Goal: Task Accomplishment & Management: Manage account settings

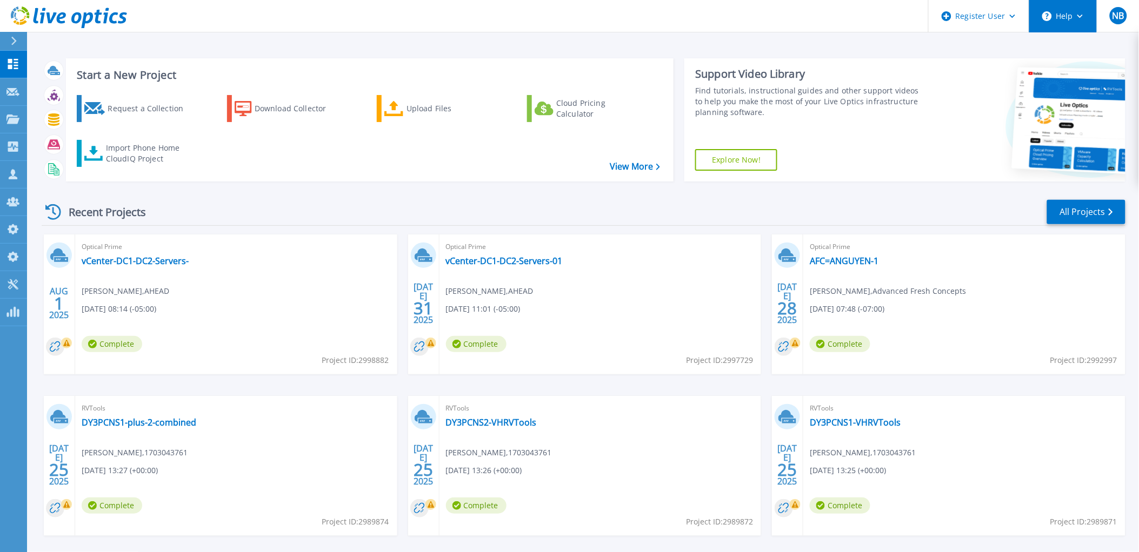
click at [1088, 19] on button "Help" at bounding box center [1063, 16] width 68 height 32
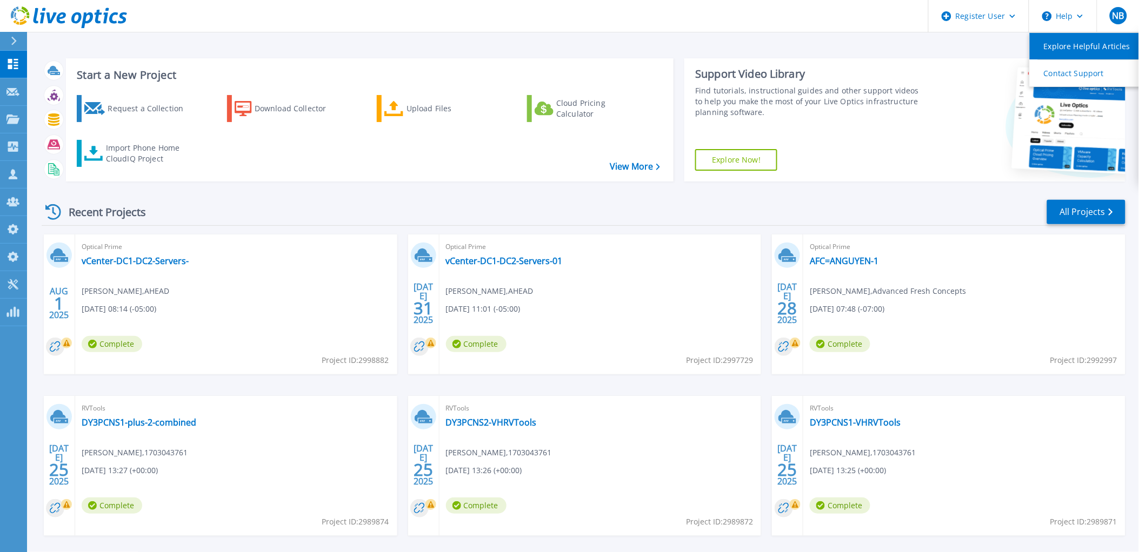
click at [1081, 52] on link "Explore Helpful Articles" at bounding box center [1089, 46] width 121 height 26
click at [68, 15] on icon at bounding box center [69, 17] width 116 height 22
click at [110, 17] on icon at bounding box center [113, 17] width 9 height 11
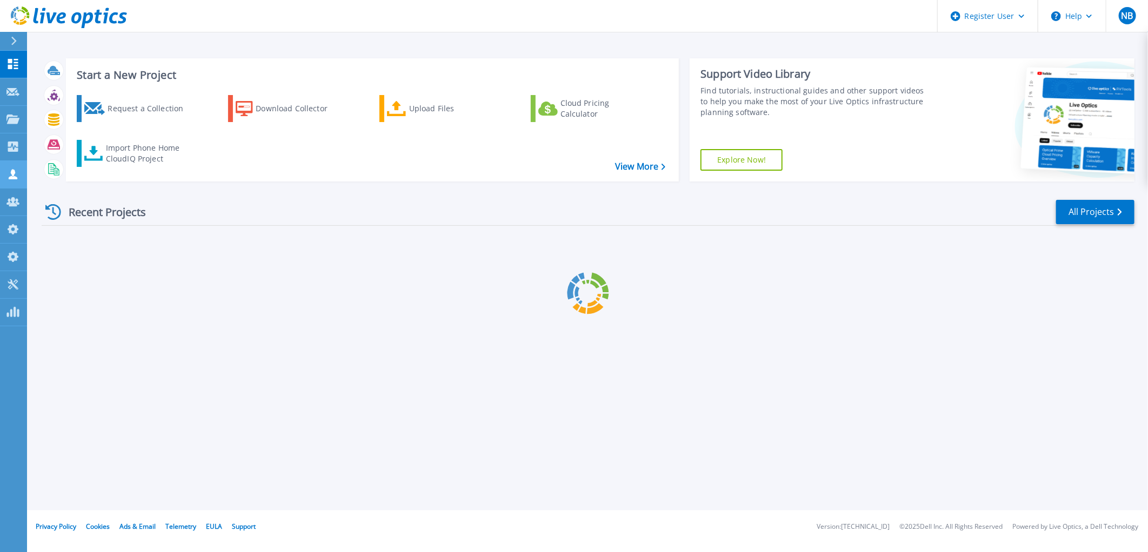
click at [14, 179] on icon at bounding box center [13, 174] width 9 height 10
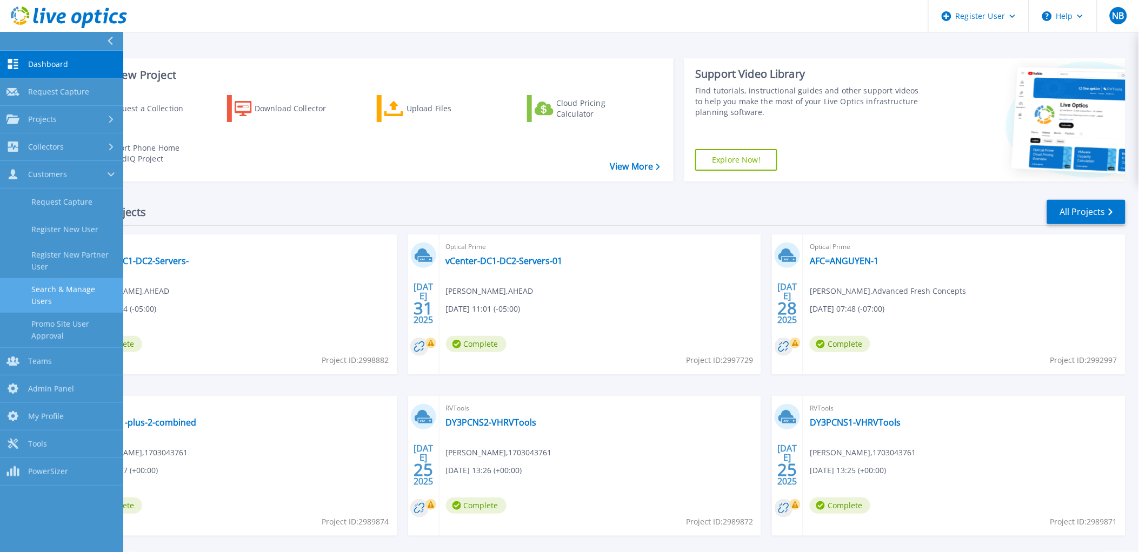
click at [80, 288] on link "Search & Manage Users" at bounding box center [61, 295] width 123 height 35
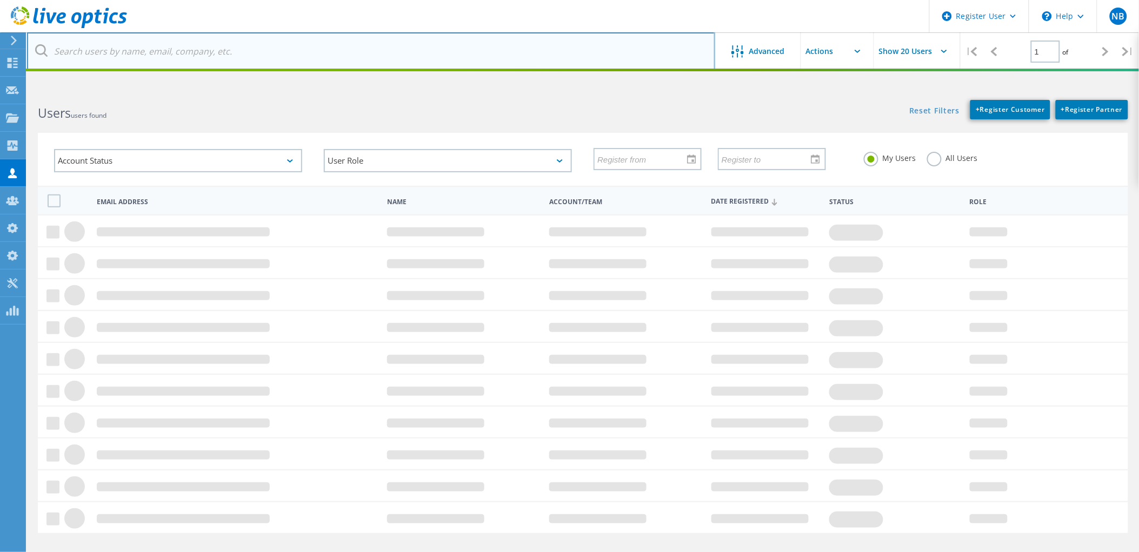
click at [191, 55] on input "text" at bounding box center [371, 51] width 688 height 38
paste input "[EMAIL_ADDRESS][DOMAIN_NAME]"
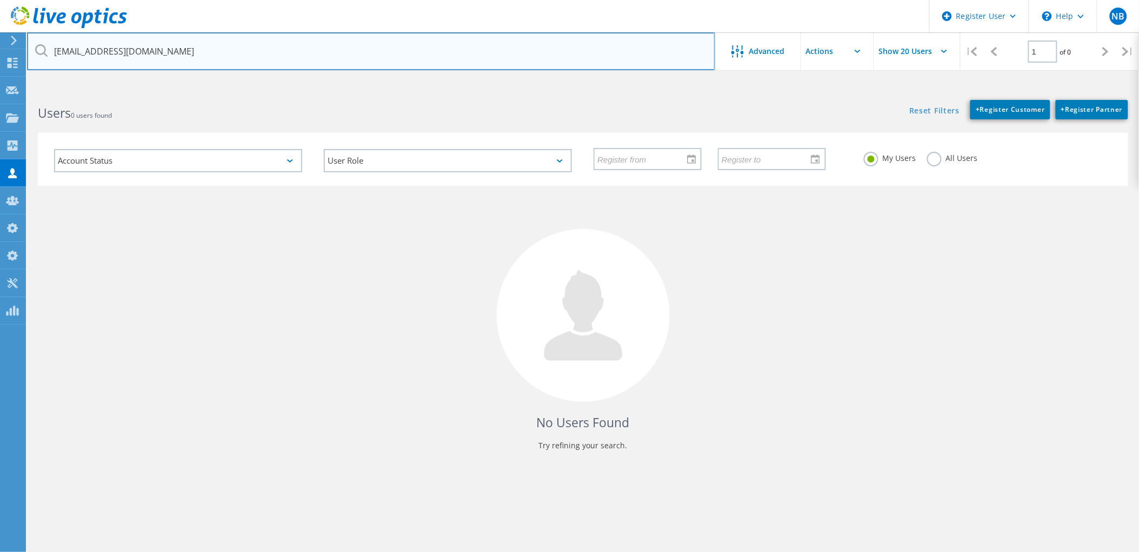
type input "[EMAIL_ADDRESS][DOMAIN_NAME]"
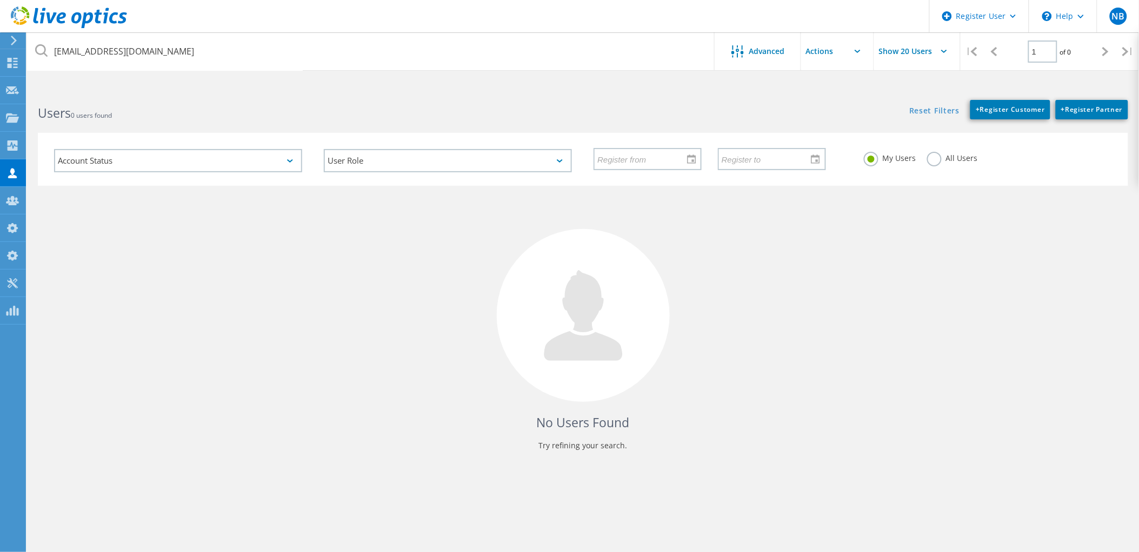
click at [937, 154] on label "All Users" at bounding box center [952, 157] width 51 height 10
click at [0, 0] on input "All Users" at bounding box center [0, 0] width 0 height 0
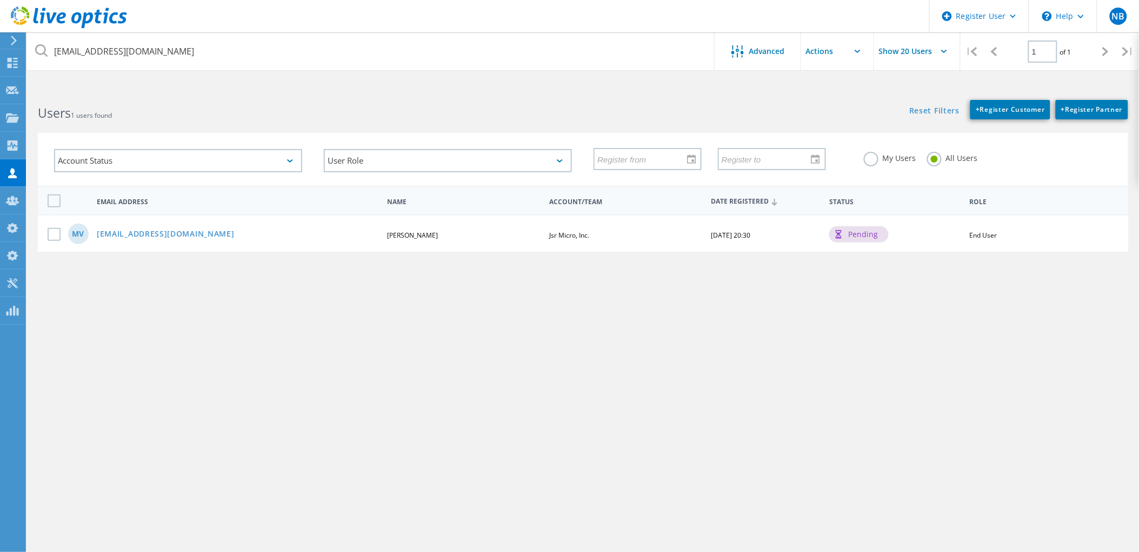
click at [91, 15] on use at bounding box center [69, 17] width 116 height 22
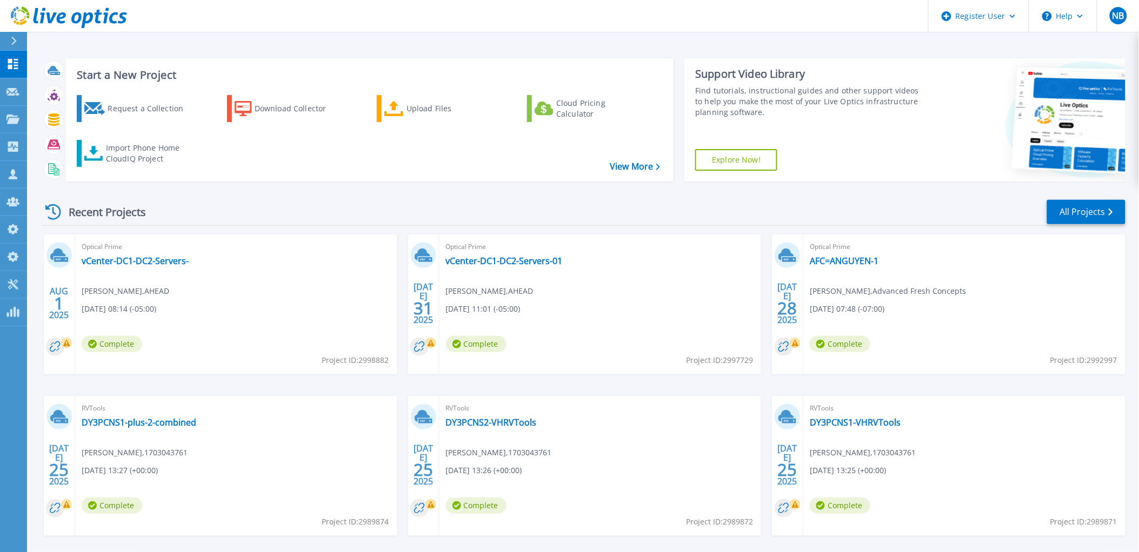
click at [95, 12] on icon at bounding box center [69, 17] width 116 height 22
click at [17, 176] on icon at bounding box center [12, 174] width 13 height 10
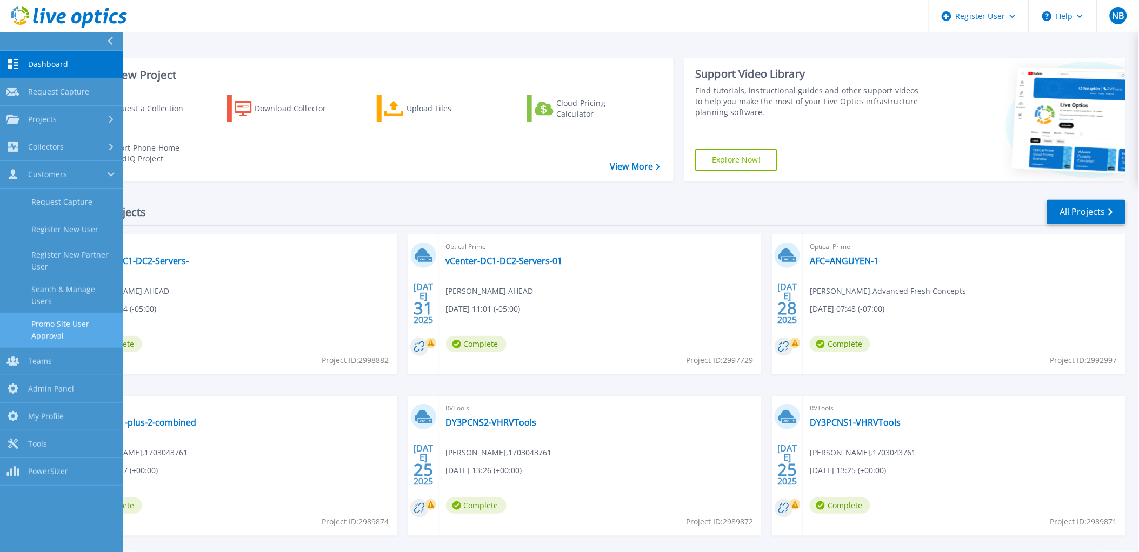
click at [78, 313] on link "Promo Site User Approval" at bounding box center [61, 330] width 123 height 35
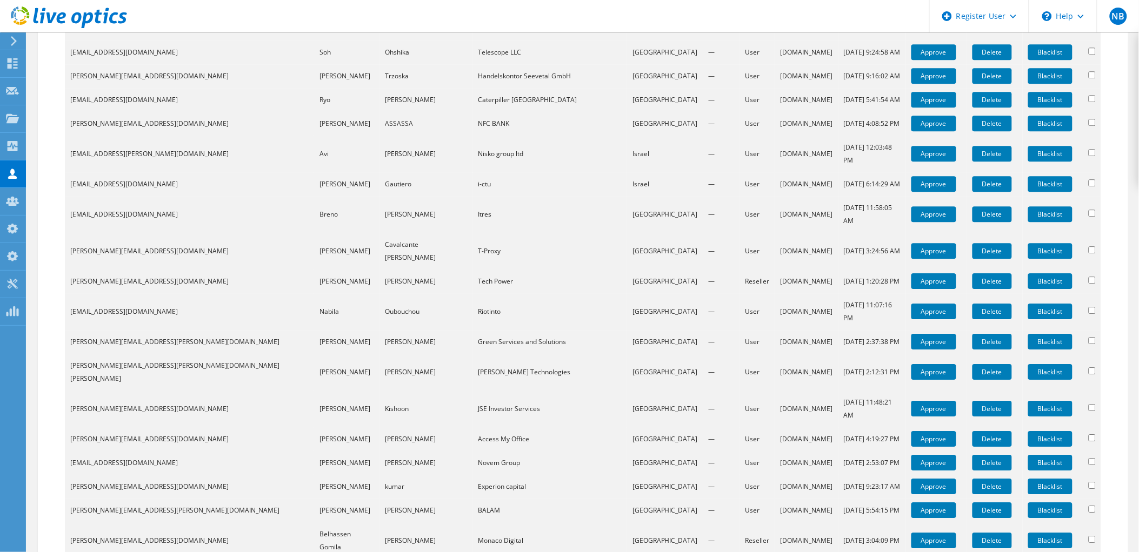
scroll to position [1027, 0]
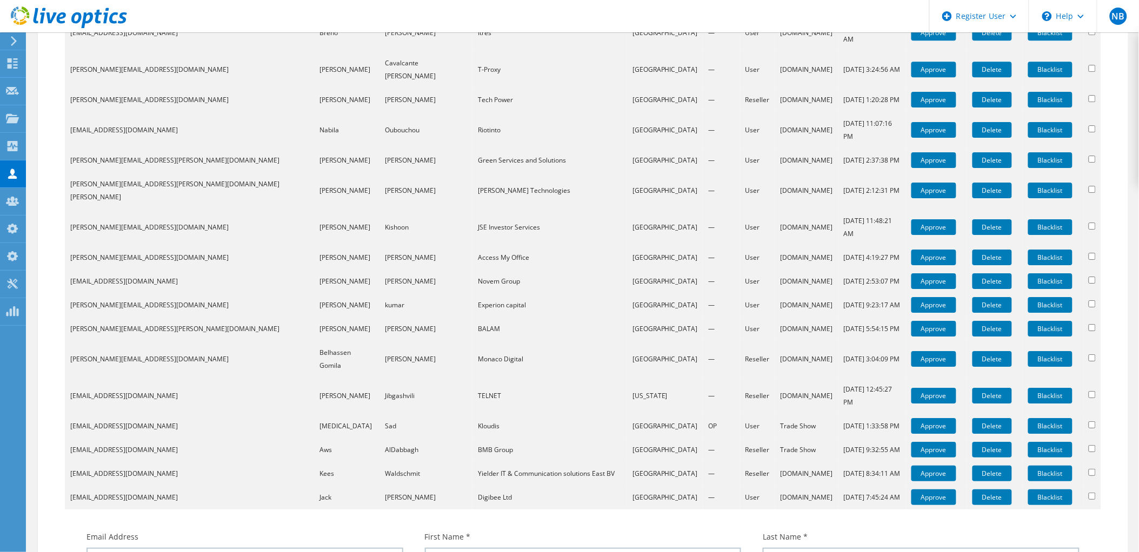
scroll to position [1207, 0]
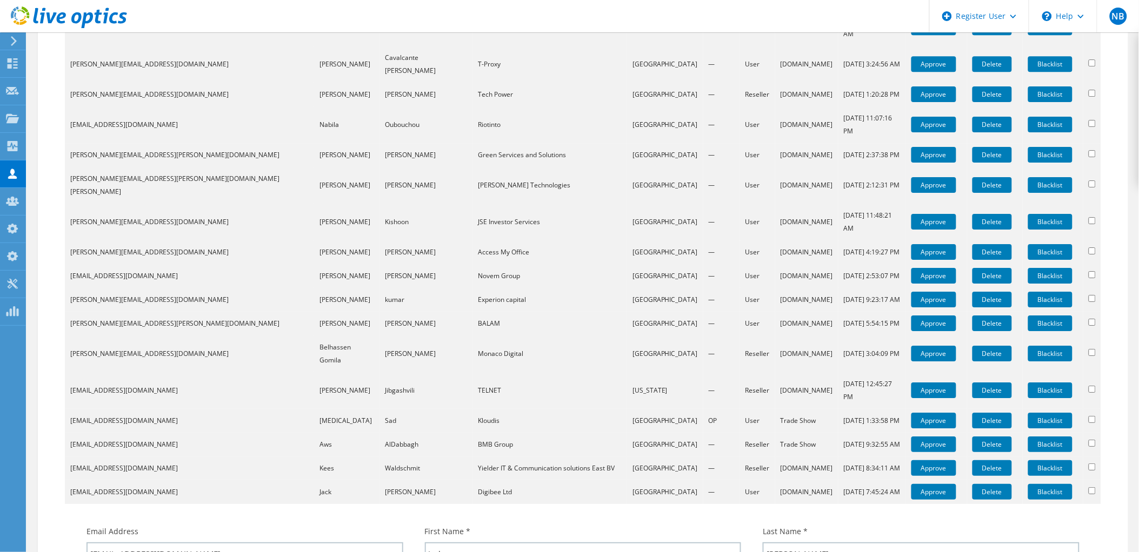
drag, startPoint x: 168, startPoint y: 346, endPoint x: 62, endPoint y: 355, distance: 105.7
drag, startPoint x: 550, startPoint y: 352, endPoint x: 405, endPoint y: 336, distance: 145.1
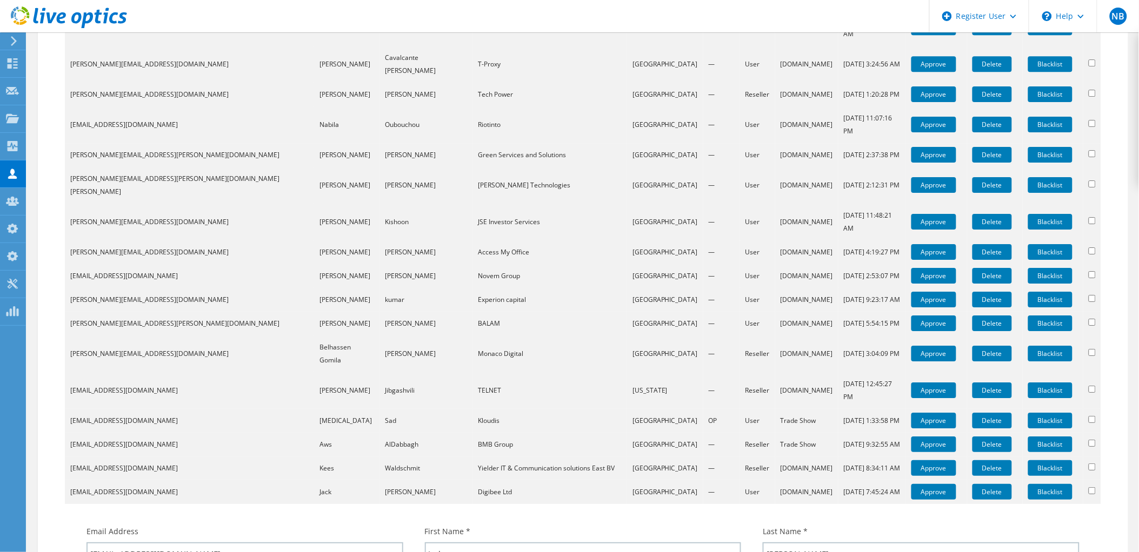
paste input "Digibee Ltd"
type input "Digibee Ltd"
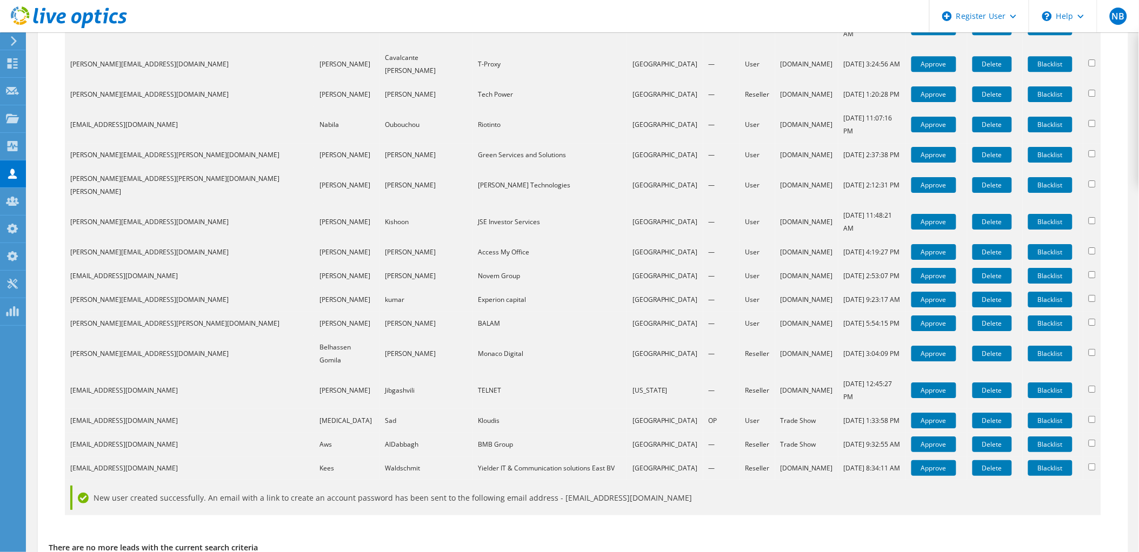
scroll to position [1066, 0]
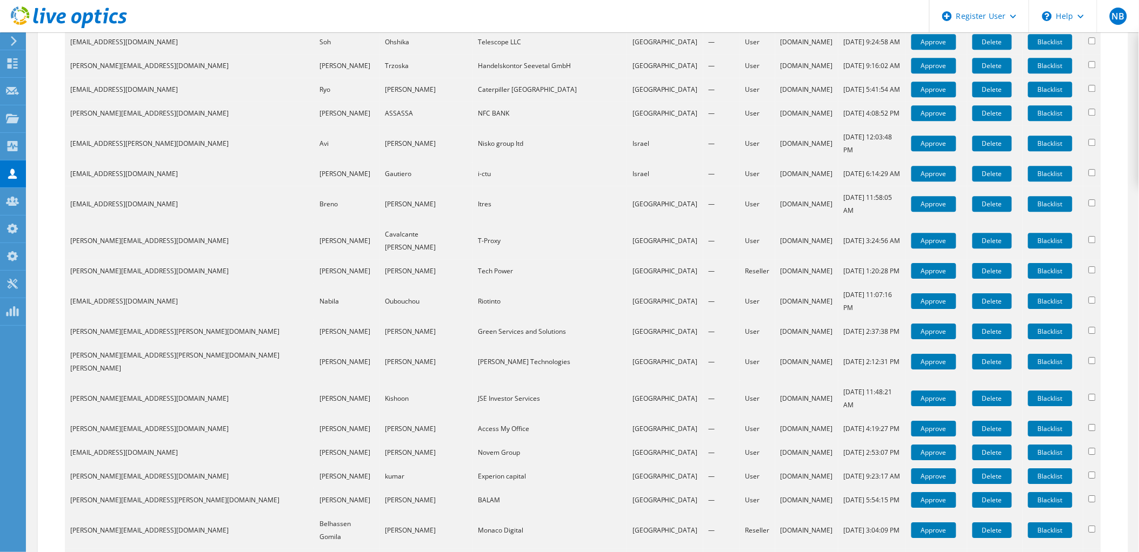
scroll to position [1207, 0]
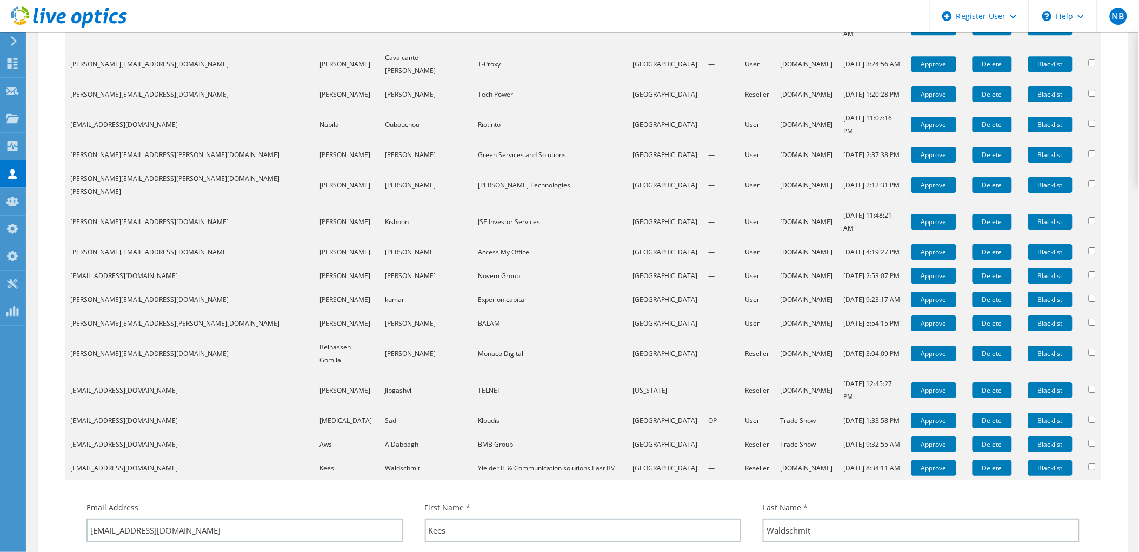
drag, startPoint x: 122, startPoint y: 322, endPoint x: 49, endPoint y: 322, distance: 73.0
paste input "Yielder IT"
type input "Yielder IT"
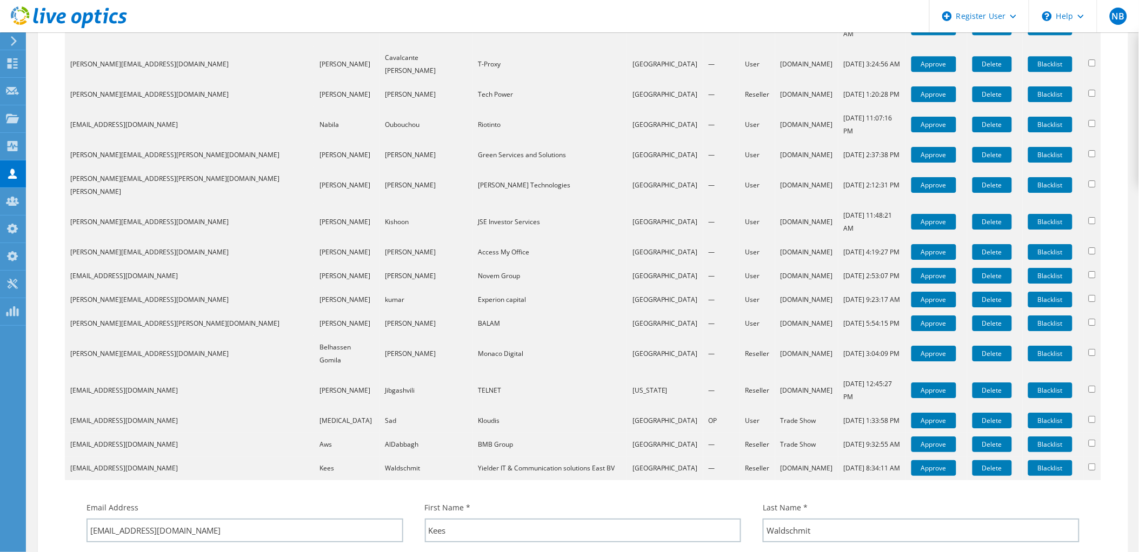
drag, startPoint x: 517, startPoint y: 317, endPoint x: 417, endPoint y: 317, distance: 100.0
drag, startPoint x: 312, startPoint y: 321, endPoint x: 72, endPoint y: 319, distance: 239.4
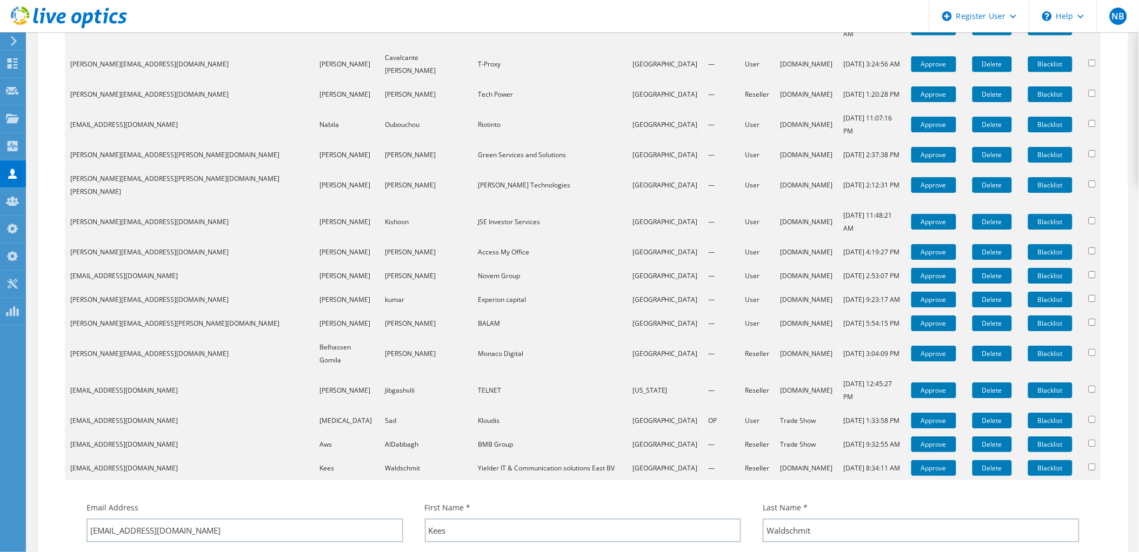
paste input "Yielder IT & Communication solutions East BV"
type input "Yielder IT & Communication solutions East BV"
select select "EndUser"
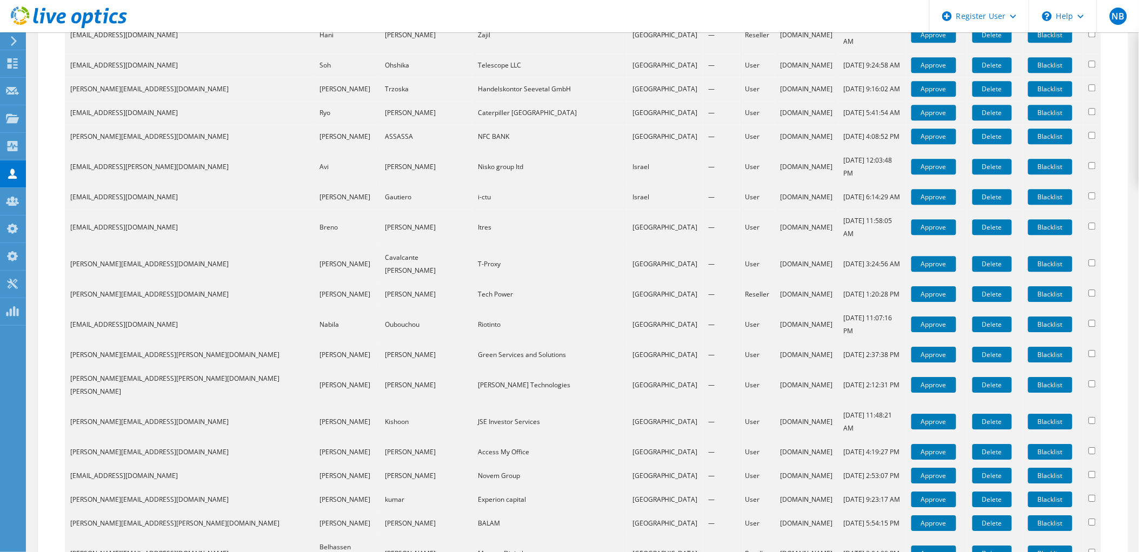
scroll to position [1207, 0]
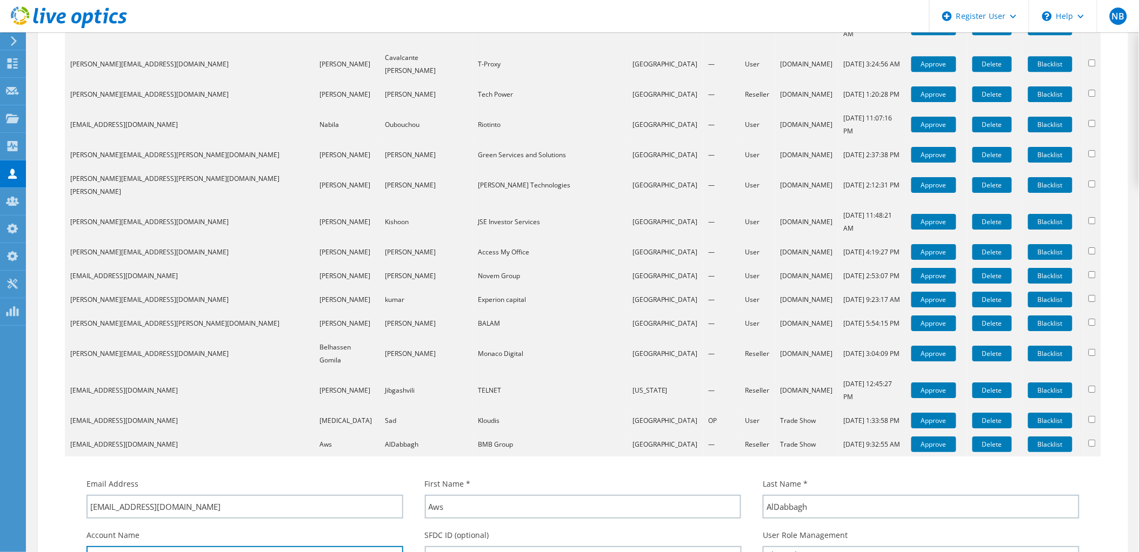
drag, startPoint x: 139, startPoint y: 301, endPoint x: 56, endPoint y: 296, distance: 83.4
click at [492, 546] on input "search" at bounding box center [583, 558] width 317 height 24
paste input "BMB Group"
type input "BMB Group"
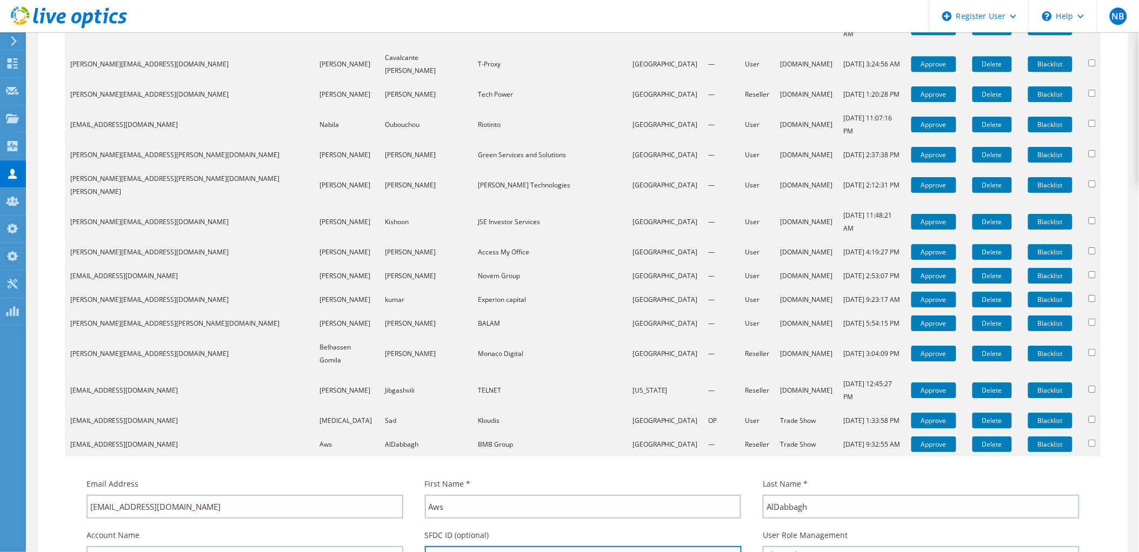
drag, startPoint x: 506, startPoint y: 293, endPoint x: 426, endPoint y: 293, distance: 80.0
click at [426, 546] on input "BMB Group" at bounding box center [583, 558] width 317 height 24
drag, startPoint x: 150, startPoint y: 296, endPoint x: 49, endPoint y: 299, distance: 101.7
click at [484, 546] on input "search" at bounding box center [583, 558] width 317 height 24
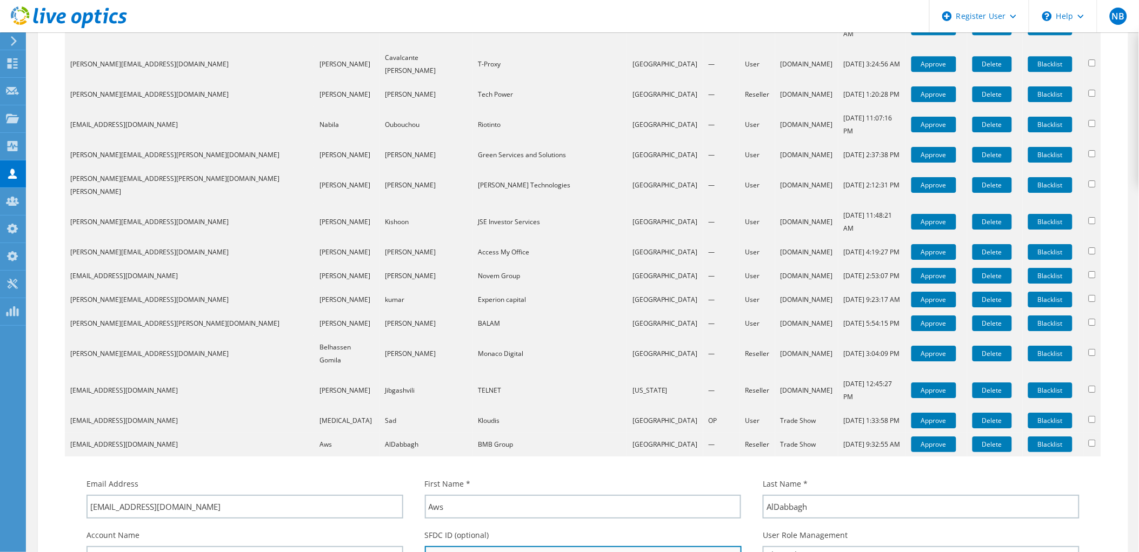
paste input "BMB Group"
type input "BMB Group"
click at [813, 546] on select "Channel Partner OEM User End User OEM End User" at bounding box center [921, 554] width 317 height 17
select select "EndUser"
click at [763, 546] on select "Channel Partner OEM User End User OEM End User" at bounding box center [921, 554] width 317 height 17
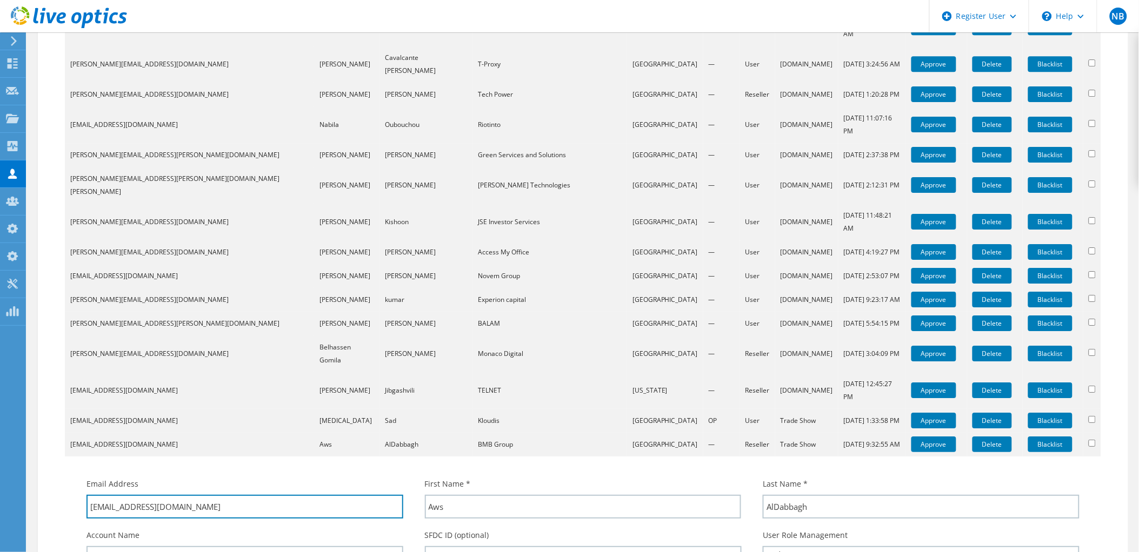
drag, startPoint x: 228, startPoint y: 252, endPoint x: 146, endPoint y: 264, distance: 82.5
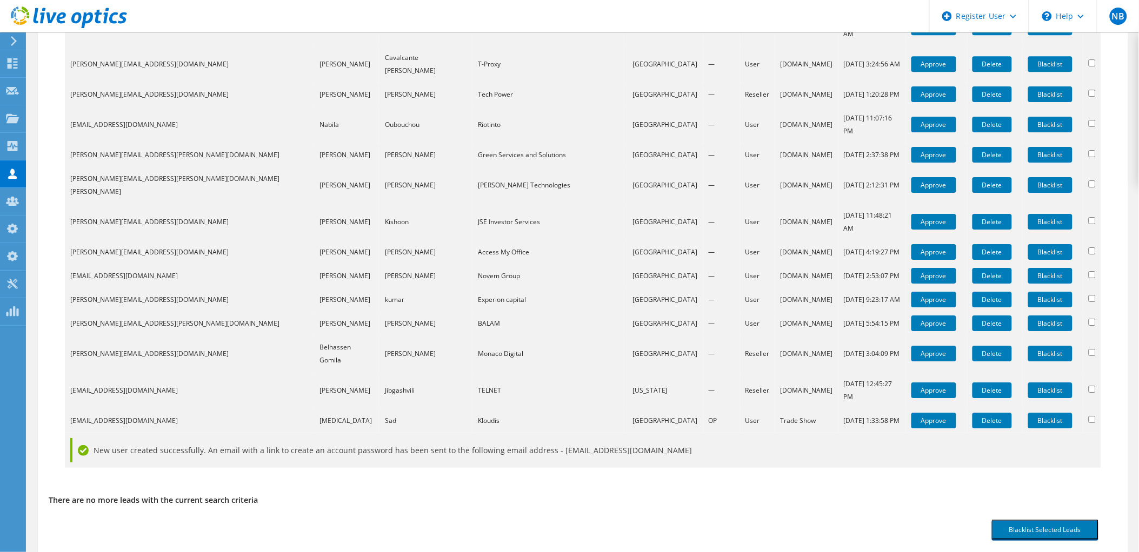
scroll to position [1018, 0]
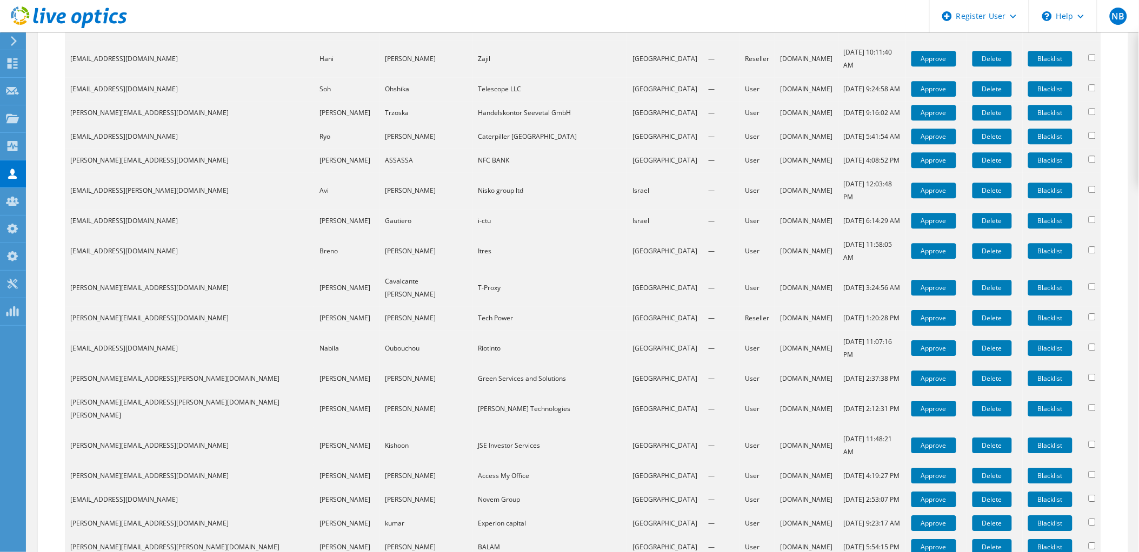
scroll to position [1198, 0]
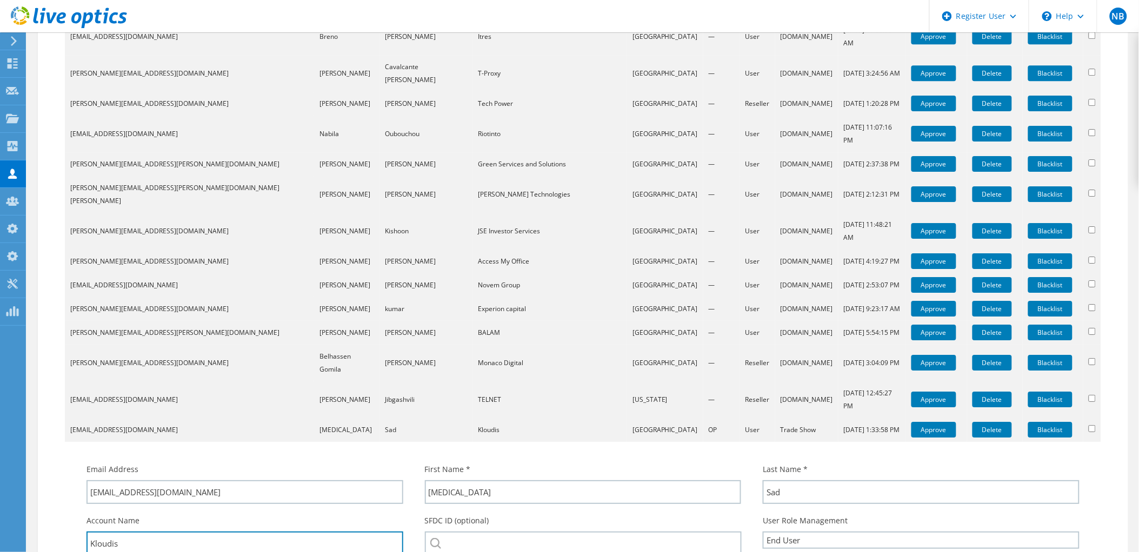
drag, startPoint x: 135, startPoint y: 276, endPoint x: 36, endPoint y: 279, distance: 98.9
click at [558, 532] on input "search" at bounding box center [583, 544] width 317 height 24
paste input "Kloudis"
type input "Kloudis"
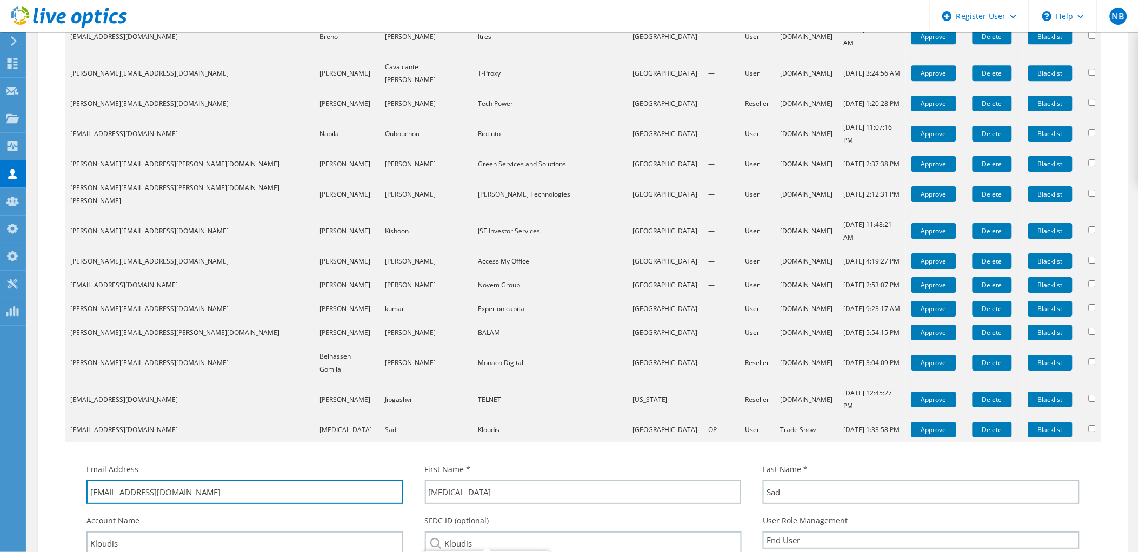
drag, startPoint x: 195, startPoint y: 231, endPoint x: 133, endPoint y: 251, distance: 64.6
click at [133, 458] on div "Email Address picasad217@kloudis.com First Name * Pica Last Name * Sad Account …" at bounding box center [583, 555] width 1014 height 194
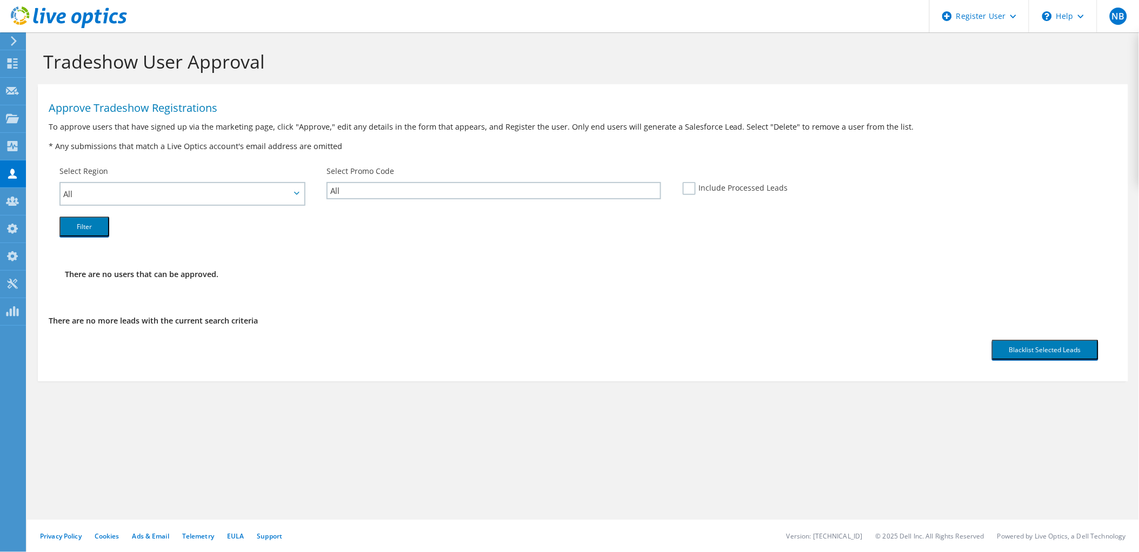
scroll to position [0, 0]
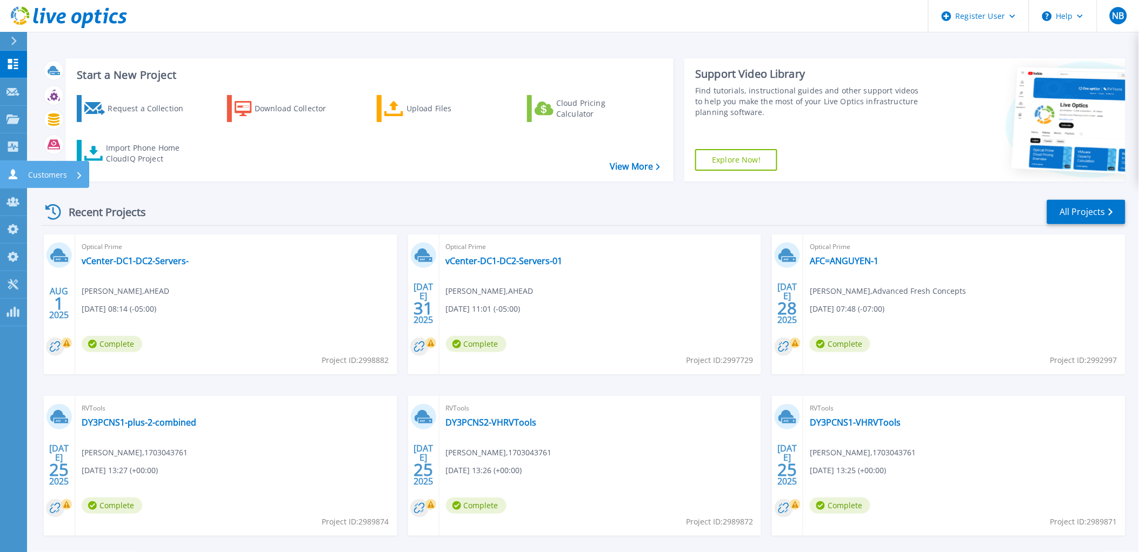
click at [12, 177] on icon at bounding box center [13, 174] width 9 height 10
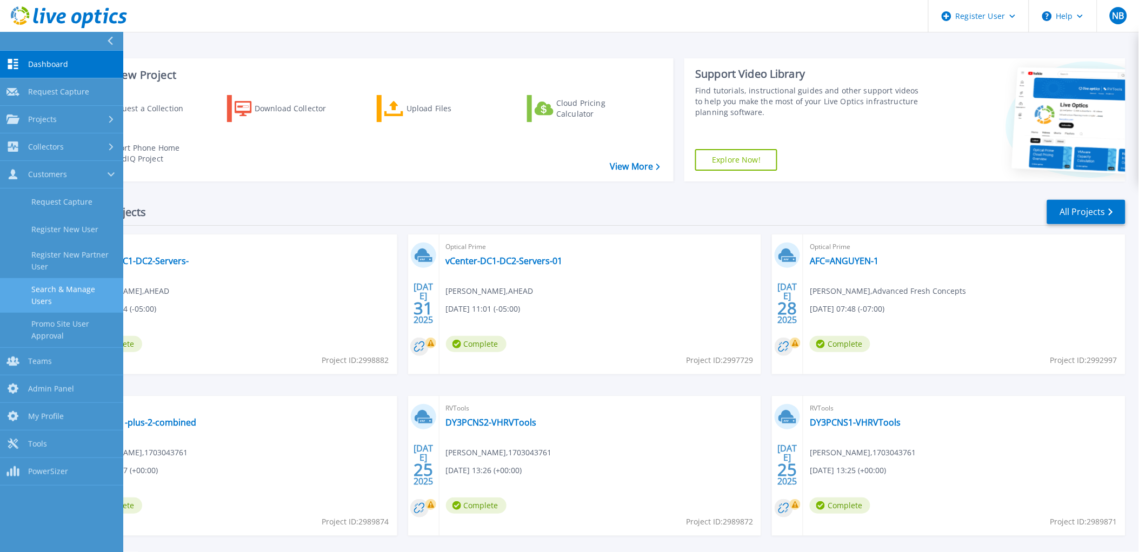
click at [62, 290] on link "Search & Manage Users" at bounding box center [61, 295] width 123 height 35
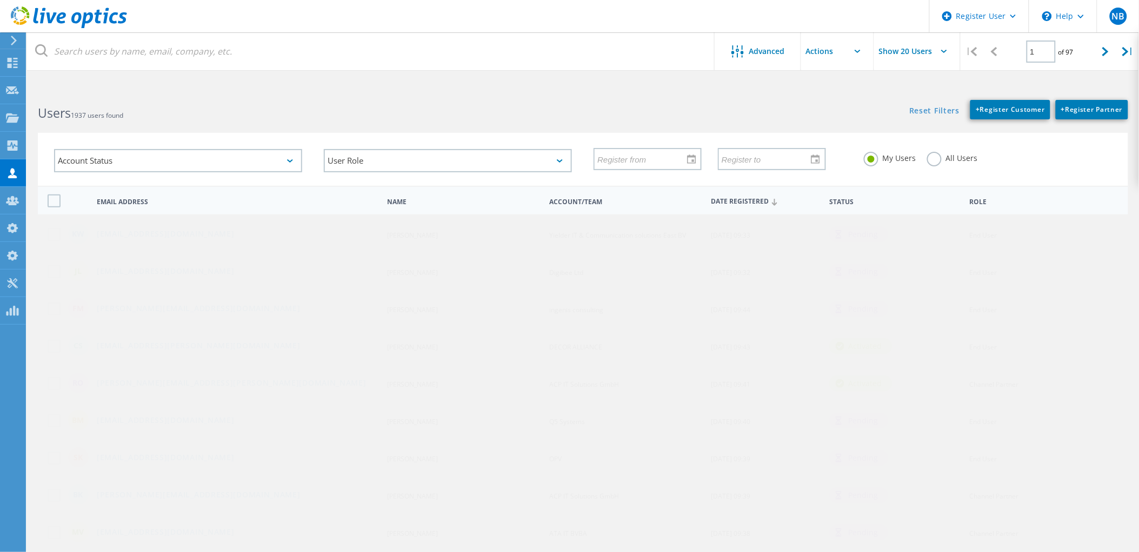
click at [935, 155] on label "All Users" at bounding box center [952, 157] width 51 height 10
click at [0, 0] on input "All Users" at bounding box center [0, 0] width 0 height 0
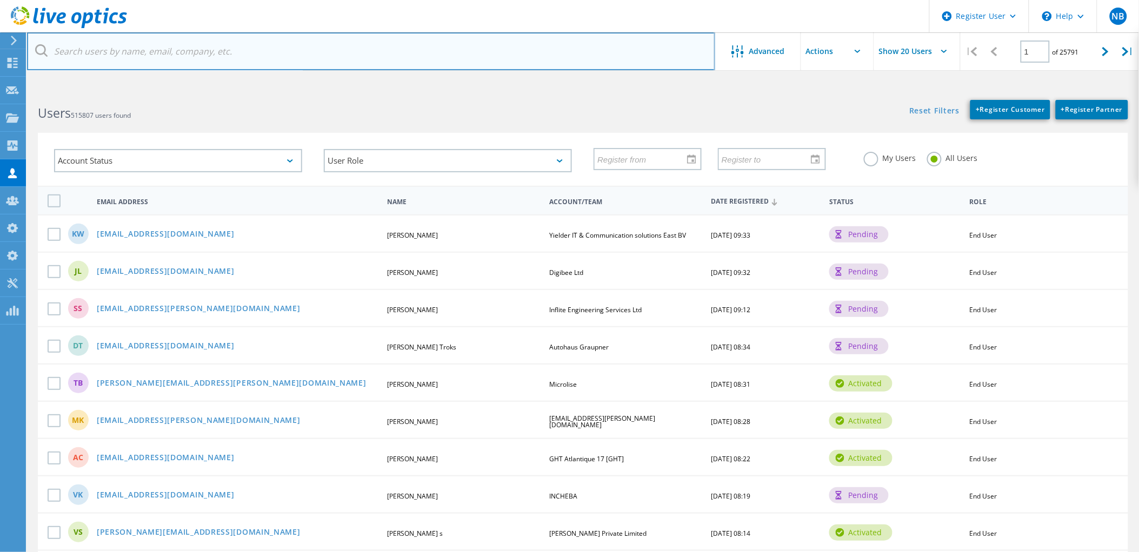
click at [176, 52] on input "text" at bounding box center [371, 51] width 688 height 38
paste input "@bmbgroup.com"
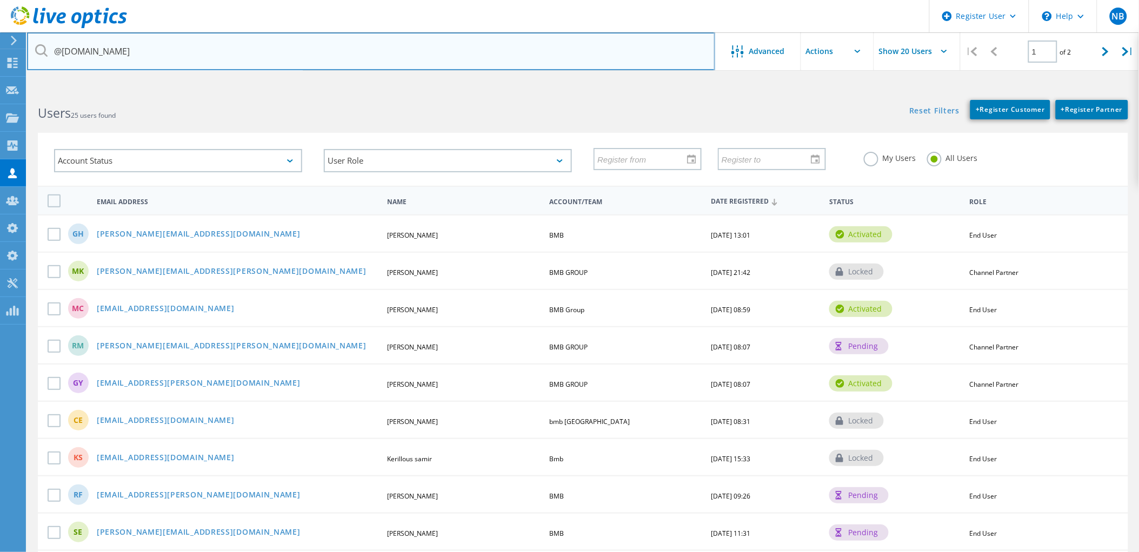
drag, startPoint x: 155, startPoint y: 49, endPoint x: 60, endPoint y: 57, distance: 95.5
click at [60, 57] on input "@bmbgroup.com" at bounding box center [371, 51] width 688 height 38
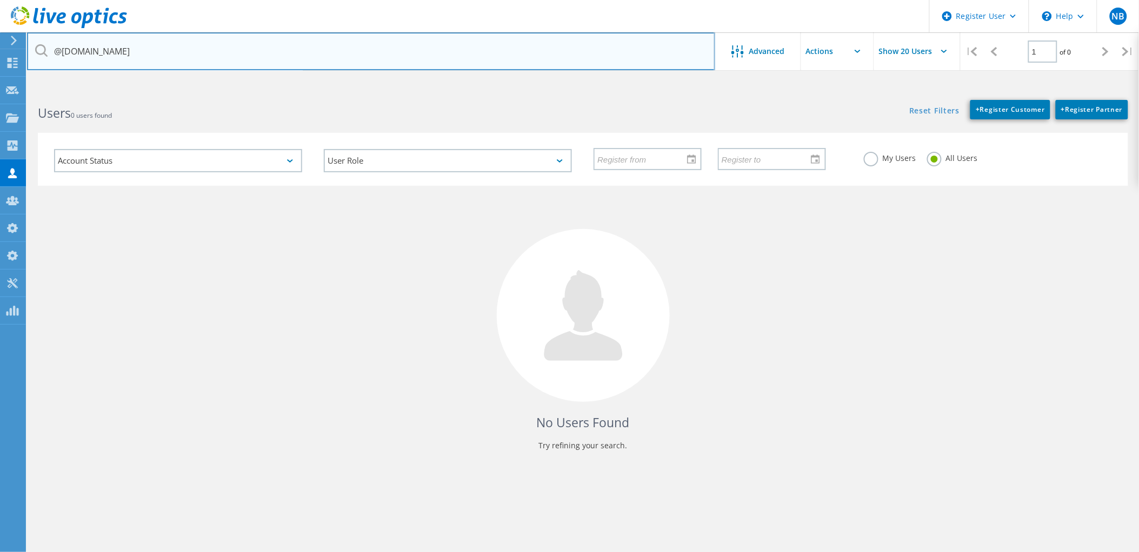
click at [424, 44] on input "@telnet.ge" at bounding box center [371, 51] width 688 height 38
drag, startPoint x: 424, startPoint y: 44, endPoint x: -33, endPoint y: 46, distance: 456.7
click at [0, 46] on html "Register User \n Help Explore Helpful Articles Contact Support NB Dell Admin Us…" at bounding box center [569, 296] width 1139 height 593
paste input "jseinvestorservices.co.za"
drag, startPoint x: 190, startPoint y: 52, endPoint x: 51, endPoint y: 56, distance: 139.5
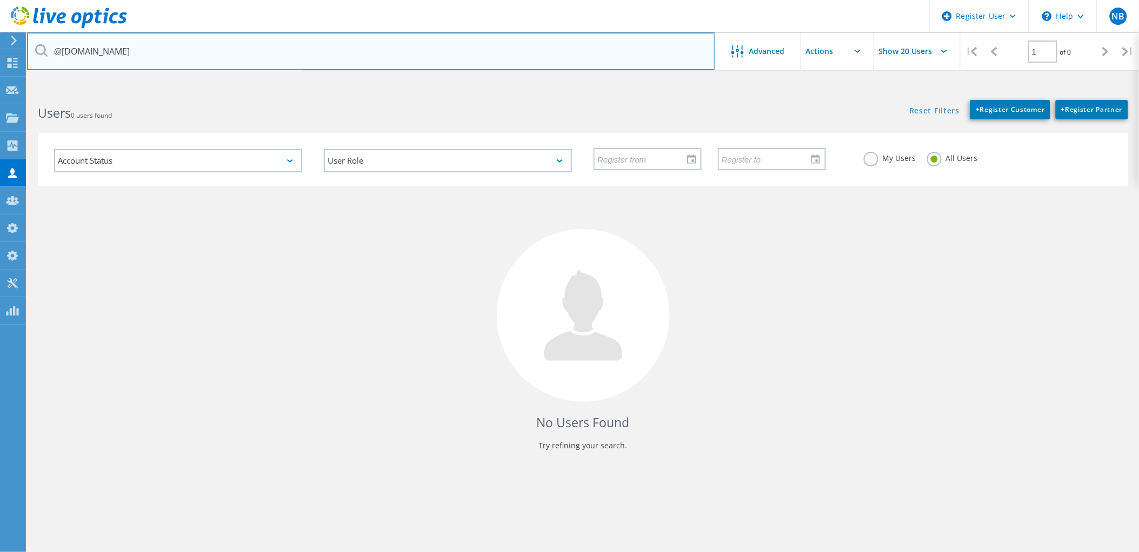
click at [51, 56] on input "@jseinvestorservices.co.za" at bounding box center [371, 51] width 688 height 38
paste input "greencss.com"
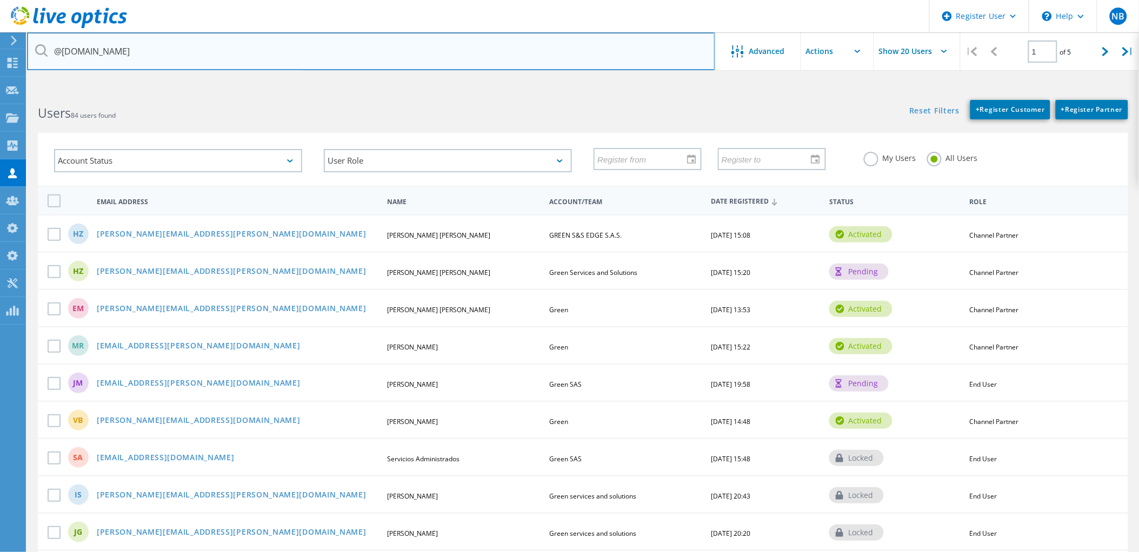
drag, startPoint x: 141, startPoint y: 46, endPoint x: 30, endPoint y: 53, distance: 110.5
click at [30, 53] on input "@greencss.com" at bounding box center [371, 51] width 688 height 38
paste input "riotionto"
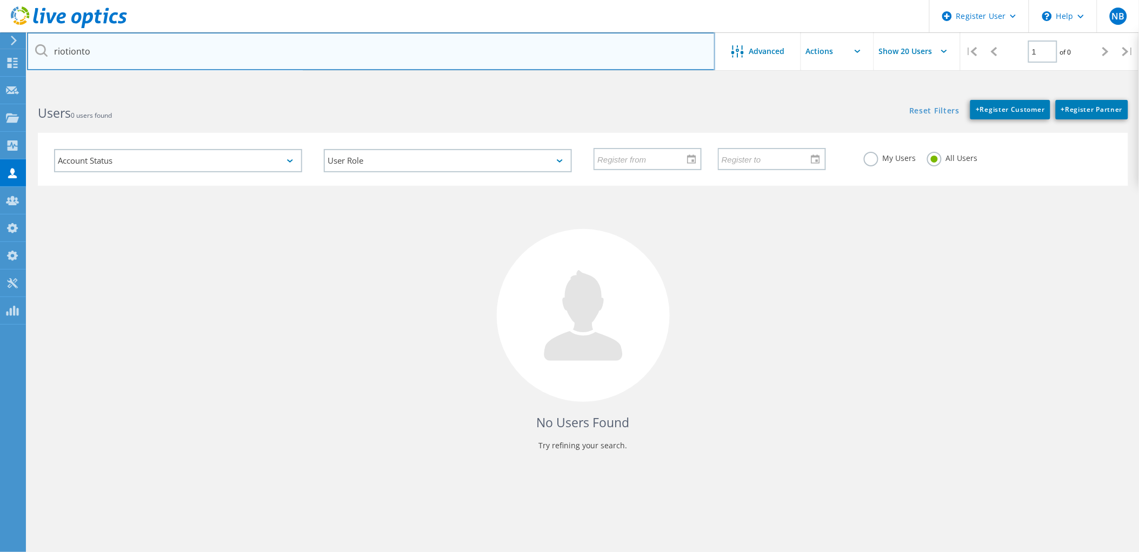
drag, startPoint x: 242, startPoint y: 47, endPoint x: 34, endPoint y: 54, distance: 208.7
click at [38, 55] on div "riotionto" at bounding box center [370, 51] width 687 height 38
paste input "@techpower.net.br"
drag, startPoint x: 155, startPoint y: 58, endPoint x: 23, endPoint y: 49, distance: 131.7
click at [23, 89] on div "Register User \n Help Explore Helpful Articles Contact Support NB Dell Admin Us…" at bounding box center [569, 341] width 1139 height 504
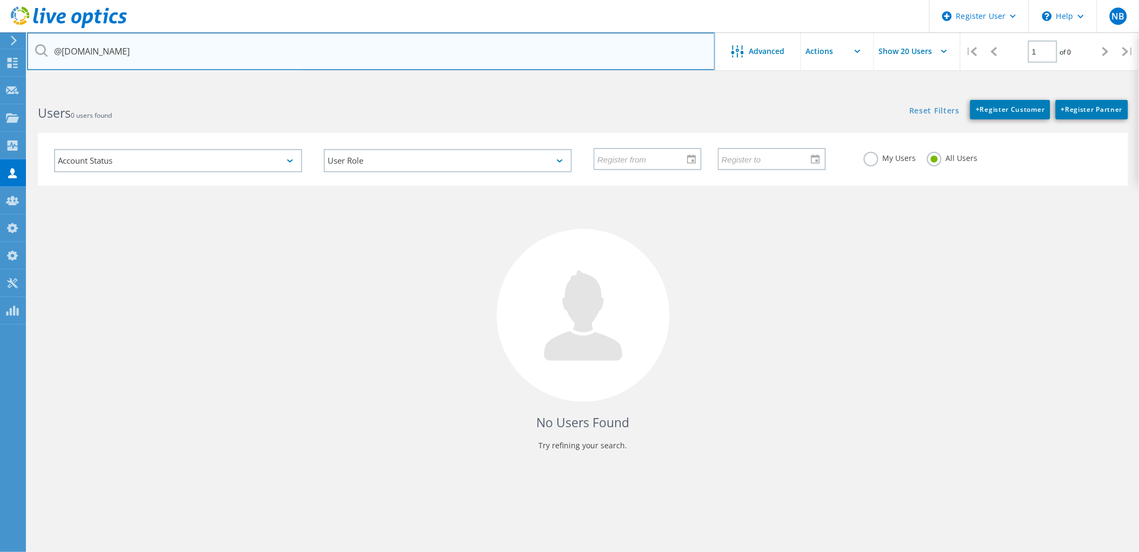
click at [172, 57] on input "@techpower.net.br" at bounding box center [371, 51] width 688 height 38
drag, startPoint x: 195, startPoint y: 51, endPoint x: 46, endPoint y: 41, distance: 148.4
click at [46, 41] on input "@techpower.net.br" at bounding box center [371, 51] width 688 height 38
paste input "Itres"
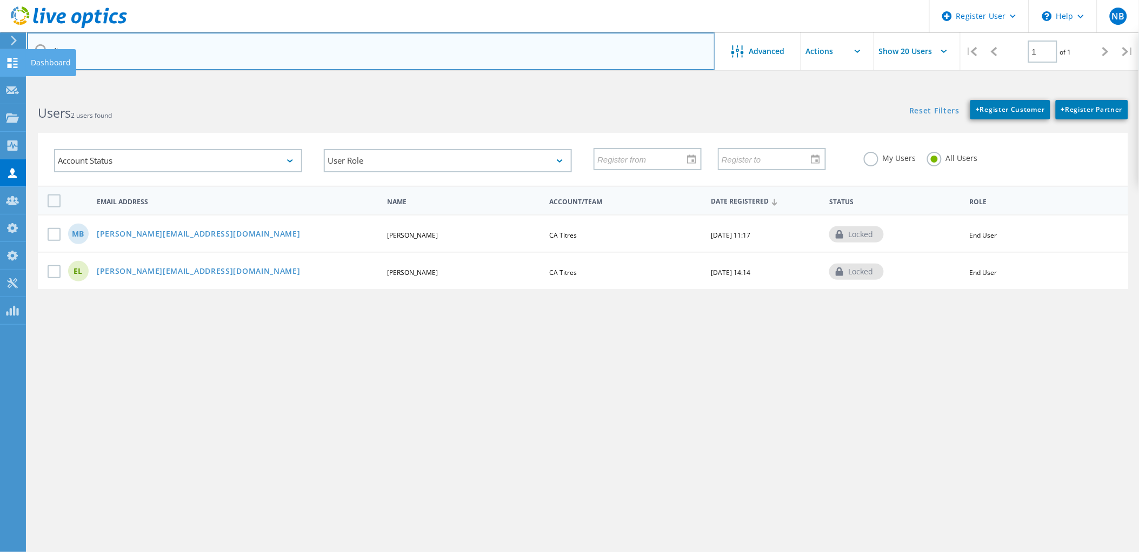
drag, startPoint x: 128, startPoint y: 56, endPoint x: 21, endPoint y: 57, distance: 107.6
click at [22, 89] on div "Register User \n Help Explore Helpful Articles Contact Support NB Dell Admin Us…" at bounding box center [569, 341] width 1139 height 504
drag, startPoint x: 142, startPoint y: 60, endPoint x: 35, endPoint y: 62, distance: 107.0
click at [35, 62] on input "Itres." at bounding box center [371, 51] width 688 height 38
paste input "@itrestecnologia.com.br"
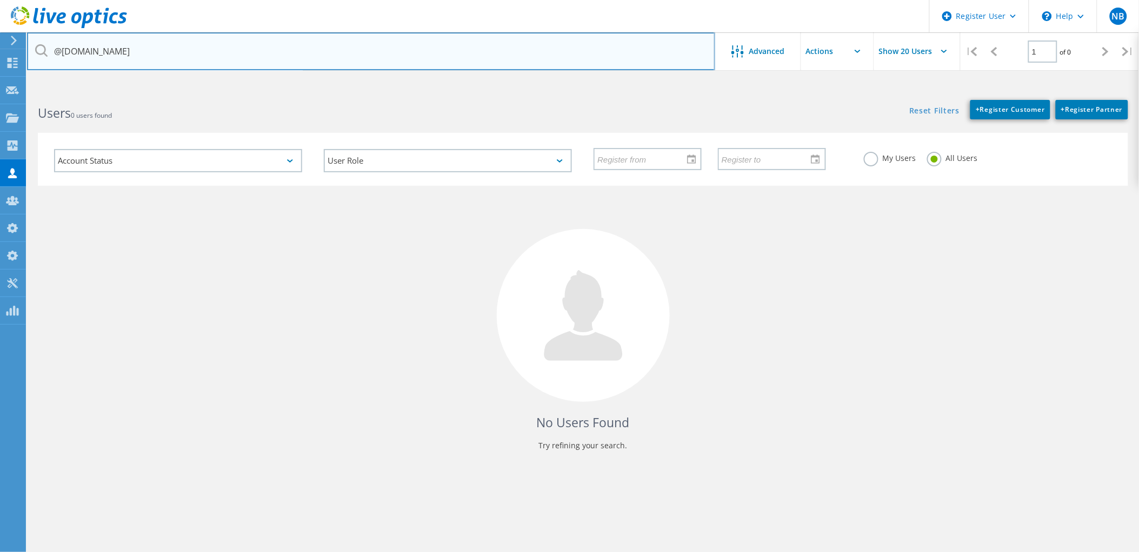
drag, startPoint x: 205, startPoint y: 52, endPoint x: 56, endPoint y: 55, distance: 149.7
click at [59, 55] on input "@itrestecnologia.com.br" at bounding box center [371, 51] width 688 height 38
click at [213, 53] on input "@itrestecnologia.com.br" at bounding box center [371, 51] width 688 height 38
drag, startPoint x: 238, startPoint y: 52, endPoint x: 37, endPoint y: 55, distance: 201.1
click at [37, 55] on div "@itrestecnologia.com.br" at bounding box center [370, 51] width 687 height 38
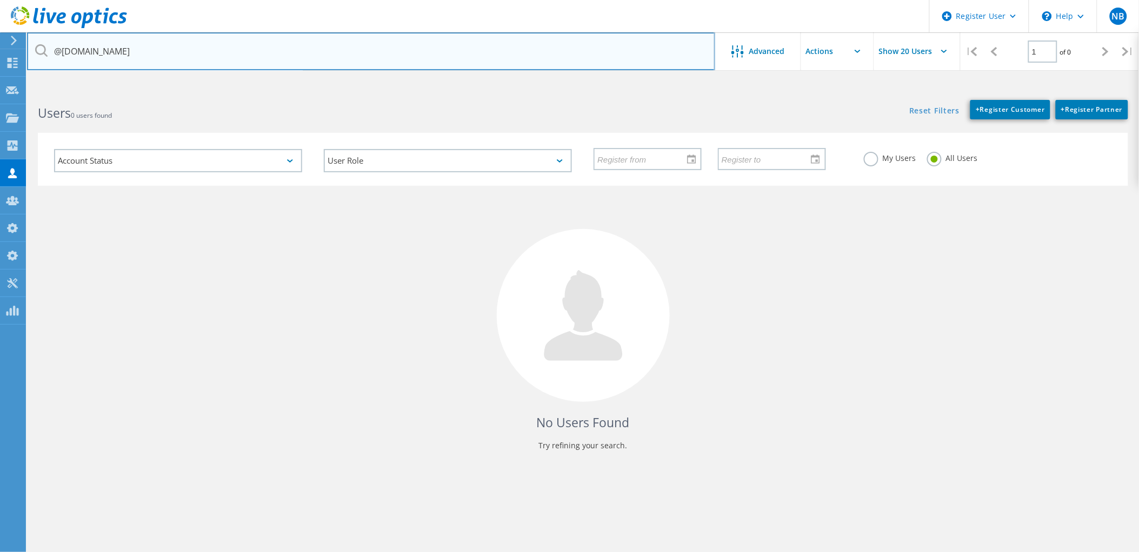
paste input "stewartandjapser.com"
click at [170, 57] on input "stewartandjapser.com" at bounding box center [371, 51] width 688 height 38
type input "stewartandjapser.com"
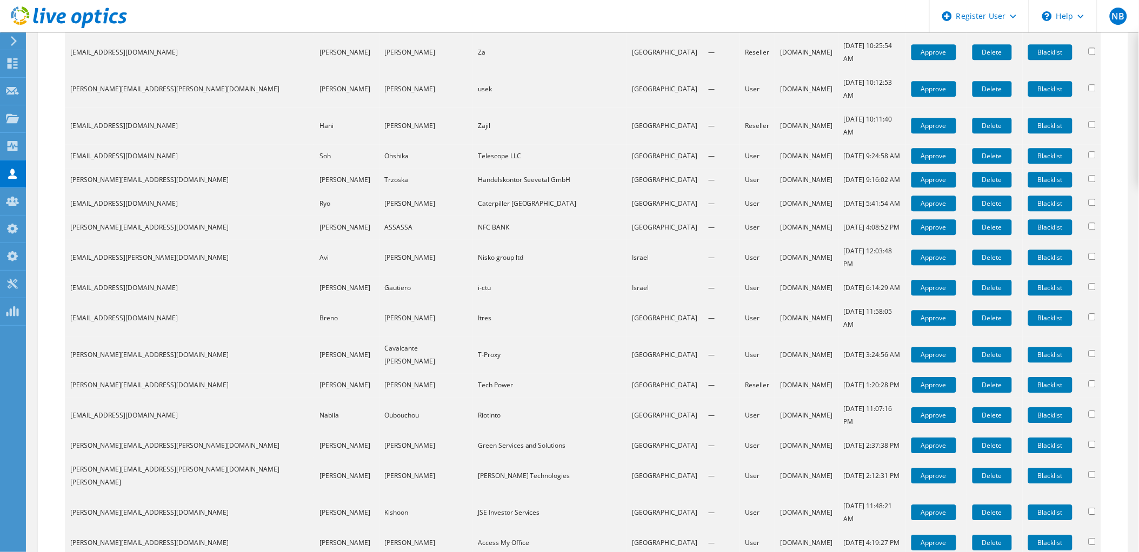
scroll to position [932, 0]
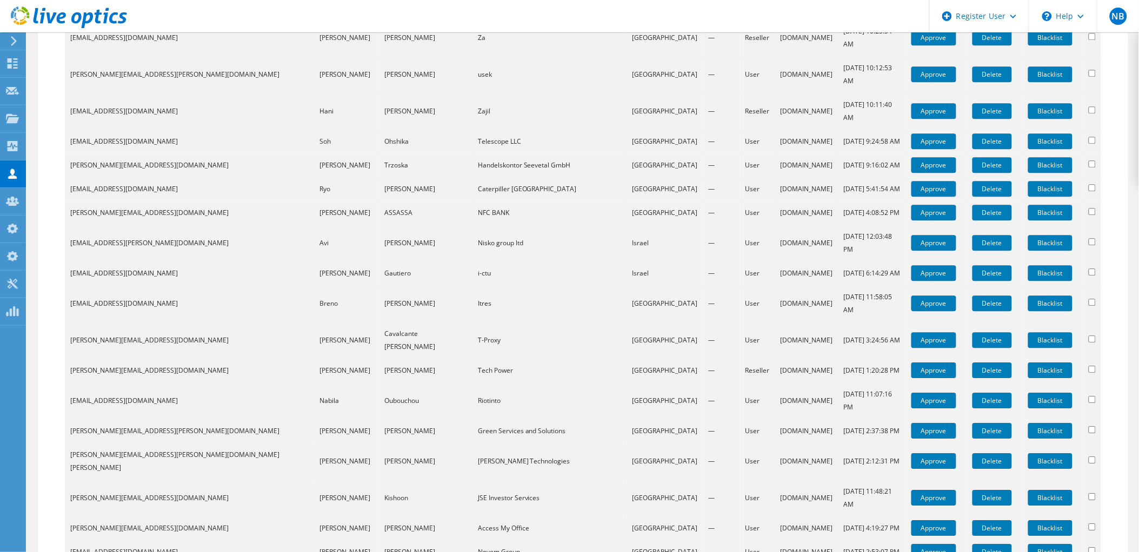
scroll to position [932, 0]
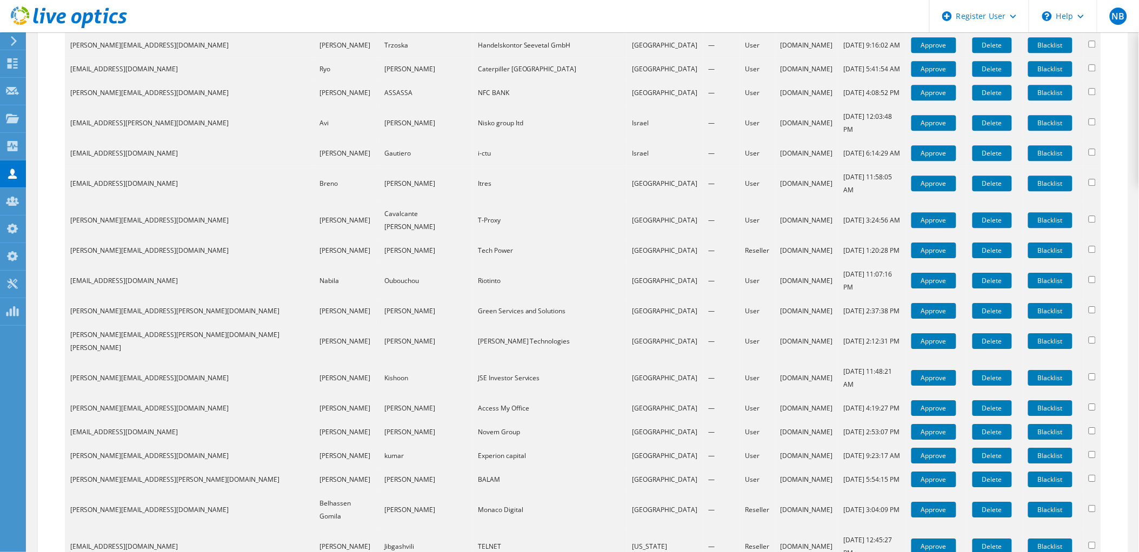
scroll to position [1052, 0]
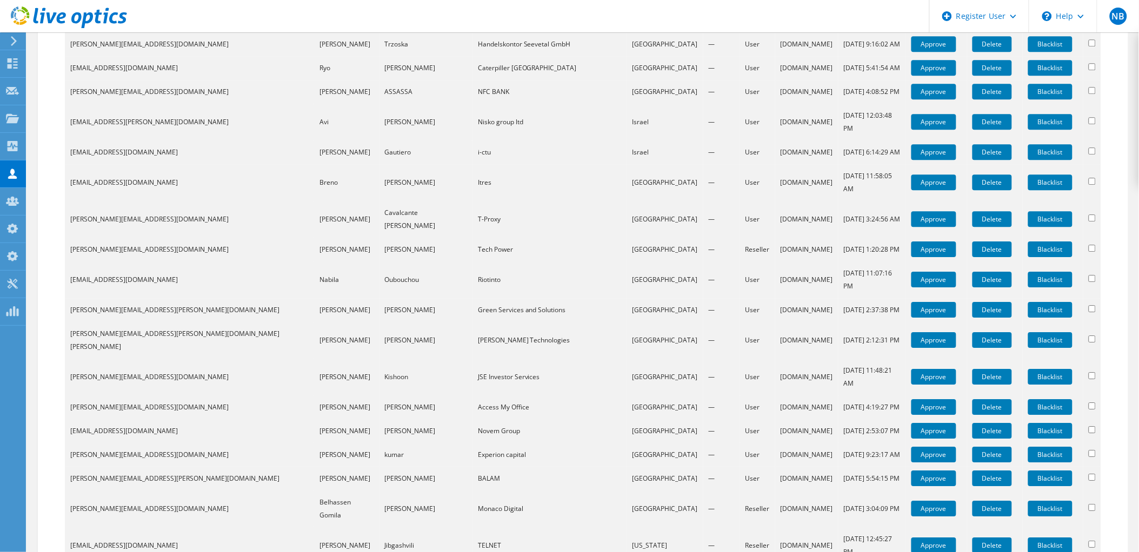
drag, startPoint x: 122, startPoint y: 407, endPoint x: 76, endPoint y: 407, distance: 45.4
drag, startPoint x: 529, startPoint y: 413, endPoint x: 527, endPoint y: 407, distance: 6.2
paste input "TELNET"
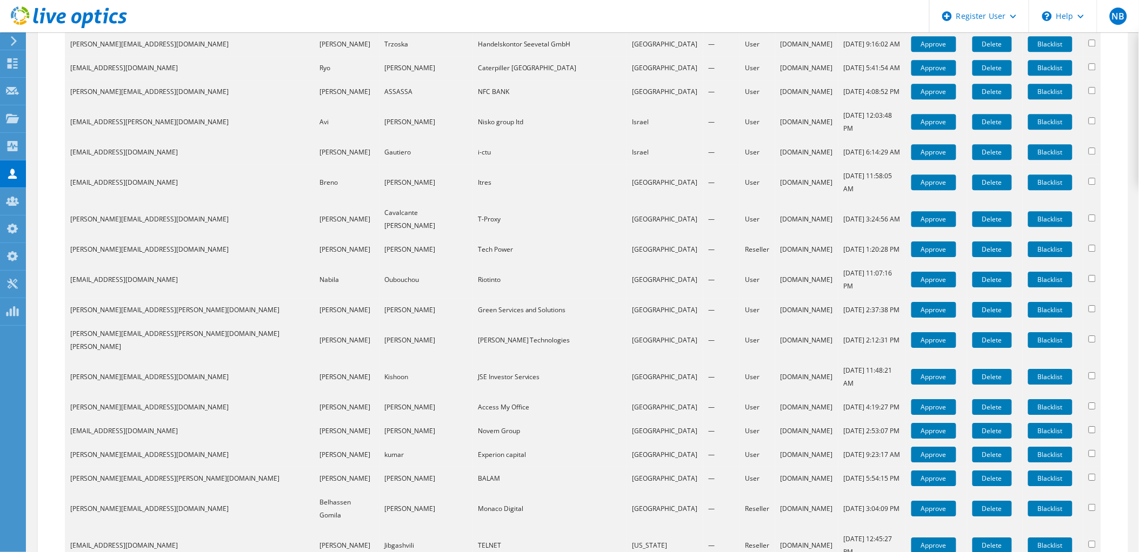
type input "TELNET"
drag, startPoint x: 516, startPoint y: 400, endPoint x: 365, endPoint y: 396, distance: 150.8
drag, startPoint x: 139, startPoint y: 404, endPoint x: 84, endPoint y: 406, distance: 55.1
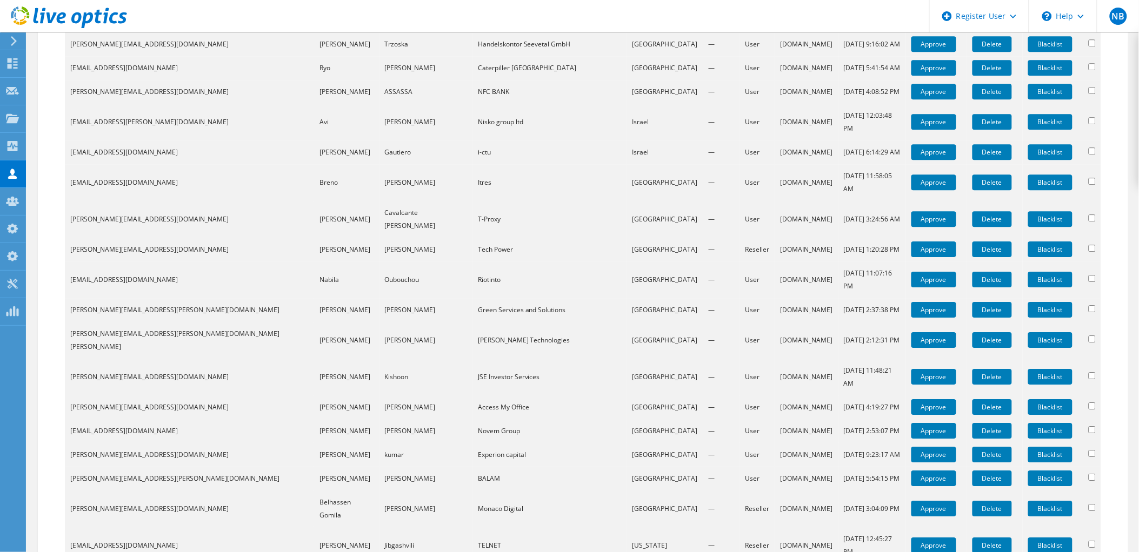
paste input "TELNET"
type input "TELNET ge"
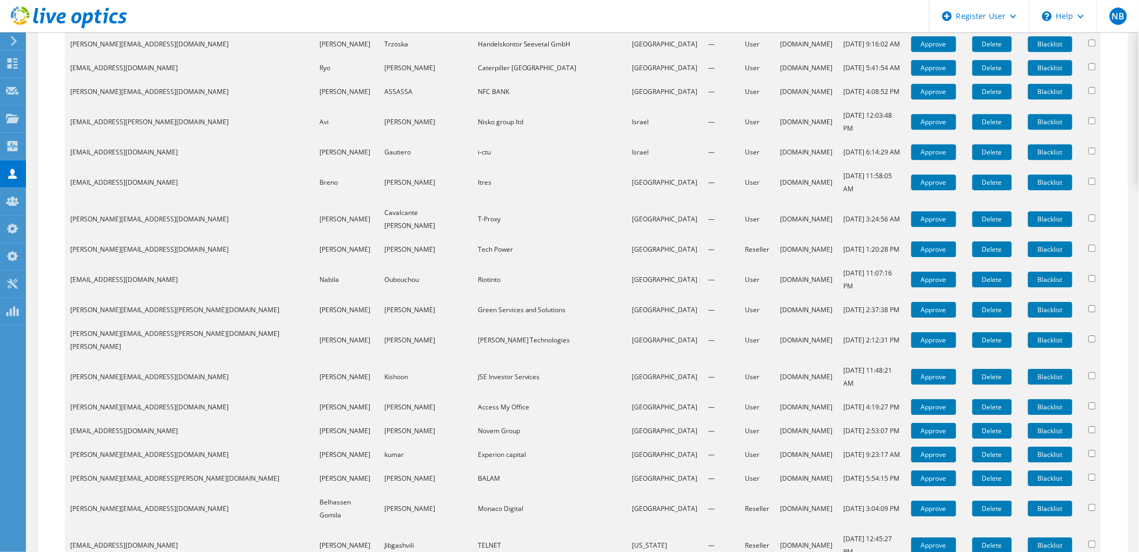
select select "EndUser"
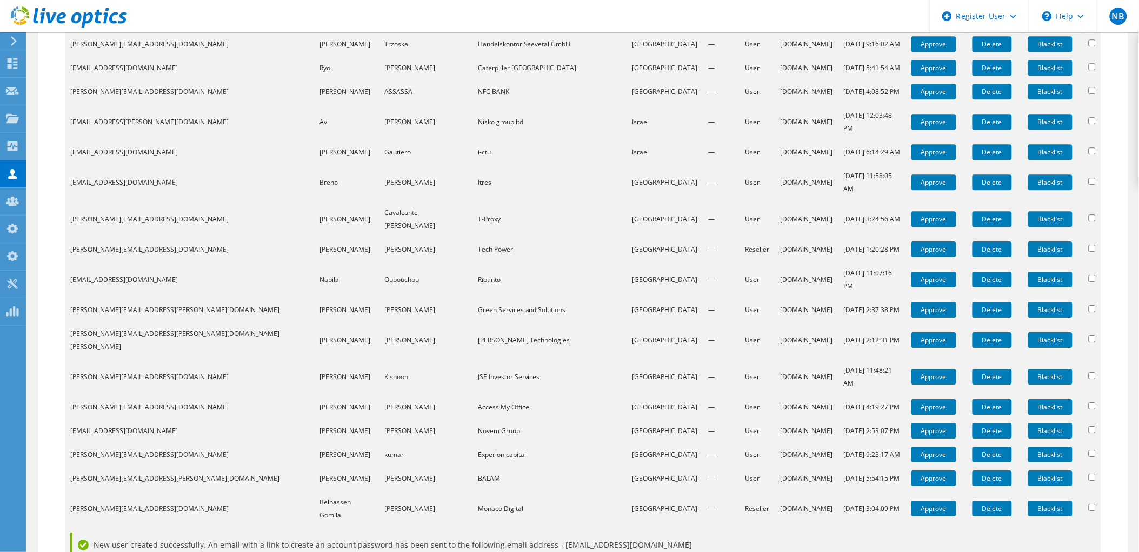
scroll to position [971, 0]
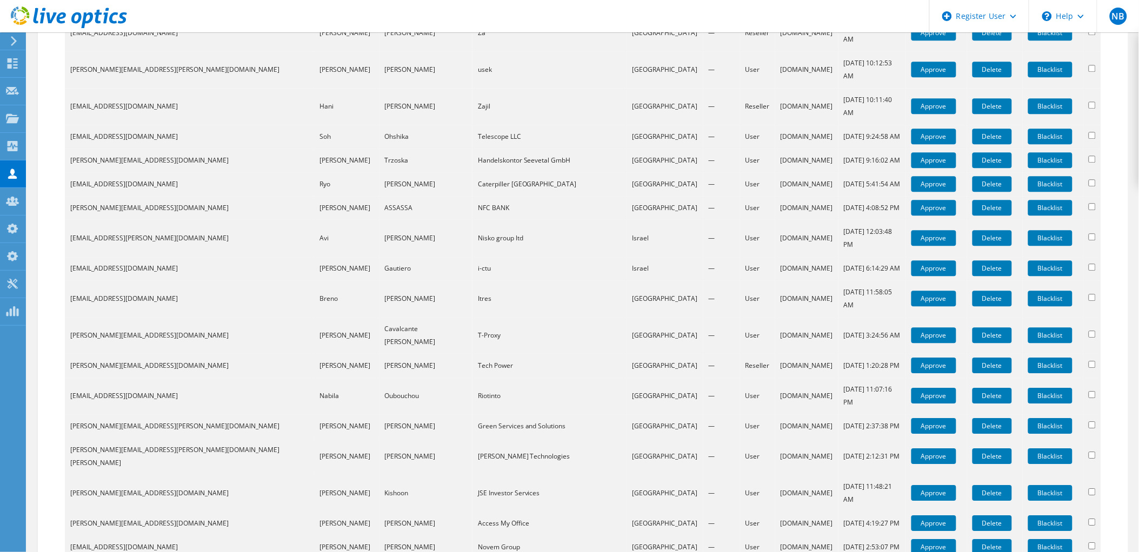
scroll to position [1052, 0]
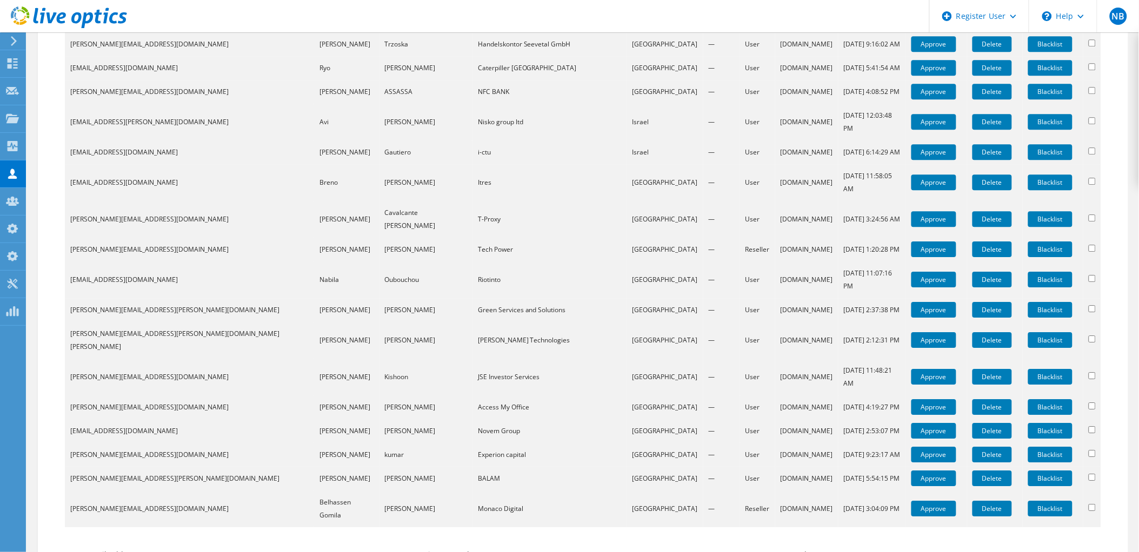
drag, startPoint x: 179, startPoint y: 376, endPoint x: 61, endPoint y: 381, distance: 118.5
paste input "Monaco Digital"
type input "Monaco Digital"
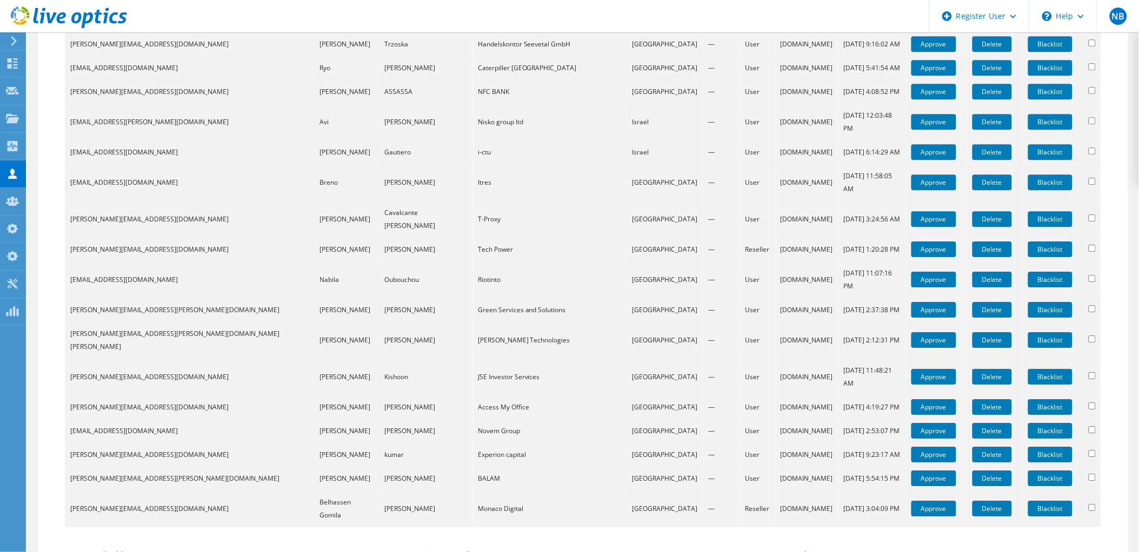
drag, startPoint x: 523, startPoint y: 380, endPoint x: 395, endPoint y: 380, distance: 128.1
paste input "3584940319"
drag, startPoint x: 622, startPoint y: 381, endPoint x: 499, endPoint y: 414, distance: 127.2
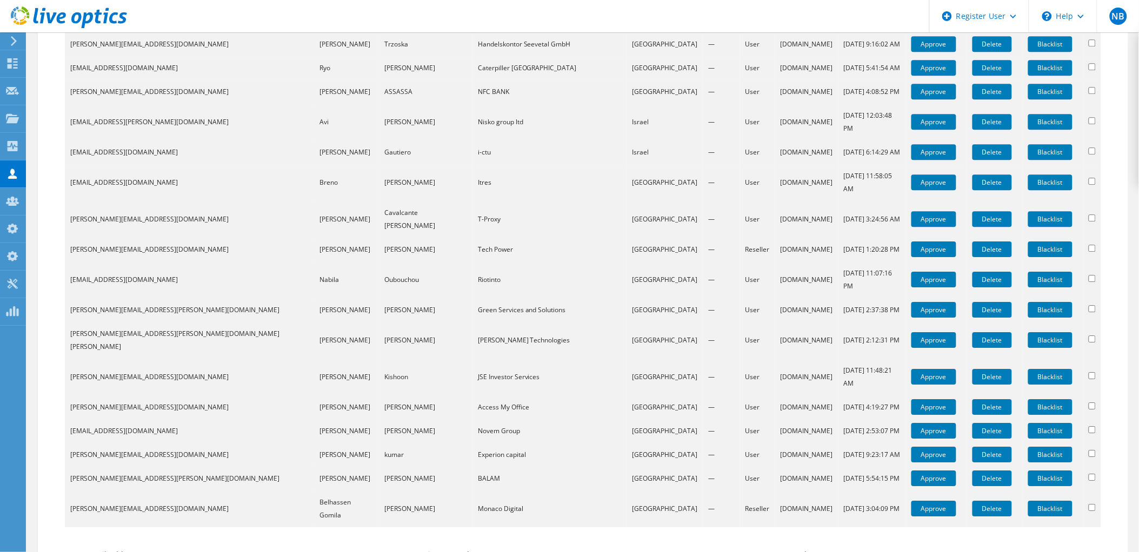
type input "Monaco Digital"
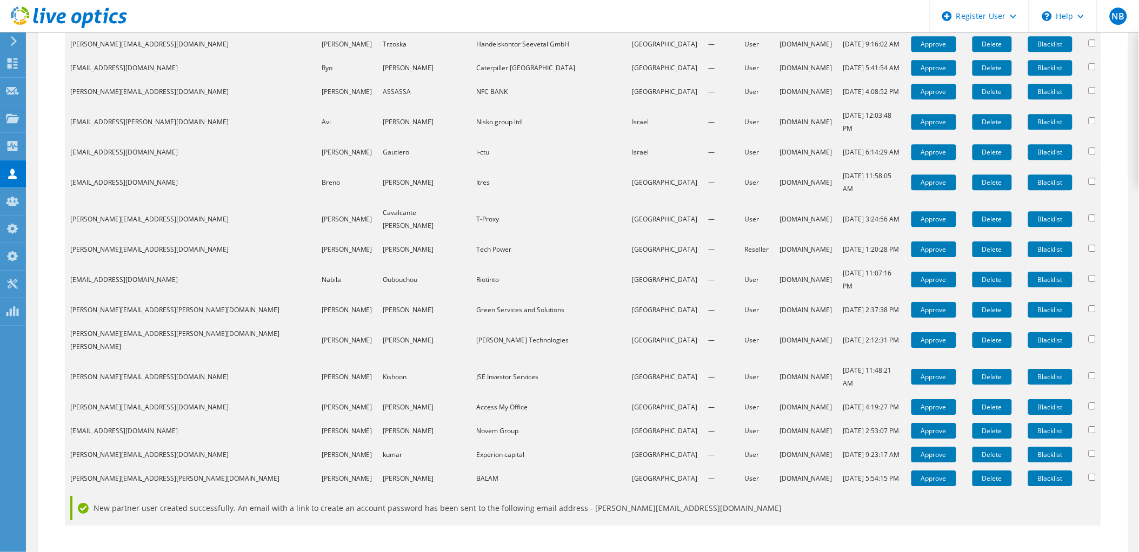
scroll to position [947, 0]
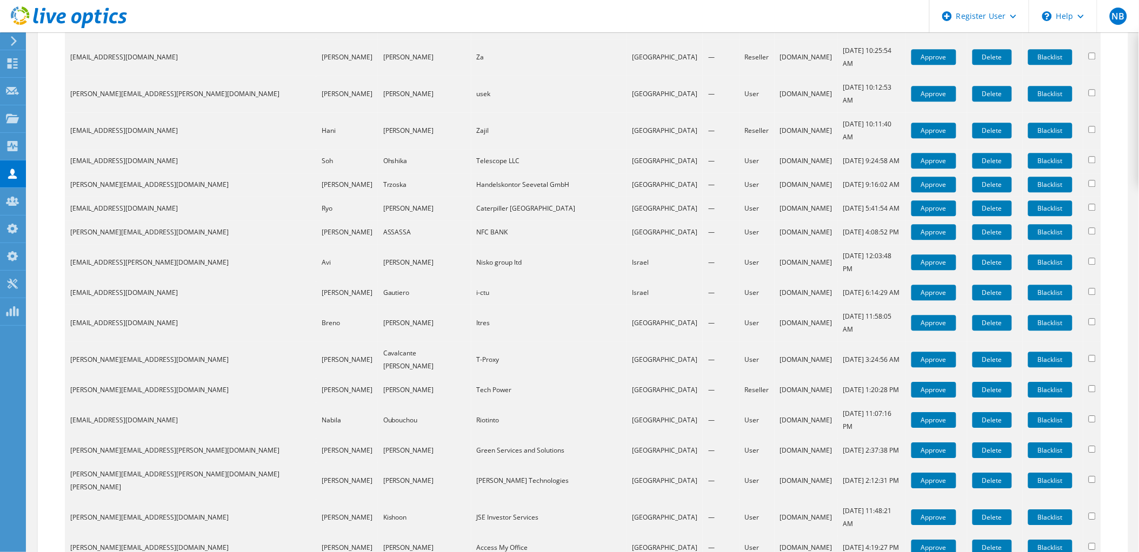
scroll to position [1052, 0]
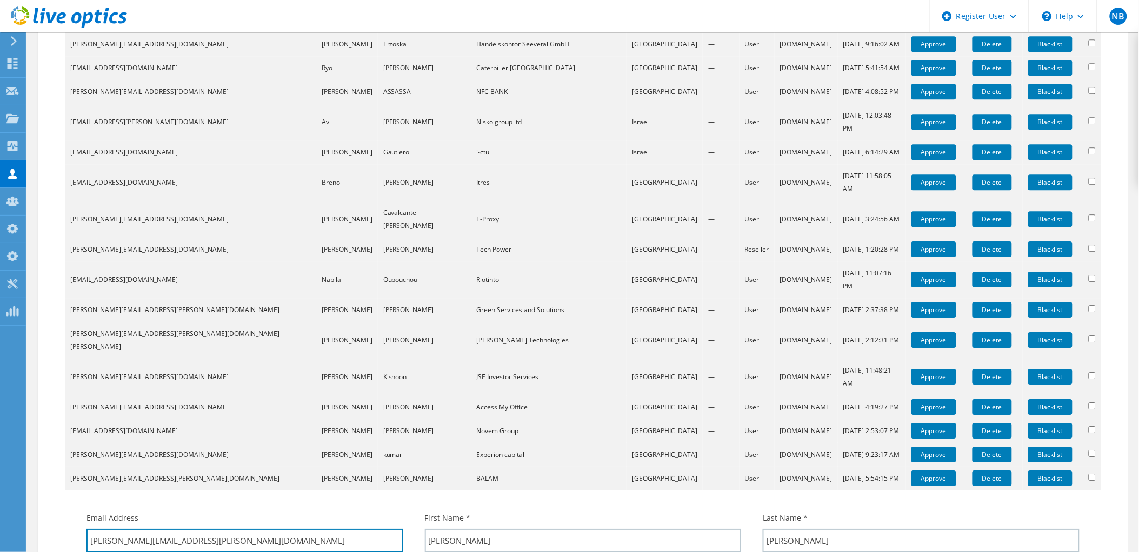
drag, startPoint x: 312, startPoint y: 310, endPoint x: 142, endPoint y: 344, distance: 173.1
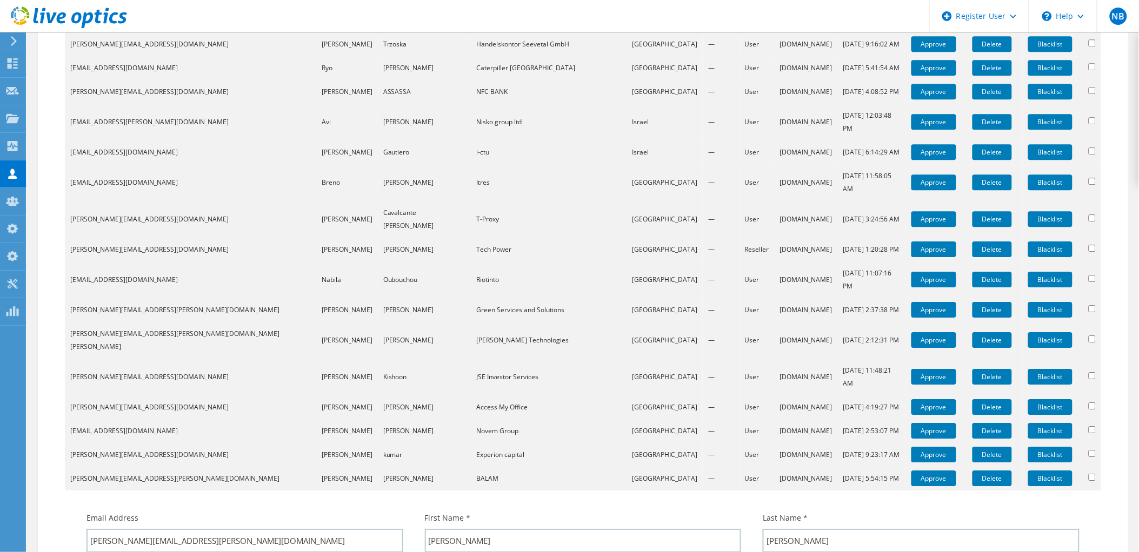
type input "Balam"
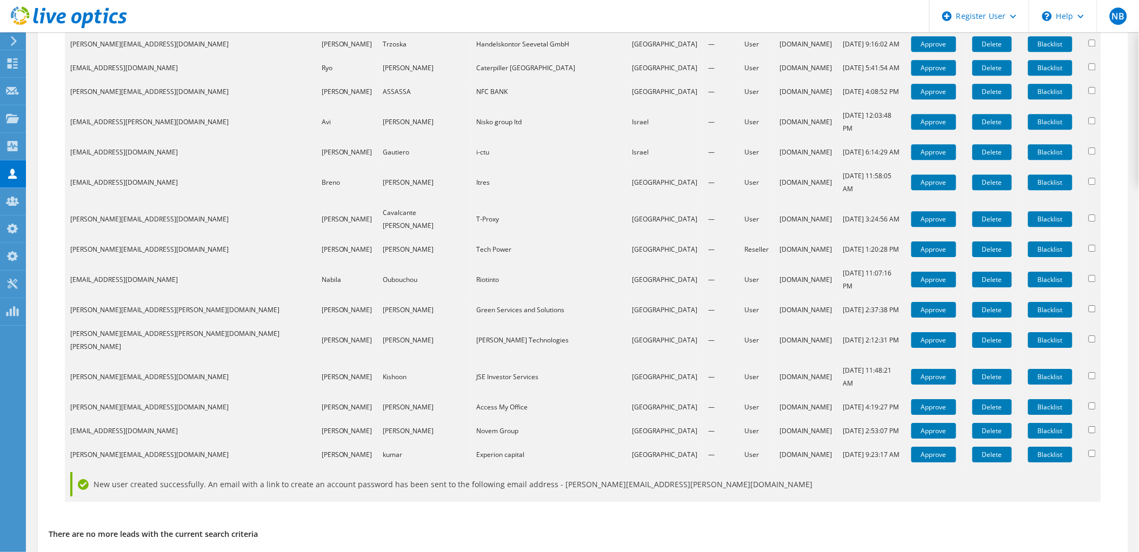
scroll to position [923, 0]
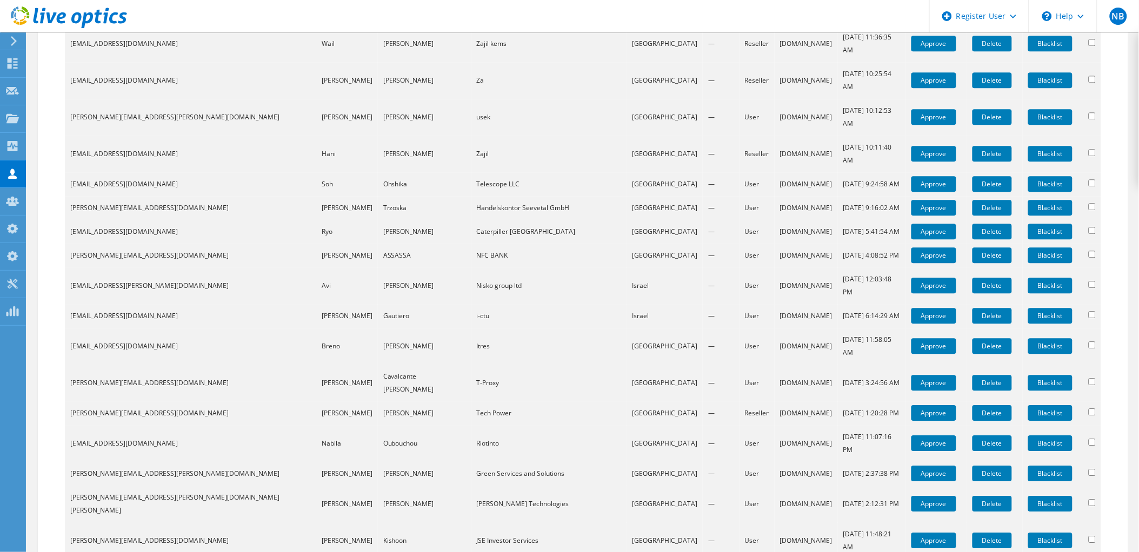
scroll to position [1052, 0]
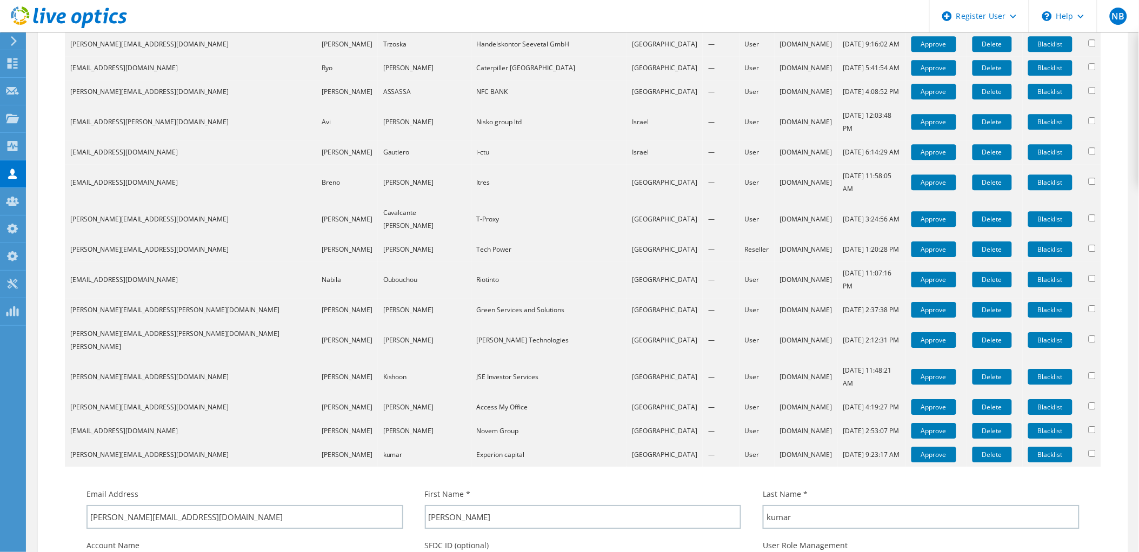
drag, startPoint x: 173, startPoint y: 331, endPoint x: 30, endPoint y: 331, distance: 143.8
paste input "Experion capital"
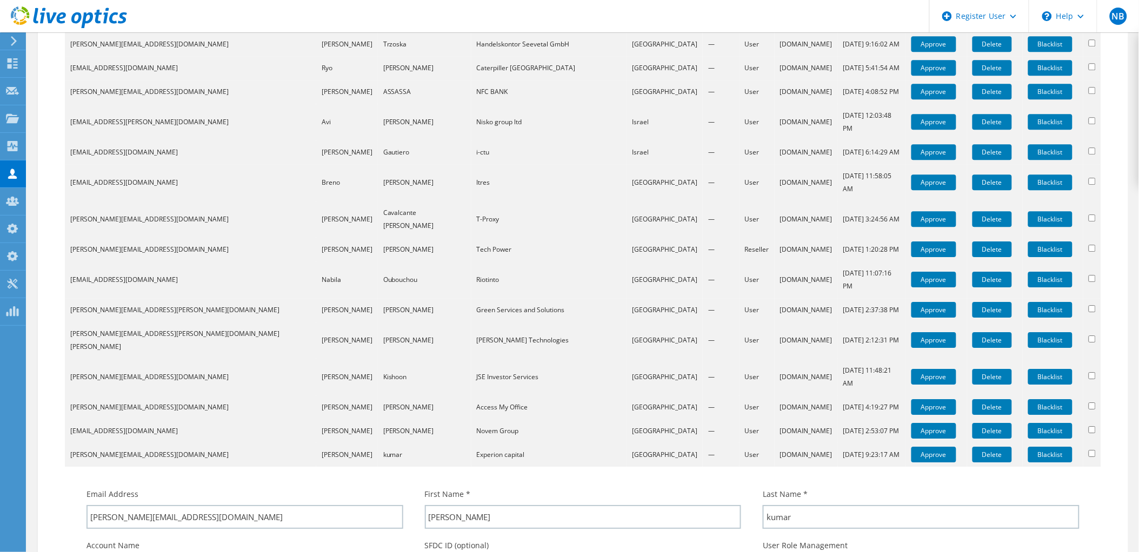
type input "Experion Capital Private limited : 3594697857"
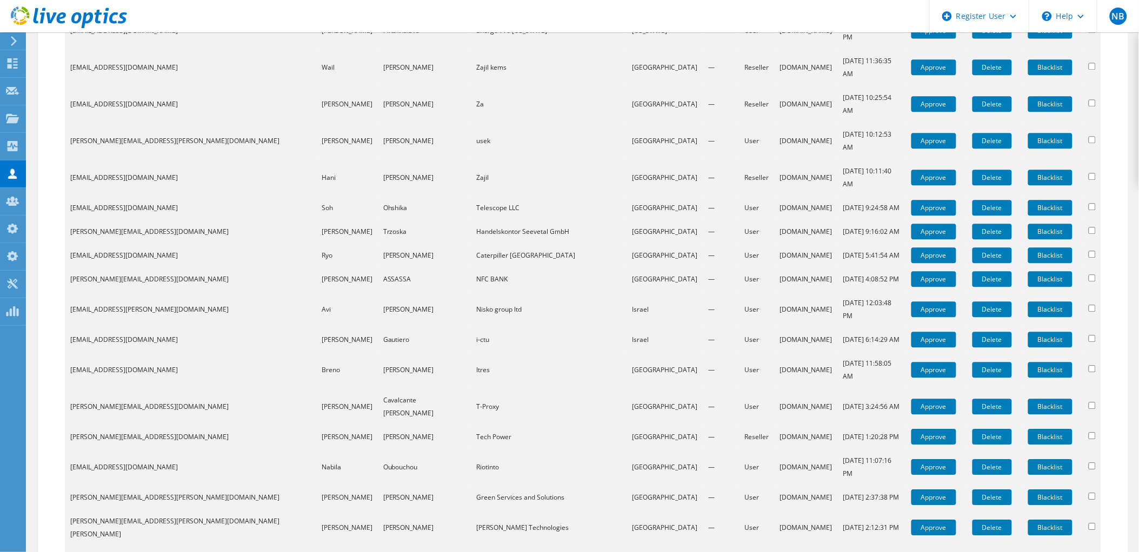
scroll to position [1052, 0]
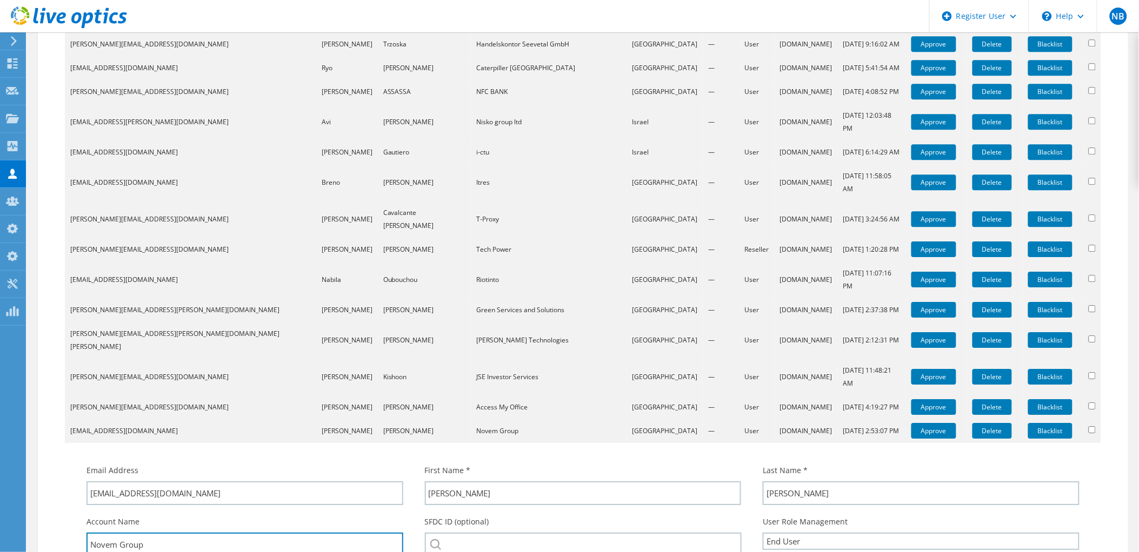
drag, startPoint x: 158, startPoint y: 299, endPoint x: 58, endPoint y: 305, distance: 100.2
click at [550, 533] on input "search" at bounding box center [583, 545] width 317 height 24
paste input "Novem Group"
type input "Novem Group"
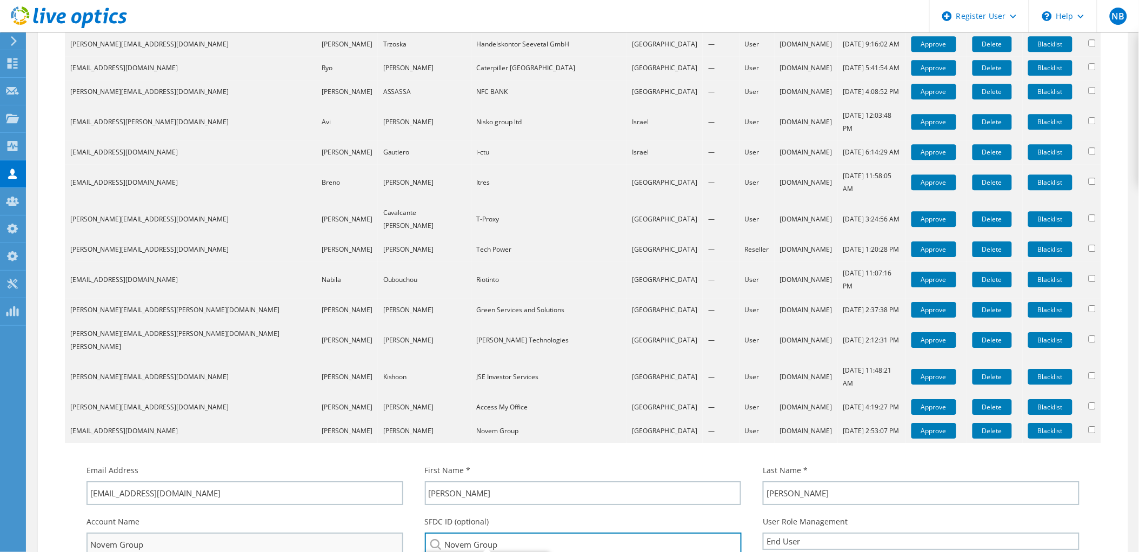
drag, startPoint x: 525, startPoint y: 305, endPoint x: 365, endPoint y: 304, distance: 159.4
click at [365, 511] on div "Account Name Novem Group SFDC ID (optional) Novem Group Novem group : 356042212…" at bounding box center [583, 536] width 1014 height 51
drag, startPoint x: 110, startPoint y: 311, endPoint x: 57, endPoint y: 313, distance: 52.5
click at [511, 533] on input "search" at bounding box center [583, 545] width 317 height 24
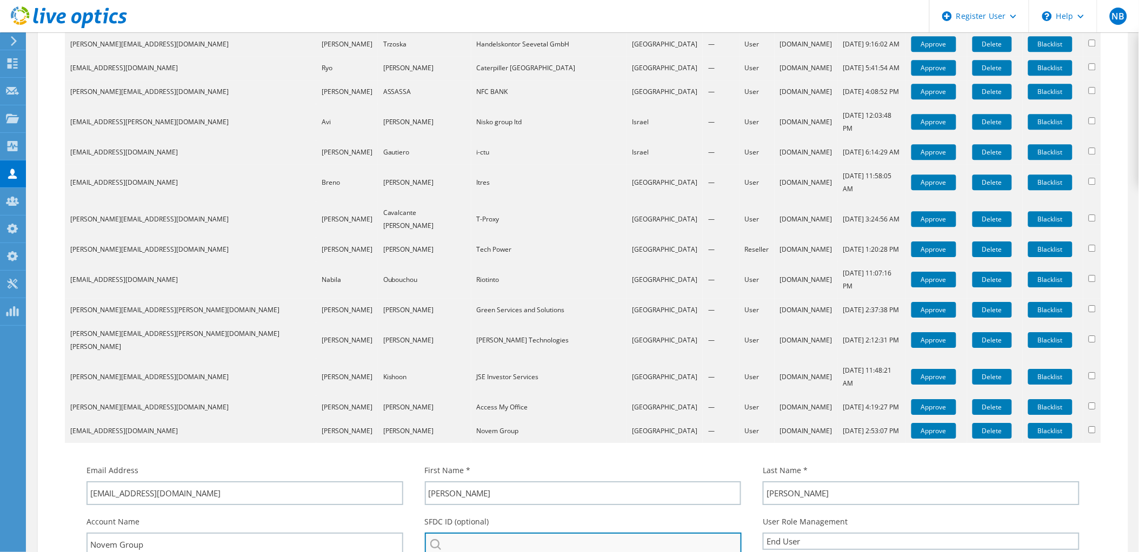
paste input "3560422123"
click at [483, 552] on li "Novem group : 3560422123" at bounding box center [487, 559] width 124 height 13
type input "Novem group : 3560422123"
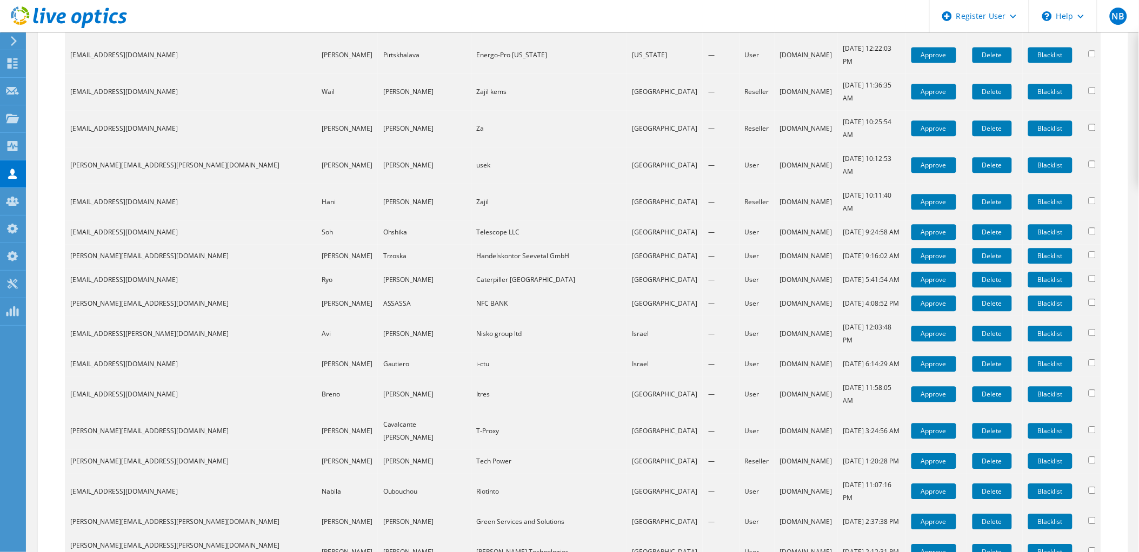
scroll to position [1052, 0]
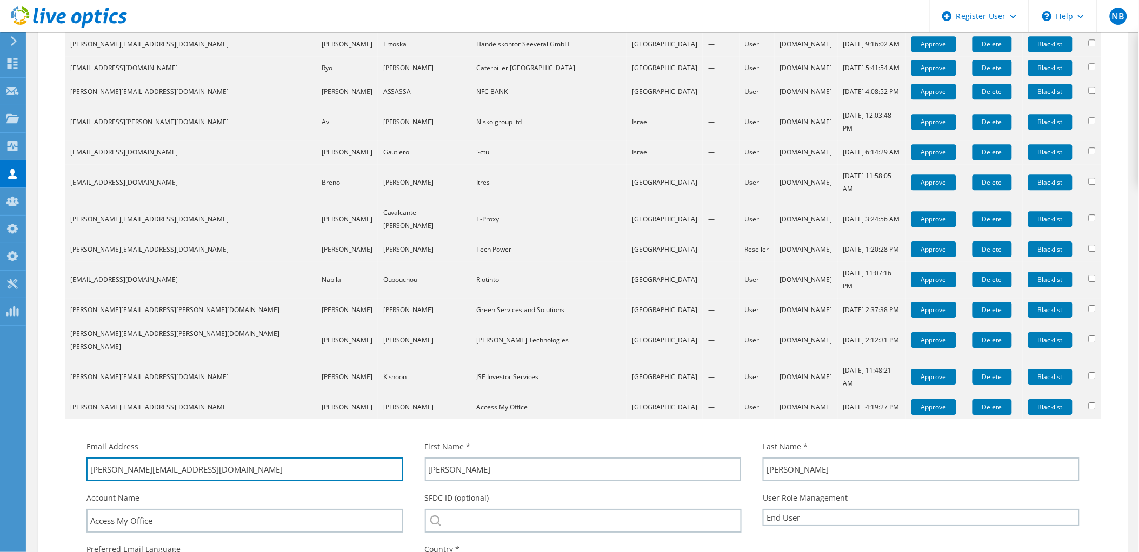
drag, startPoint x: 191, startPoint y: 240, endPoint x: 112, endPoint y: 255, distance: 80.1
click at [112, 436] on div "Email Address kaiser@amosbs.com First Name * Kaiser Last Name * Smith Account N…" at bounding box center [583, 533] width 1014 height 194
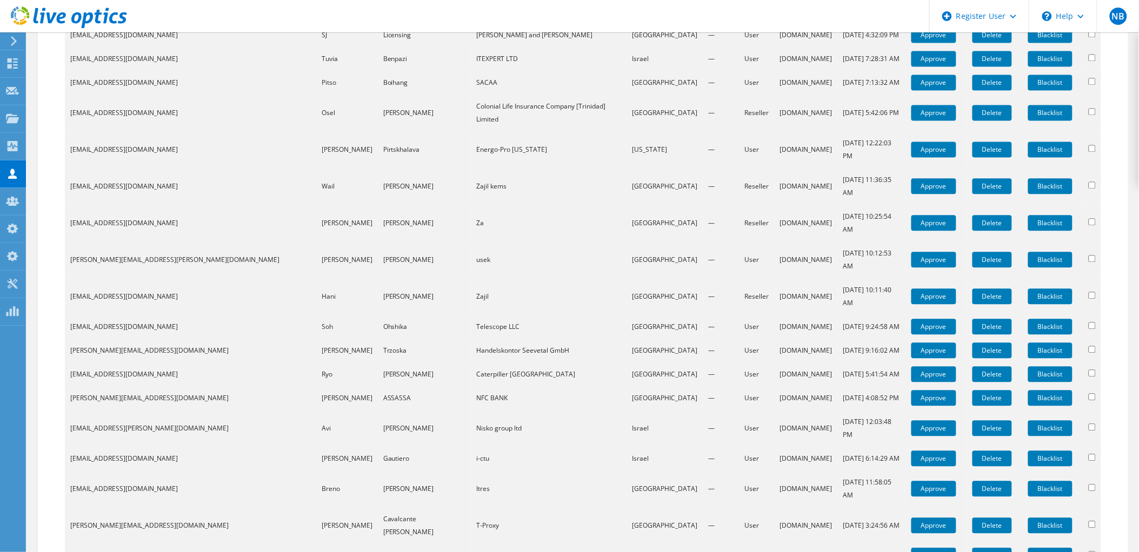
scroll to position [790, 0]
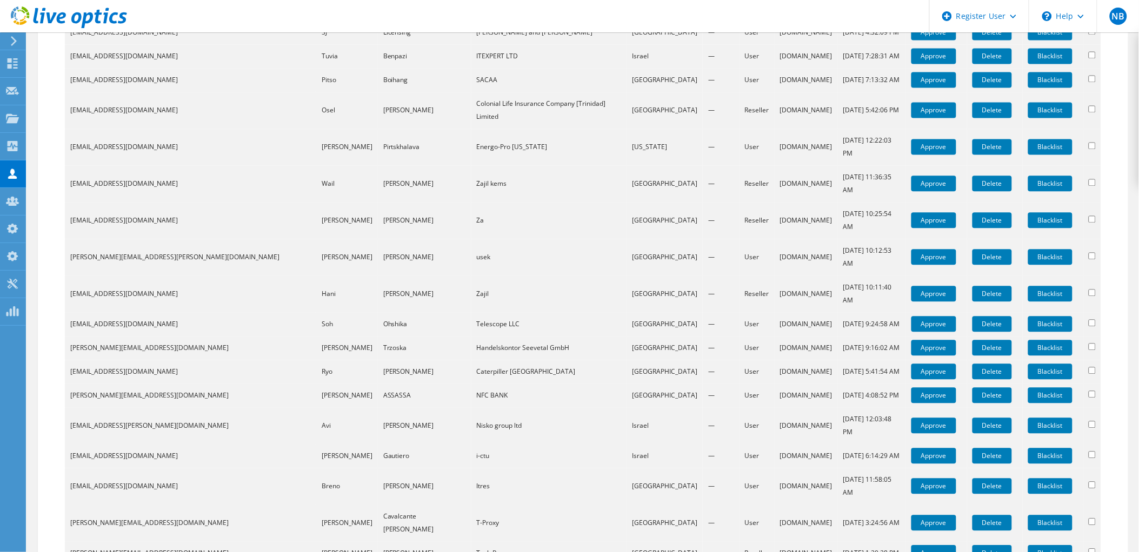
scroll to position [730, 0]
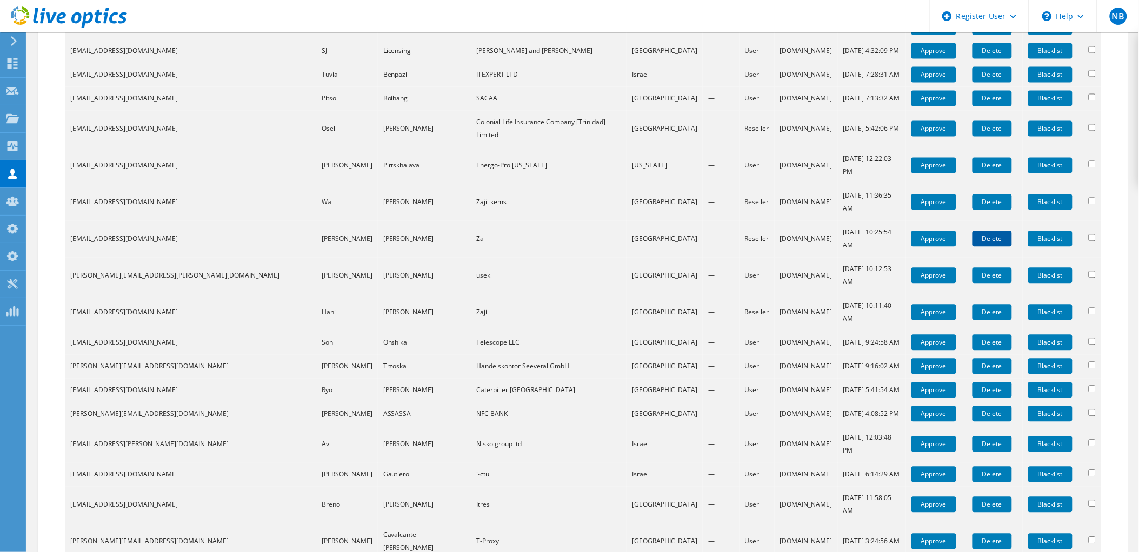
click at [987, 231] on link "Delete" at bounding box center [991, 239] width 39 height 16
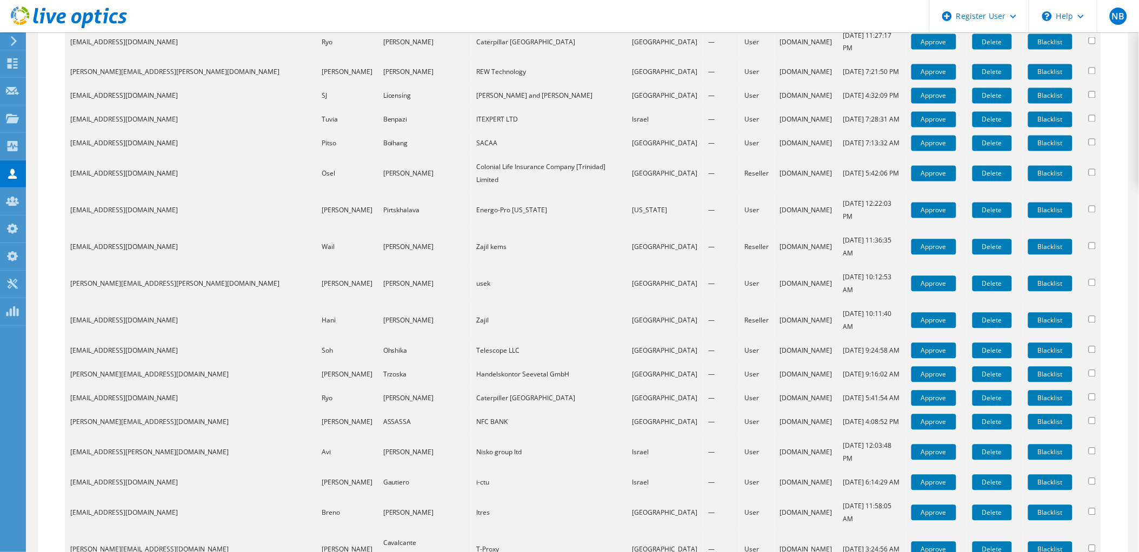
scroll to position [766, 0]
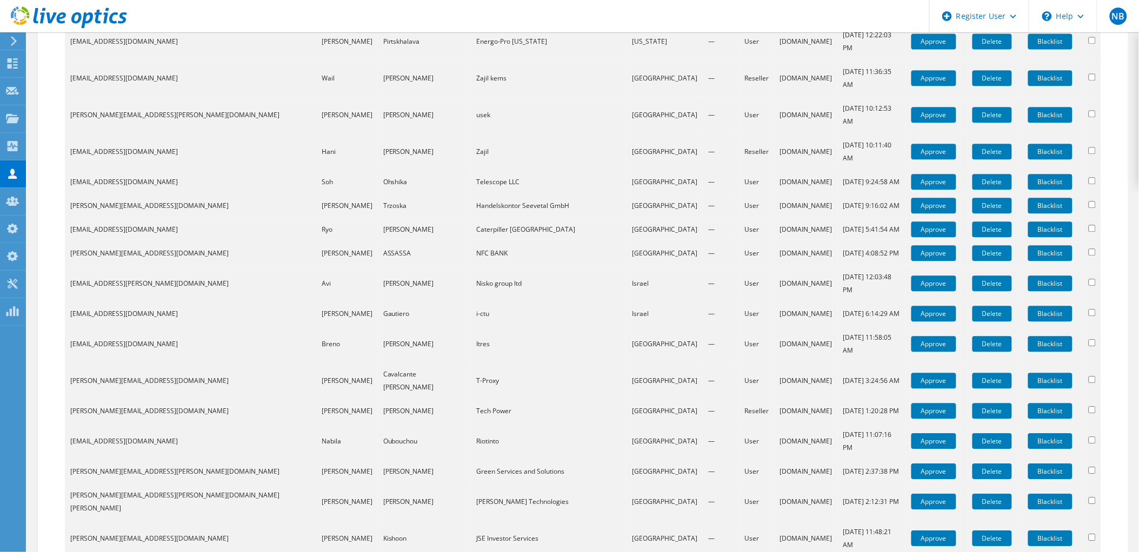
scroll to position [946, 0]
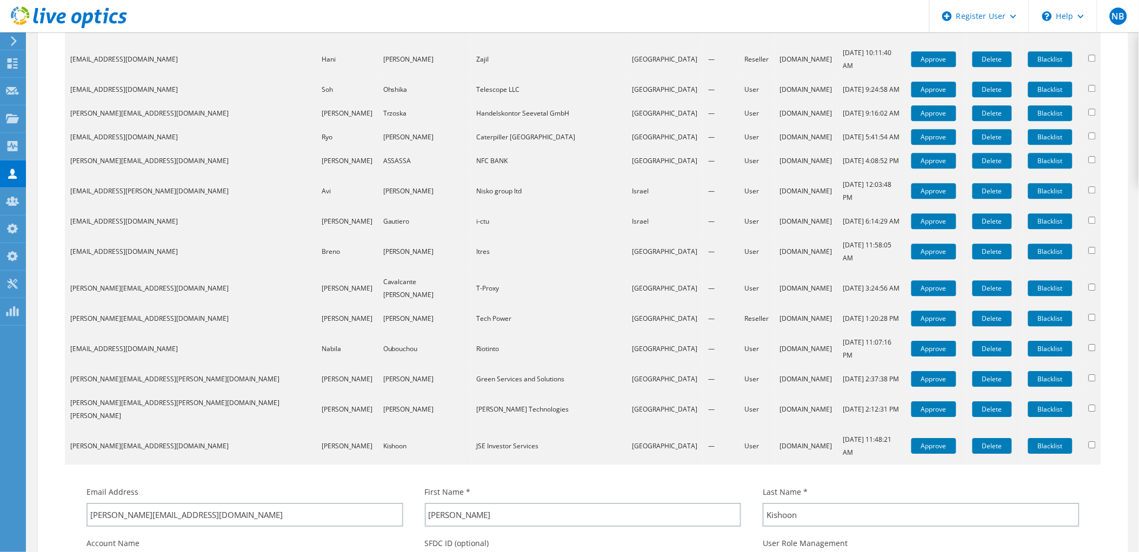
drag, startPoint x: 185, startPoint y: 347, endPoint x: 26, endPoint y: 344, distance: 158.9
paste input "JSE Investor Services"
drag, startPoint x: 467, startPoint y: 353, endPoint x: 561, endPoint y: 360, distance: 94.3
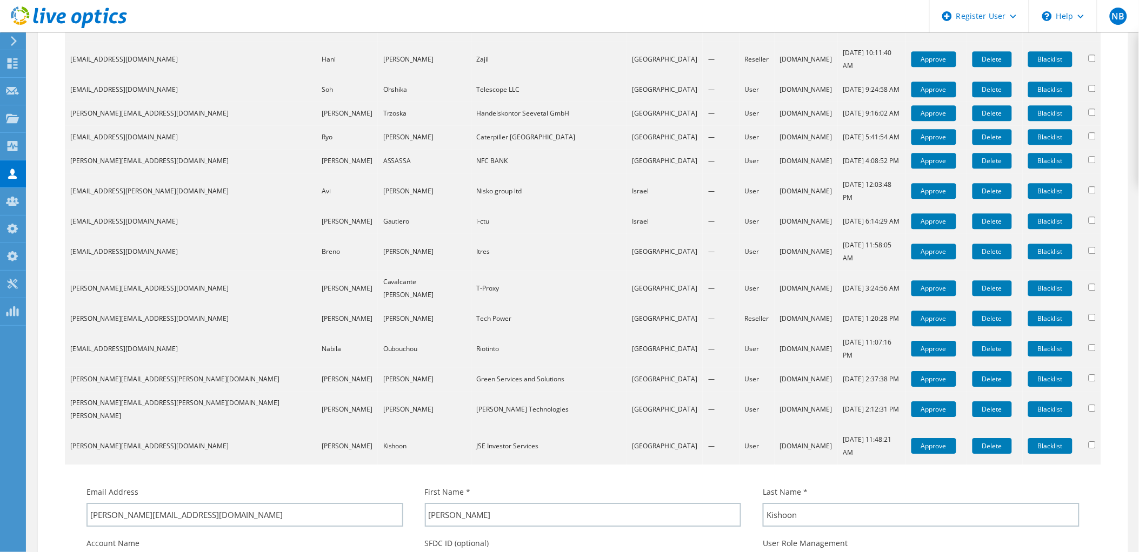
drag, startPoint x: 489, startPoint y: 343, endPoint x: 583, endPoint y: 351, distance: 93.8
drag, startPoint x: 618, startPoint y: 342, endPoint x: 526, endPoint y: 354, distance: 92.7
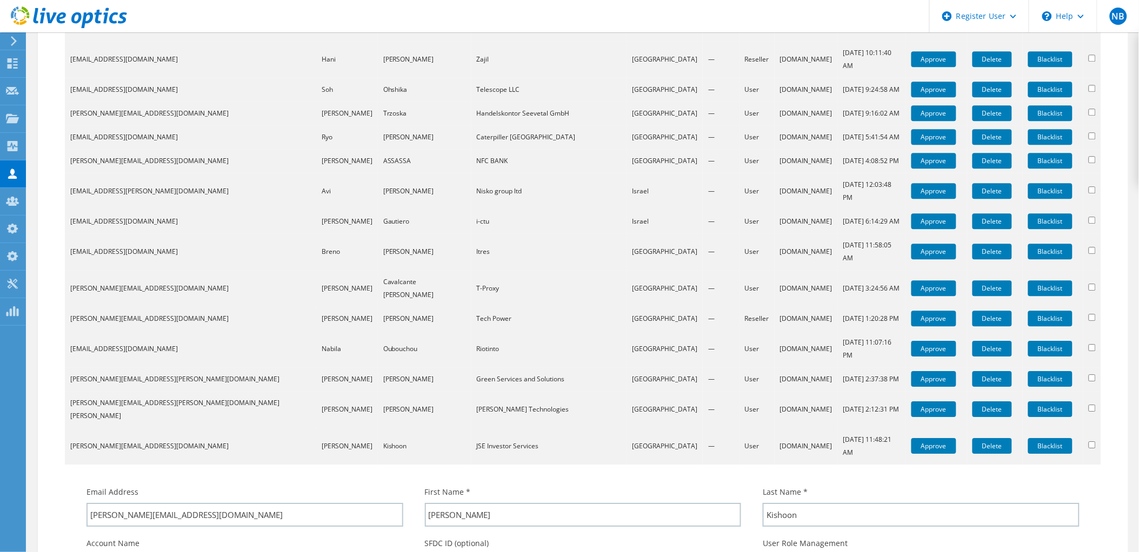
drag, startPoint x: 186, startPoint y: 344, endPoint x: 76, endPoint y: 346, distance: 110.3
click at [76, 532] on div "Account Name JSE Investor Services" at bounding box center [245, 557] width 338 height 51
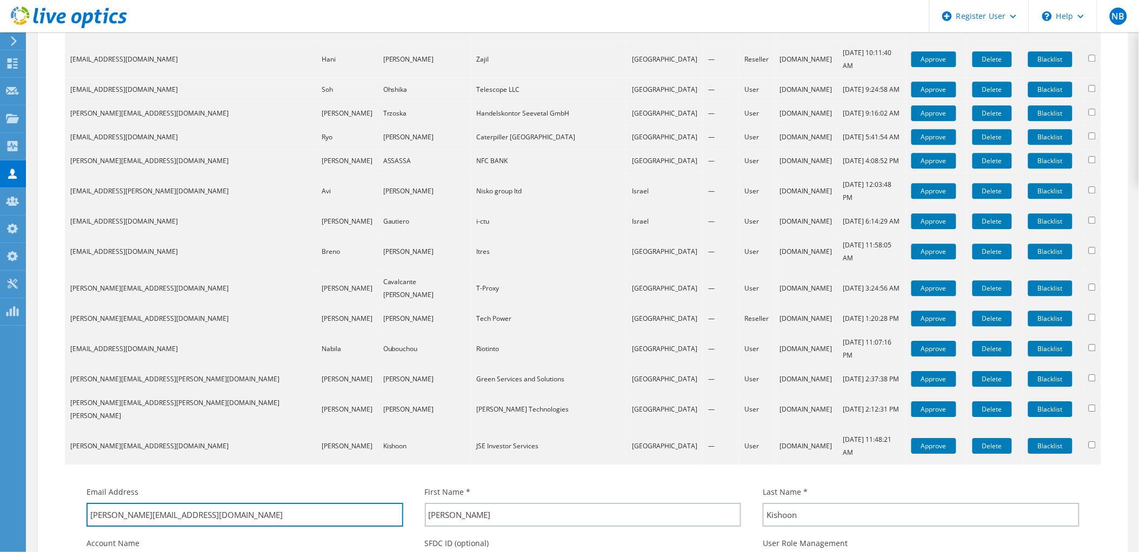
drag, startPoint x: 242, startPoint y: 290, endPoint x: 119, endPoint y: 309, distance: 124.7
click at [119, 481] on div "Email Address [EMAIL_ADDRESS][DOMAIN_NAME]" at bounding box center [245, 506] width 338 height 51
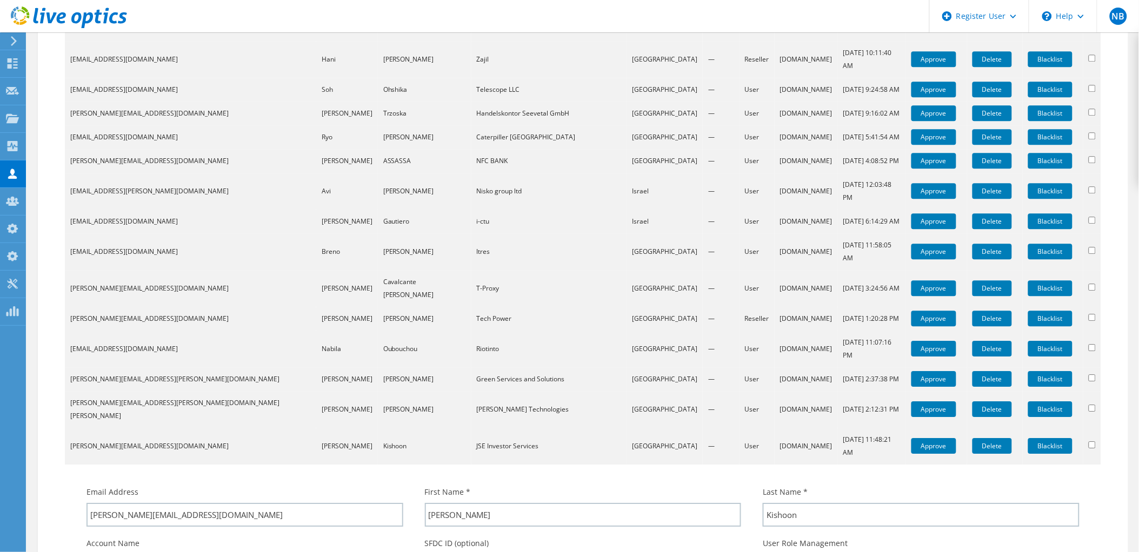
drag, startPoint x: 169, startPoint y: 350, endPoint x: 61, endPoint y: 351, distance: 108.1
drag, startPoint x: 623, startPoint y: 342, endPoint x: 391, endPoint y: 342, distance: 231.3
click at [391, 532] on div "Account Name JSE Investor Services SFDC ID (optional) Jse Investments, Ltd : 36…" at bounding box center [583, 557] width 1014 height 51
paste input "SE Investor Services"
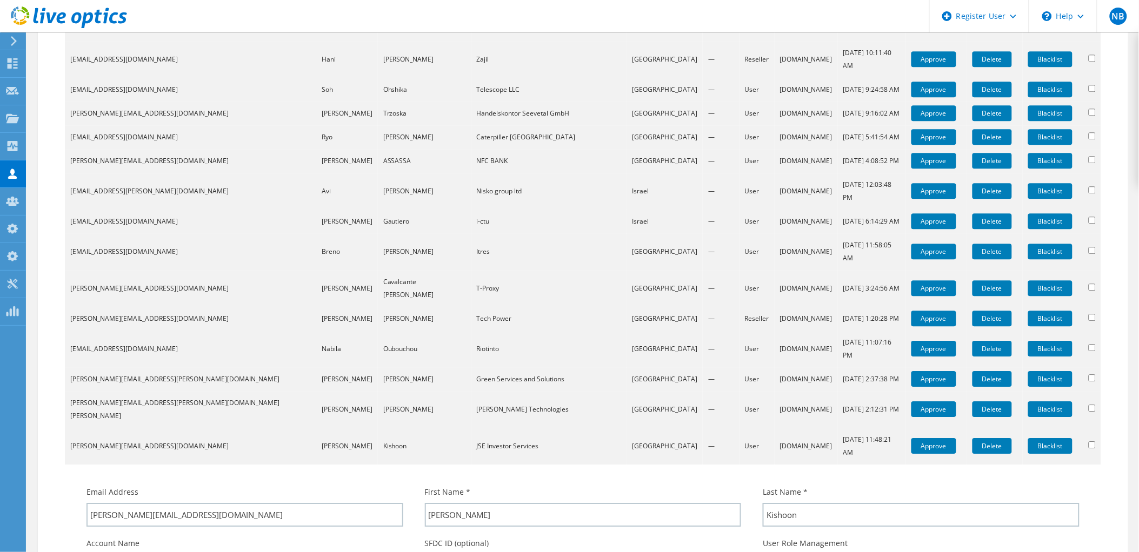
type input "JSE Investor Services"
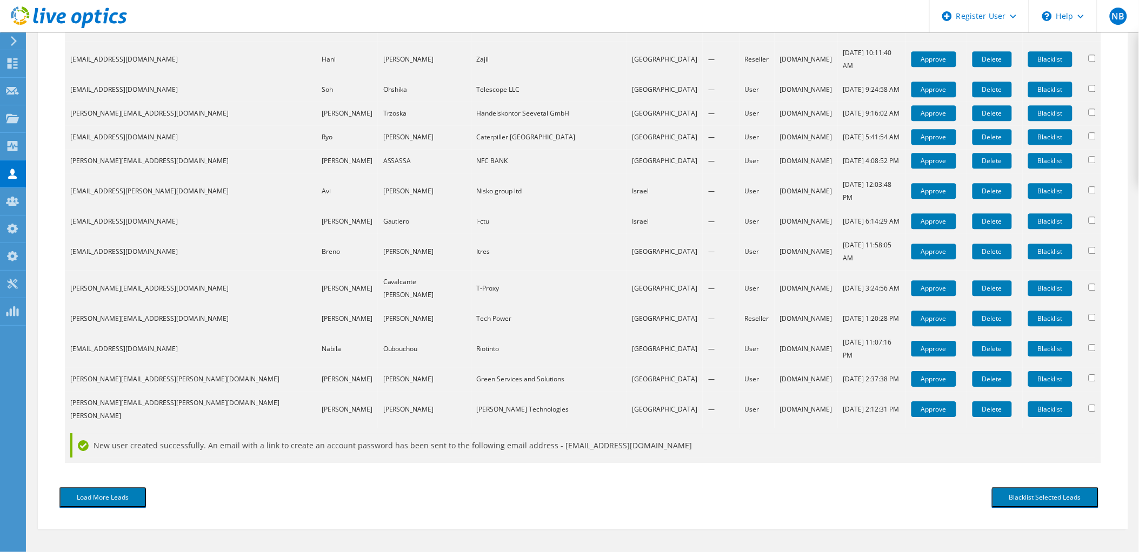
scroll to position [777, 0]
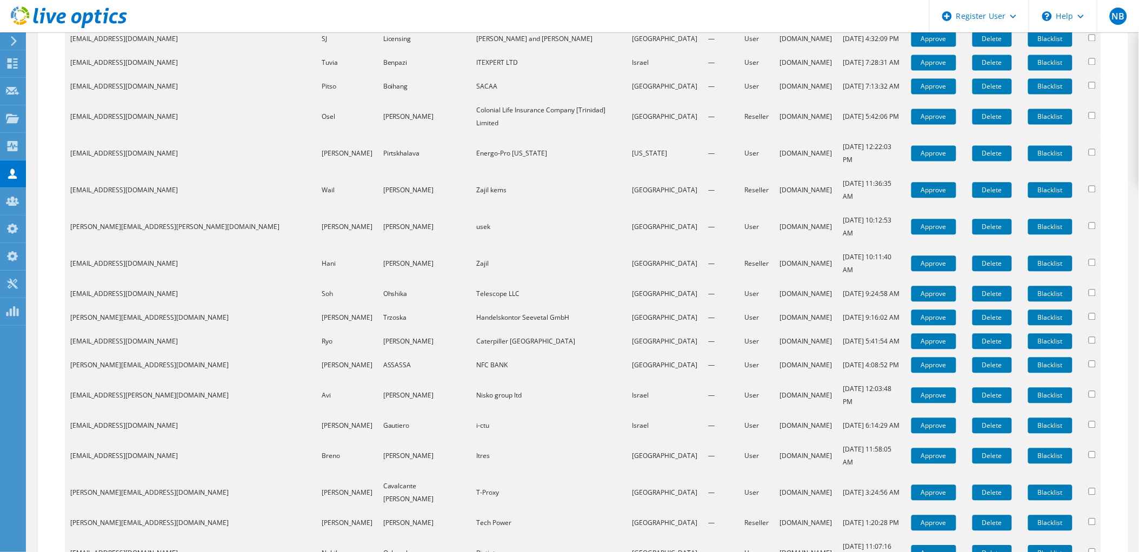
scroll to position [946, 0]
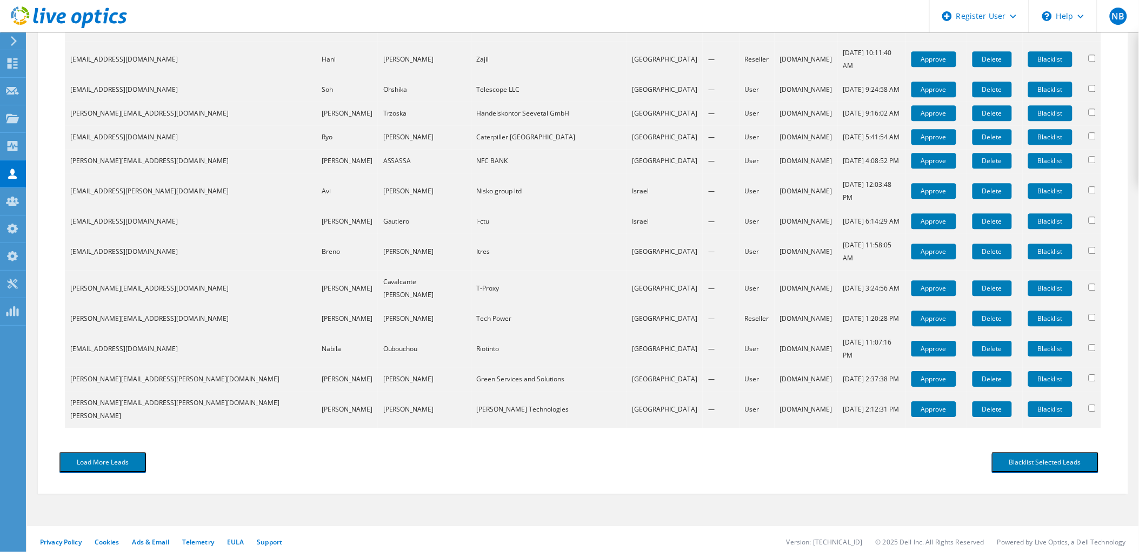
scroll to position [742, 0]
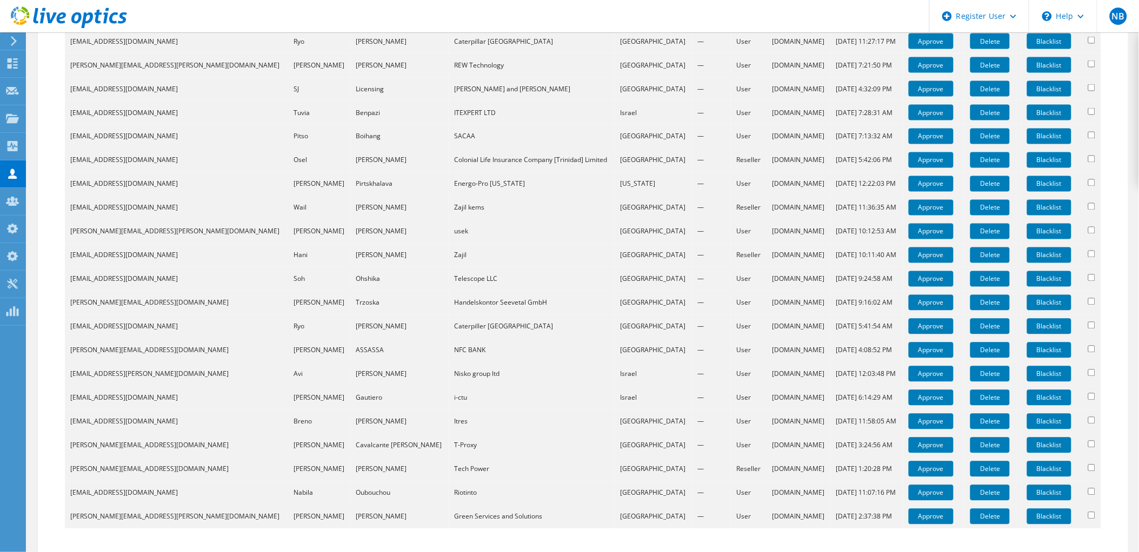
scroll to position [718, 0]
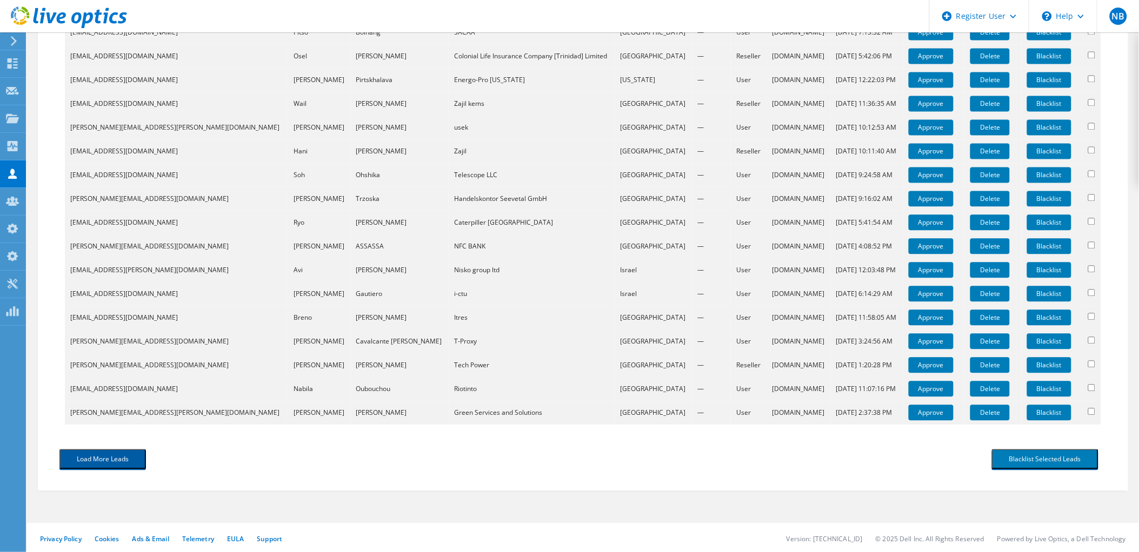
click at [123, 454] on button "Load More Leads" at bounding box center [102, 460] width 86 height 20
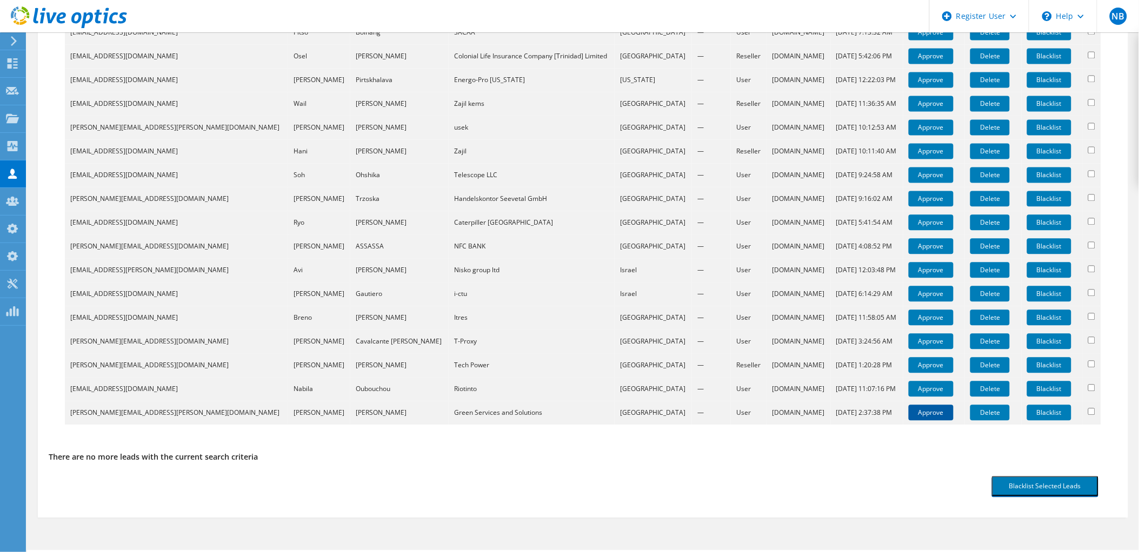
click at [908, 406] on link "Approve" at bounding box center [930, 413] width 45 height 16
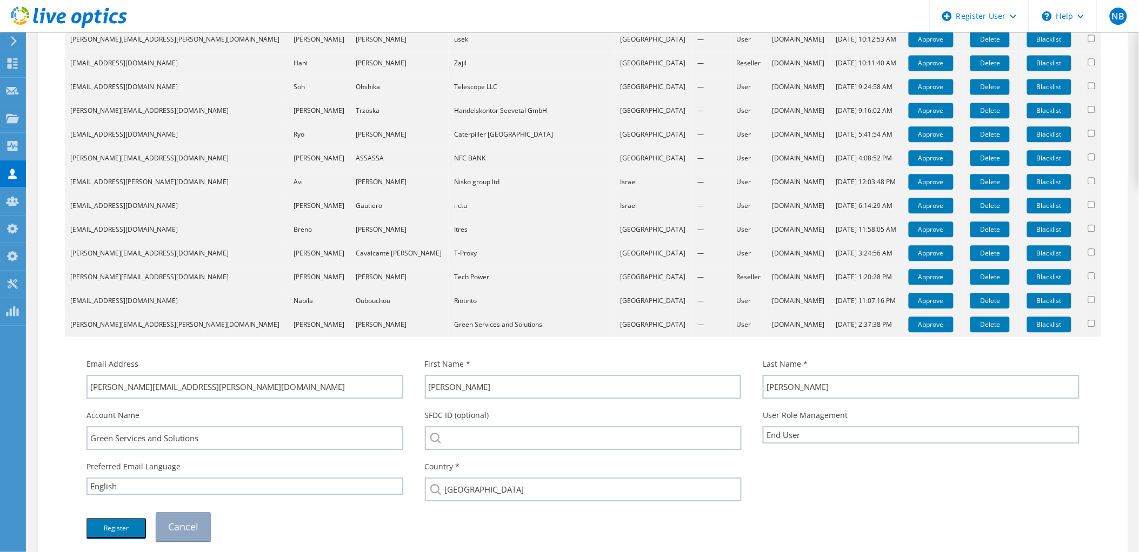
scroll to position [898, 0]
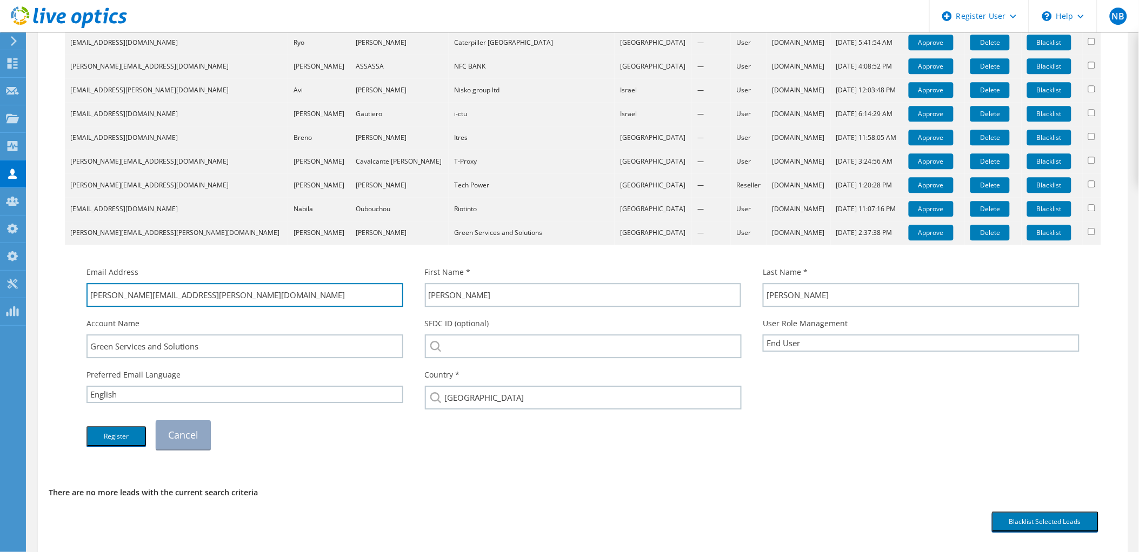
drag, startPoint x: 224, startPoint y: 293, endPoint x: 156, endPoint y: 317, distance: 72.8
click at [156, 317] on div "Email Address jimmy.castaneda@geencss.com First Name * Jimmy Last Name * Castañ…" at bounding box center [583, 358] width 1014 height 194
click at [169, 293] on input "jimmy.castaneda@geencss.com" at bounding box center [244, 295] width 317 height 24
drag, startPoint x: 235, startPoint y: 301, endPoint x: 155, endPoint y: 309, distance: 79.9
click at [155, 309] on div "Email Address jimmy.castaneda@greencss.com" at bounding box center [245, 286] width 338 height 51
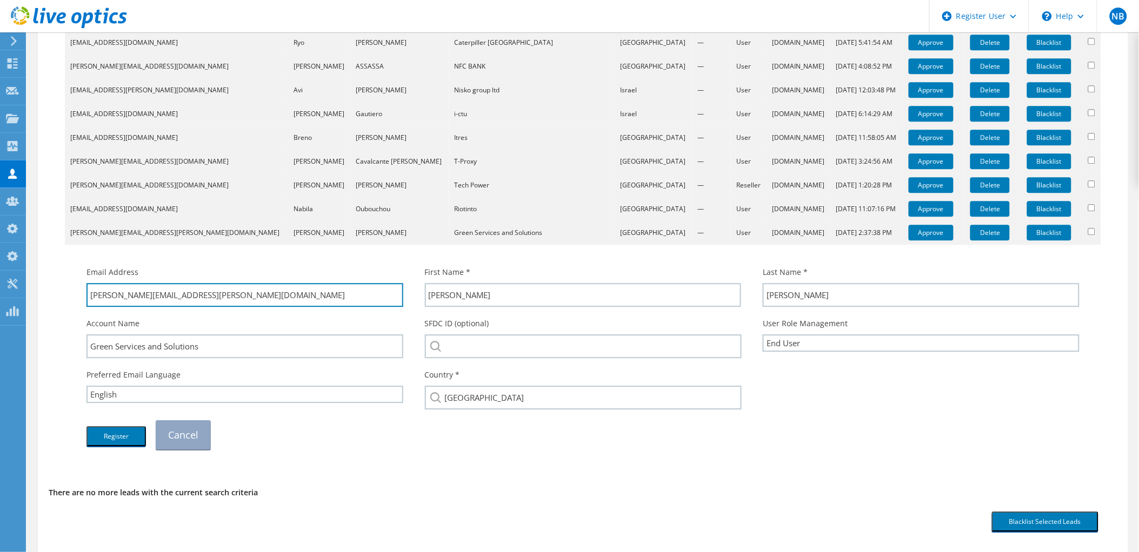
type input "jimmy.castaneda@greencss.com"
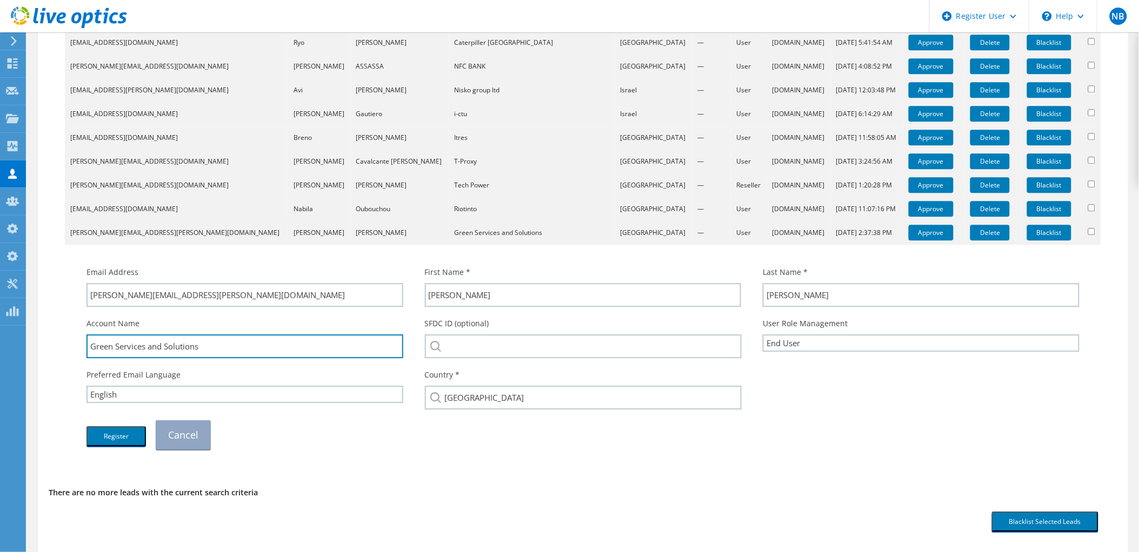
drag, startPoint x: 214, startPoint y: 343, endPoint x: 70, endPoint y: 346, distance: 143.8
click at [70, 346] on div "Email Address jimmy.castaneda@greencss.com First Name * Jimmy Last Name *" at bounding box center [582, 352] width 1025 height 205
click at [149, 349] on input "Green Services and Solutions" at bounding box center [244, 347] width 317 height 24
drag, startPoint x: 213, startPoint y: 349, endPoint x: 45, endPoint y: 344, distance: 168.1
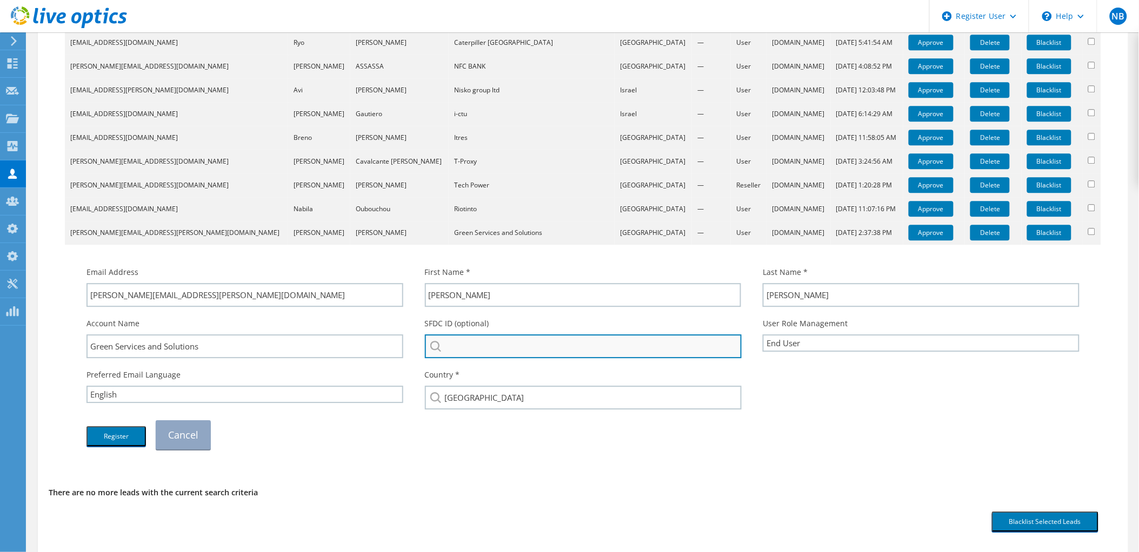
click at [548, 344] on input "search" at bounding box center [583, 347] width 317 height 24
paste input "Green Services and Solutions"
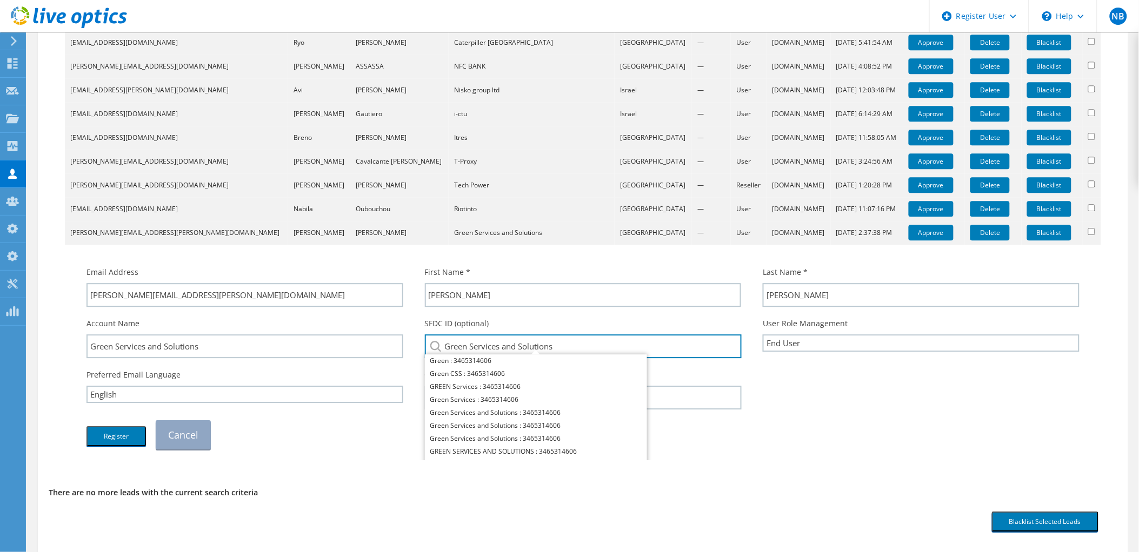
type input "Green Services and Solutions"
click at [803, 456] on td "Email Address jimmy.castaneda@greencss.com First Name * Jimmy Last Name * Casta…" at bounding box center [583, 353] width 1036 height 216
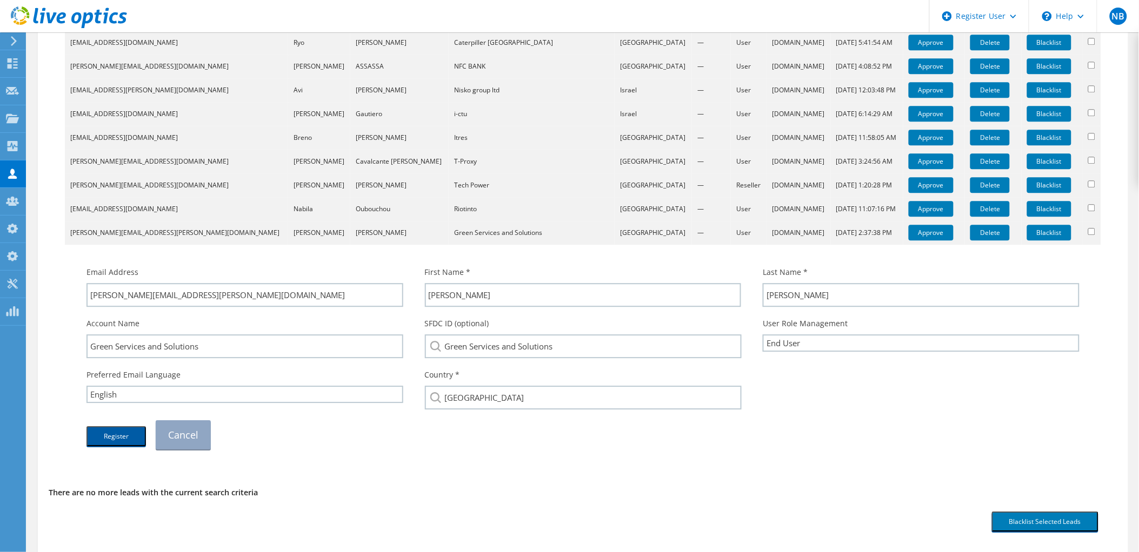
click at [122, 427] on button "Register" at bounding box center [115, 436] width 59 height 20
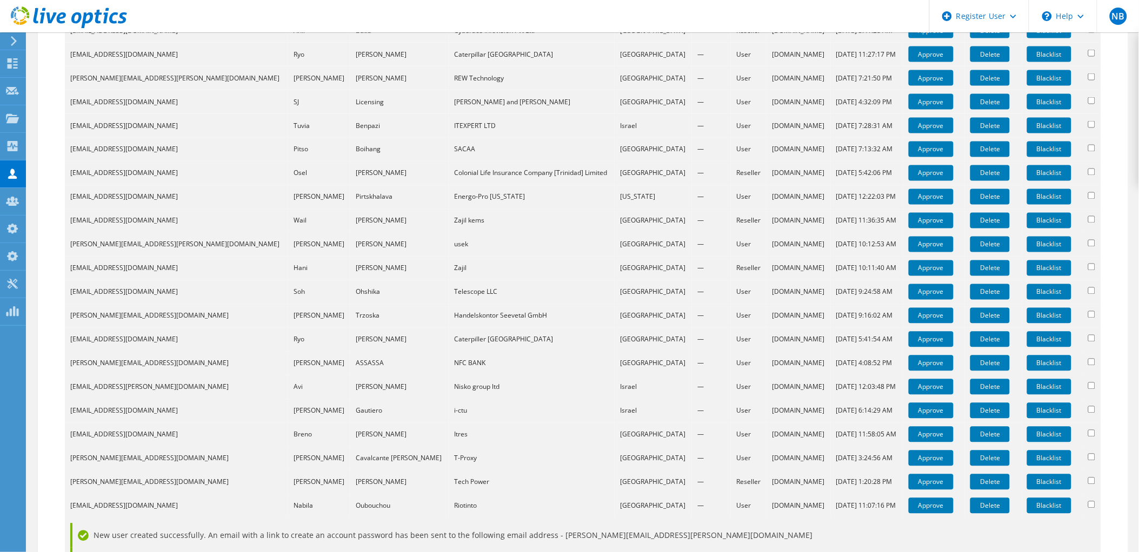
scroll to position [781, 0]
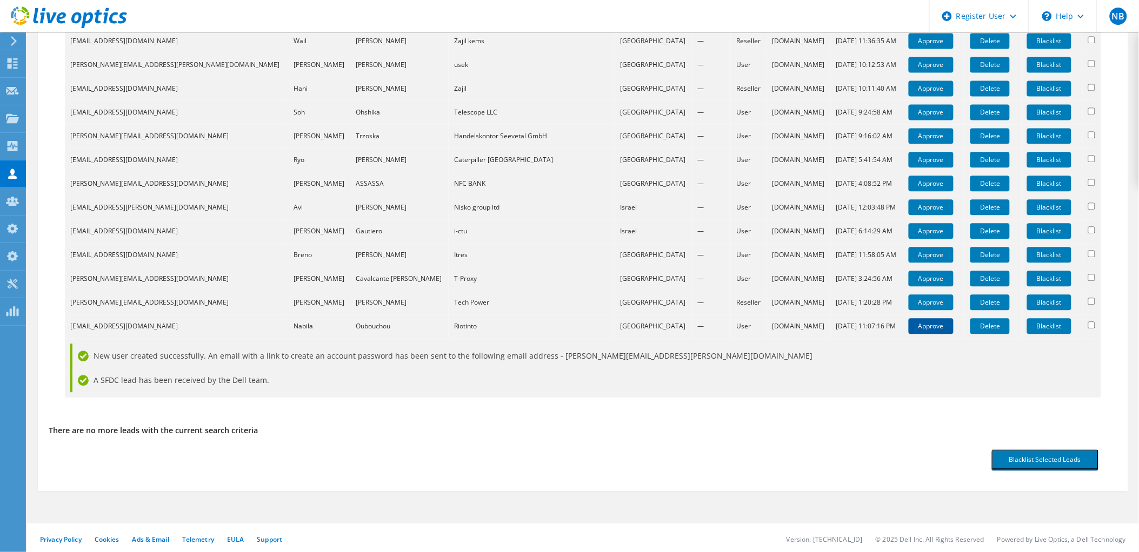
click at [921, 326] on link "Approve" at bounding box center [930, 326] width 45 height 16
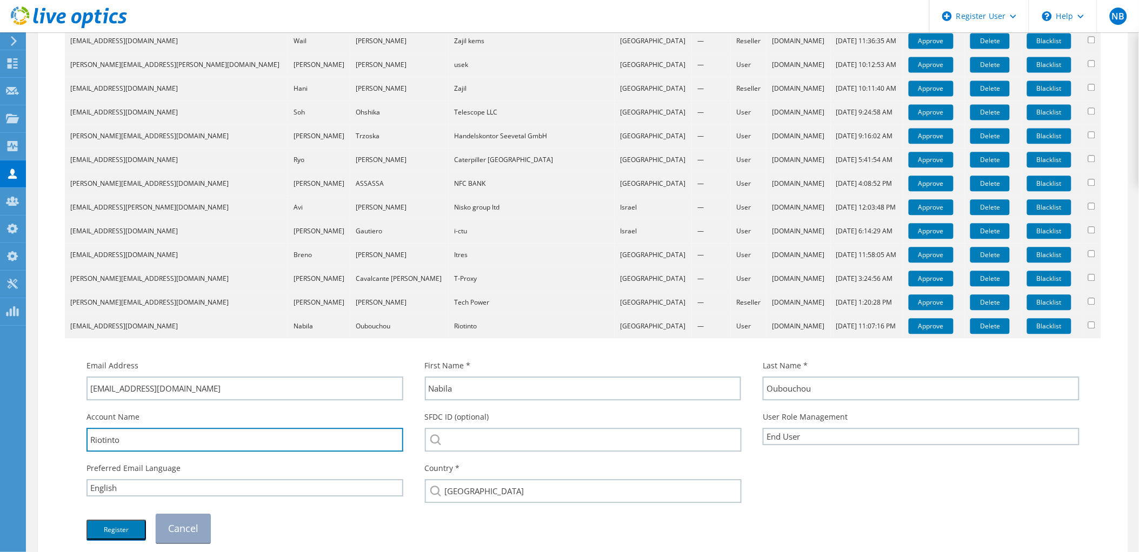
drag, startPoint x: 159, startPoint y: 430, endPoint x: 56, endPoint y: 435, distance: 102.8
click at [57, 435] on div "Download CSV Email First Name Last Name Company Country Promo Code Type Lead So…" at bounding box center [583, 17] width 1068 height 1112
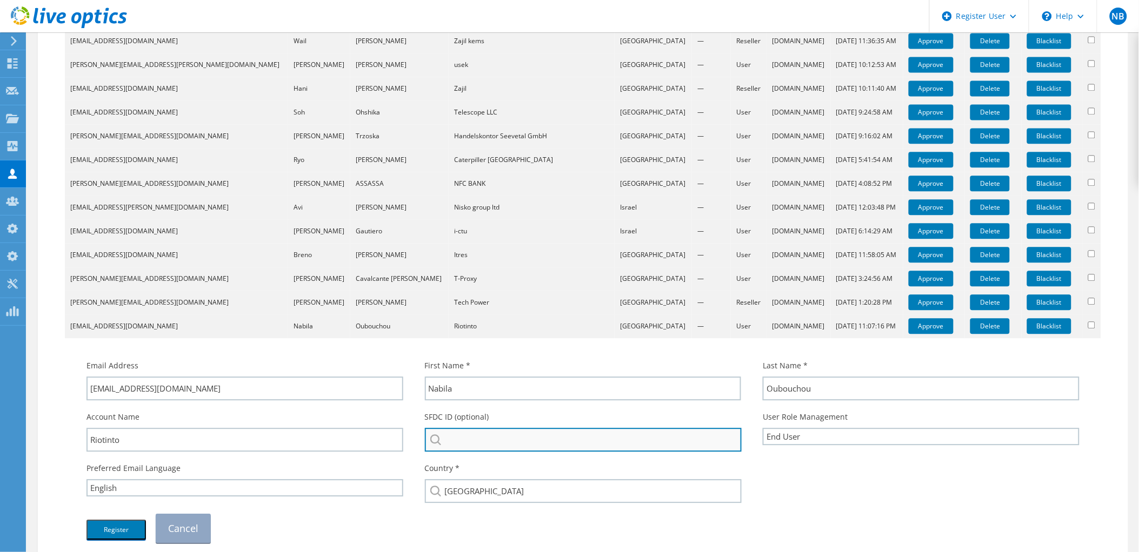
click at [532, 439] on input "search" at bounding box center [583, 440] width 317 height 24
paste input "Riotinto"
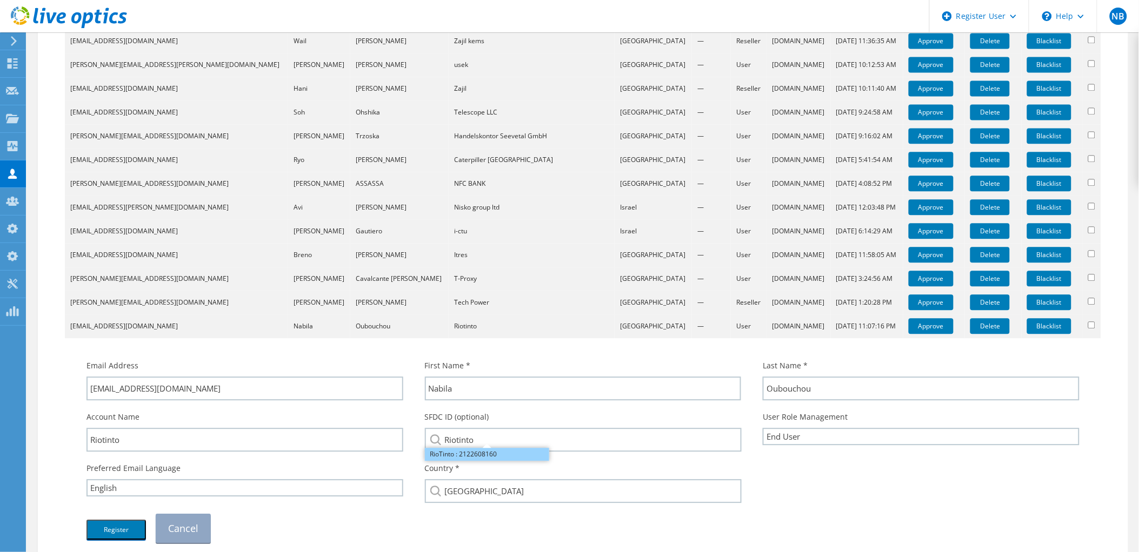
click at [493, 454] on li "RioTinto : 2122608160" at bounding box center [487, 454] width 124 height 13
type input "RioTinto : 2122608160"
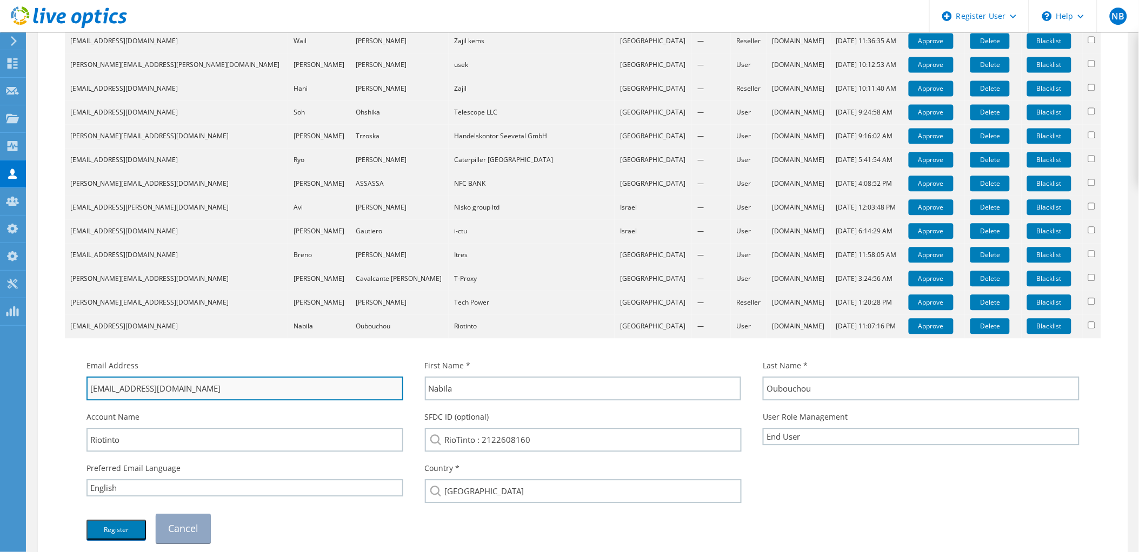
click at [184, 389] on input "nabila.oubouchou@riotionto.com" at bounding box center [244, 389] width 317 height 24
type input "nabila.oubouchou@riotinto.com"
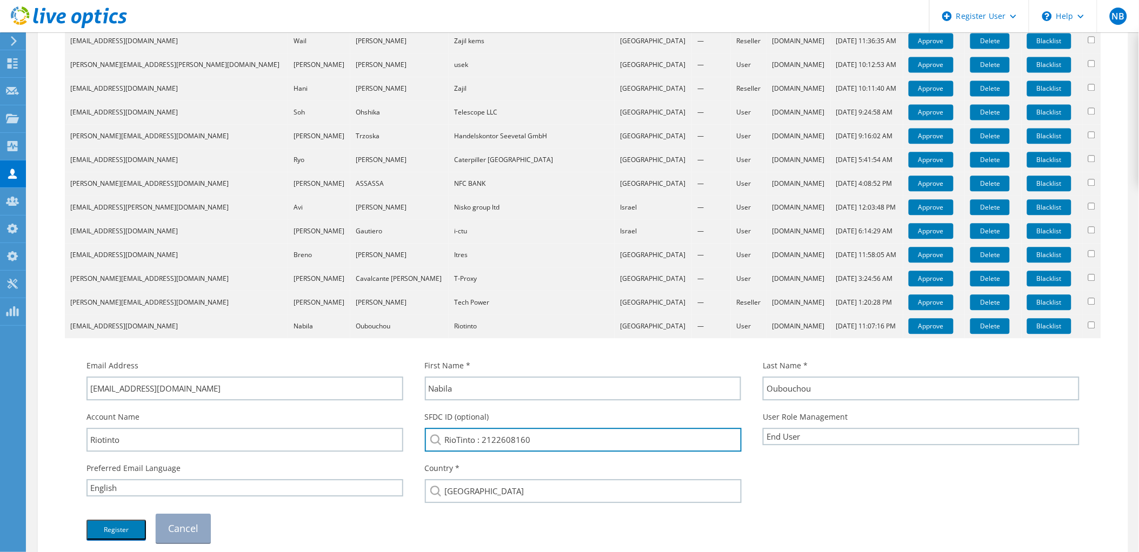
drag, startPoint x: 563, startPoint y: 444, endPoint x: 483, endPoint y: 452, distance: 80.9
click at [483, 452] on div "SFDC ID (optional) RioTinto : 2122608160 RioTinto : 2122608160" at bounding box center [583, 431] width 338 height 51
click at [562, 439] on input "RioTinto : 2122608160" at bounding box center [583, 440] width 317 height 24
drag, startPoint x: 587, startPoint y: 439, endPoint x: 372, endPoint y: 434, distance: 215.7
click at [375, 434] on div "Account Name Riotinto SFDC ID (optional) RioTinto : 2122608160 User Role Manage…" at bounding box center [583, 431] width 1014 height 51
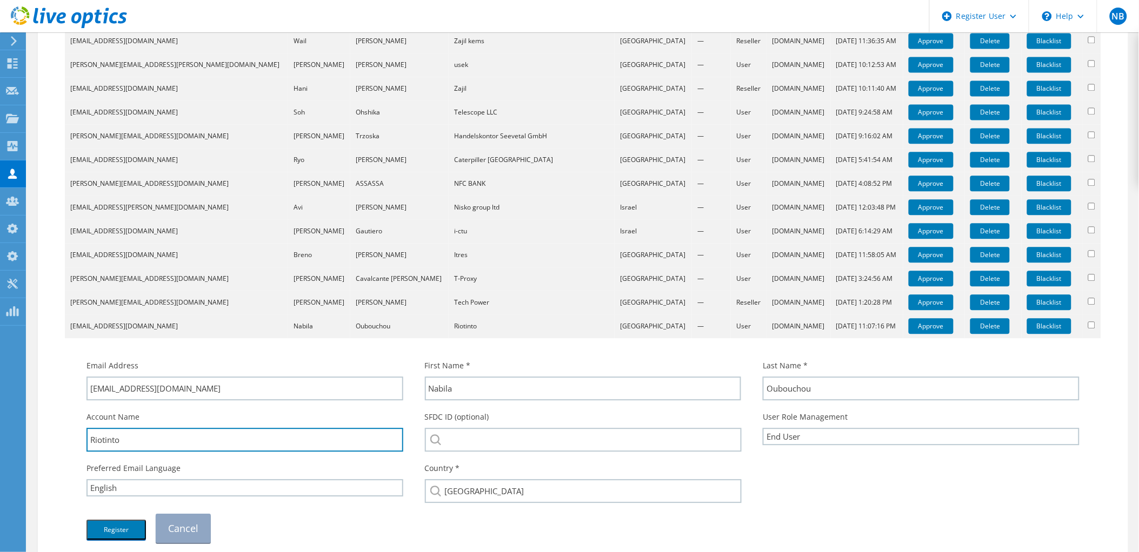
drag, startPoint x: 98, startPoint y: 434, endPoint x: 49, endPoint y: 433, distance: 49.2
click at [50, 434] on div "Download CSV Email First Name Last Name Company Country Promo Code Type Lead So…" at bounding box center [583, 17] width 1068 height 1112
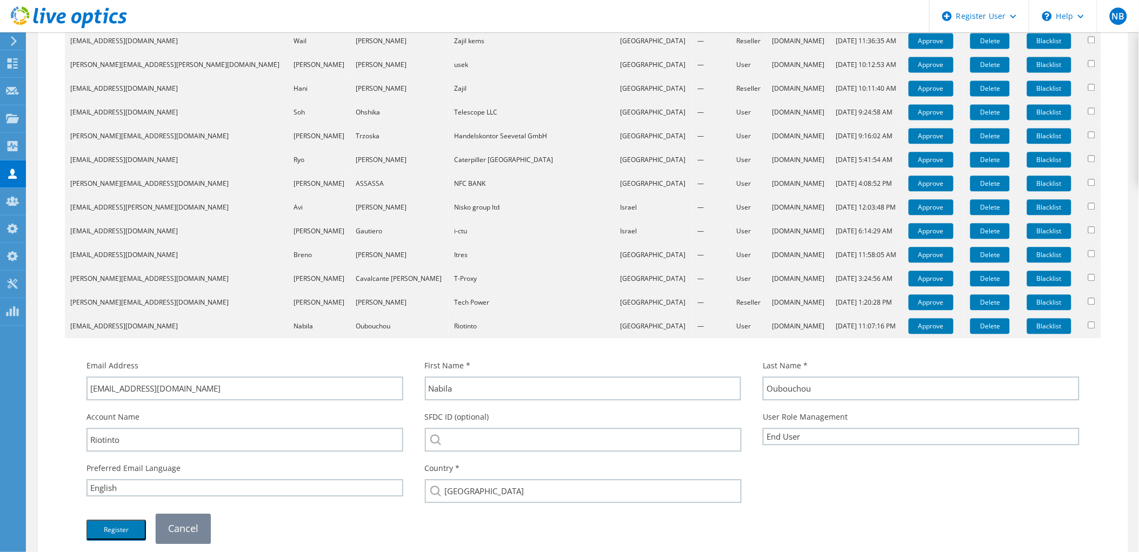
click at [179, 525] on link "Cancel" at bounding box center [183, 528] width 55 height 29
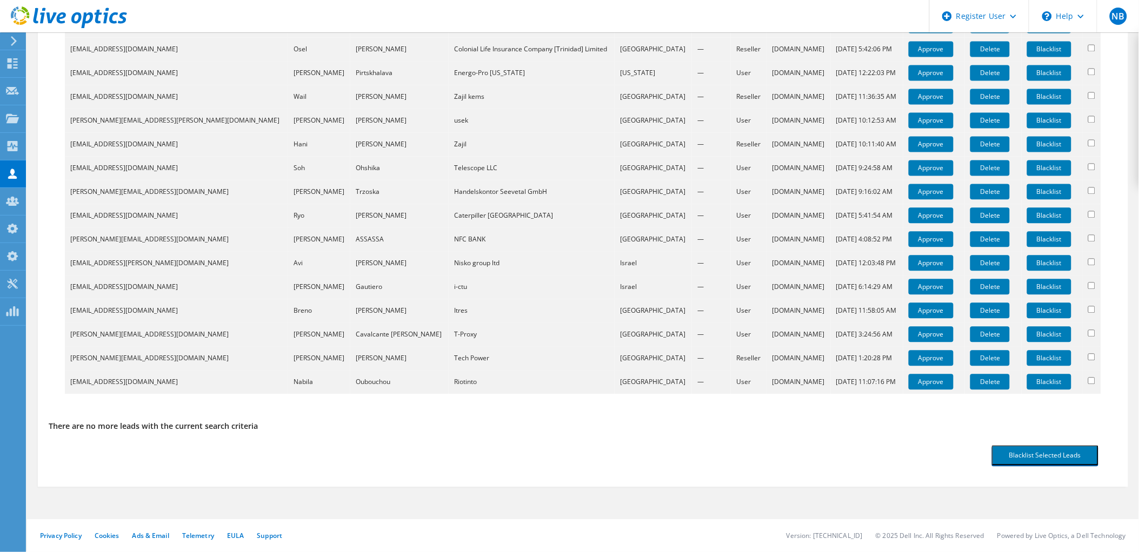
scroll to position [721, 0]
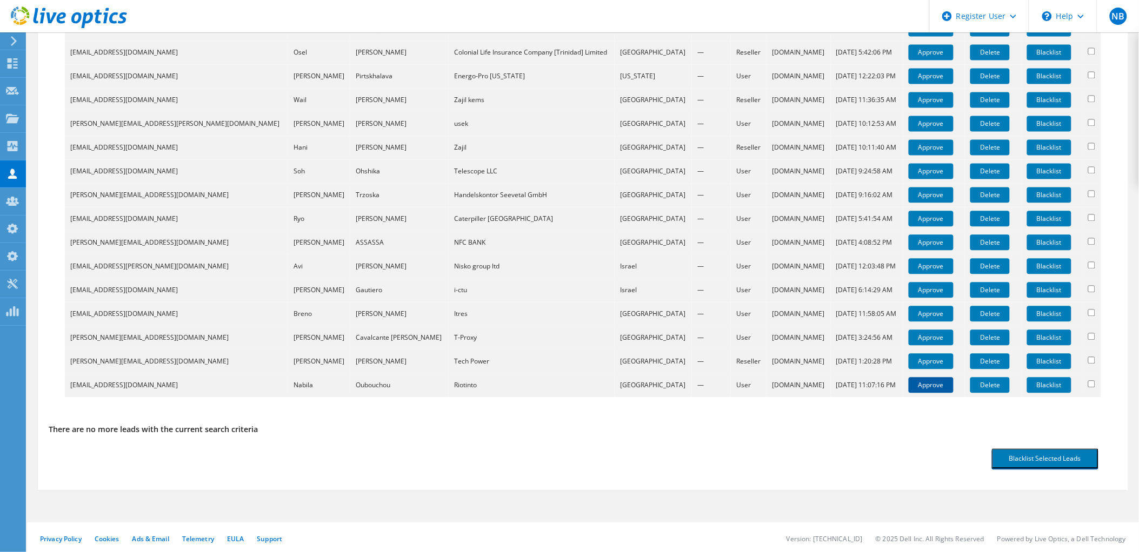
click at [911, 385] on link "Approve" at bounding box center [930, 386] width 45 height 16
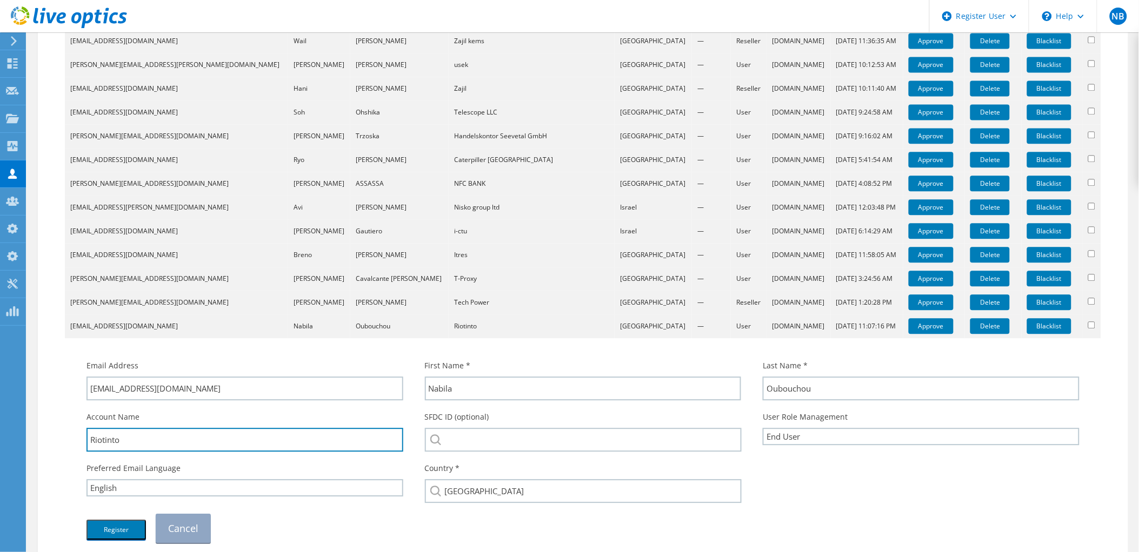
drag, startPoint x: 150, startPoint y: 434, endPoint x: 75, endPoint y: 435, distance: 75.1
click at [75, 435] on div "Email Address nabila.oubouchou@riotionto.com First Name * Nabila Last Name * Ou…" at bounding box center [582, 446] width 1025 height 205
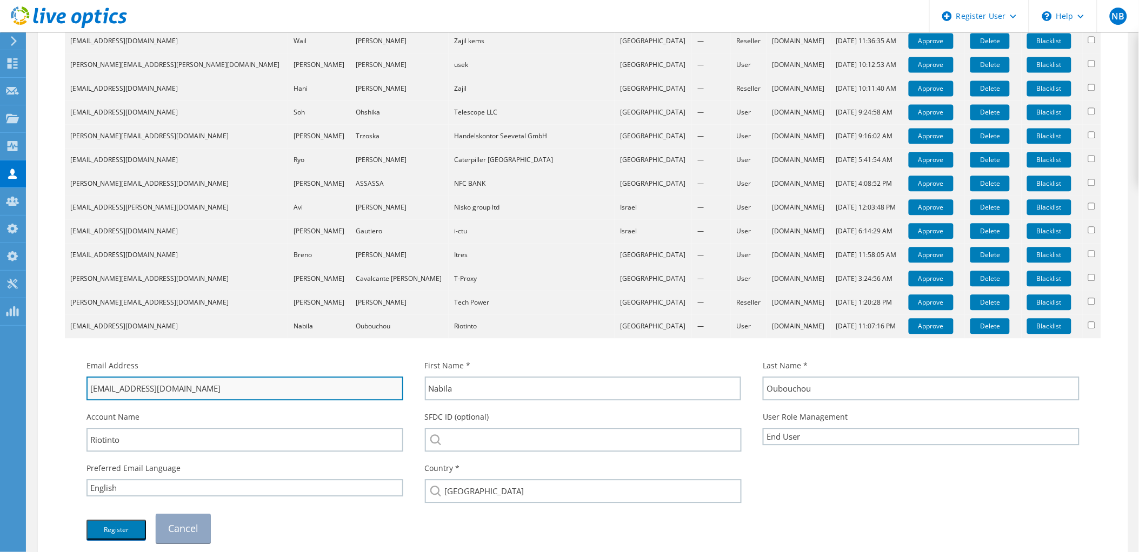
drag, startPoint x: 197, startPoint y: 386, endPoint x: 163, endPoint y: 388, distance: 34.1
click at [163, 388] on input "nabila.oubouchou@riotionto.com" at bounding box center [244, 389] width 317 height 24
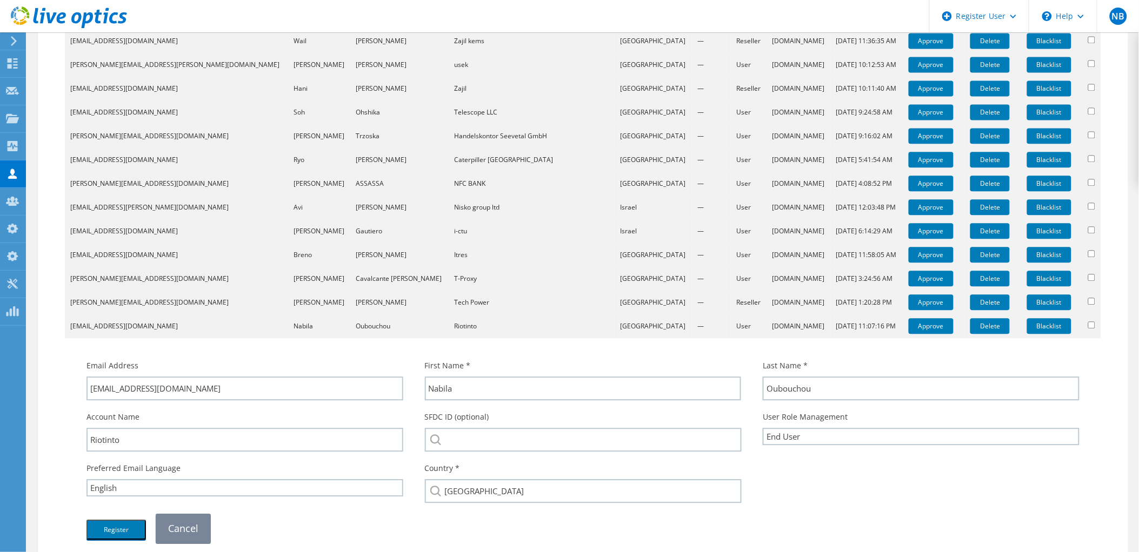
click at [169, 519] on link "Cancel" at bounding box center [183, 528] width 55 height 29
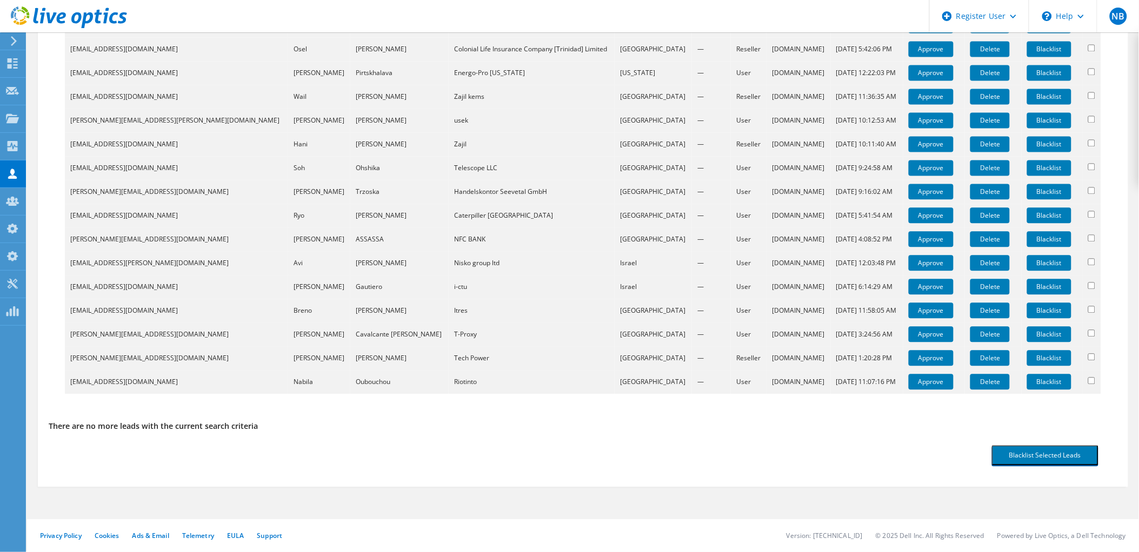
scroll to position [721, 0]
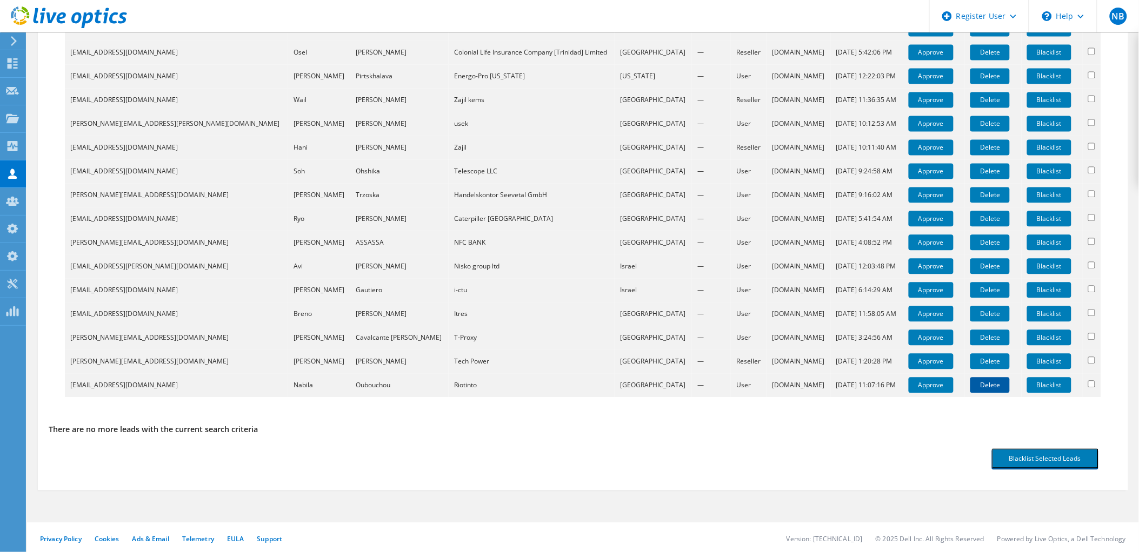
click at [979, 388] on link "Delete" at bounding box center [989, 386] width 39 height 16
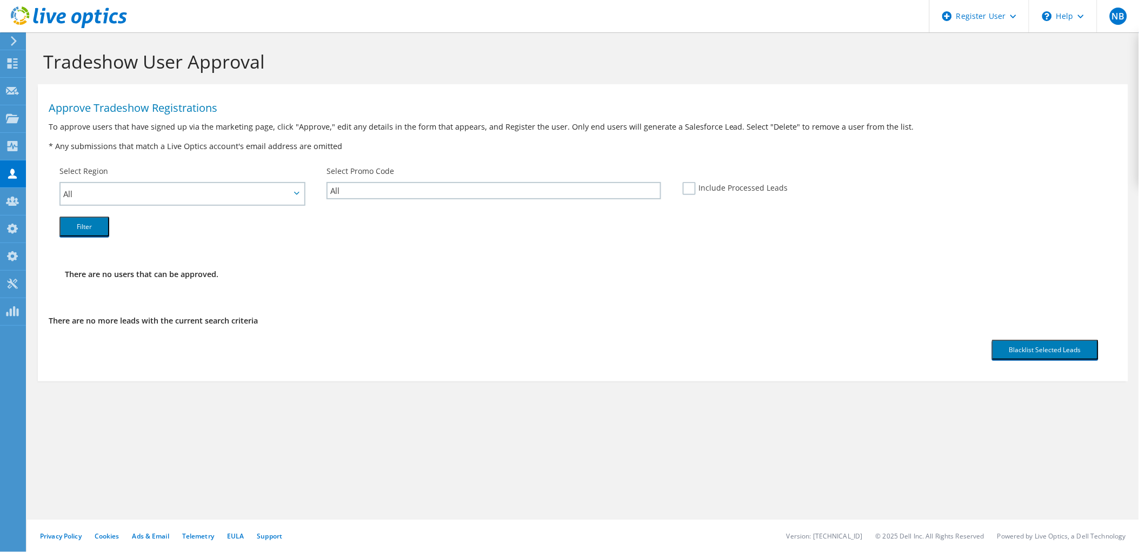
scroll to position [0, 0]
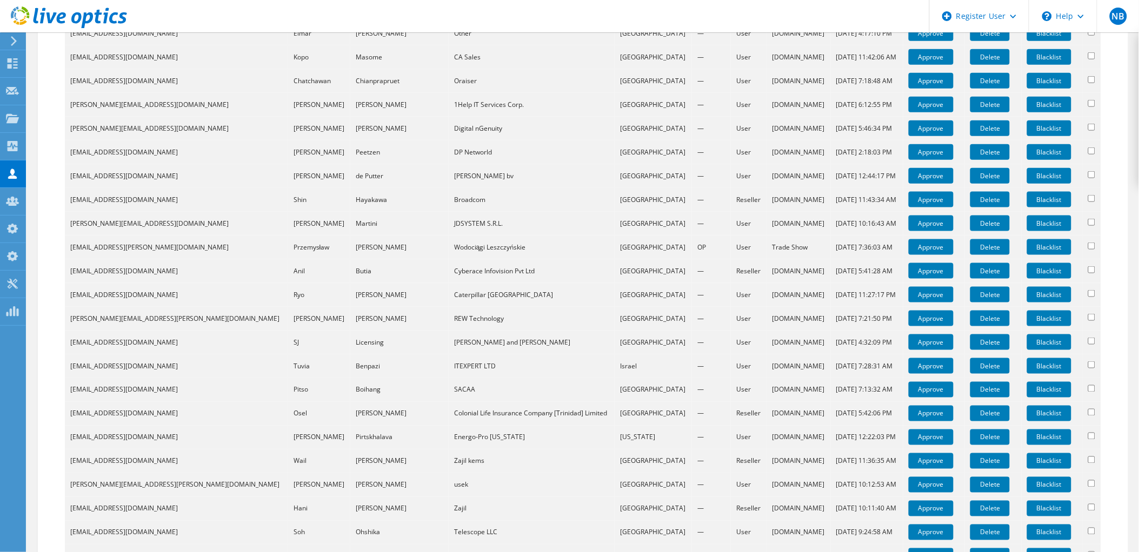
scroll to position [671, 0]
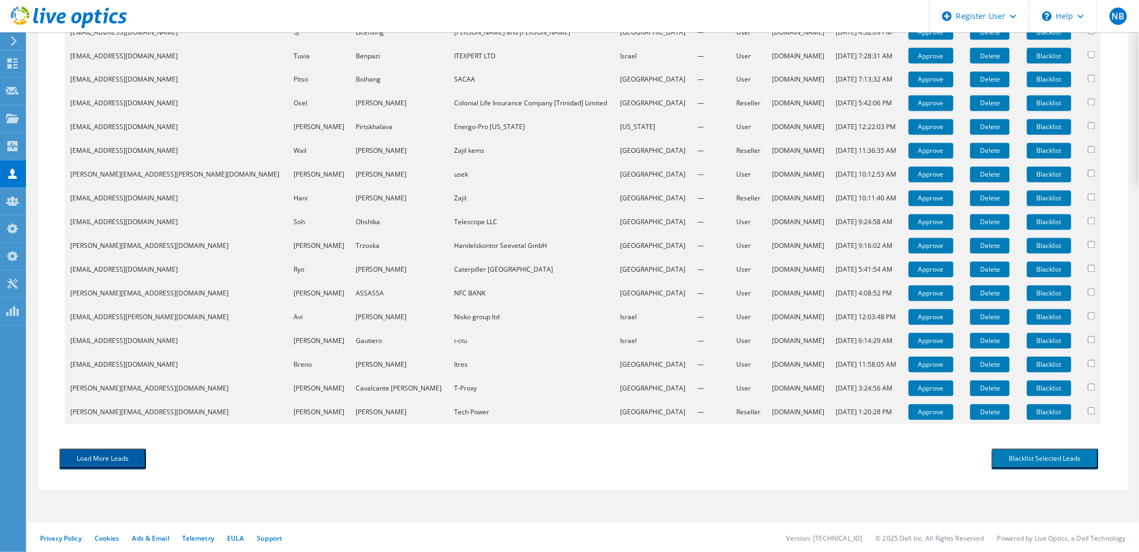
click at [128, 452] on button "Load More Leads" at bounding box center [102, 459] width 86 height 20
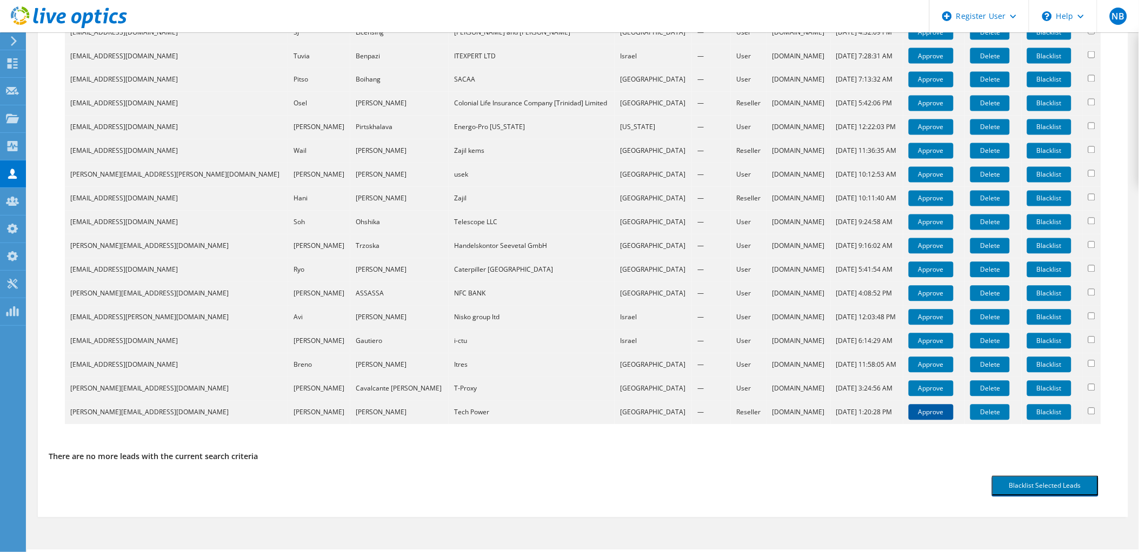
click at [922, 414] on link "Approve" at bounding box center [930, 413] width 45 height 16
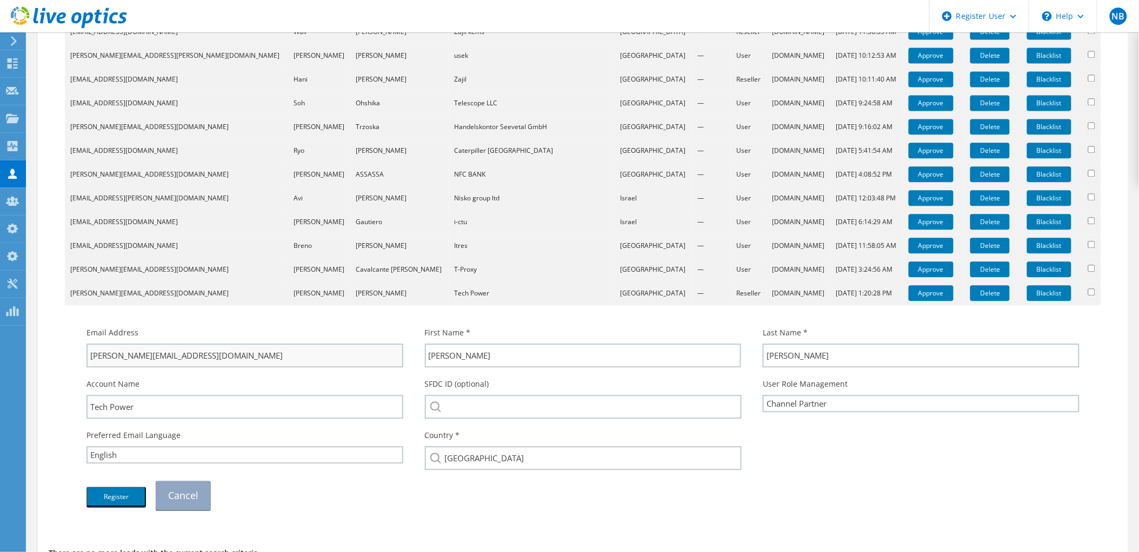
scroll to position [791, 0]
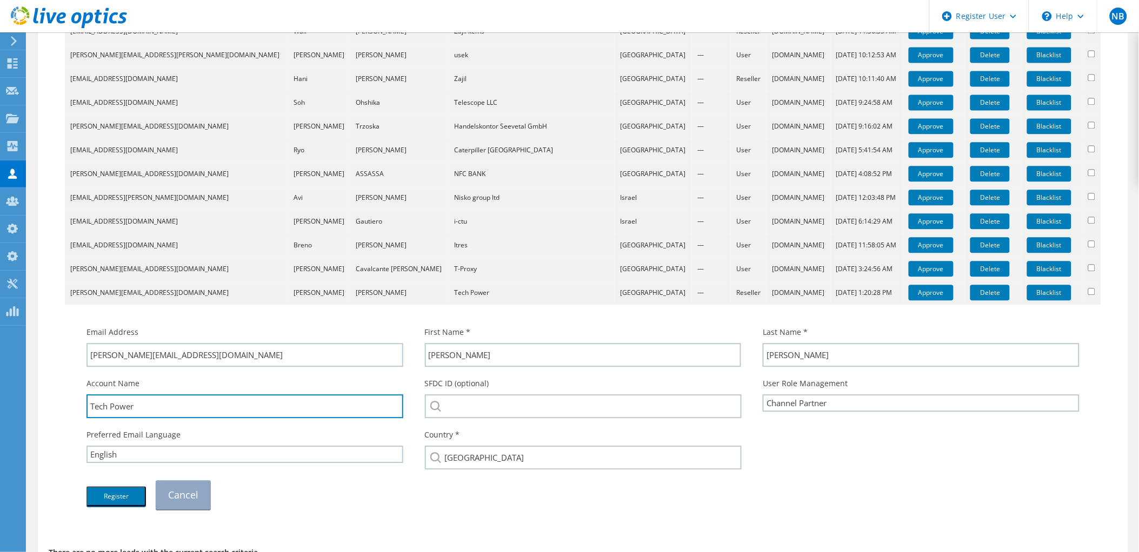
drag, startPoint x: 141, startPoint y: 405, endPoint x: 58, endPoint y: 413, distance: 83.0
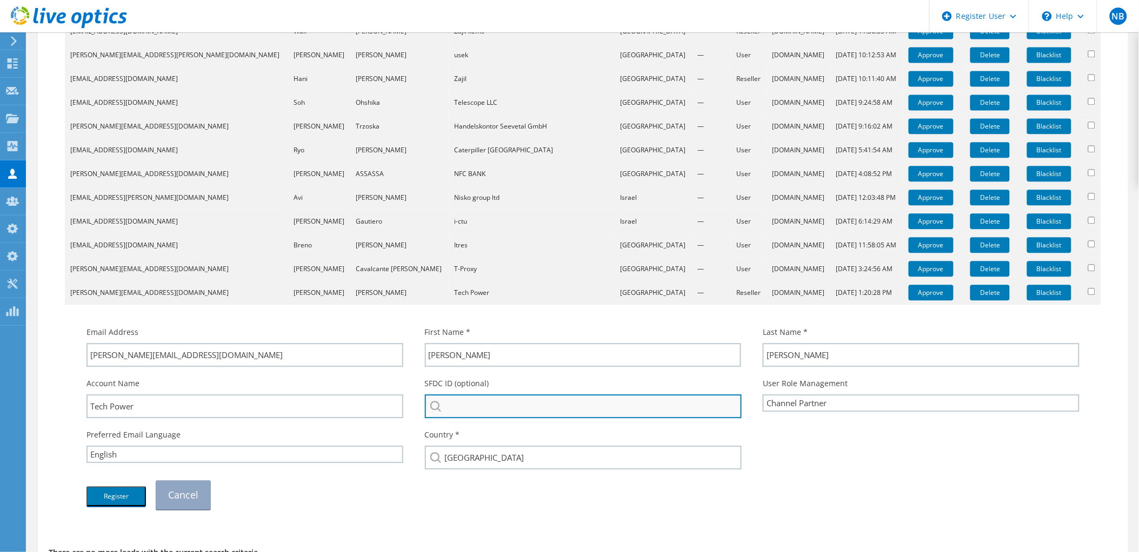
click at [571, 411] on input "search" at bounding box center [583, 407] width 317 height 24
paste input "Tech Power"
type input "Tech Power"
drag, startPoint x: 520, startPoint y: 393, endPoint x: 424, endPoint y: 391, distance: 96.8
click at [425, 391] on div "SFDC ID (optional) Tech Power Tech Power Electronics Management GmbH : 35174792…" at bounding box center [583, 397] width 338 height 51
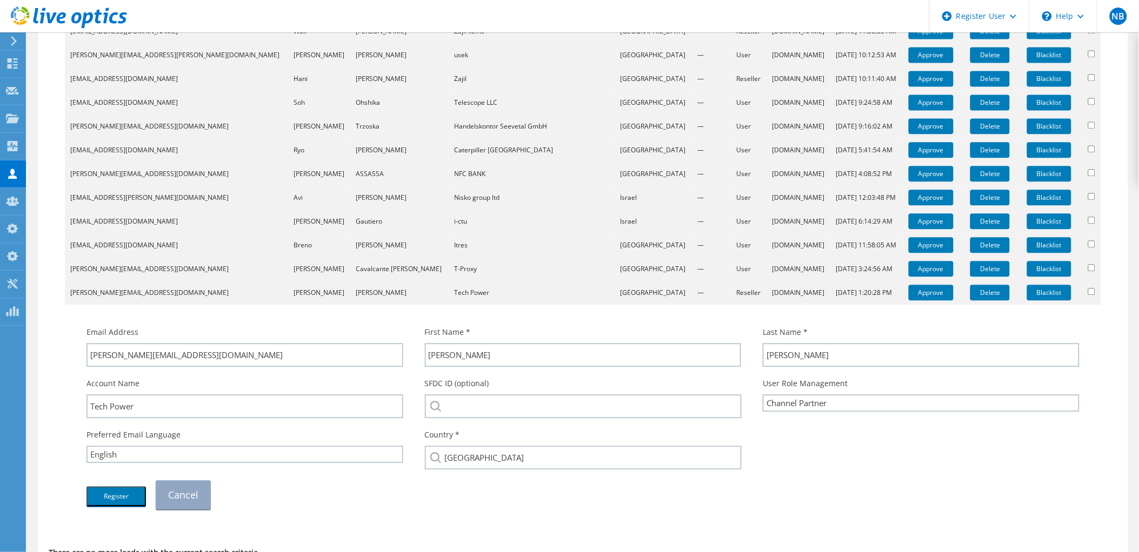
click at [409, 381] on div "Account Name Tech Power" at bounding box center [245, 397] width 338 height 51
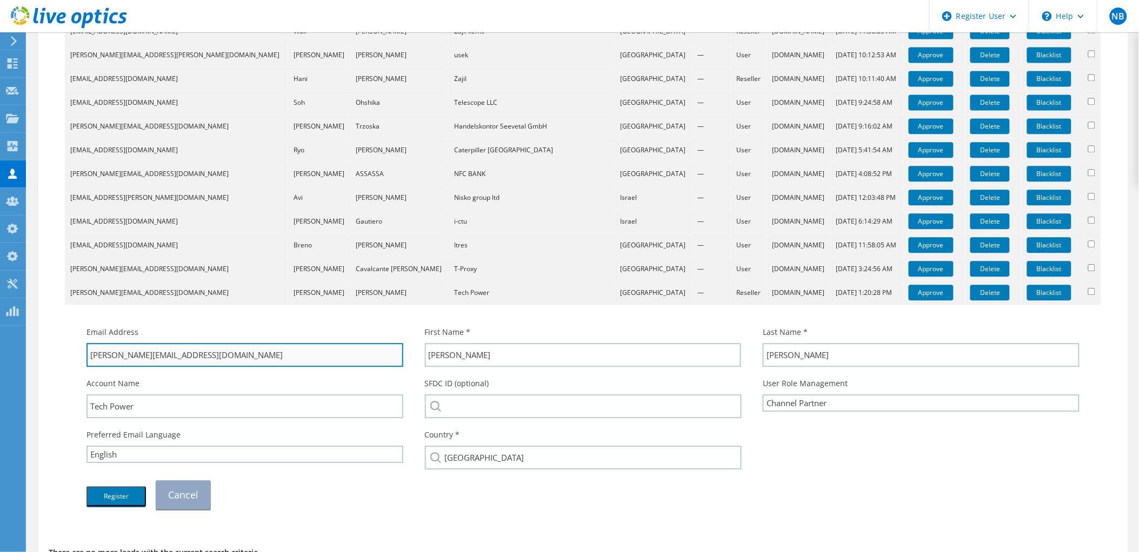
drag, startPoint x: 127, startPoint y: 353, endPoint x: 168, endPoint y: 355, distance: 40.5
click at [168, 355] on input "[PERSON_NAME][EMAIL_ADDRESS][DOMAIN_NAME]" at bounding box center [244, 355] width 317 height 24
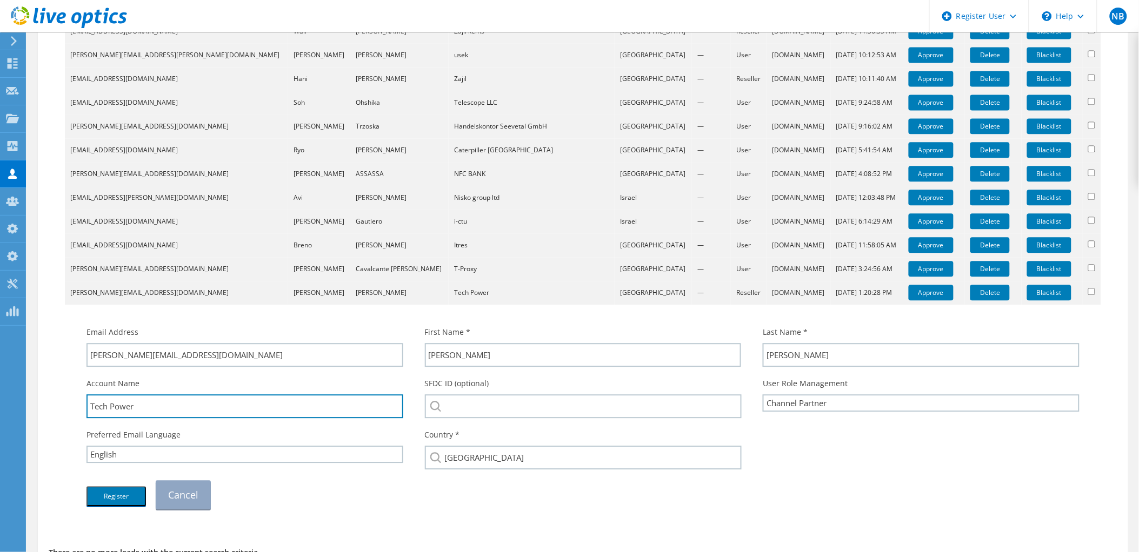
drag, startPoint x: 147, startPoint y: 400, endPoint x: 69, endPoint y: 398, distance: 78.4
click at [71, 398] on div "Email Address [PERSON_NAME][EMAIL_ADDRESS][DOMAIN_NAME] First Name * [PERSON_NA…" at bounding box center [582, 412] width 1025 height 205
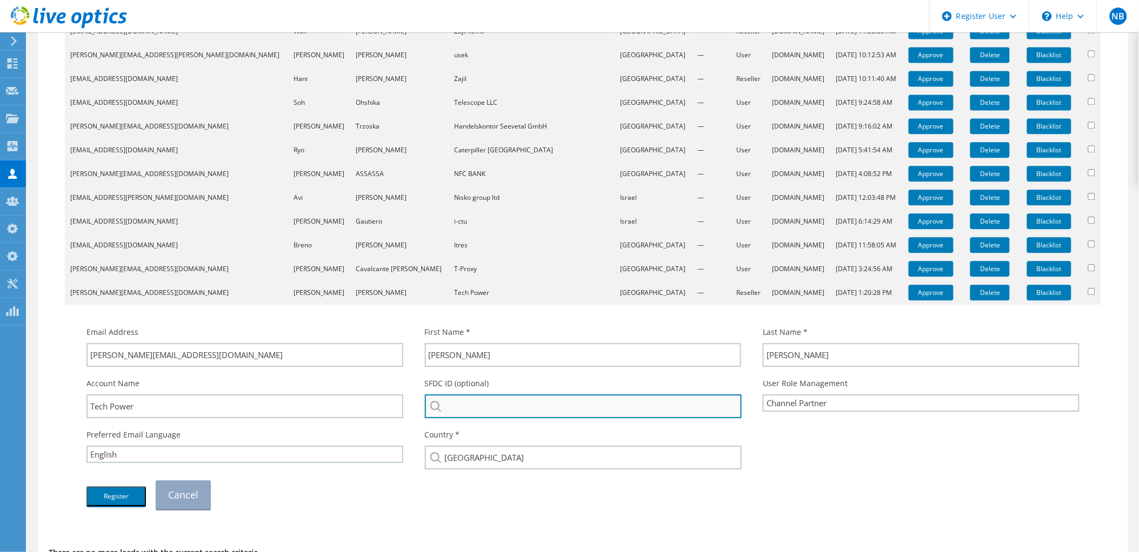
click at [496, 406] on input "search" at bounding box center [583, 407] width 317 height 24
paste input "Tech Power"
type input "Tech Power"
drag, startPoint x: 496, startPoint y: 406, endPoint x: 395, endPoint y: 392, distance: 102.0
click at [395, 392] on div "Account Name Tech Power SFDC ID (optional) Tech Power Tech Power Electronics Ma…" at bounding box center [583, 397] width 1014 height 51
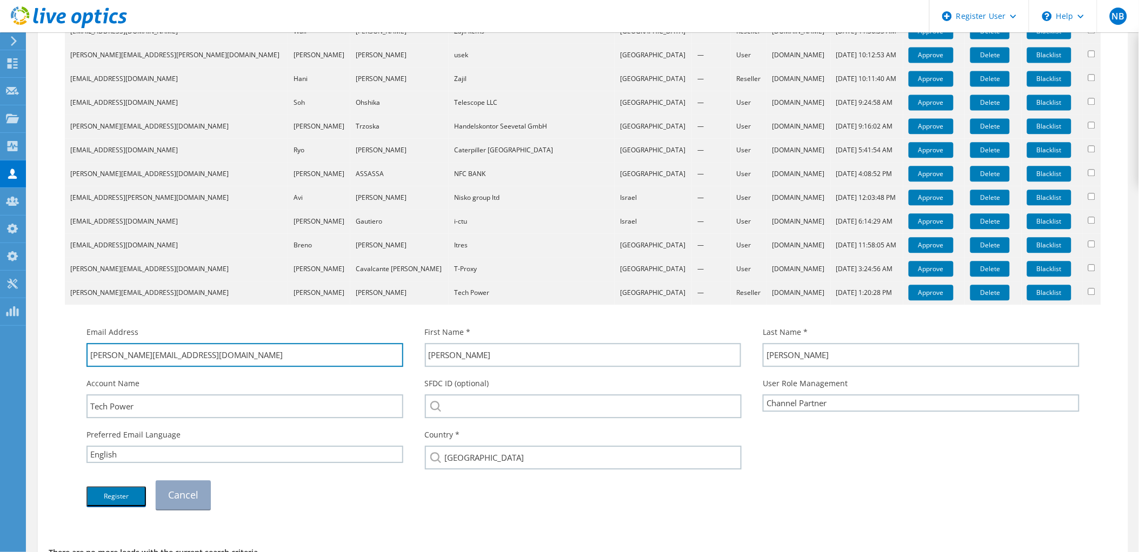
drag, startPoint x: 220, startPoint y: 362, endPoint x: 123, endPoint y: 373, distance: 97.9
click at [123, 373] on div "Email Address [PERSON_NAME][EMAIL_ADDRESS][DOMAIN_NAME] First Name * [PERSON_NA…" at bounding box center [583, 418] width 1014 height 194
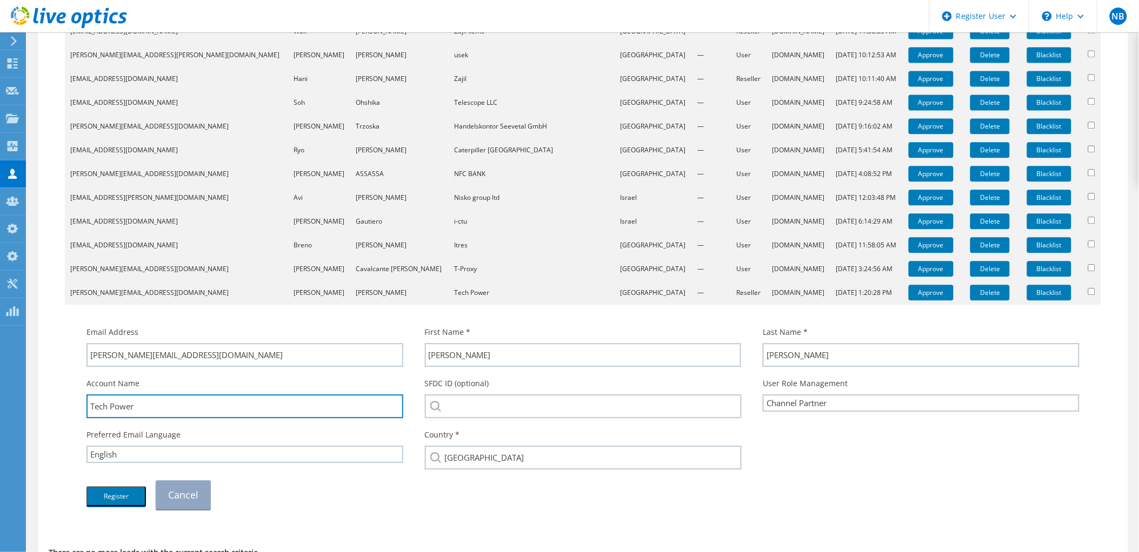
drag, startPoint x: 186, startPoint y: 405, endPoint x: 76, endPoint y: 407, distance: 110.3
click at [76, 407] on div "Account Name Tech Power" at bounding box center [245, 397] width 338 height 51
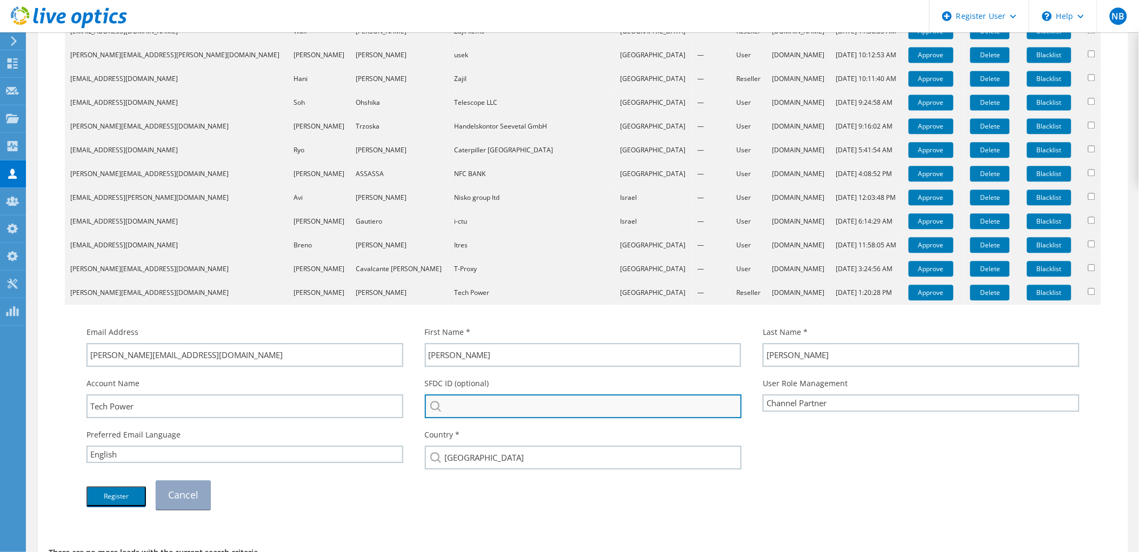
click at [465, 396] on input "search" at bounding box center [583, 407] width 317 height 24
paste input "Tech Power"
type input "Tech Power"
drag, startPoint x: 511, startPoint y: 398, endPoint x: 402, endPoint y: 398, distance: 109.7
click at [402, 398] on div "Account Name Tech Power SFDC ID (optional) Tech Power Tech Power Electronics Ma…" at bounding box center [583, 397] width 1014 height 51
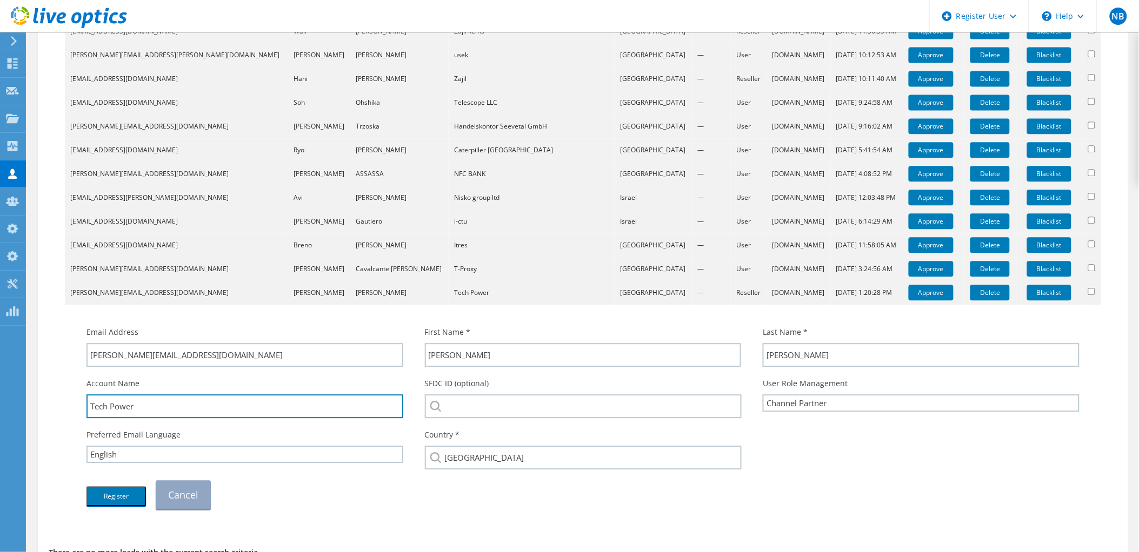
drag, startPoint x: 149, startPoint y: 402, endPoint x: 57, endPoint y: 409, distance: 92.2
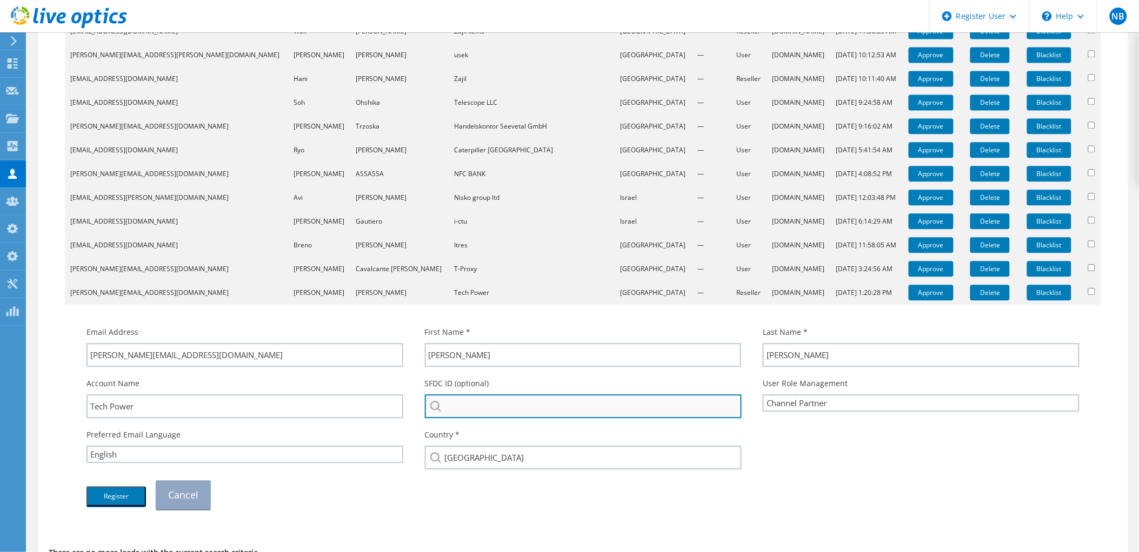
click at [491, 407] on input "search" at bounding box center [583, 407] width 317 height 24
paste input "Tech Power"
type input "Tech Power"
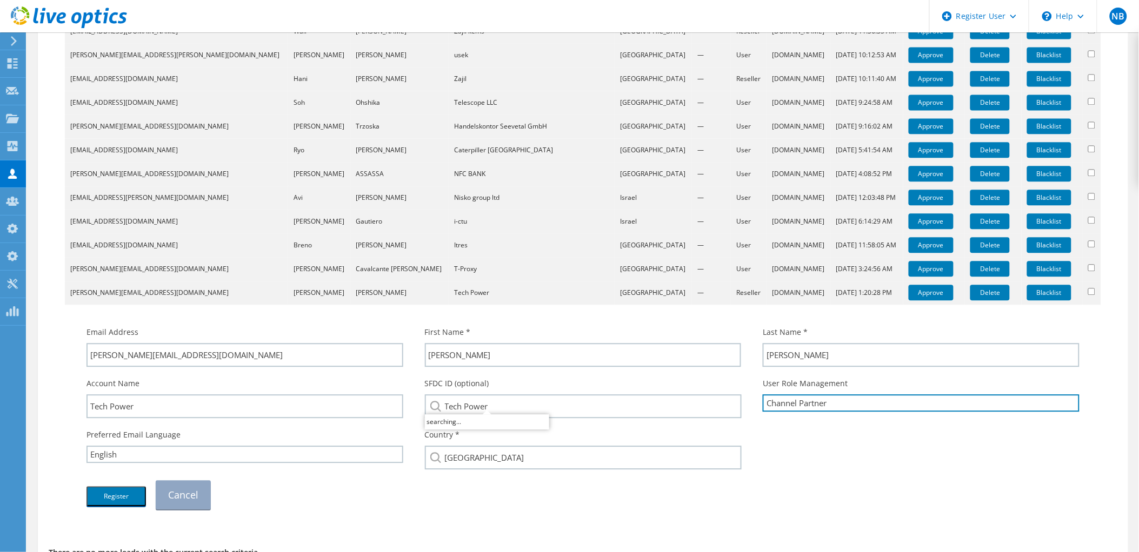
click at [798, 402] on select "Channel Partner OEM User End User OEM End User" at bounding box center [921, 403] width 317 height 17
select select "EndUser"
click at [763, 395] on select "Channel Partner OEM User End User OEM End User" at bounding box center [921, 403] width 317 height 17
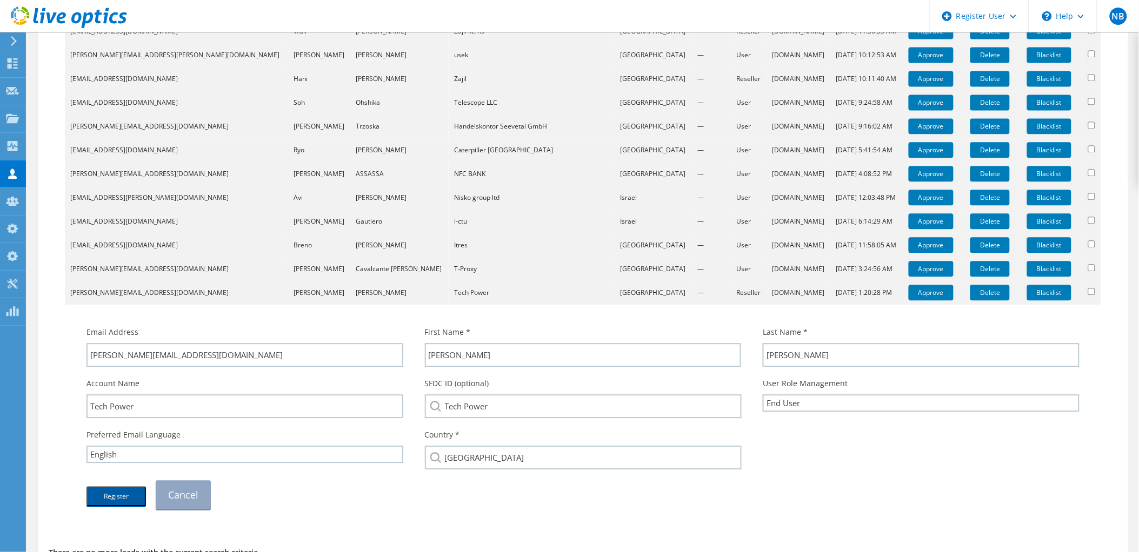
click at [103, 490] on button "Register" at bounding box center [115, 496] width 59 height 20
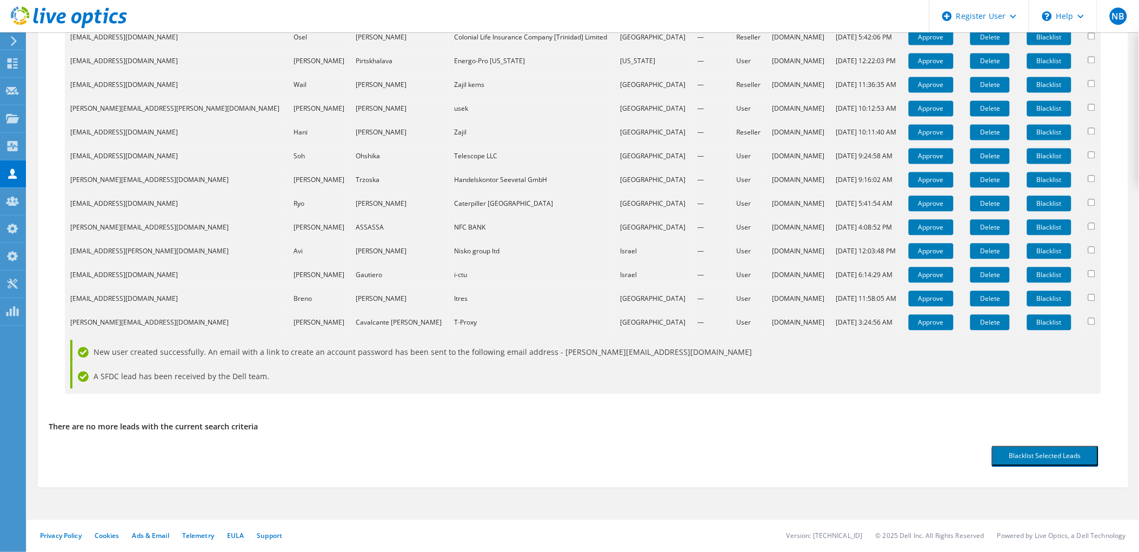
scroll to position [733, 0]
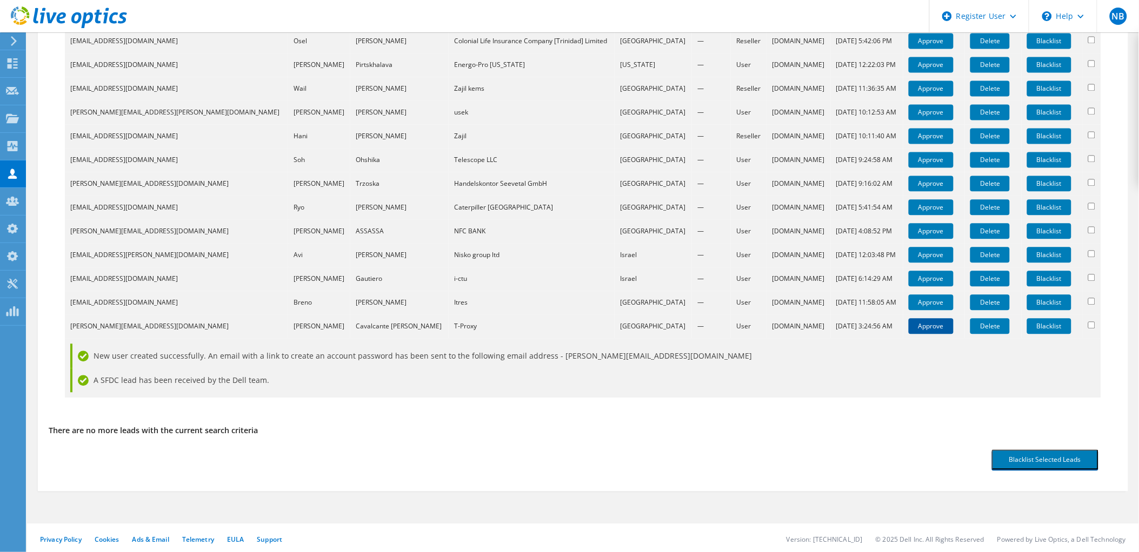
click at [919, 330] on link "Approve" at bounding box center [930, 326] width 45 height 16
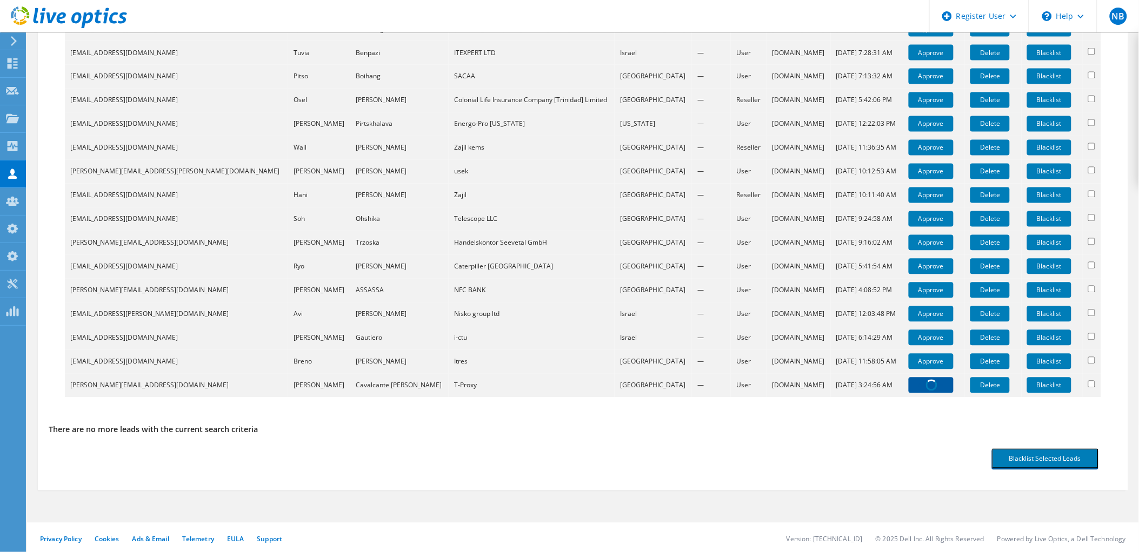
scroll to position [791, 0]
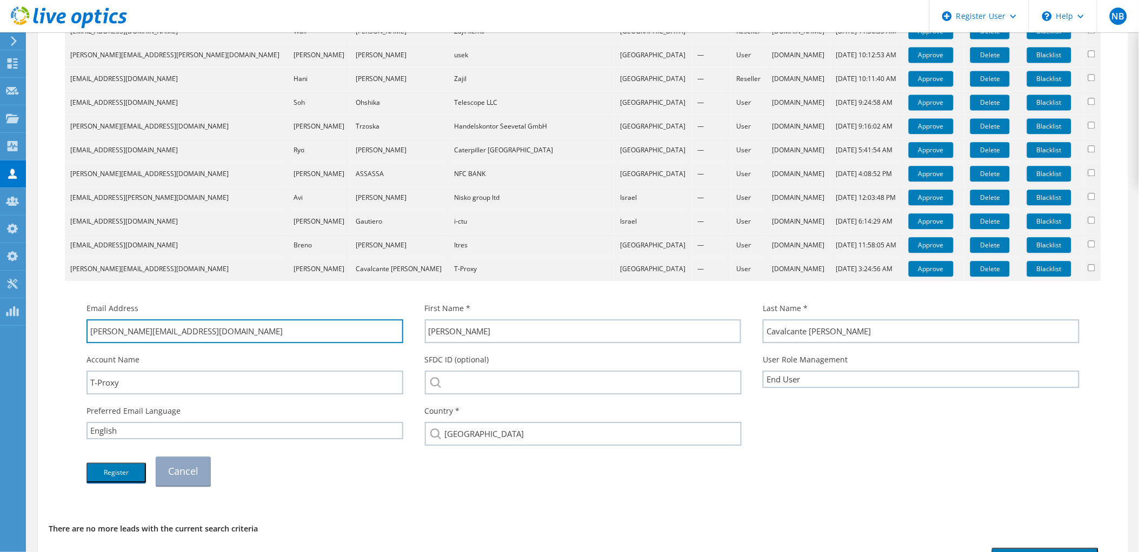
drag, startPoint x: 171, startPoint y: 332, endPoint x: 106, endPoint y: 353, distance: 67.8
click at [106, 353] on div "Email Address eliel@t-proxy.com First Name * Eliel Last Name * Cavalcante da Si…" at bounding box center [583, 394] width 1014 height 194
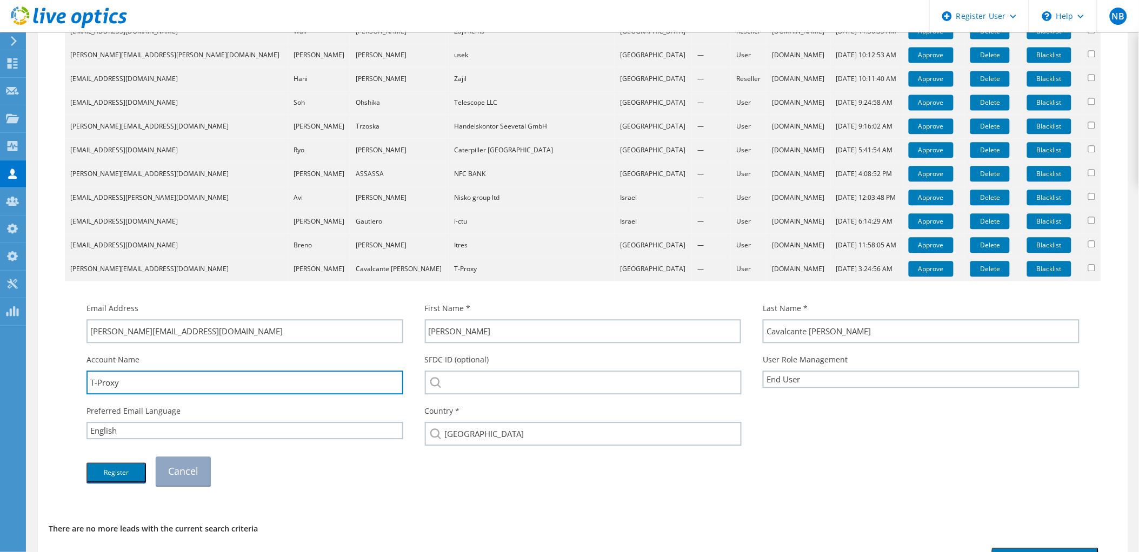
drag, startPoint x: 136, startPoint y: 389, endPoint x: 67, endPoint y: 387, distance: 69.2
click at [67, 387] on td "Email Address eliel@t-proxy.com First Name * Eliel Last Name * T-Proxy" at bounding box center [583, 389] width 1036 height 216
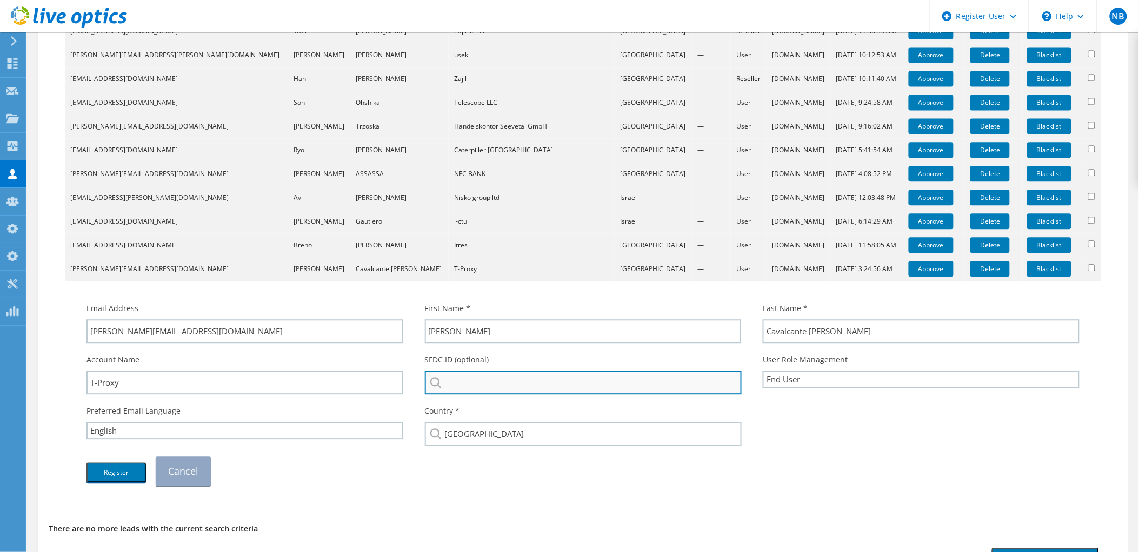
click at [478, 377] on input "search" at bounding box center [583, 383] width 317 height 24
paste input "T-Proxy"
type input "T-Proxy"
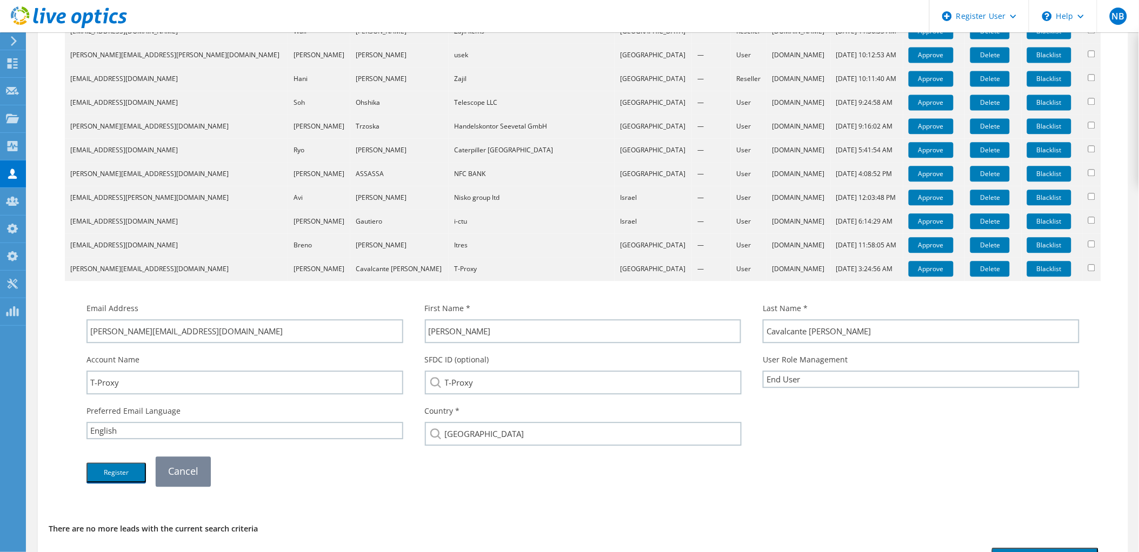
click at [200, 470] on link "Cancel" at bounding box center [183, 471] width 55 height 29
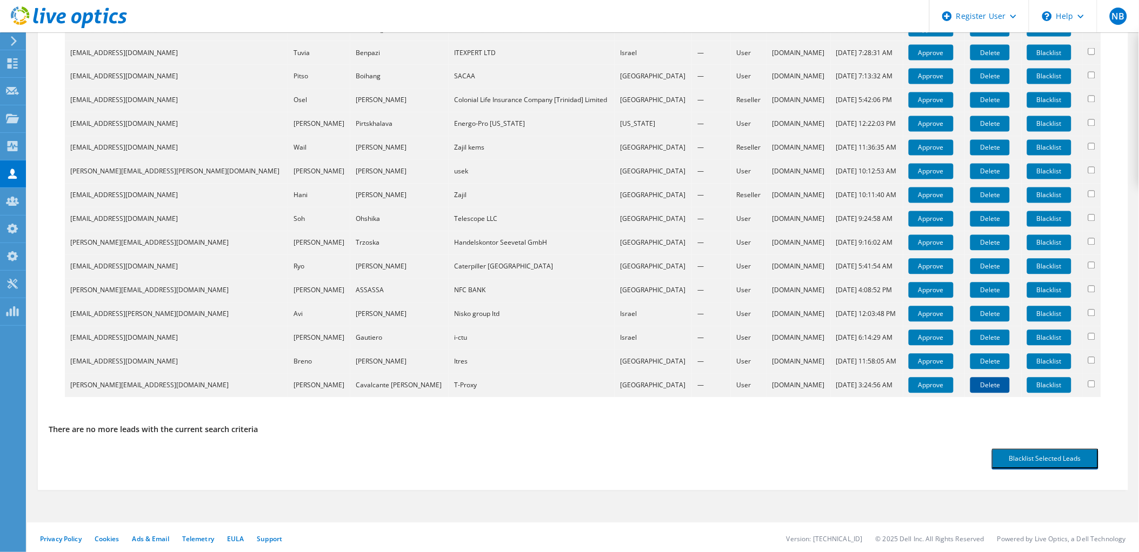
click at [991, 384] on link "Delete" at bounding box center [989, 386] width 39 height 16
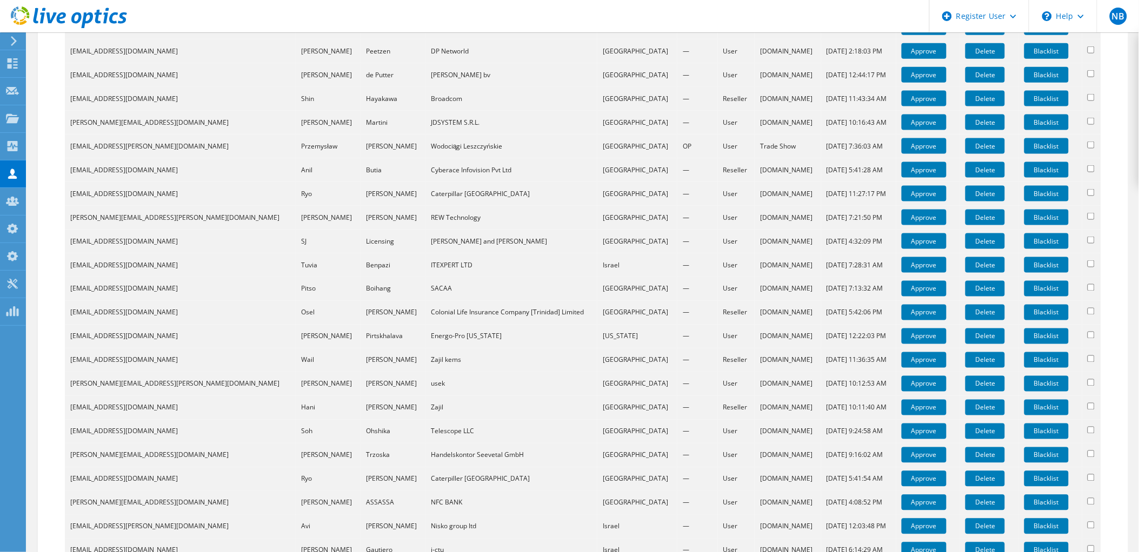
scroll to position [623, 0]
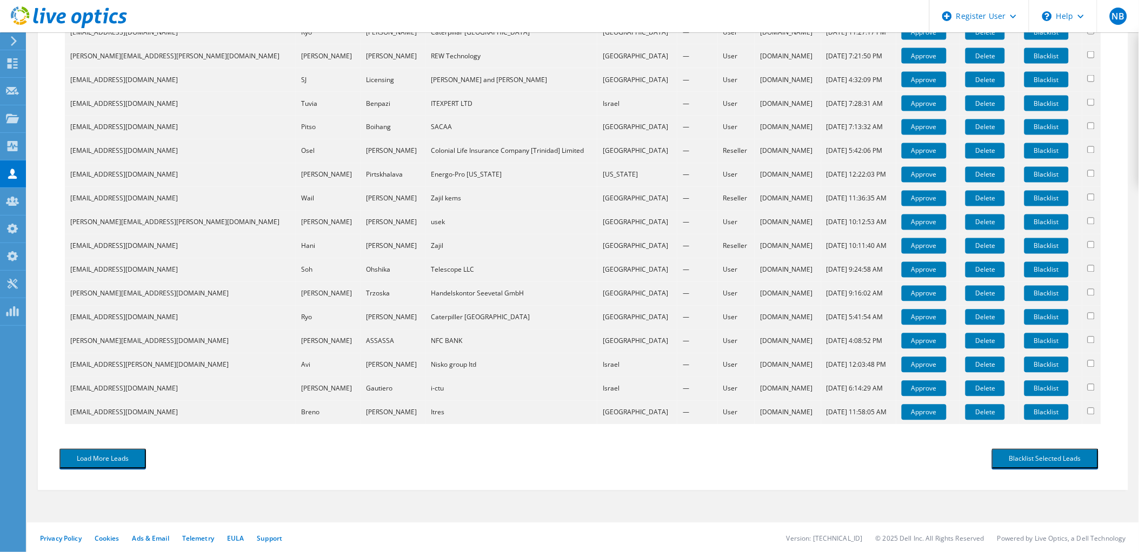
click at [125, 467] on div "Load More Leads" at bounding box center [316, 459] width 534 height 31
click at [129, 461] on button "Load More Leads" at bounding box center [102, 459] width 86 height 20
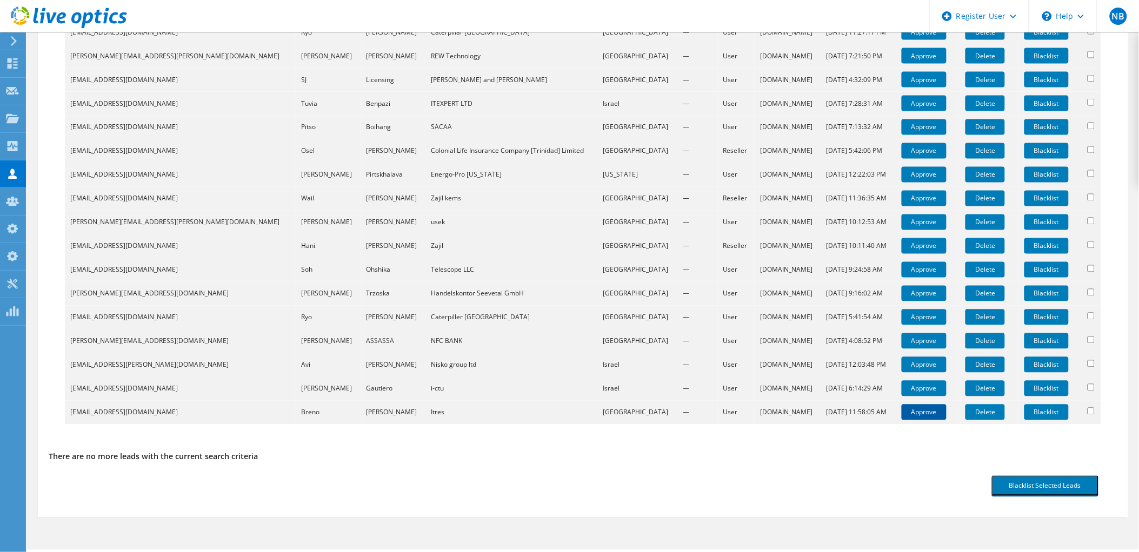
click at [923, 414] on link "Approve" at bounding box center [923, 413] width 45 height 16
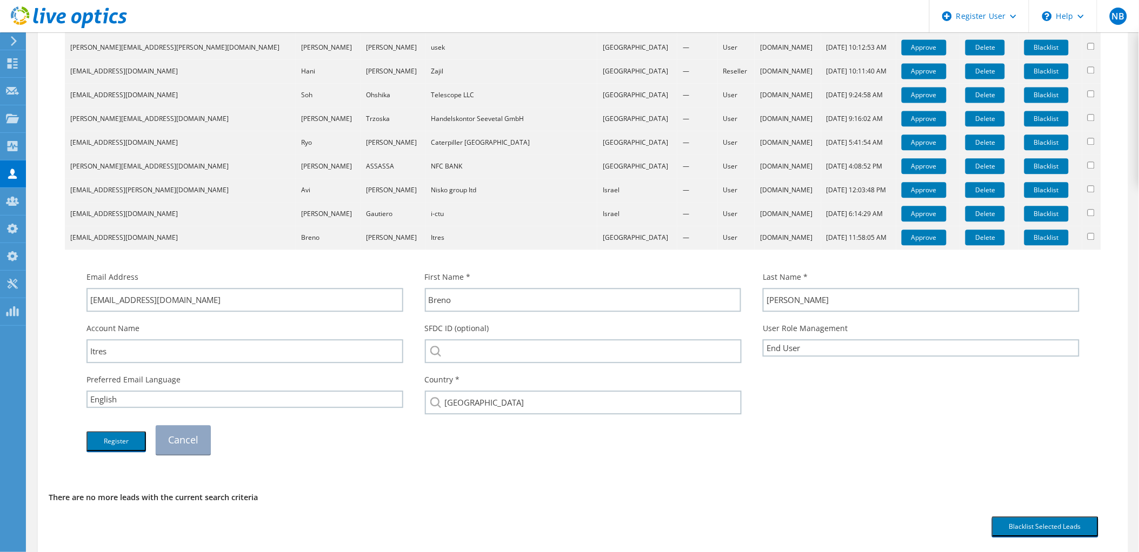
scroll to position [803, 0]
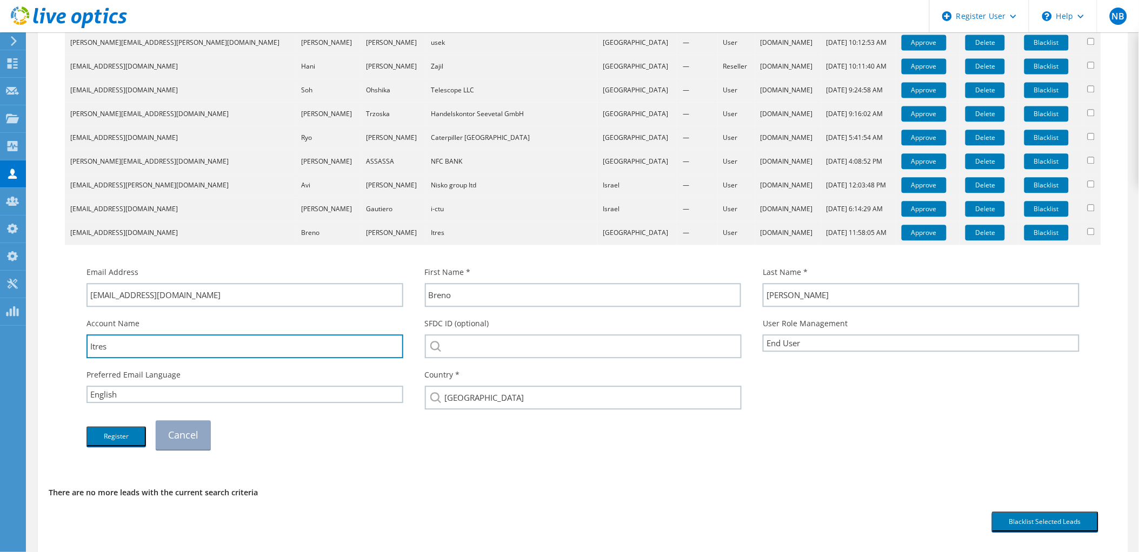
drag, startPoint x: 143, startPoint y: 342, endPoint x: 69, endPoint y: 342, distance: 74.0
click at [69, 342] on td "Email Address [EMAIL_ADDRESS][DOMAIN_NAME] First Name * [GEOGRAPHIC_DATA] Last …" at bounding box center [583, 353] width 1036 height 216
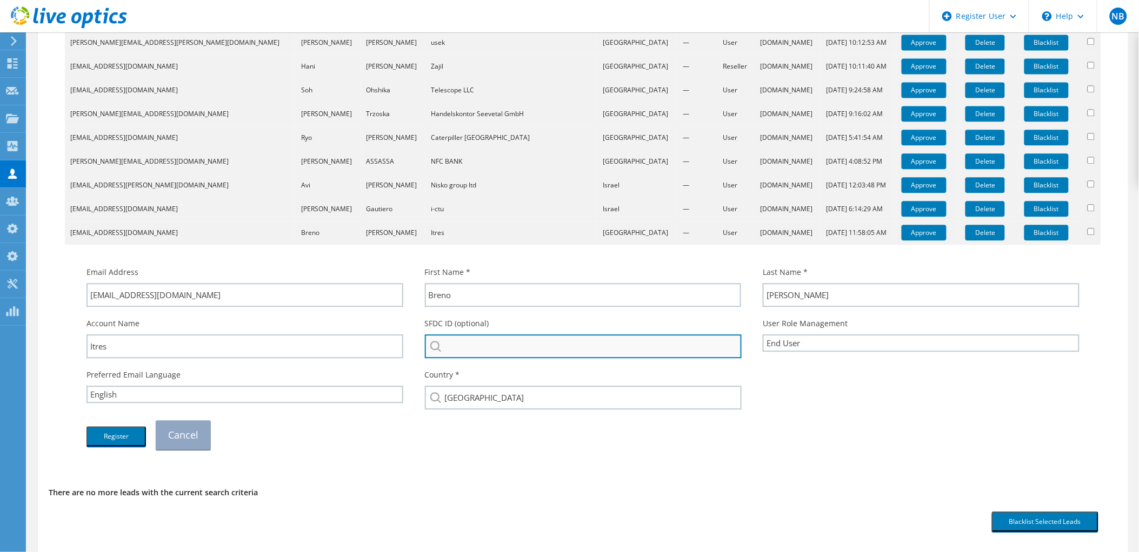
click at [538, 354] on input "search" at bounding box center [583, 347] width 317 height 24
paste input "Itres"
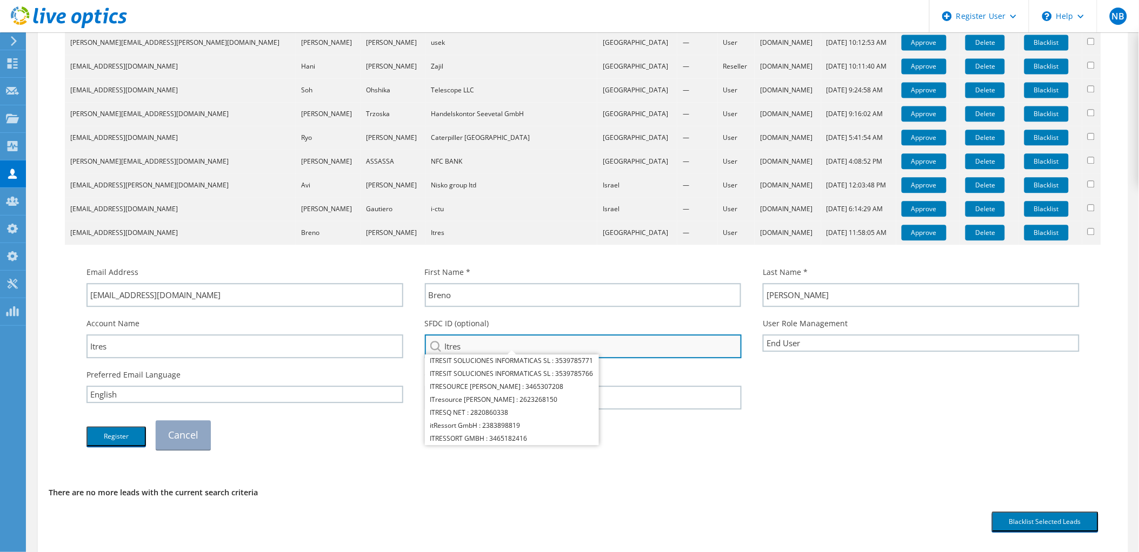
type input "Itres"
drag, startPoint x: 519, startPoint y: 342, endPoint x: 429, endPoint y: 344, distance: 90.8
click at [429, 344] on input "Itres" at bounding box center [583, 347] width 317 height 24
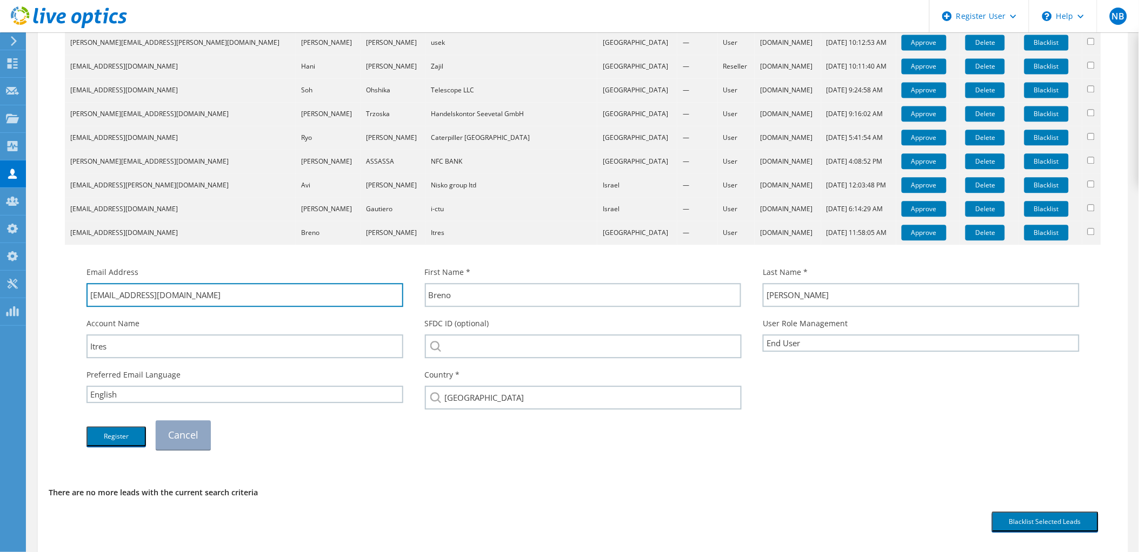
drag, startPoint x: 234, startPoint y: 294, endPoint x: 119, endPoint y: 310, distance: 115.7
click at [119, 310] on div "Email Address [EMAIL_ADDRESS][DOMAIN_NAME] First Name * [GEOGRAPHIC_DATA] Last …" at bounding box center [583, 358] width 1014 height 194
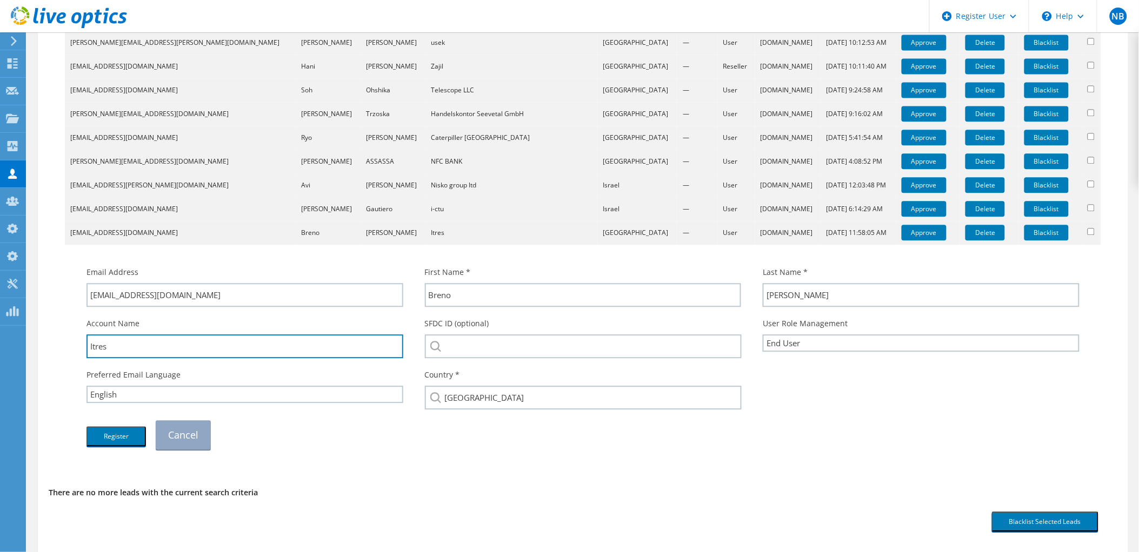
drag, startPoint x: 191, startPoint y: 336, endPoint x: 106, endPoint y: 361, distance: 88.6
click at [106, 361] on div "Email Address [EMAIL_ADDRESS][DOMAIN_NAME] First Name * [GEOGRAPHIC_DATA] Last …" at bounding box center [583, 358] width 1014 height 194
drag, startPoint x: 133, startPoint y: 352, endPoint x: 52, endPoint y: 346, distance: 81.3
click at [120, 351] on input "Itres" at bounding box center [244, 347] width 317 height 24
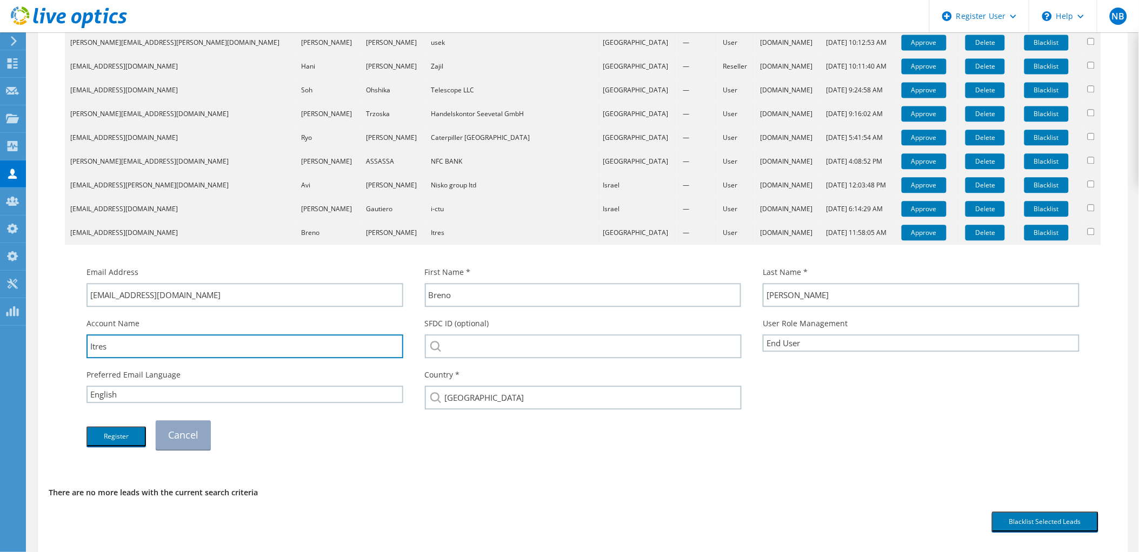
drag, startPoint x: 119, startPoint y: 349, endPoint x: 82, endPoint y: 356, distance: 37.8
click at [82, 356] on div "Account Name Itres" at bounding box center [245, 337] width 338 height 51
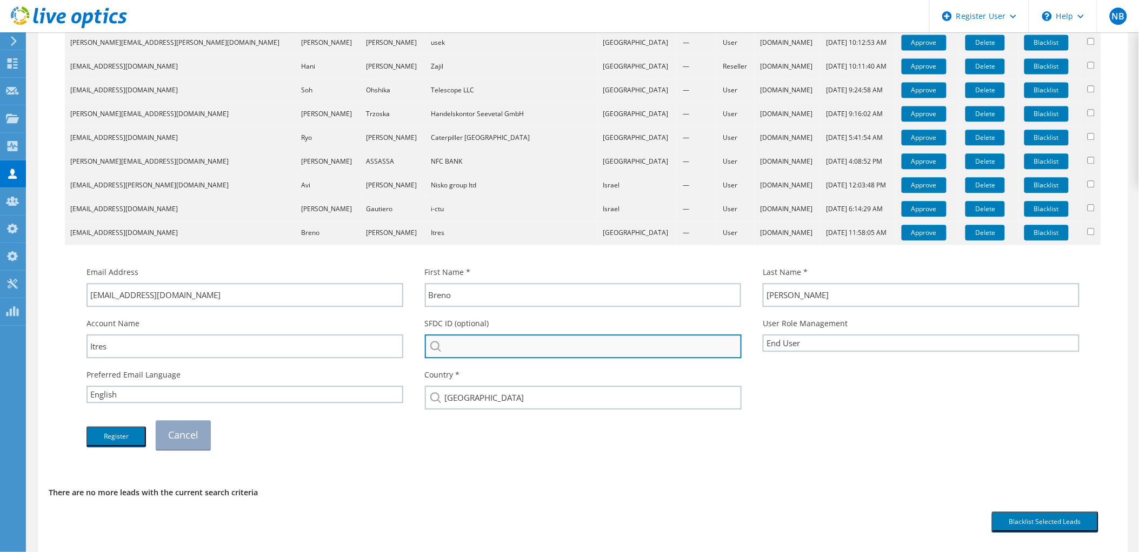
click at [545, 348] on input "search" at bounding box center [583, 347] width 317 height 24
paste input "Itres"
type input "Itres Tecnologia"
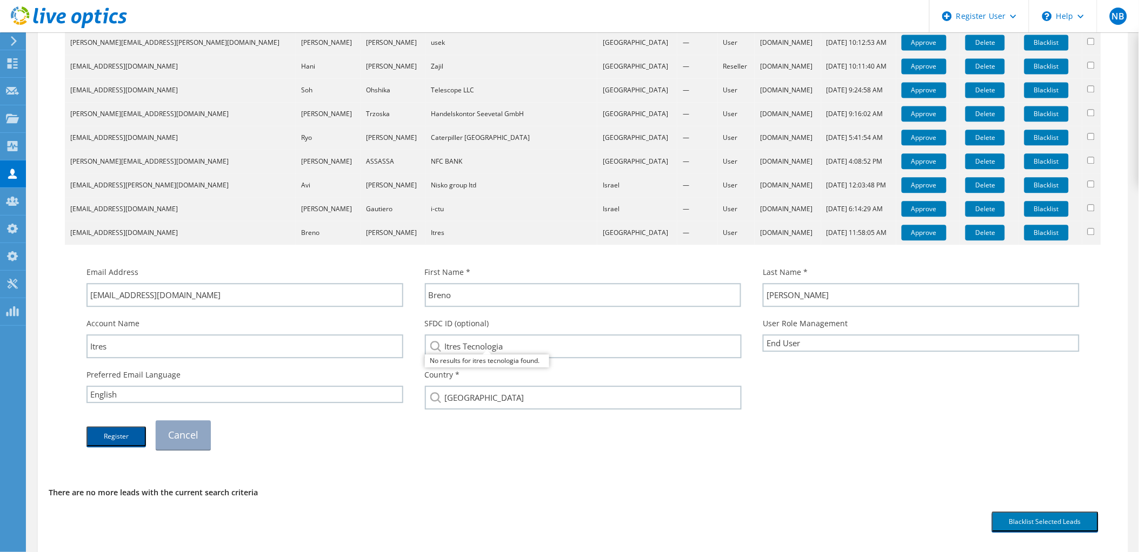
click at [115, 430] on button "Register" at bounding box center [115, 436] width 59 height 20
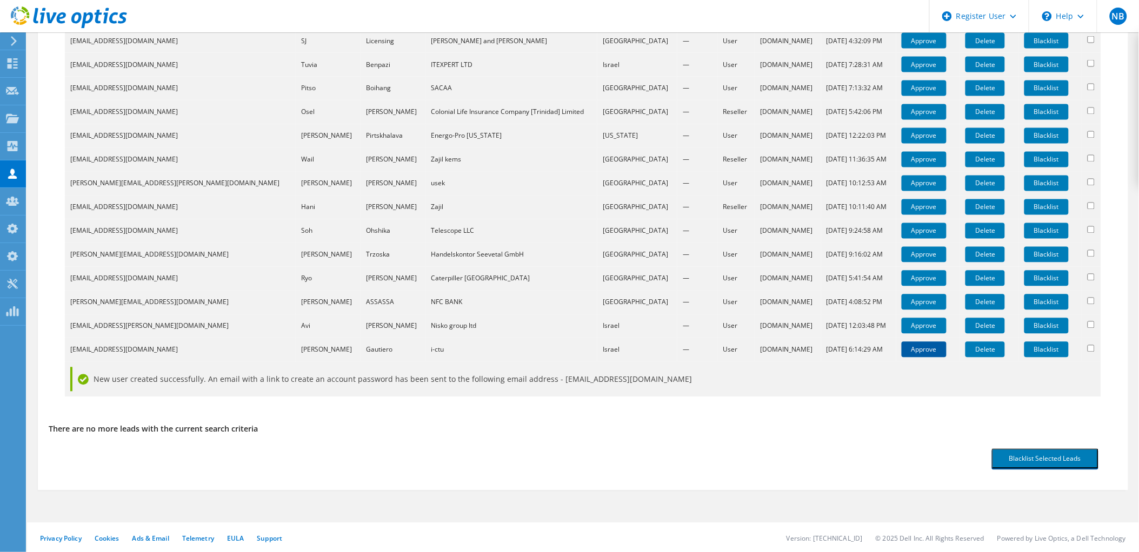
click at [901, 352] on link "Approve" at bounding box center [923, 350] width 45 height 16
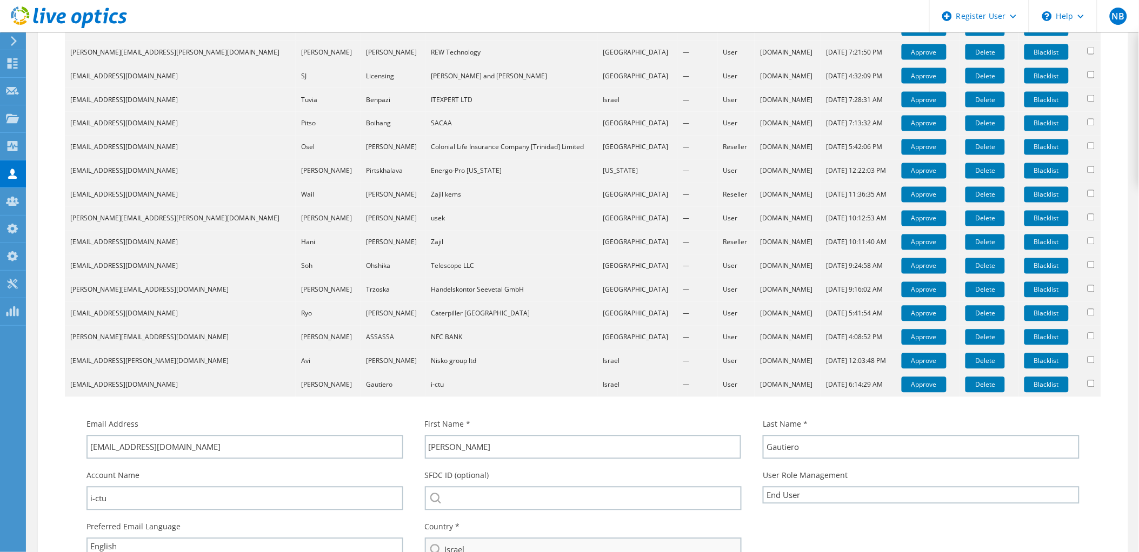
scroll to position [803, 0]
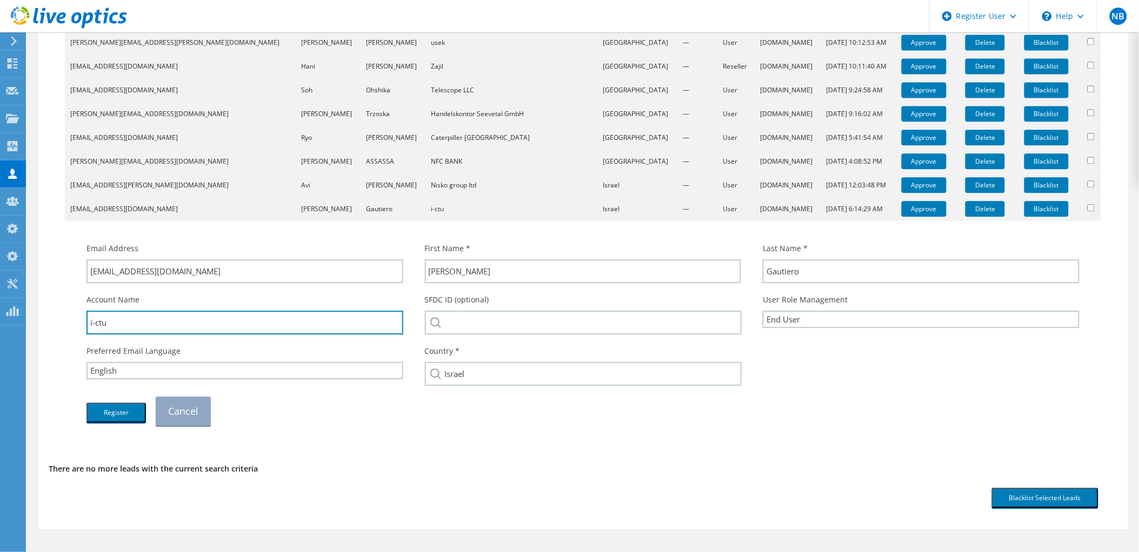
drag, startPoint x: 120, startPoint y: 328, endPoint x: 72, endPoint y: 328, distance: 48.1
click at [72, 328] on div "Email Address [EMAIL_ADDRESS][DOMAIN_NAME] First Name * [PERSON_NAME] Last Name…" at bounding box center [582, 328] width 1025 height 205
click at [514, 299] on div "SFDC ID (optional)" at bounding box center [583, 314] width 338 height 51
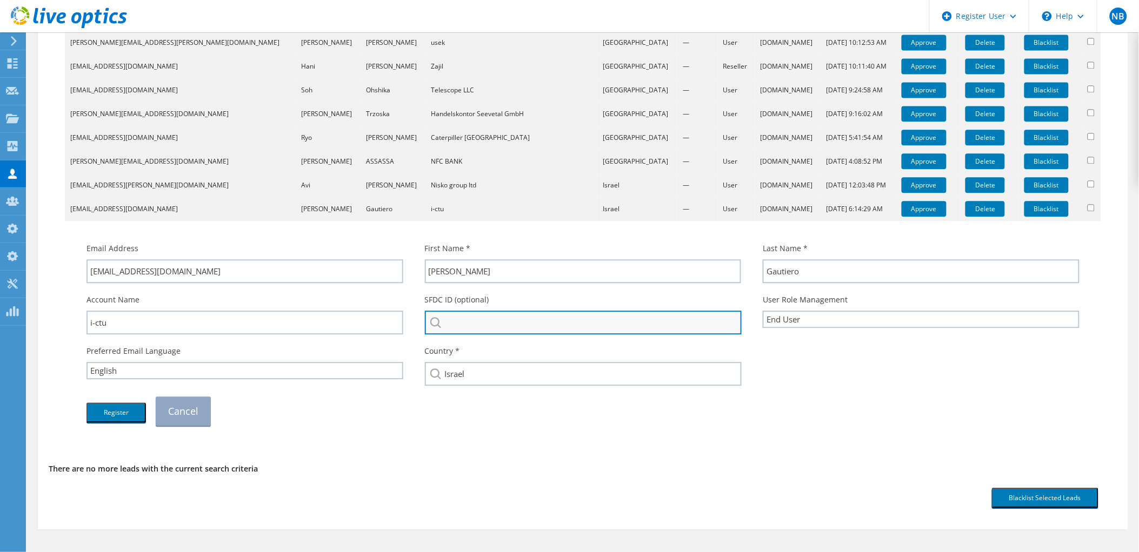
click at [496, 317] on input "search" at bounding box center [583, 323] width 317 height 24
paste input "i-ctu"
type input "i-ctu"
drag, startPoint x: 493, startPoint y: 317, endPoint x: 433, endPoint y: 319, distance: 59.5
click at [434, 319] on div "i-ctu No results for i-ctu found." at bounding box center [583, 323] width 317 height 24
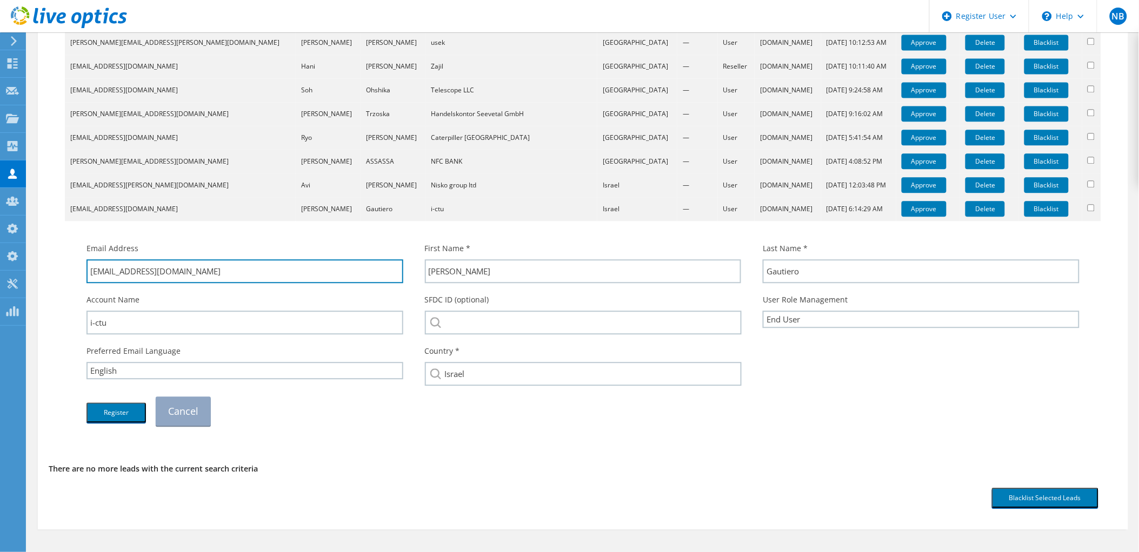
drag, startPoint x: 187, startPoint y: 263, endPoint x: 121, endPoint y: 284, distance: 69.2
click at [121, 284] on div "Email Address [EMAIL_ADDRESS][DOMAIN_NAME]" at bounding box center [245, 262] width 338 height 51
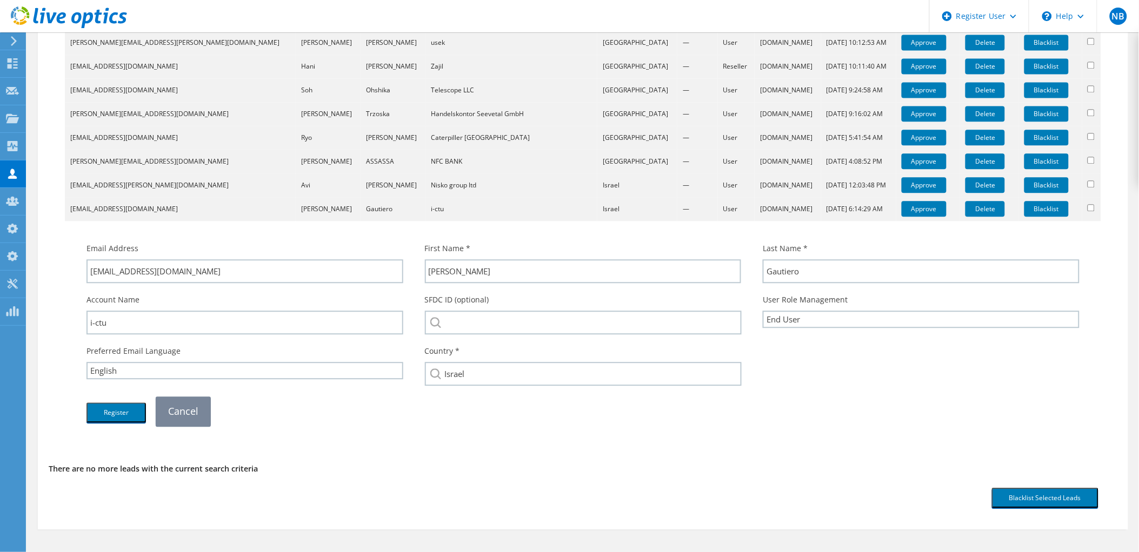
click at [193, 408] on link "Cancel" at bounding box center [183, 411] width 55 height 29
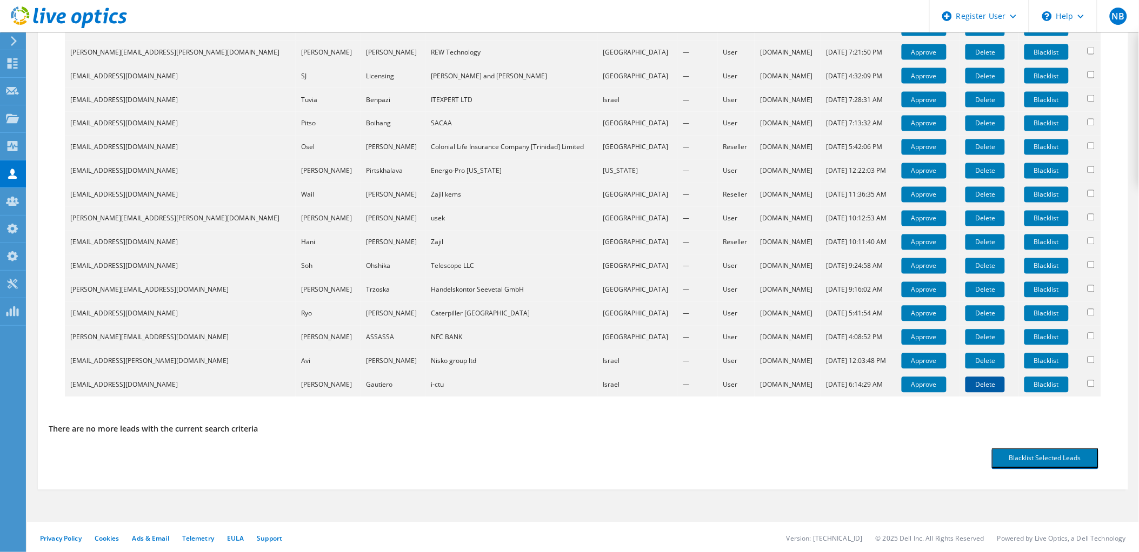
click at [965, 384] on link "Delete" at bounding box center [984, 385] width 39 height 16
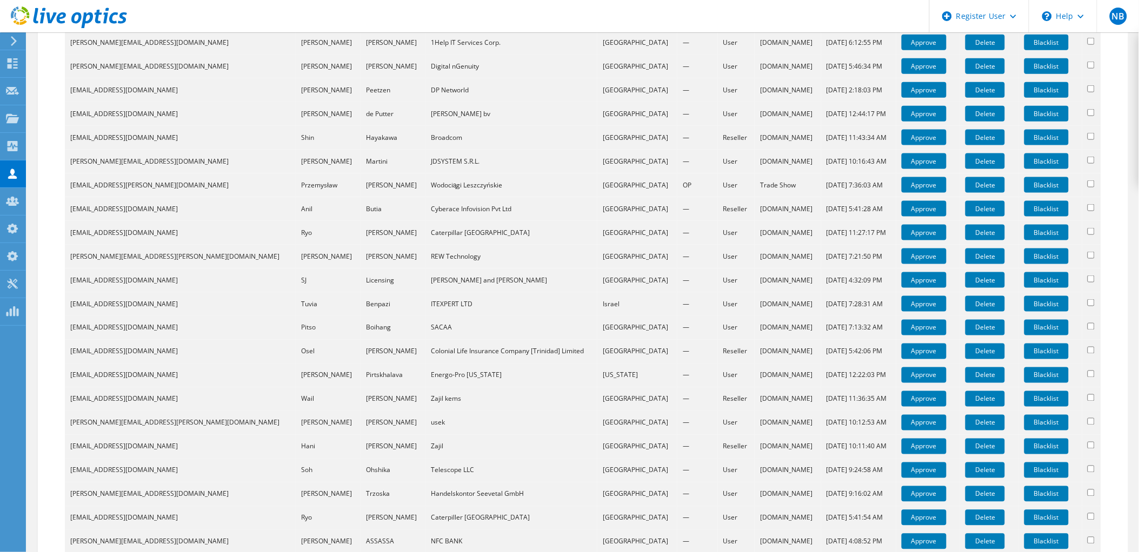
scroll to position [576, 0]
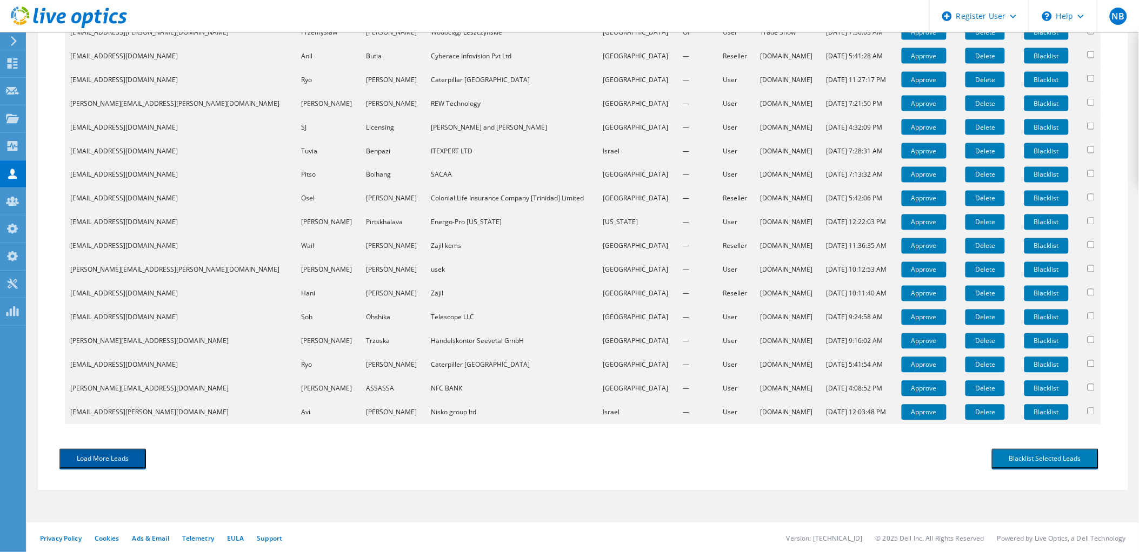
click at [119, 457] on button "Load More Leads" at bounding box center [102, 459] width 86 height 20
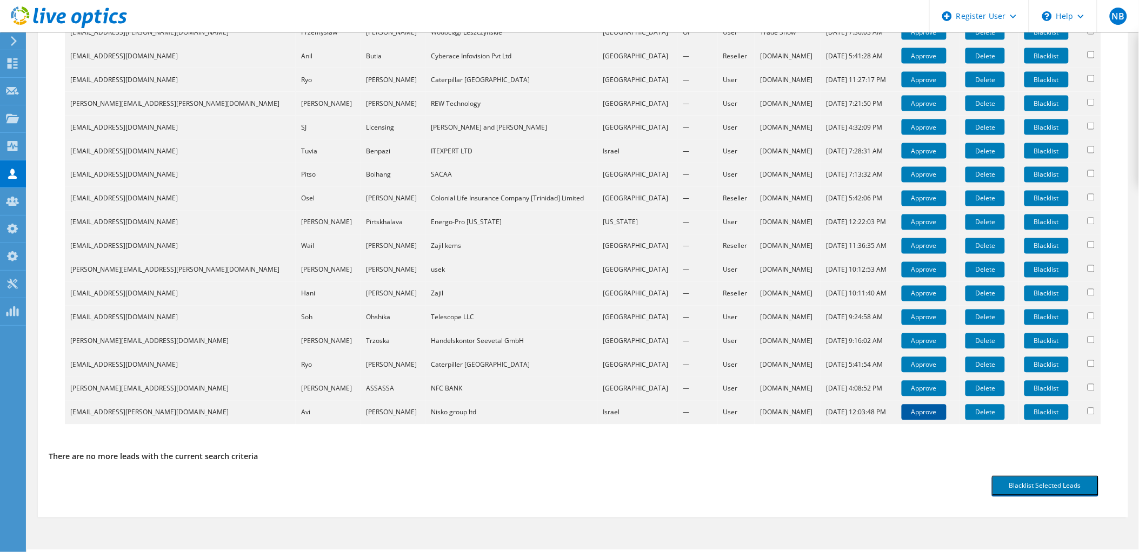
click at [901, 412] on link "Approve" at bounding box center [923, 413] width 45 height 16
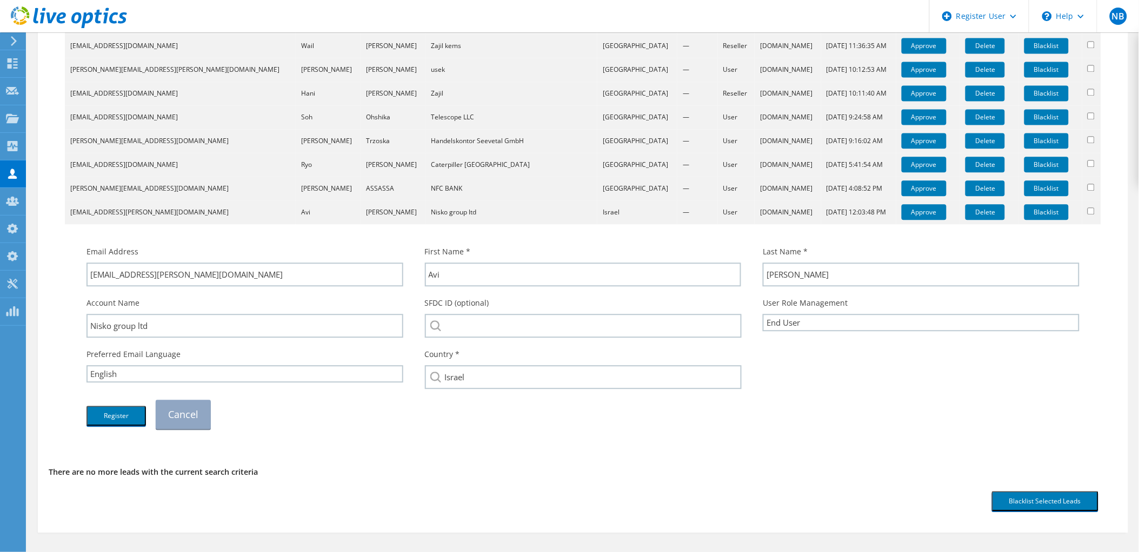
scroll to position [756, 0]
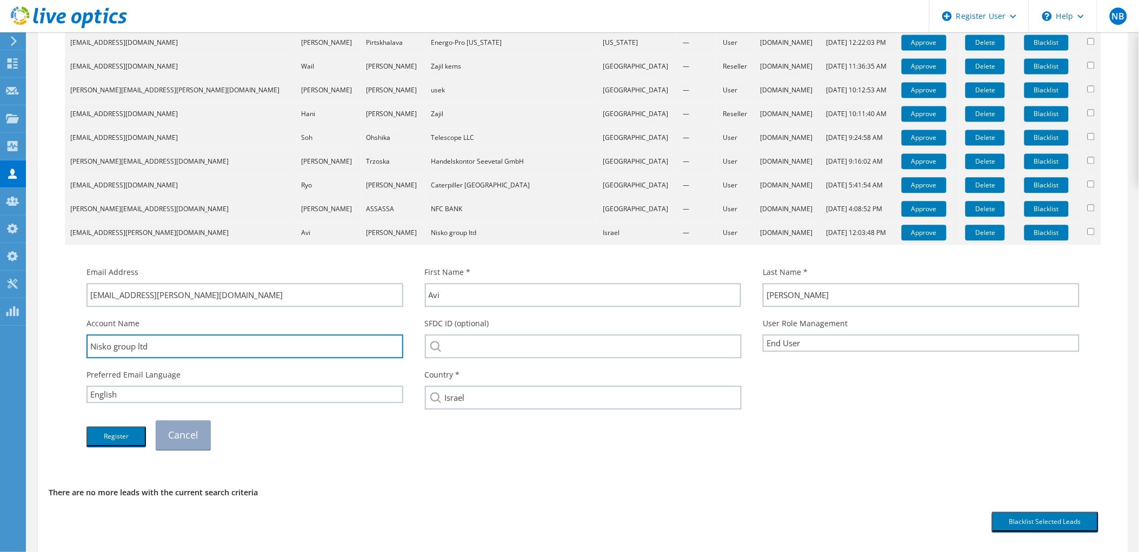
drag, startPoint x: 171, startPoint y: 342, endPoint x: 81, endPoint y: 342, distance: 90.2
click at [81, 342] on div "Account Name Nisko group ltd" at bounding box center [245, 337] width 338 height 51
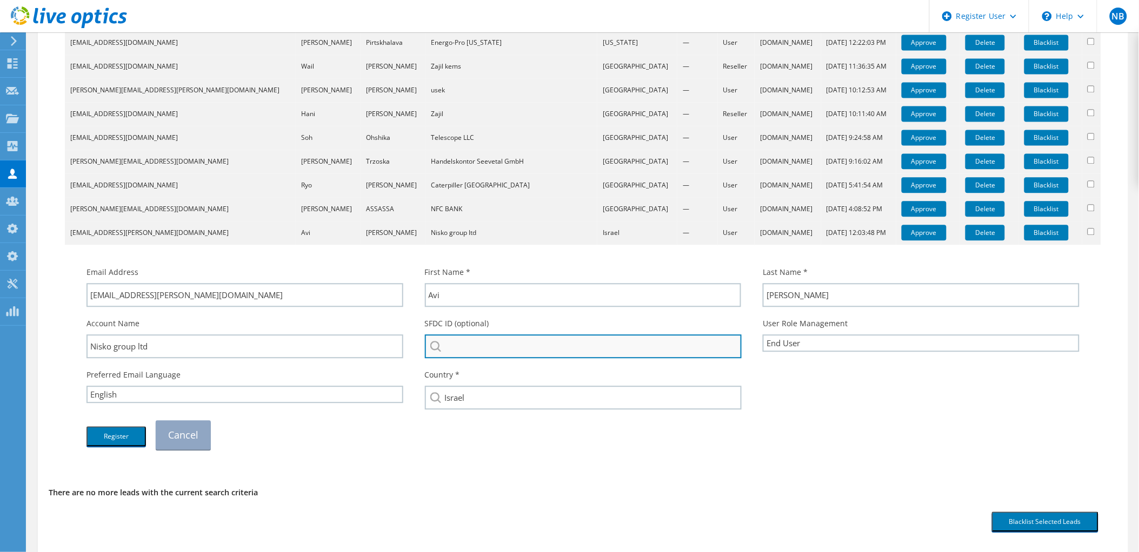
click at [518, 339] on input "search" at bounding box center [583, 347] width 317 height 24
paste input "Nisko group ltd"
drag, startPoint x: 467, startPoint y: 342, endPoint x: 574, endPoint y: 342, distance: 107.5
click at [559, 342] on input "Nisko group ltd" at bounding box center [583, 347] width 317 height 24
type input "Nisko"
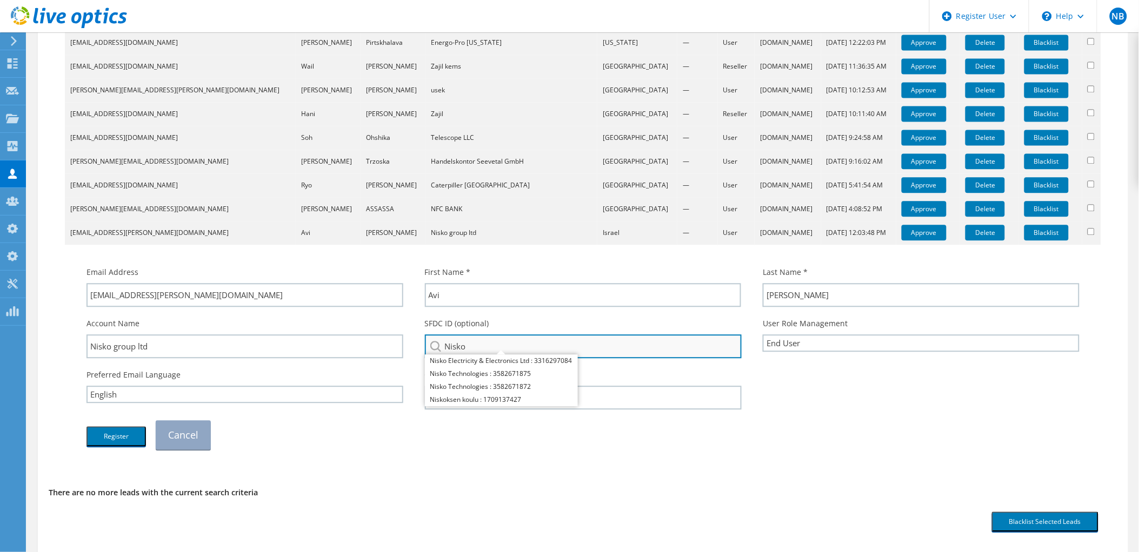
drag, startPoint x: 574, startPoint y: 342, endPoint x: 426, endPoint y: 345, distance: 148.6
click at [427, 345] on input "Nisko" at bounding box center [583, 347] width 317 height 24
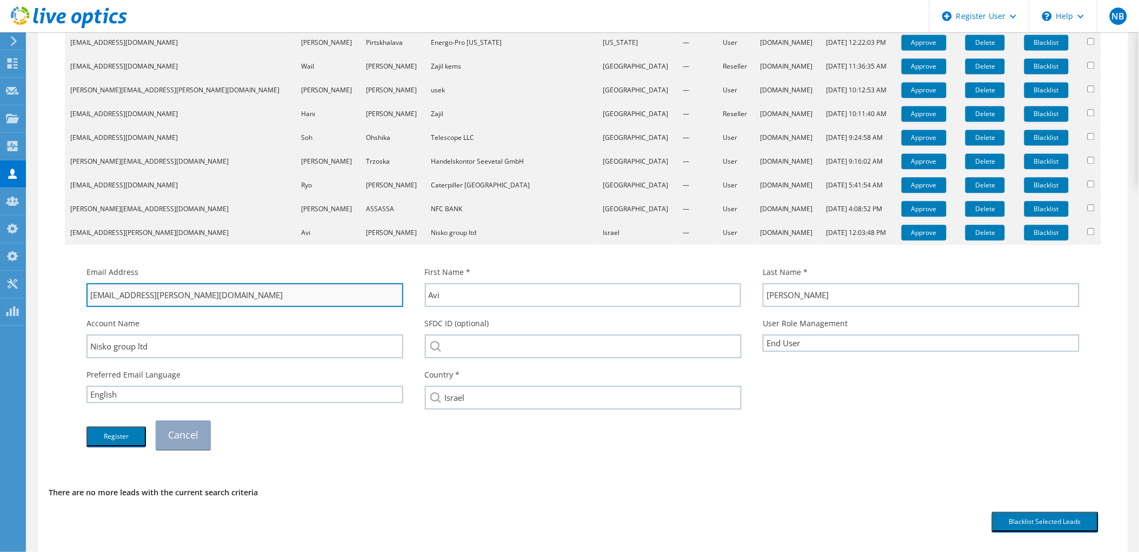
drag, startPoint x: 215, startPoint y: 289, endPoint x: 126, endPoint y: 303, distance: 90.4
click at [126, 303] on input "avi.azulay@niskogroup.com" at bounding box center [244, 295] width 317 height 24
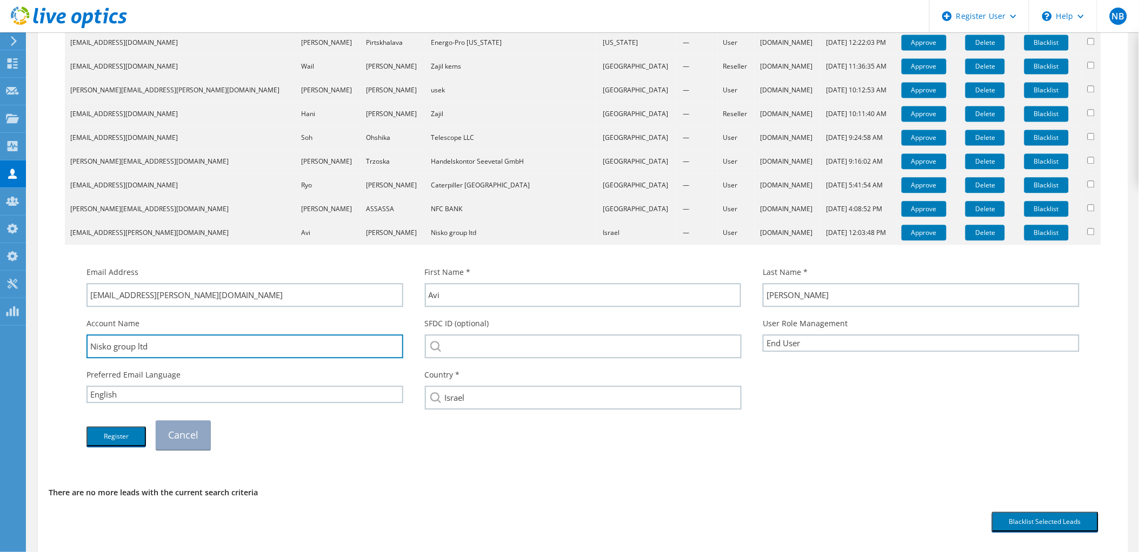
drag, startPoint x: 171, startPoint y: 347, endPoint x: 59, endPoint y: 347, distance: 111.3
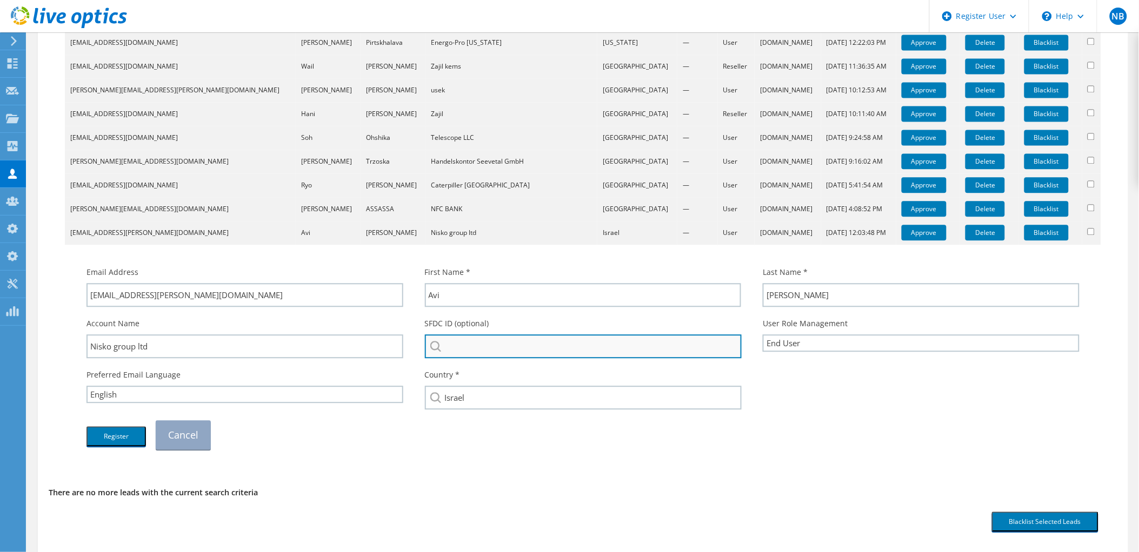
click at [480, 355] on input "search" at bounding box center [583, 347] width 317 height 24
paste input "Nisko group ltd"
type input "Nisko group ltd"
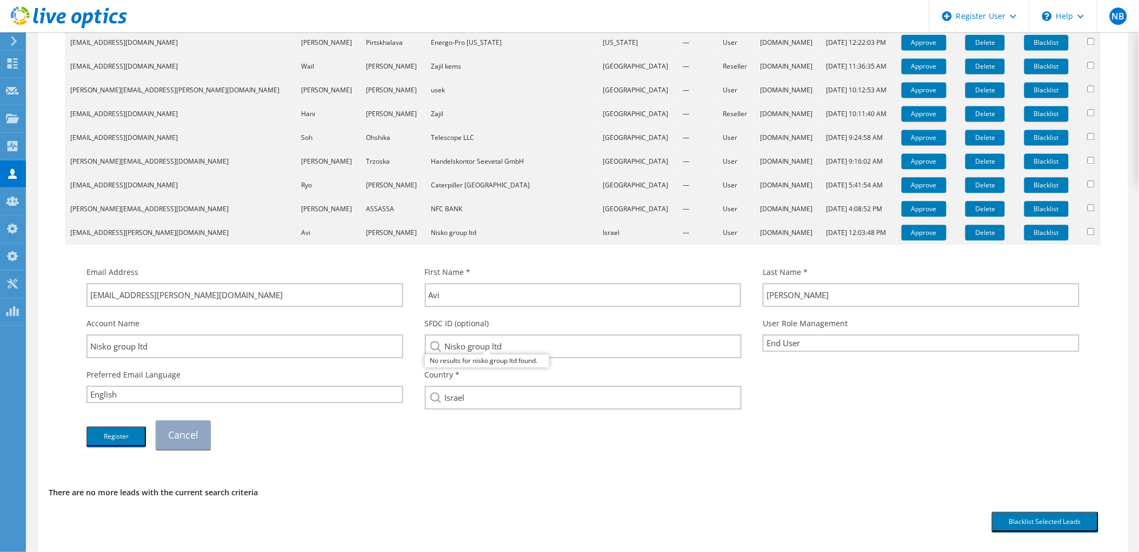
click at [363, 451] on div "Register Cancel" at bounding box center [583, 435] width 1014 height 40
click at [112, 433] on button "Register" at bounding box center [115, 436] width 59 height 20
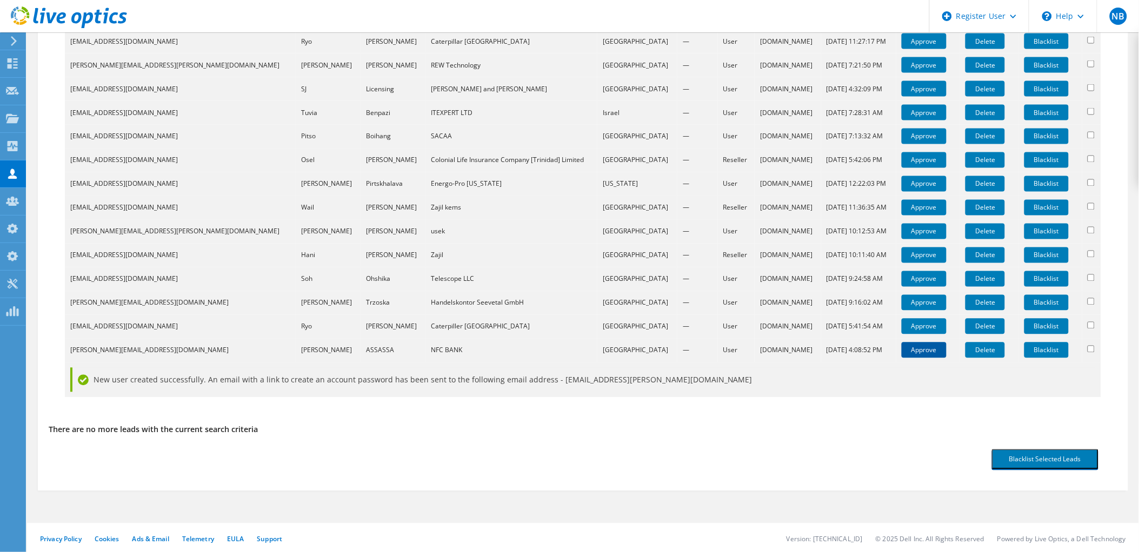
click at [907, 352] on link "Approve" at bounding box center [923, 351] width 45 height 16
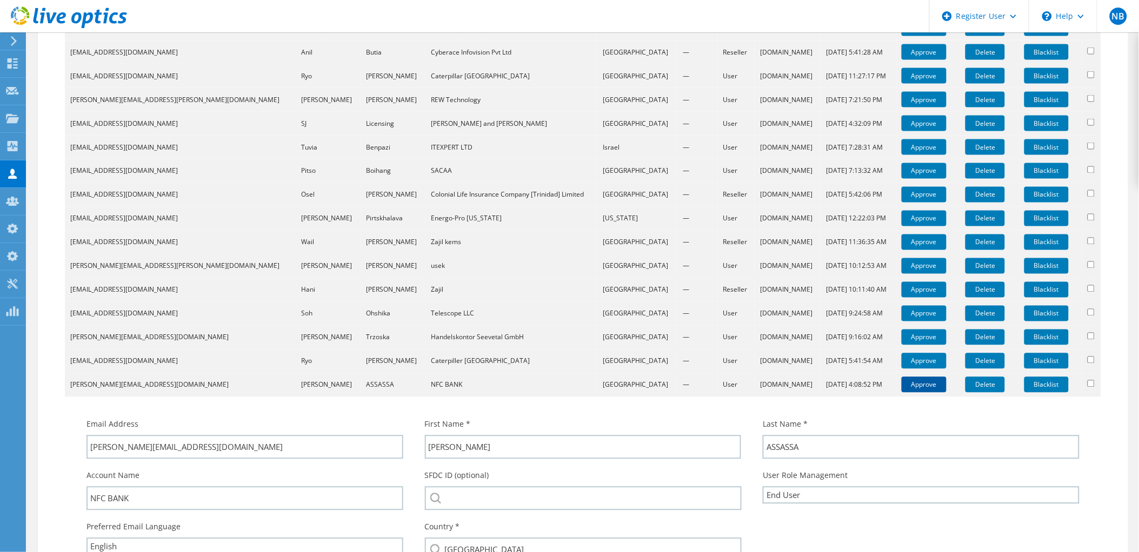
scroll to position [756, 0]
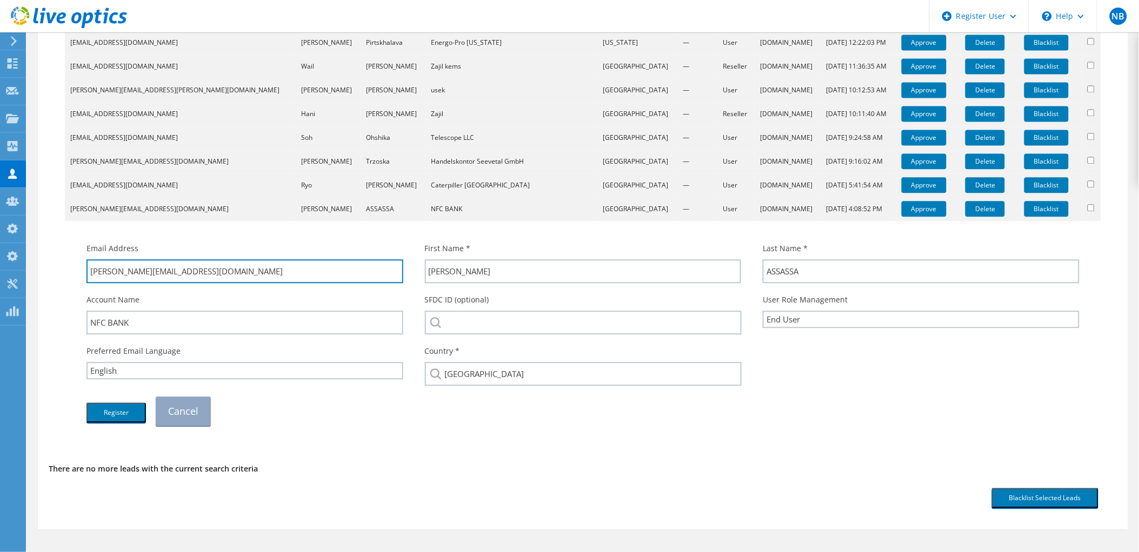
drag, startPoint x: 217, startPoint y: 260, endPoint x: 148, endPoint y: 282, distance: 72.3
click at [148, 282] on div "Email Address gilbert.assassa@nfcbank.com" at bounding box center [245, 262] width 338 height 51
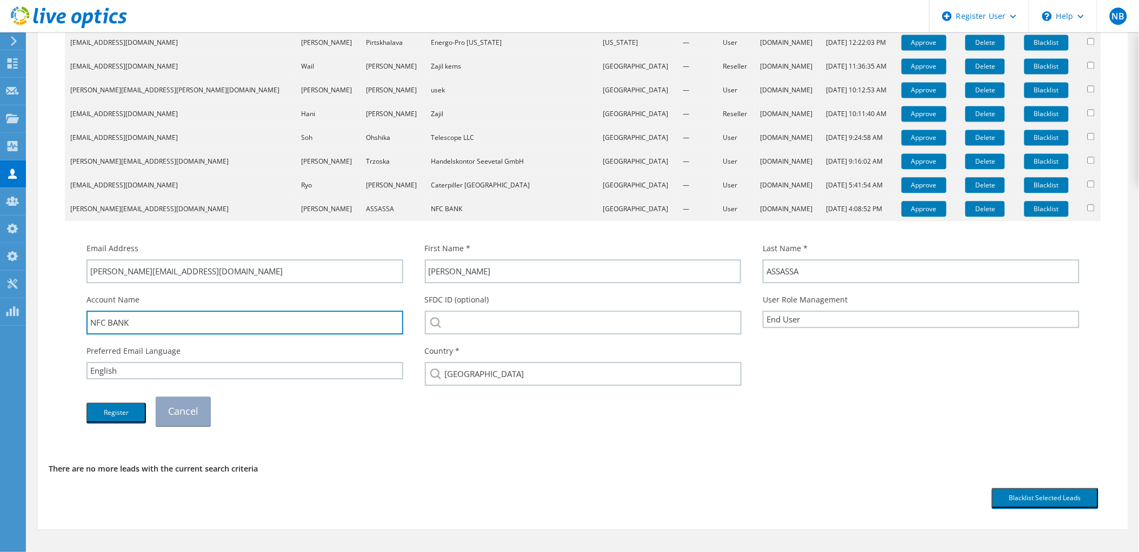
drag, startPoint x: 193, startPoint y: 322, endPoint x: 52, endPoint y: 319, distance: 141.1
click at [539, 302] on div "SFDC ID (optional)" at bounding box center [583, 314] width 338 height 51
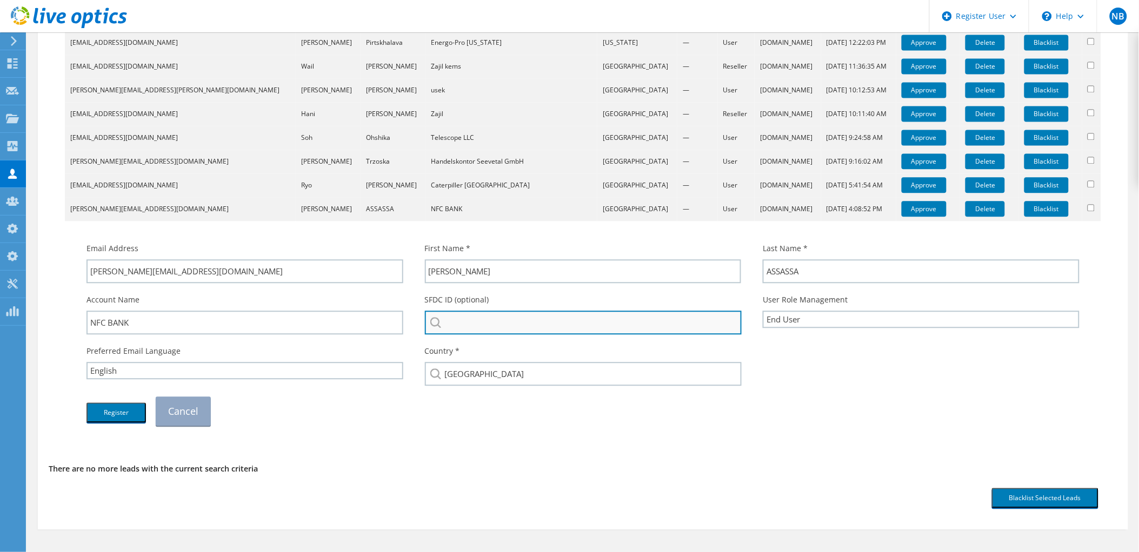
click at [527, 315] on input "search" at bounding box center [583, 323] width 317 height 24
paste input "NFC BANK"
type input "NFC BANK"
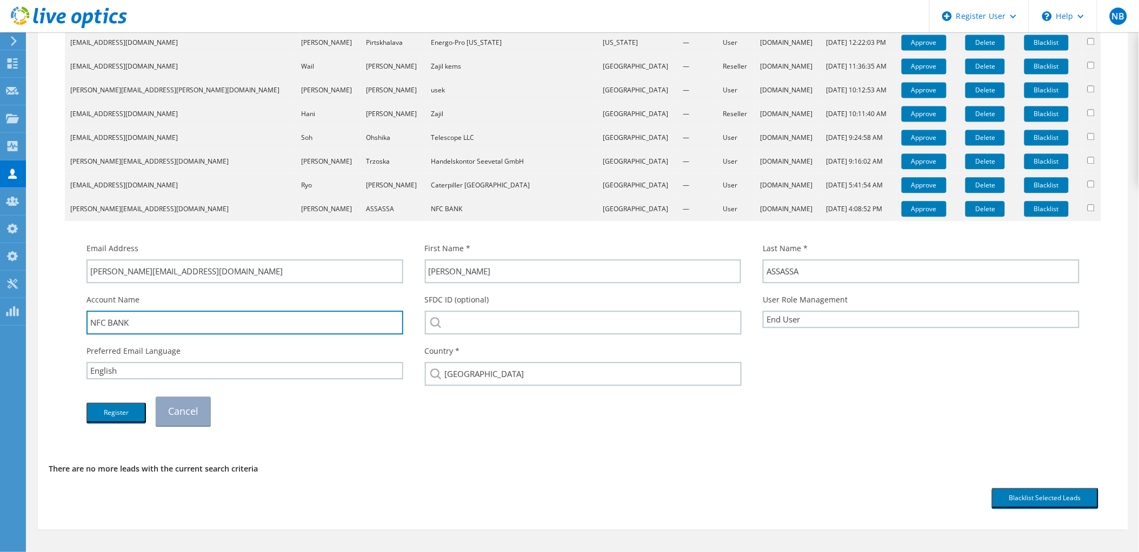
drag, startPoint x: 146, startPoint y: 317, endPoint x: 69, endPoint y: 317, distance: 77.3
click at [69, 317] on td "Email Address gilbert.assassa@nfcbank.com First Name * Gilbert Last Name * ASSA…" at bounding box center [583, 329] width 1036 height 216
click at [492, 304] on div "SFDC ID (optional) menwa : 3419932370 NFCANK : 3419932370" at bounding box center [583, 314] width 338 height 51
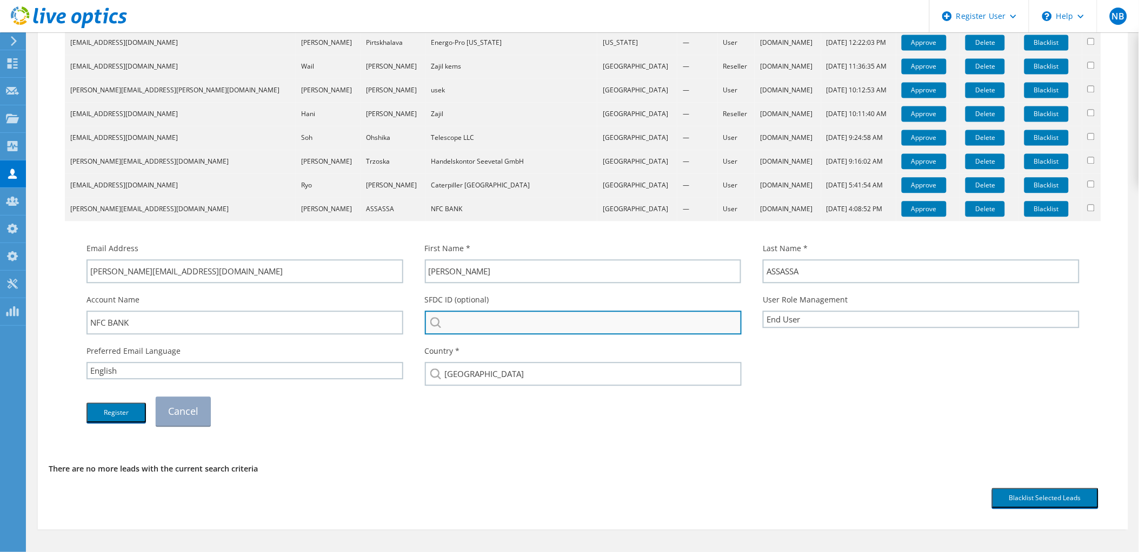
click at [490, 320] on input "search" at bounding box center [583, 323] width 317 height 24
paste input "3419932370"
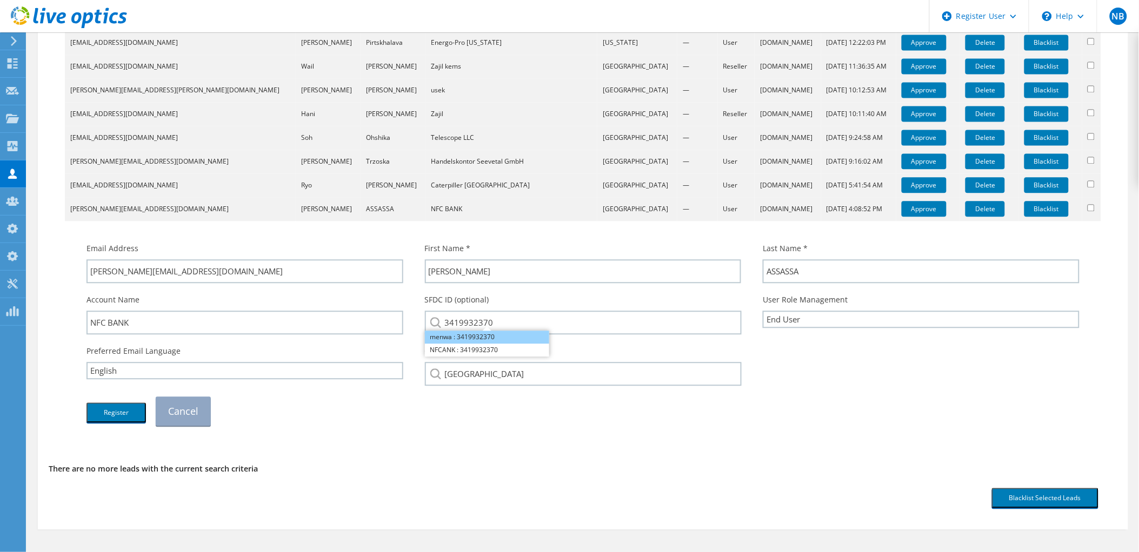
click at [485, 336] on li "menwa : 3419932370" at bounding box center [487, 337] width 124 height 13
drag, startPoint x: 485, startPoint y: 336, endPoint x: 462, endPoint y: 300, distance: 42.3
click at [462, 300] on label "SFDC ID (optional)" at bounding box center [457, 300] width 64 height 11
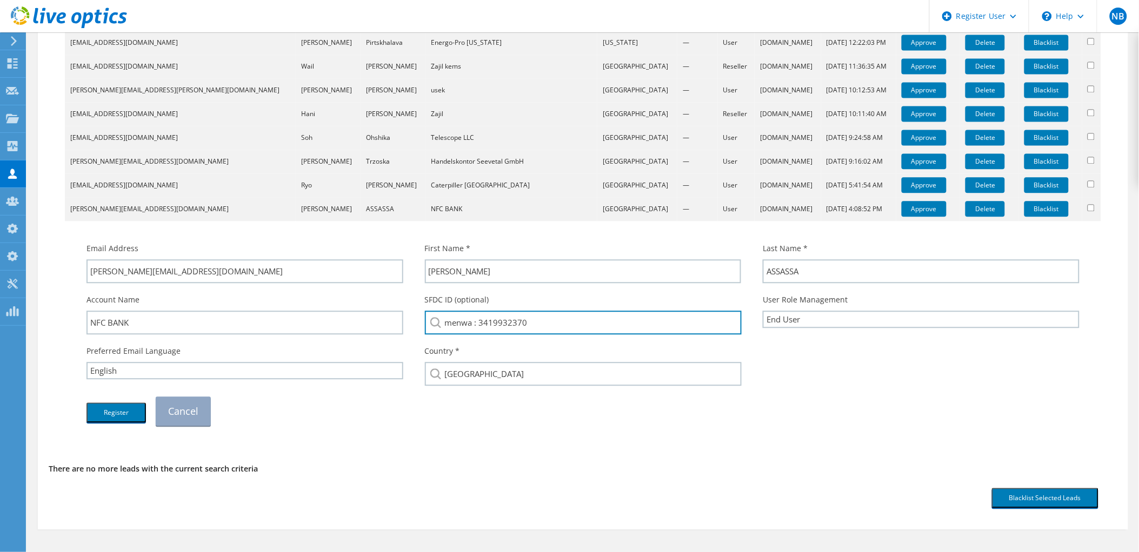
drag, startPoint x: 553, startPoint y: 322, endPoint x: 412, endPoint y: 323, distance: 140.5
click at [414, 323] on div "SFDC ID (optional) menwa : 3419932370 menwa : 3419932370 NFCANK : 3419932370" at bounding box center [583, 314] width 338 height 51
paste input "search"
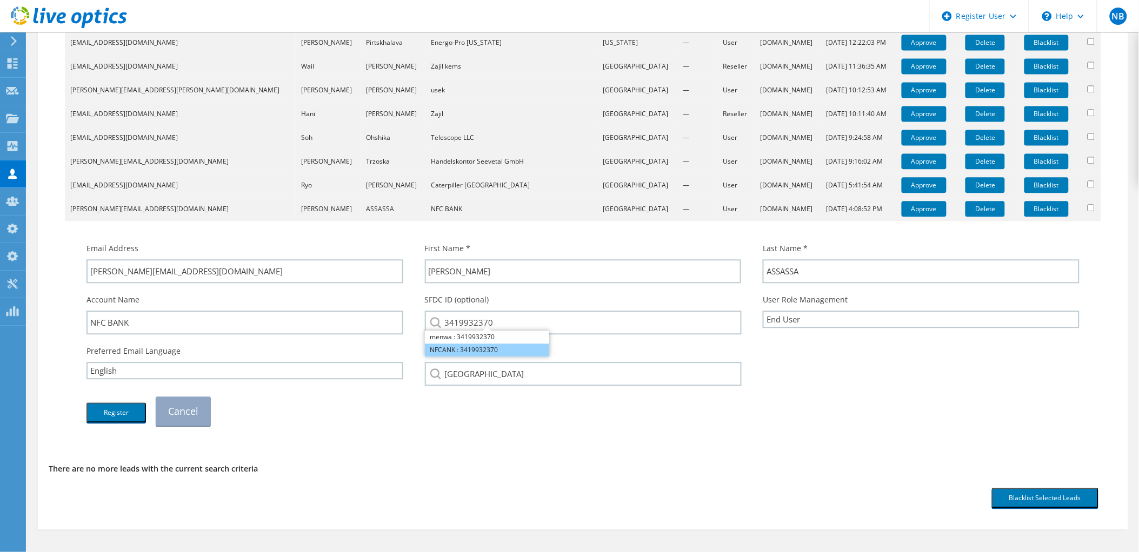
click at [500, 349] on li "NFCANK : 3419932370" at bounding box center [487, 350] width 124 height 13
type input "NFCANK : 3419932370"
drag, startPoint x: 550, startPoint y: 332, endPoint x: 538, endPoint y: 332, distance: 11.9
click at [538, 332] on div "SFDC ID (optional) NFCANK : 3419932370 menwa : 3419932370 NFCANK : 3419932370" at bounding box center [583, 314] width 338 height 51
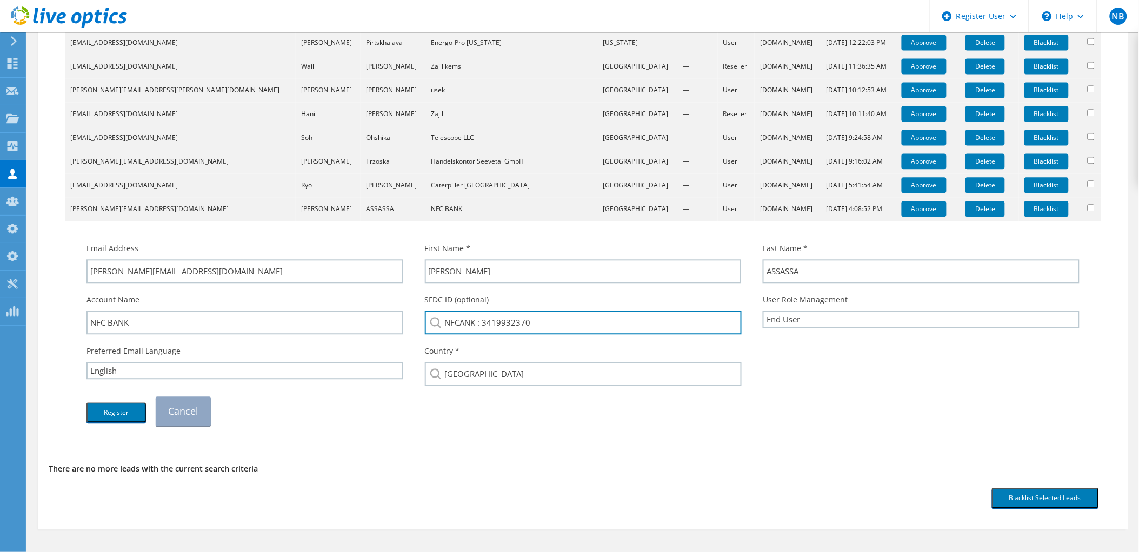
drag, startPoint x: 552, startPoint y: 320, endPoint x: 484, endPoint y: 342, distance: 72.1
click at [484, 342] on div "Email Address gilbert.assassa@nfcbank.com First Name * Gilbert Last Name * ASSA…" at bounding box center [583, 334] width 1014 height 194
click at [530, 226] on div at bounding box center [583, 231] width 1014 height 11
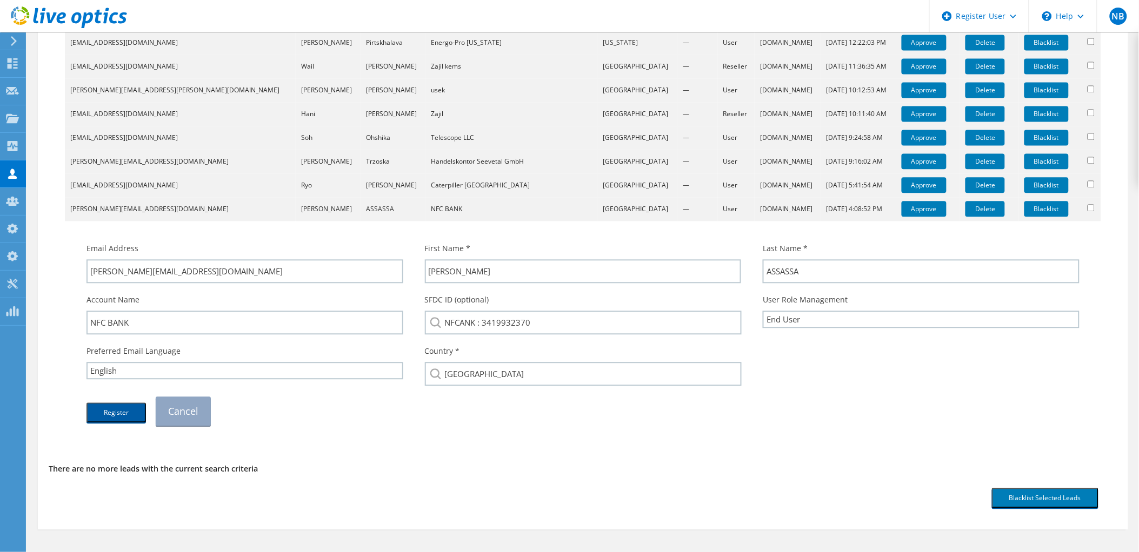
click at [119, 411] on button "Register" at bounding box center [115, 413] width 59 height 20
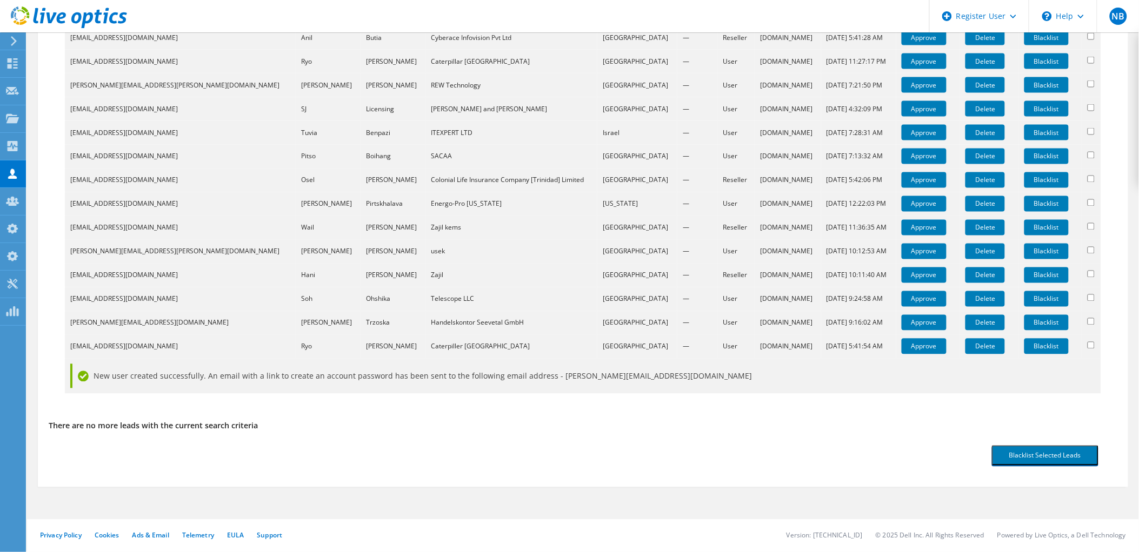
scroll to position [591, 0]
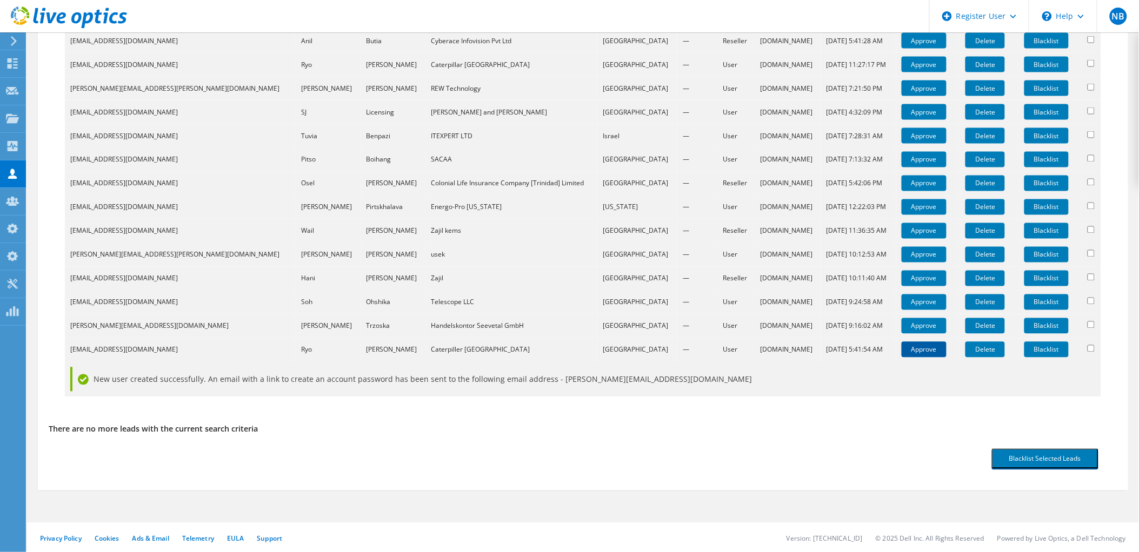
click at [911, 355] on link "Approve" at bounding box center [923, 350] width 45 height 16
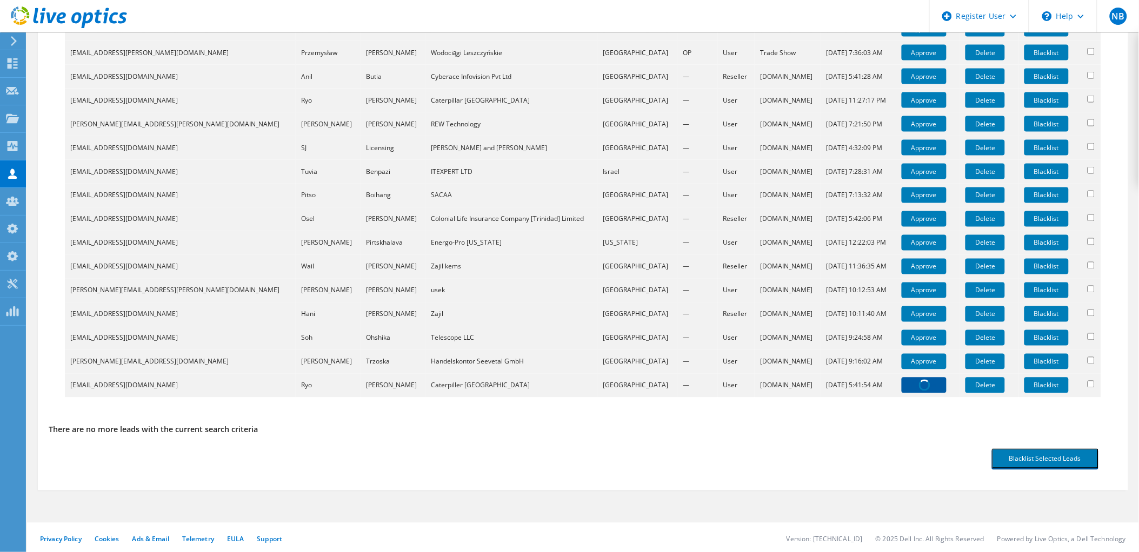
scroll to position [756, 0]
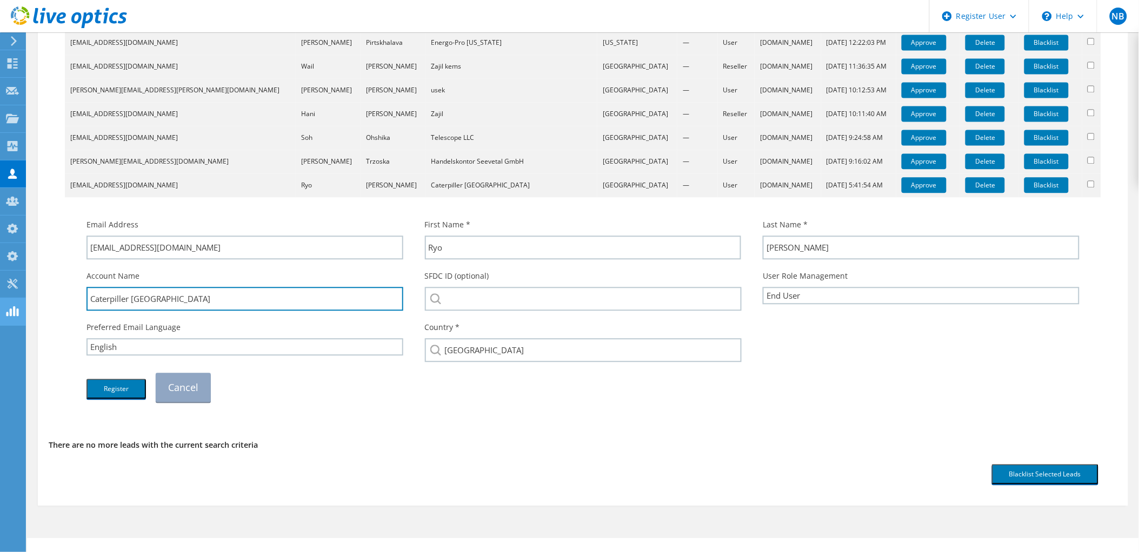
click at [519, 309] on div "SFDC ID (optional)" at bounding box center [583, 290] width 338 height 51
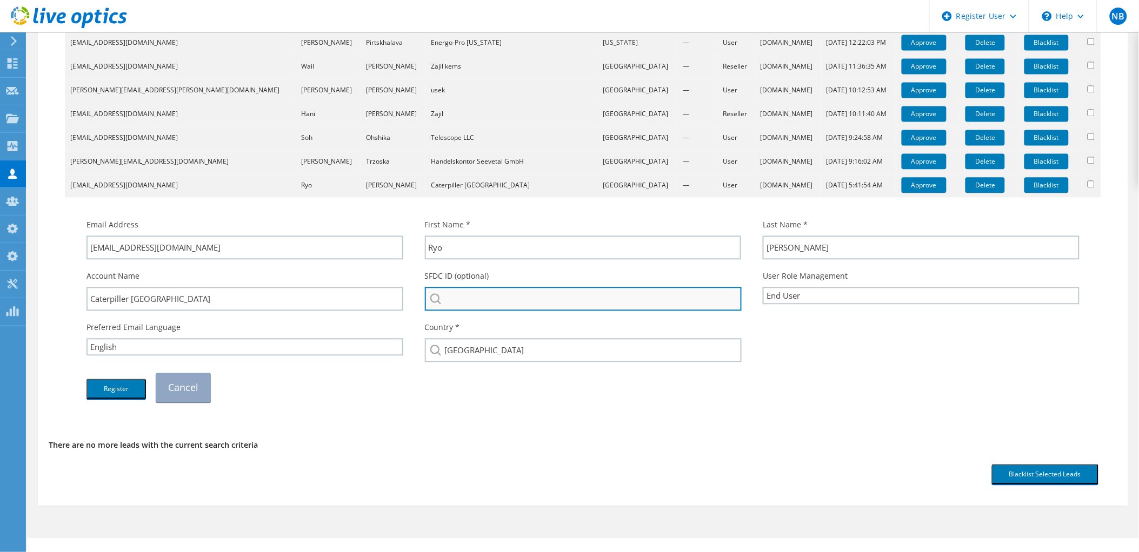
click at [514, 303] on input "search" at bounding box center [583, 299] width 317 height 24
type input "v"
paste input "Caterpiller Kyushu"
drag, startPoint x: 487, startPoint y: 295, endPoint x: 604, endPoint y: 301, distance: 116.9
click at [607, 302] on input "Caterpiller Kyushu" at bounding box center [583, 299] width 317 height 24
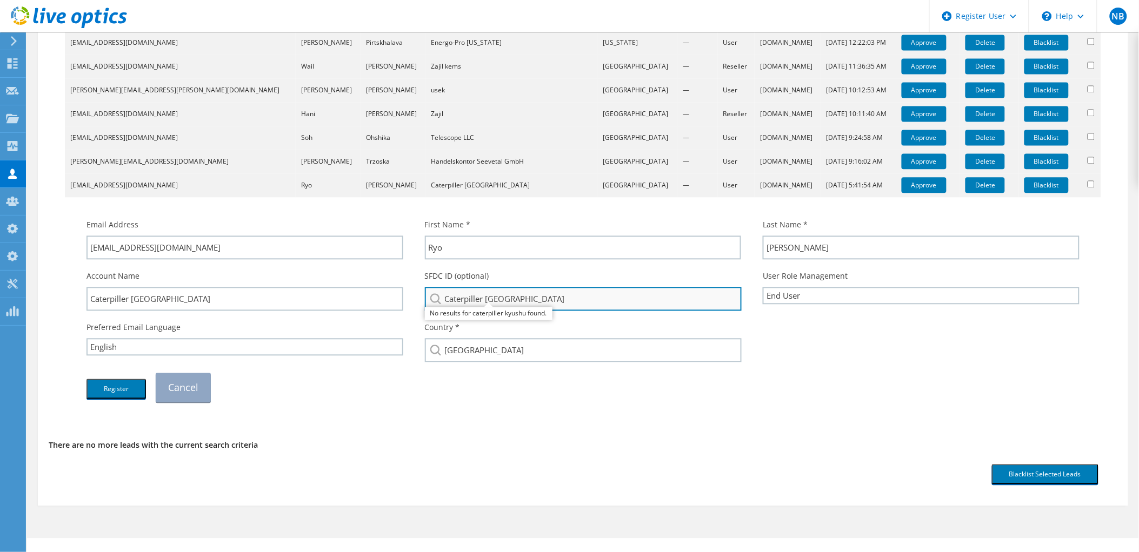
type input "Caterpiller K"
drag, startPoint x: 601, startPoint y: 301, endPoint x: 381, endPoint y: 301, distance: 220.5
click at [381, 301] on div "Account Name Caterpiller Kyushu SFDC ID (optional) Caterpiller K No results for…" at bounding box center [583, 290] width 1014 height 51
paste input "2772674828"
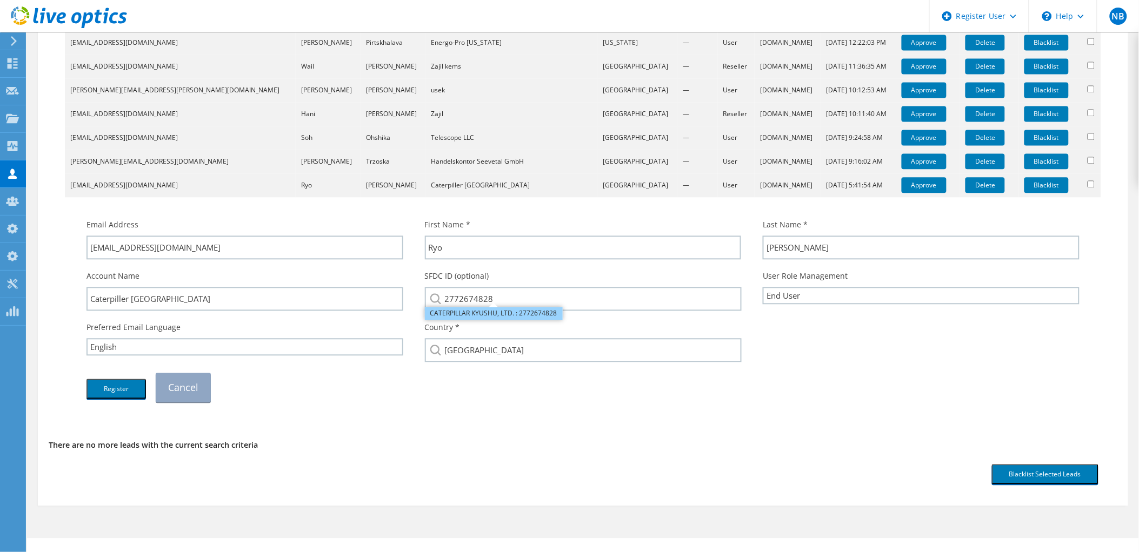
click at [491, 311] on li "CATERPILLAR KYUSHU, LTD. : 2772674828" at bounding box center [494, 313] width 138 height 13
type input "CATERPILLAR KYUSHU, LTD. : 2772674828"
click at [122, 382] on button "Register" at bounding box center [115, 389] width 59 height 20
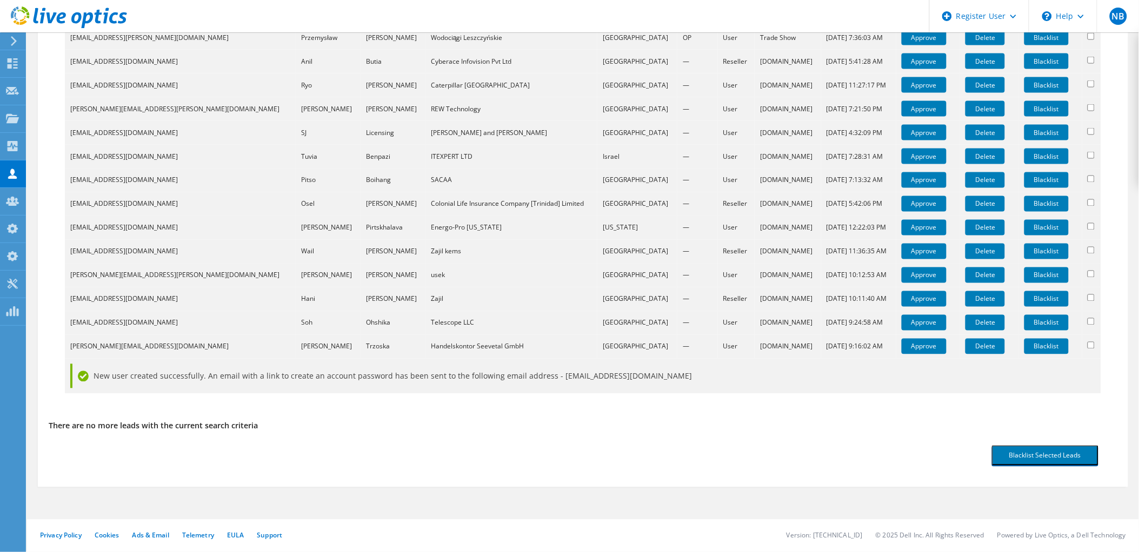
scroll to position [566, 0]
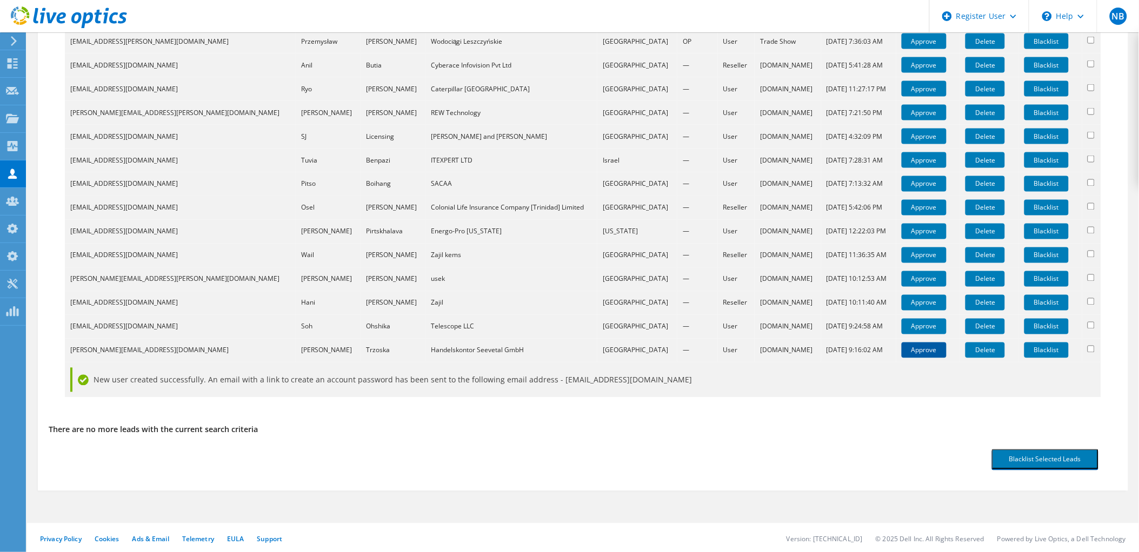
click at [901, 348] on link "Approve" at bounding box center [923, 351] width 45 height 16
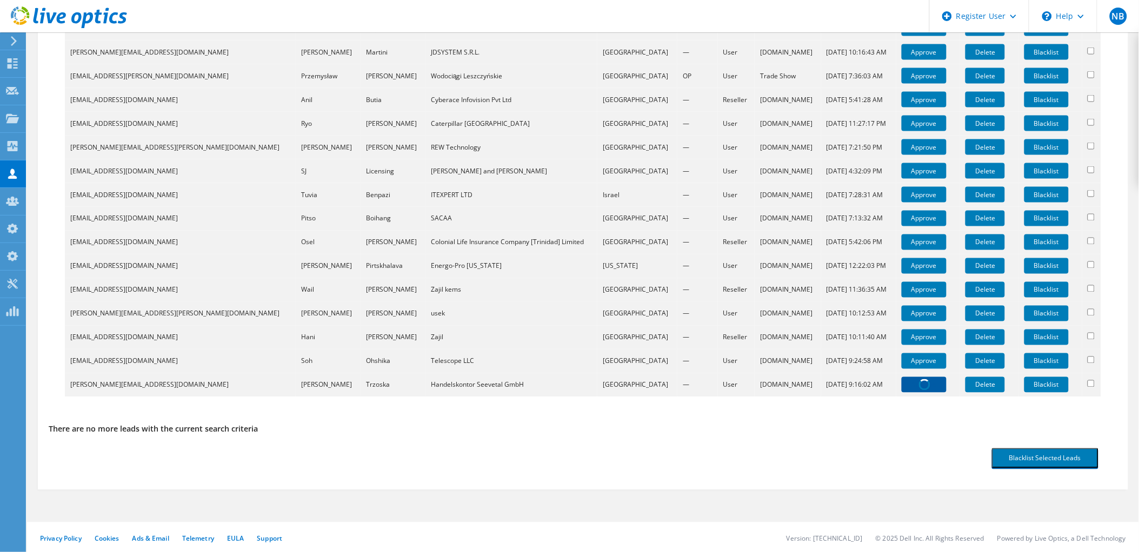
scroll to position [746, 0]
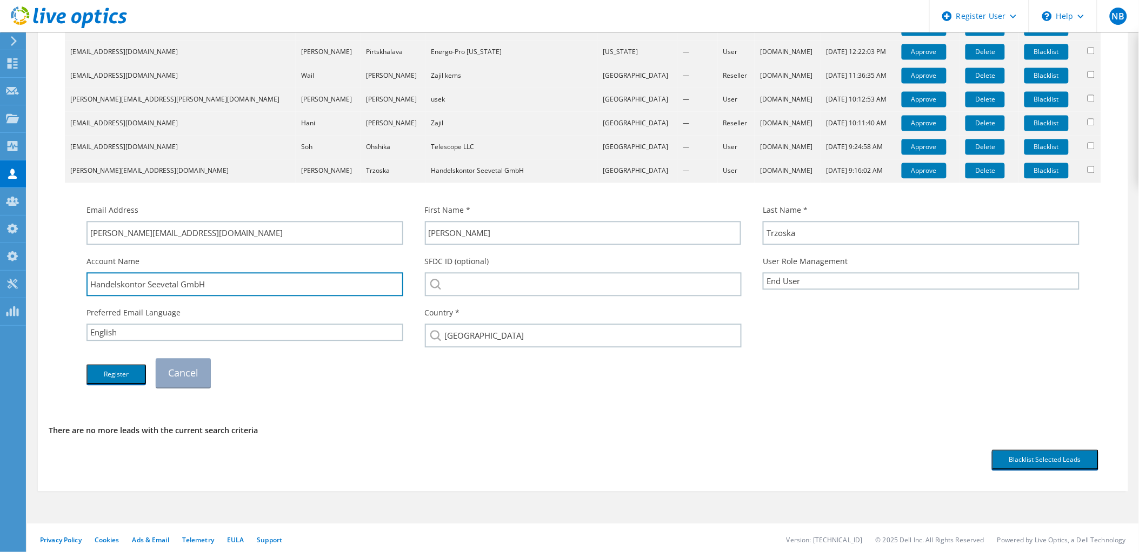
drag, startPoint x: 144, startPoint y: 282, endPoint x: 60, endPoint y: 285, distance: 84.4
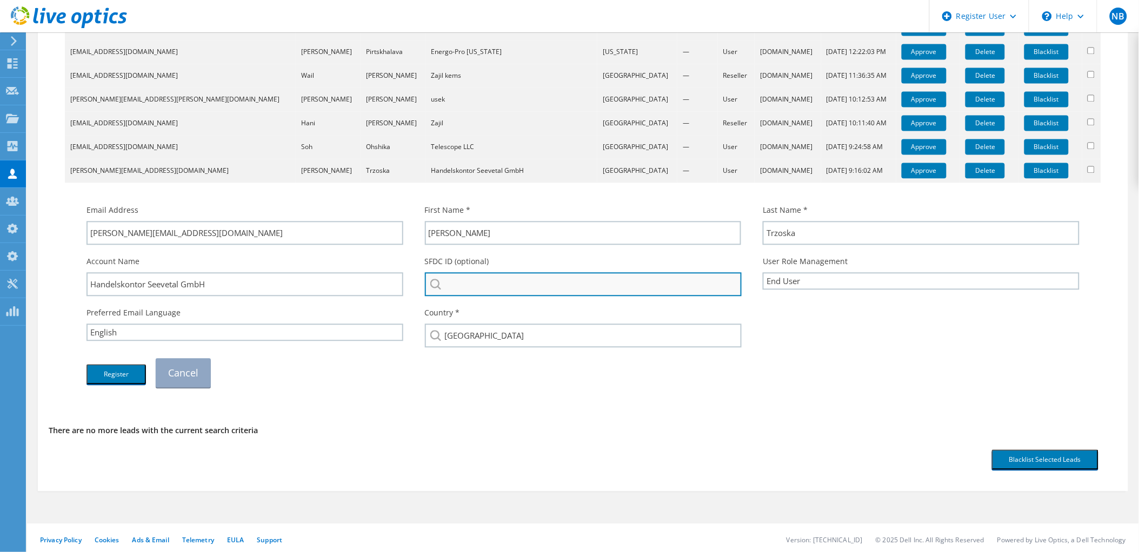
click at [541, 282] on input "search" at bounding box center [583, 284] width 317 height 24
paste input "Handelskontor"
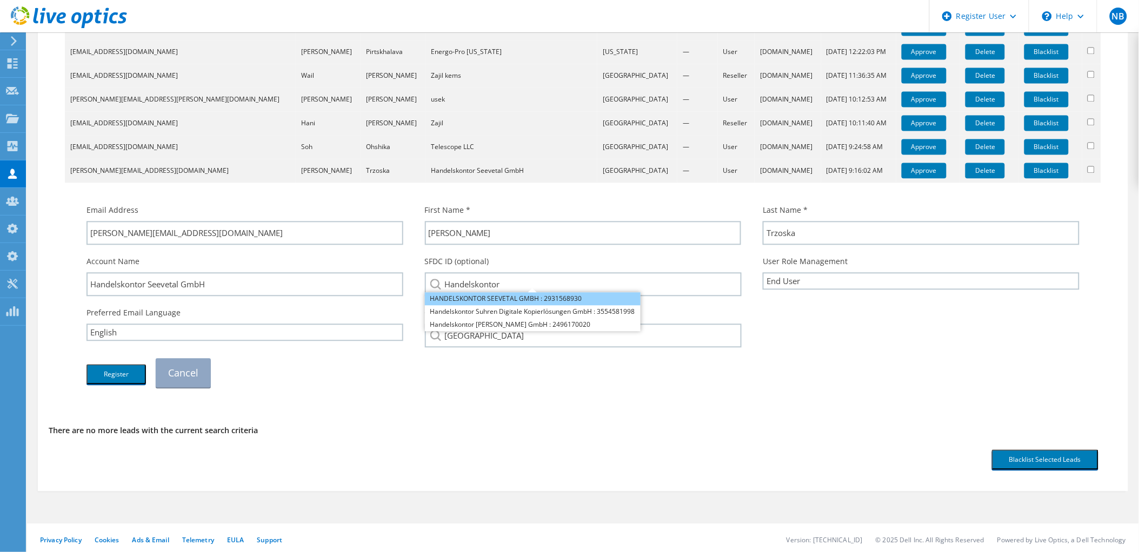
click at [533, 299] on li "HANDELSKONTOR SEEVETAL GMBH : 2931568930" at bounding box center [533, 298] width 216 height 13
type input "HANDELSKONTOR SEEVETAL GMBH : 2931568930"
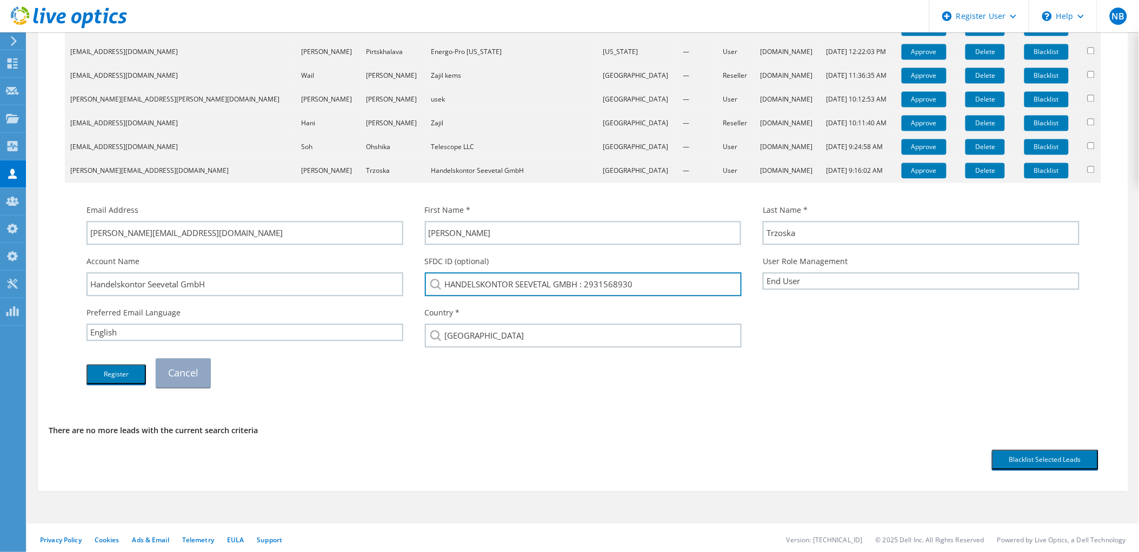
drag, startPoint x: 654, startPoint y: 284, endPoint x: 584, endPoint y: 298, distance: 71.8
click at [584, 298] on div "SFDC ID (optional) HANDELSKONTOR SEEVETAL GMBH : 2931568930 HANDELSKONTOR SEEVE…" at bounding box center [583, 275] width 338 height 51
click at [637, 393] on td "Email Address jonas.trzoska@partnerfuertechnik.de First Name * Jonas Last Name …" at bounding box center [583, 291] width 1036 height 216
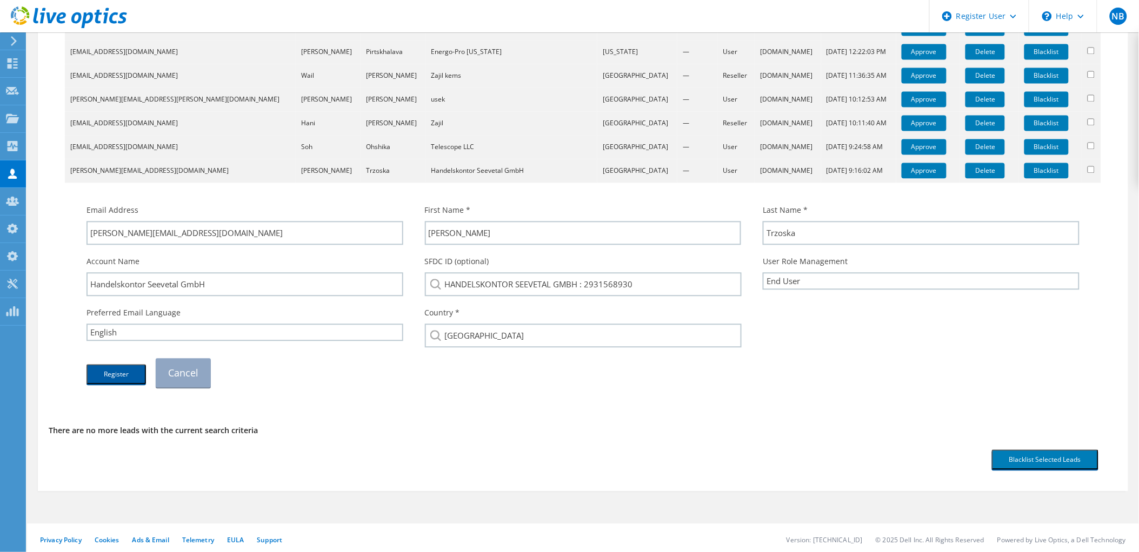
click at [118, 375] on button "Register" at bounding box center [115, 374] width 59 height 20
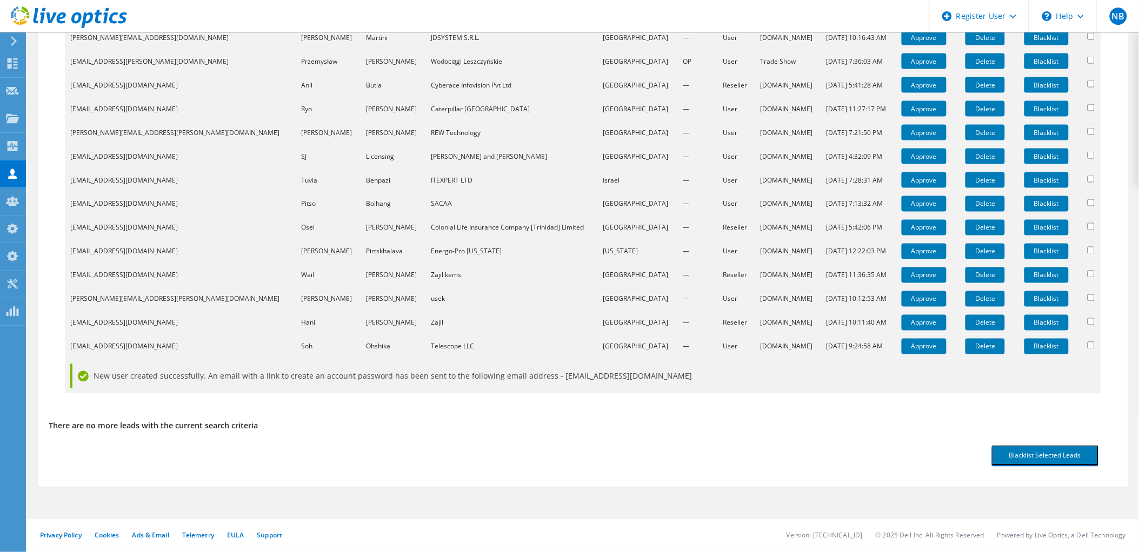
scroll to position [543, 0]
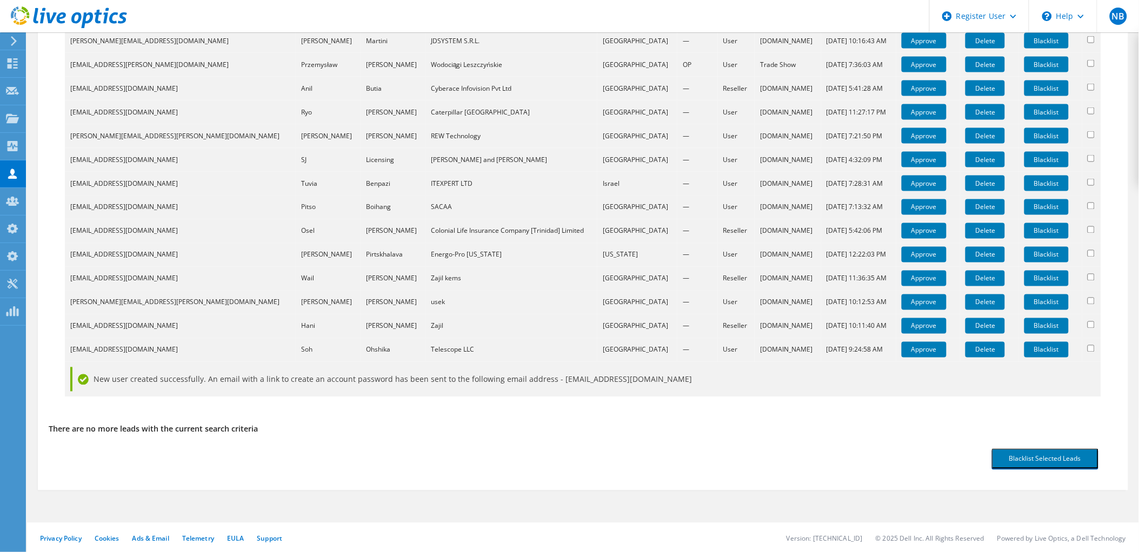
click at [904, 358] on td "Approve" at bounding box center [928, 350] width 64 height 24
click at [904, 353] on link "Approve" at bounding box center [923, 350] width 45 height 16
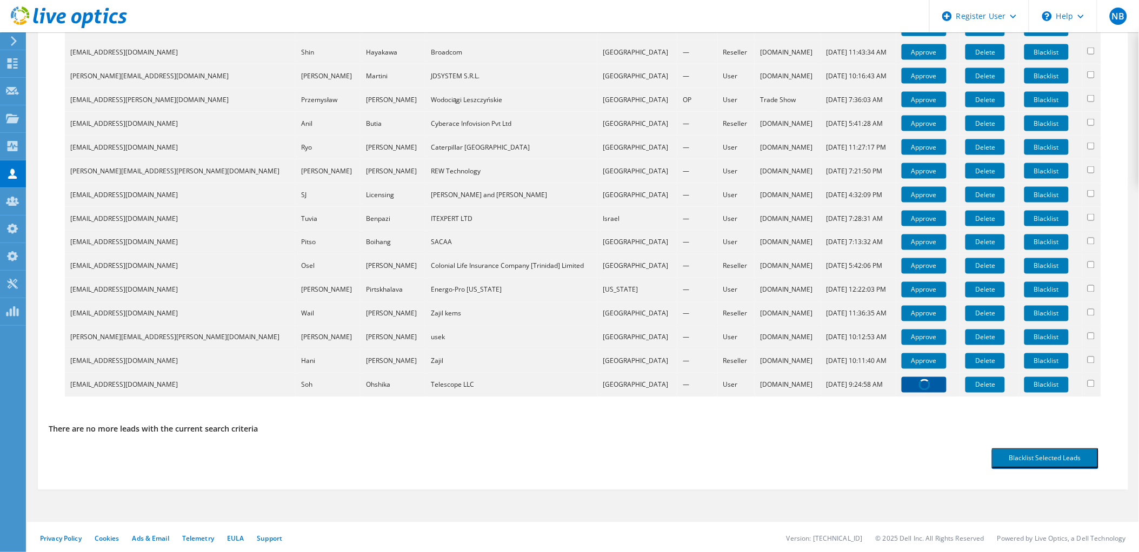
scroll to position [723, 0]
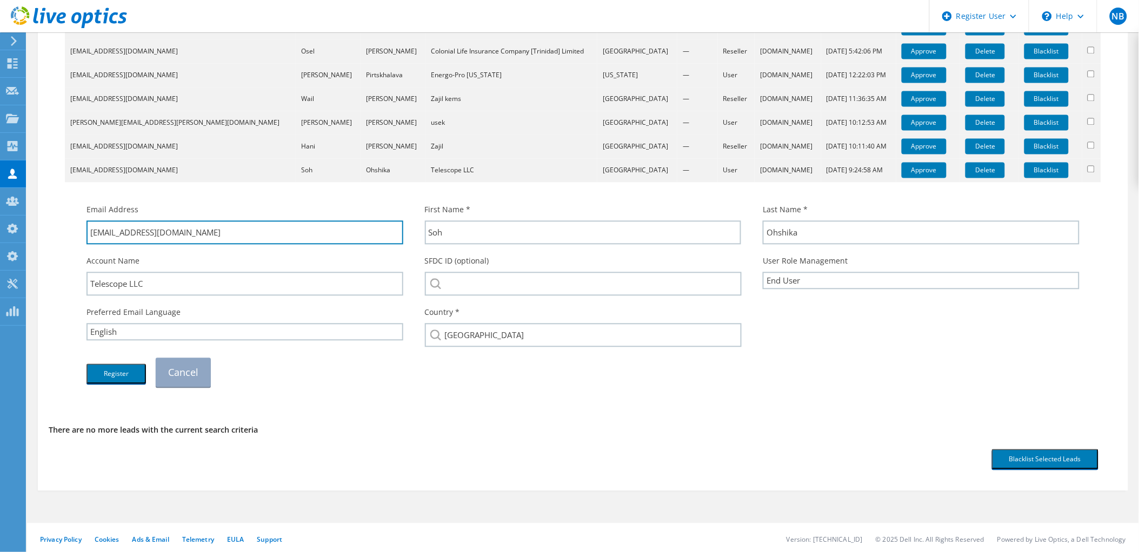
drag, startPoint x: 197, startPoint y: 240, endPoint x: 139, endPoint y: 246, distance: 58.6
click at [139, 246] on div "Email Address soh_ohshika@ts9.me" at bounding box center [245, 224] width 338 height 51
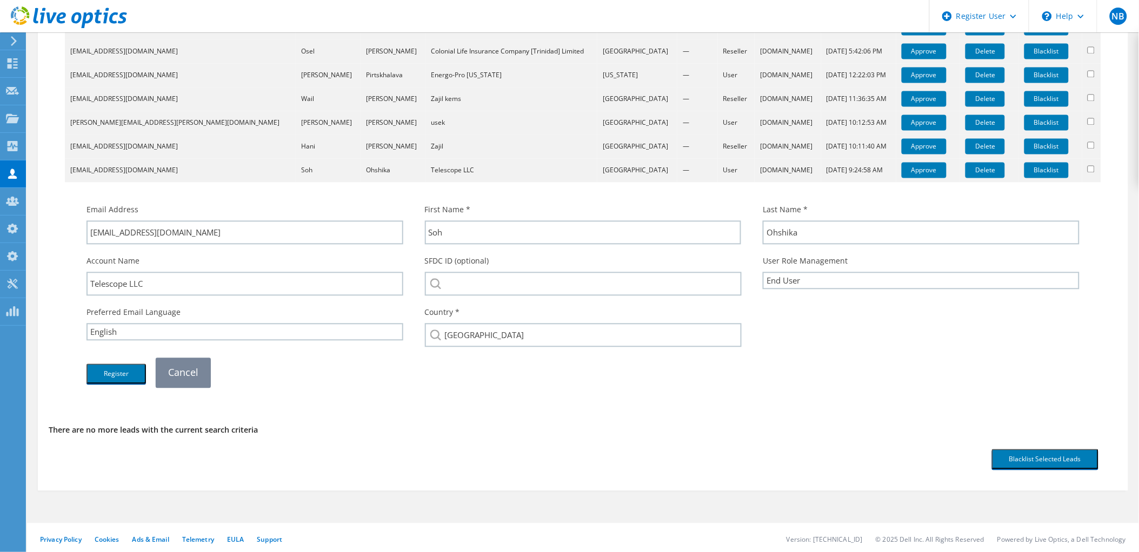
drag, startPoint x: 192, startPoint y: 372, endPoint x: 191, endPoint y: 377, distance: 5.5
click at [192, 372] on link "Cancel" at bounding box center [183, 372] width 55 height 29
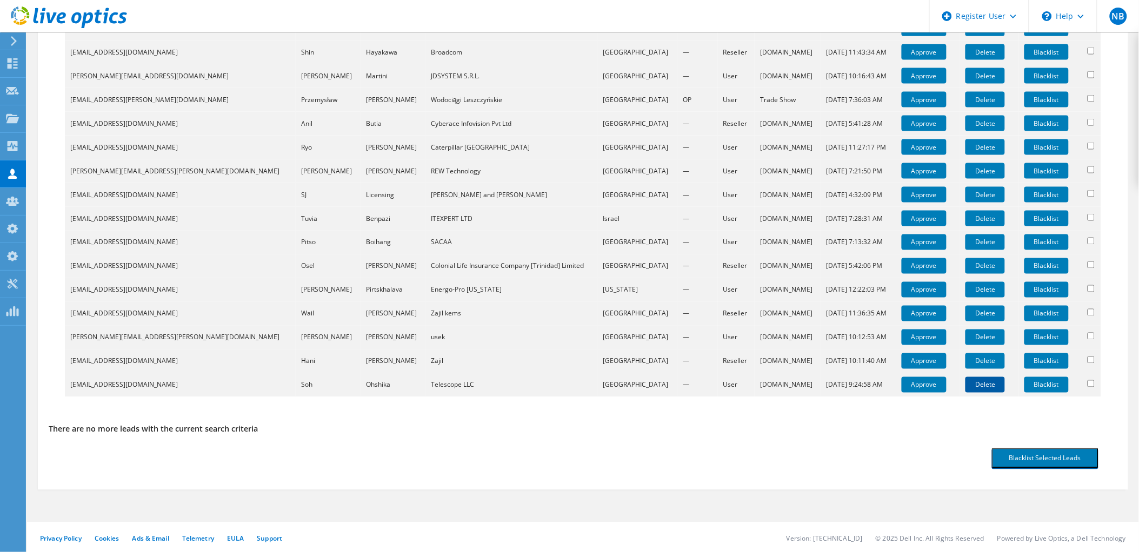
click at [976, 383] on link "Delete" at bounding box center [984, 385] width 39 height 16
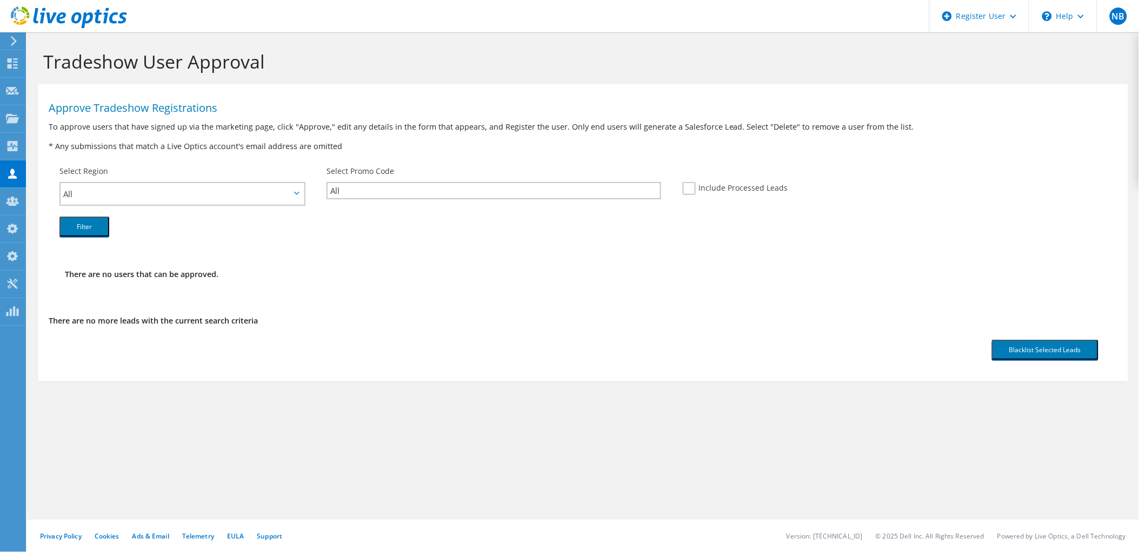
scroll to position [0, 0]
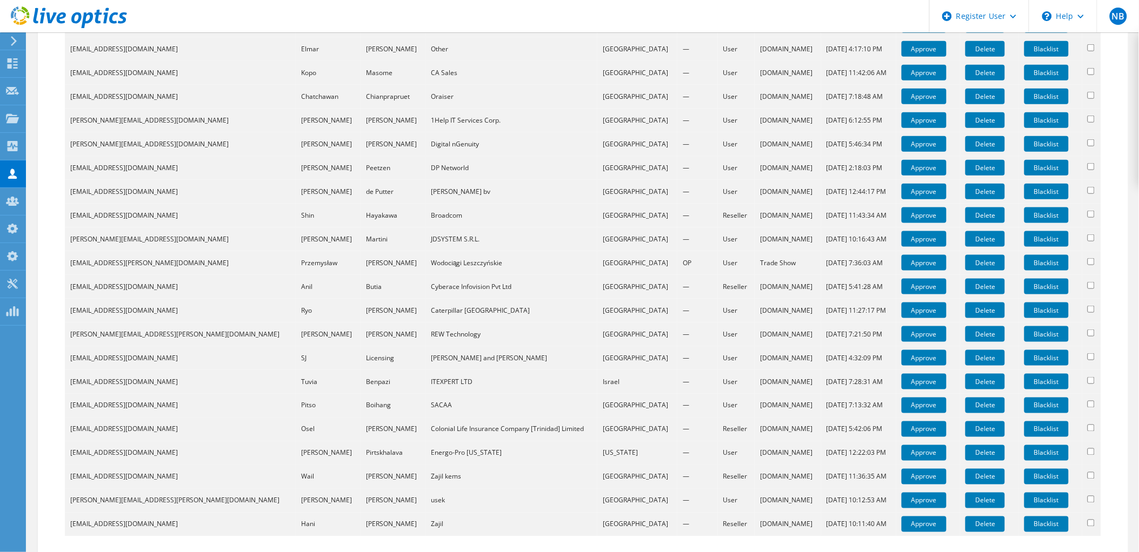
scroll to position [457, 0]
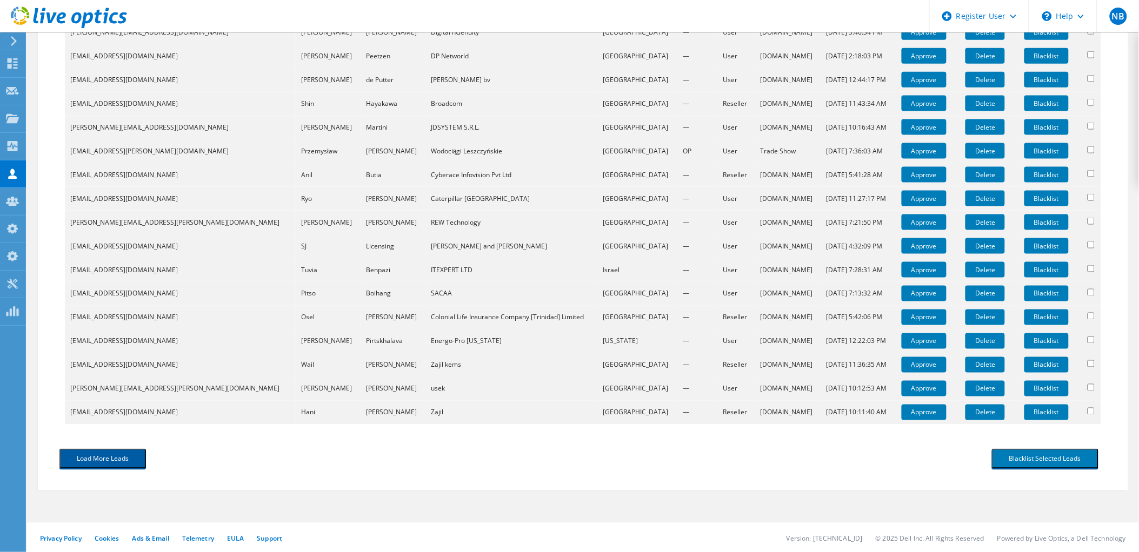
click at [130, 454] on button "Load More Leads" at bounding box center [102, 459] width 86 height 20
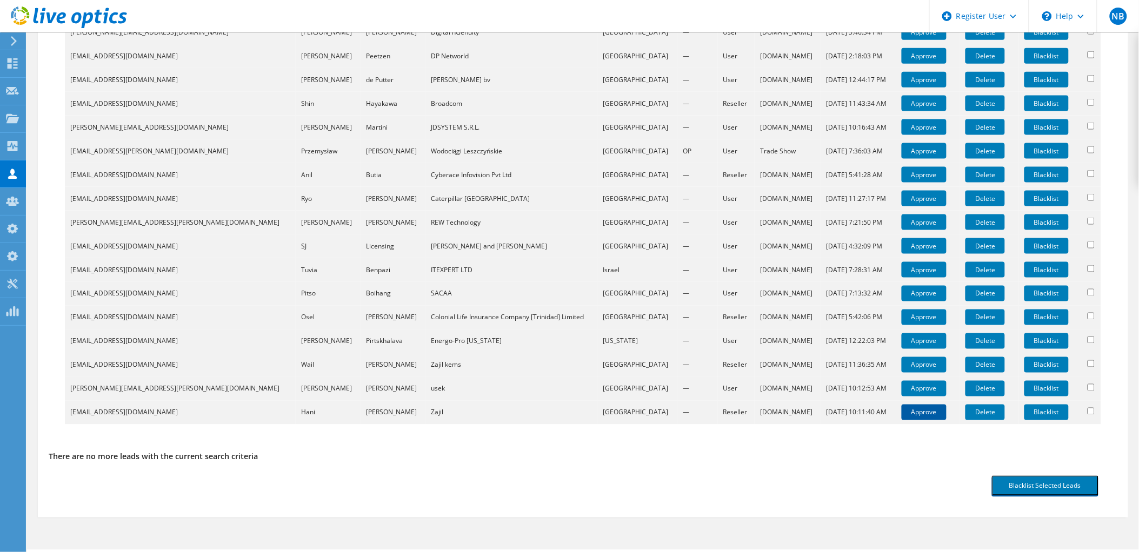
click at [902, 409] on link "Approve" at bounding box center [923, 413] width 45 height 16
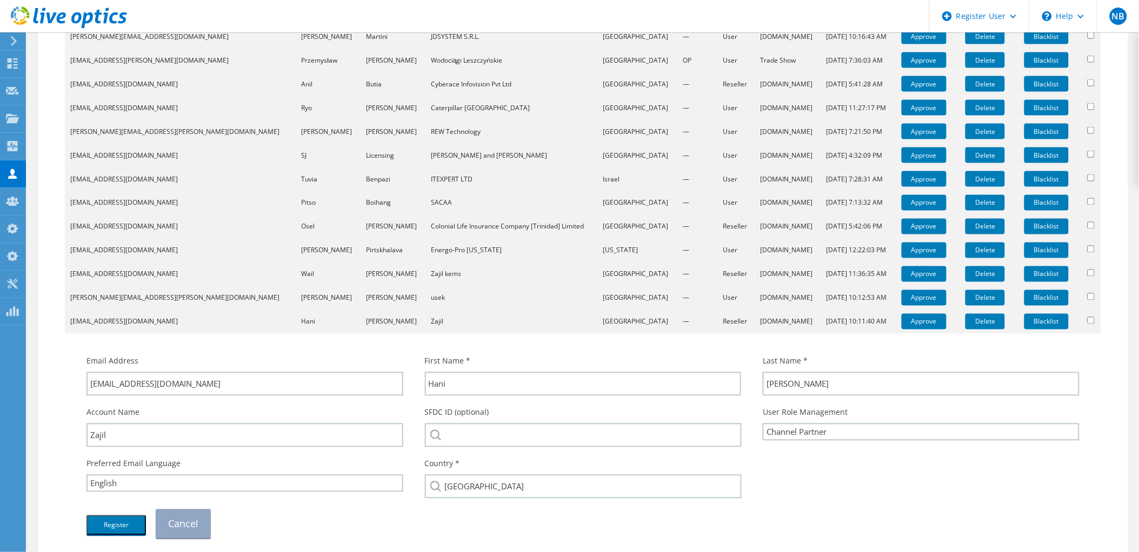
scroll to position [637, 0]
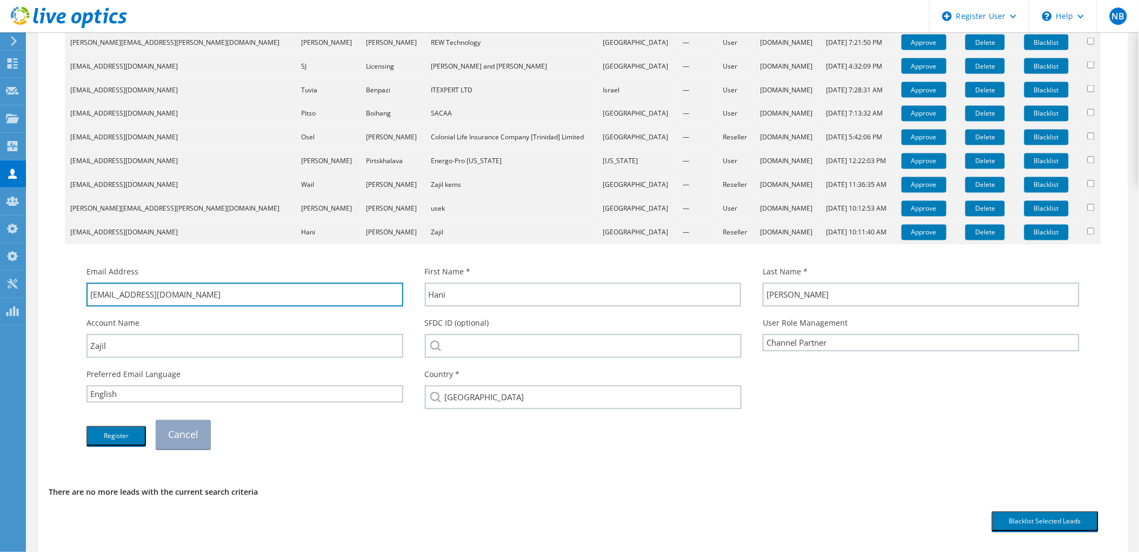
drag, startPoint x: 182, startPoint y: 296, endPoint x: 124, endPoint y: 305, distance: 58.5
click at [124, 305] on div "Email Address [EMAIL_ADDRESS][DOMAIN_NAME]" at bounding box center [245, 286] width 338 height 51
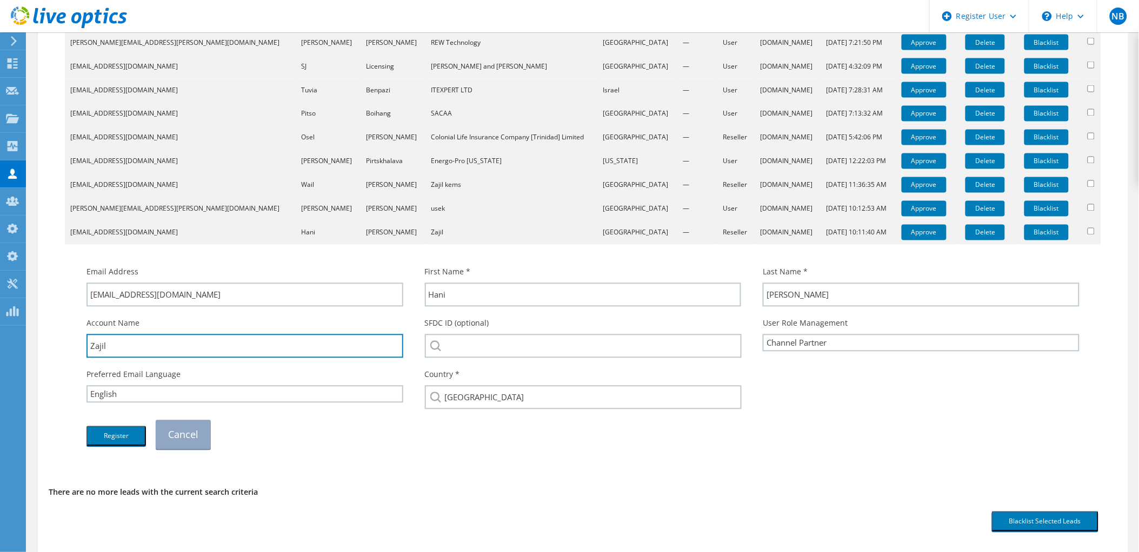
drag, startPoint x: 116, startPoint y: 346, endPoint x: 77, endPoint y: 346, distance: 38.9
click at [78, 346] on div "Account Name [GEOGRAPHIC_DATA]" at bounding box center [245, 337] width 338 height 51
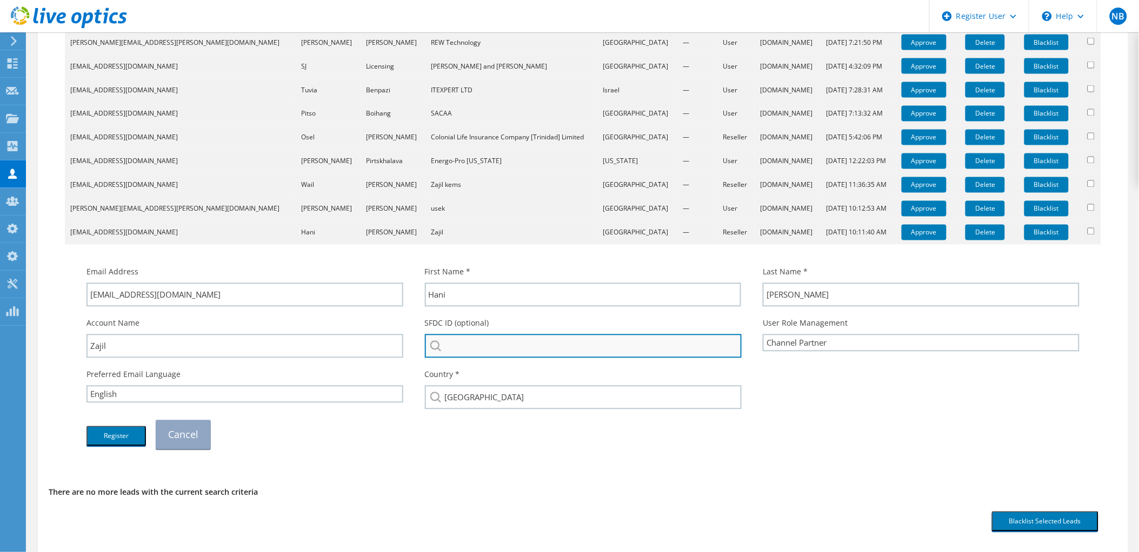
click at [477, 344] on input "search" at bounding box center [583, 347] width 317 height 24
paste input "Zajil"
drag, startPoint x: 473, startPoint y: 342, endPoint x: 409, endPoint y: 342, distance: 64.8
click at [409, 342] on div "Account Name [GEOGRAPHIC_DATA] SFDC ID (optional) [GEOGRAPHIC_DATA] Zajil Expre…" at bounding box center [583, 337] width 1014 height 51
paste input "3088890786"
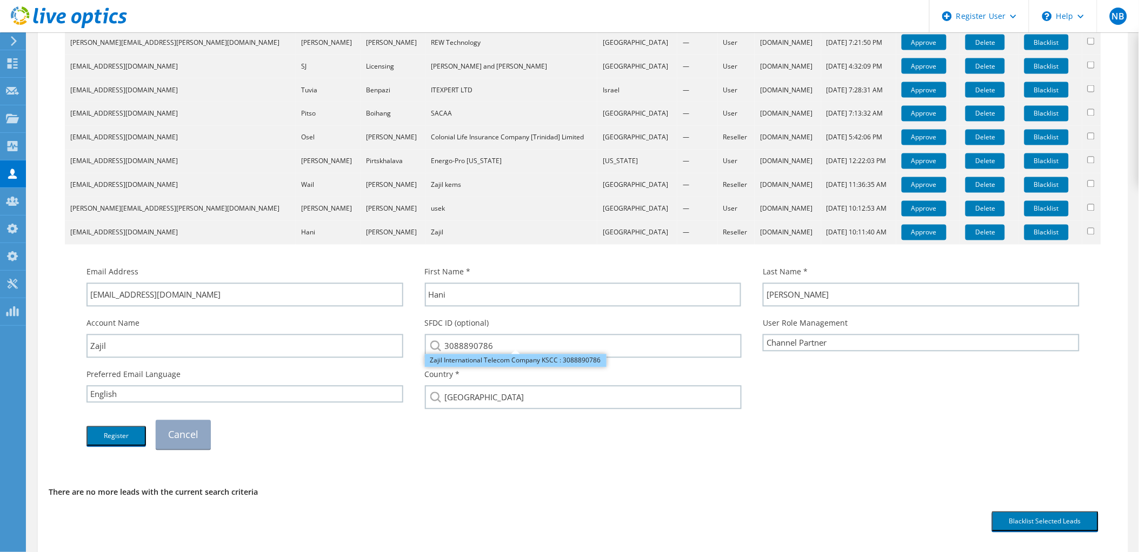
click at [492, 360] on li "Zajil International Telecom Company KSCC : 3088890786" at bounding box center [516, 361] width 182 height 13
type input "Zajil International Telecom Company KSCC : 3088890786"
click at [108, 436] on button "Register" at bounding box center [115, 436] width 59 height 20
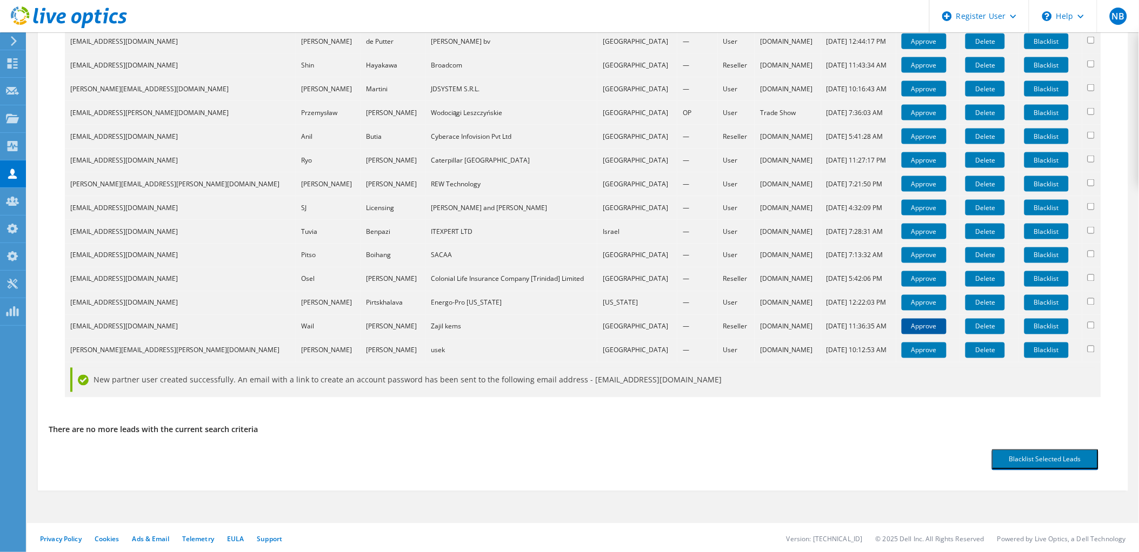
click at [917, 353] on link "Approve" at bounding box center [923, 351] width 45 height 16
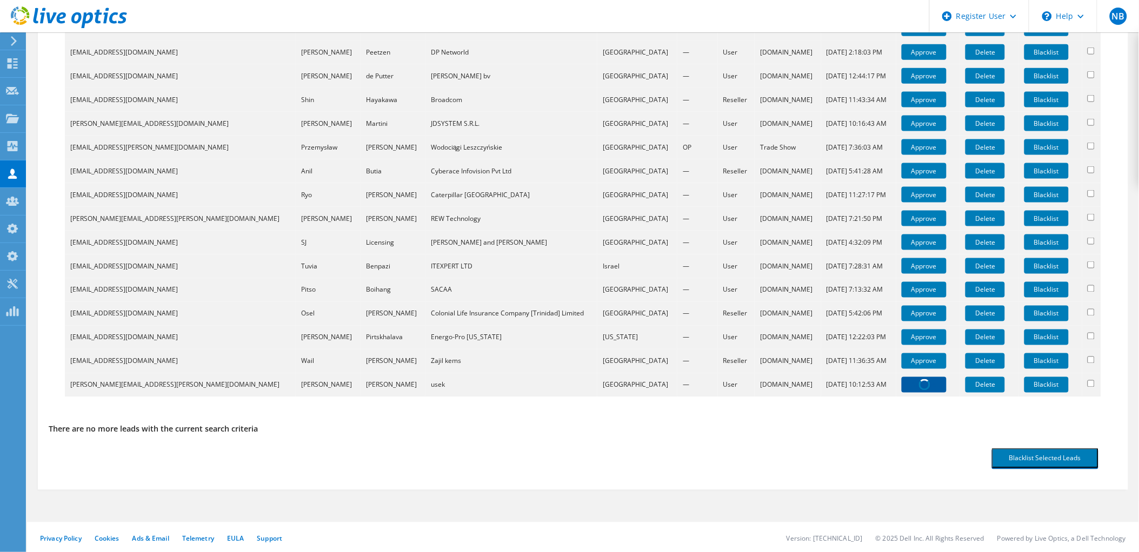
scroll to position [637, 0]
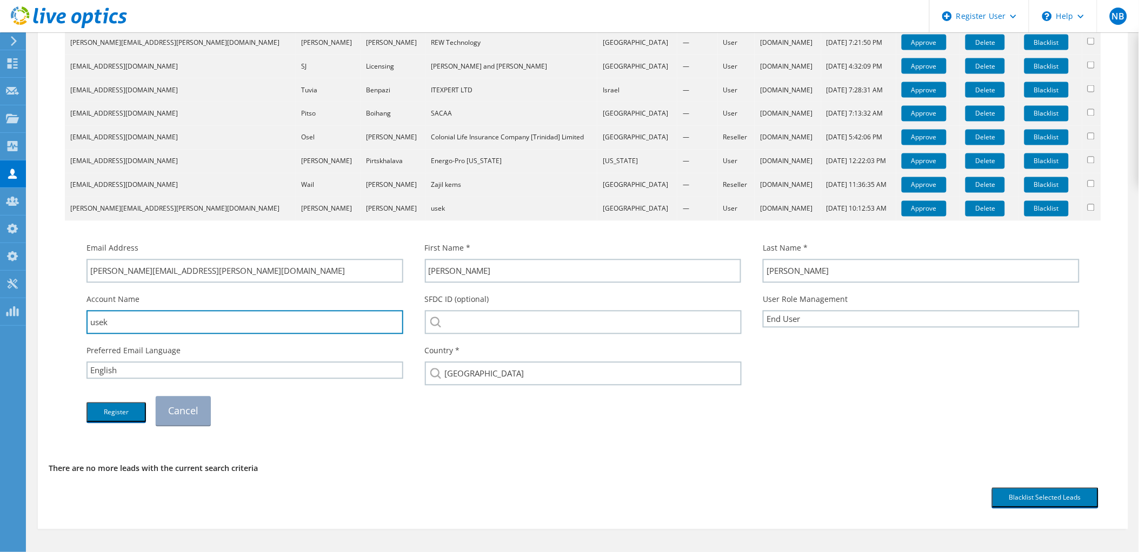
drag, startPoint x: 134, startPoint y: 324, endPoint x: 76, endPoint y: 323, distance: 57.8
click at [76, 323] on div "Account Name usek" at bounding box center [245, 314] width 338 height 51
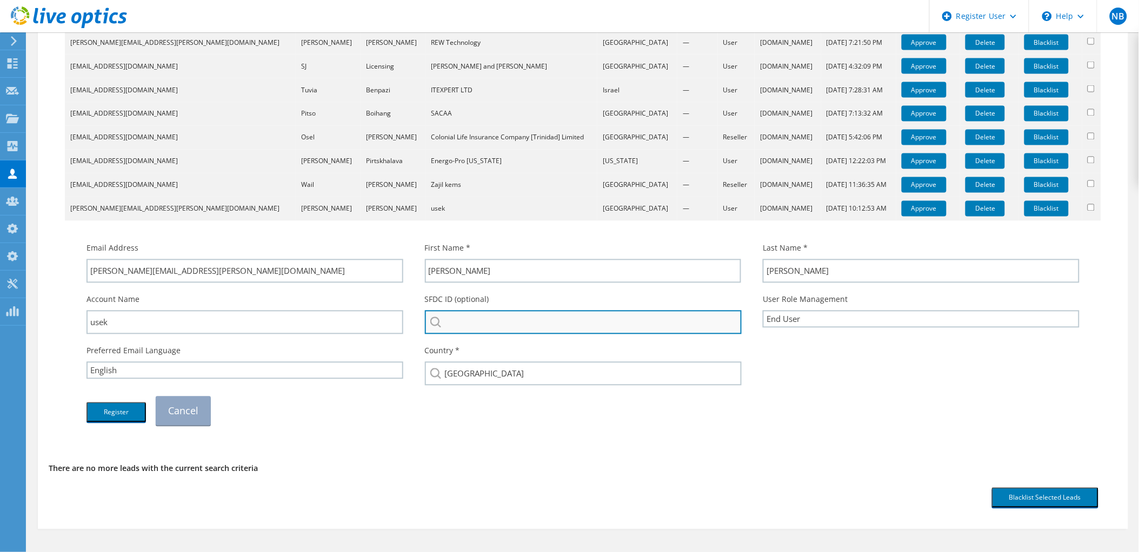
click at [492, 322] on input "search" at bounding box center [583, 323] width 317 height 24
paste input "usek"
type input "usek"
click at [506, 320] on input "search" at bounding box center [583, 323] width 317 height 24
paste input "3399001612"
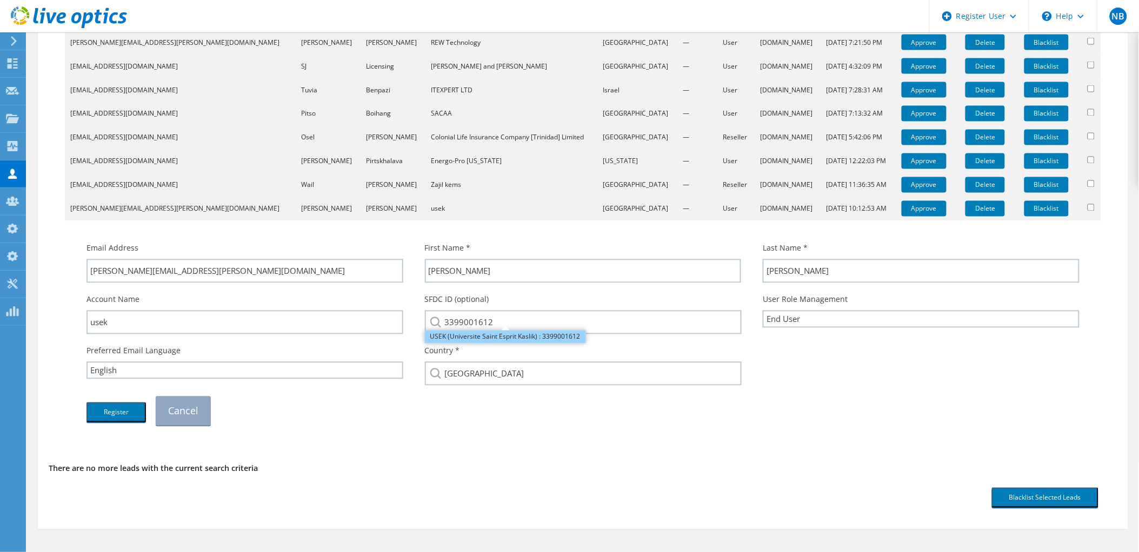
click at [499, 333] on li "USEK (Universite Saint Esprit Kaslik) : 3399001612" at bounding box center [505, 337] width 161 height 13
type input "USEK (Universite Saint Esprit Kaslik) : 3399001612"
click at [113, 411] on button "Register" at bounding box center [115, 413] width 59 height 20
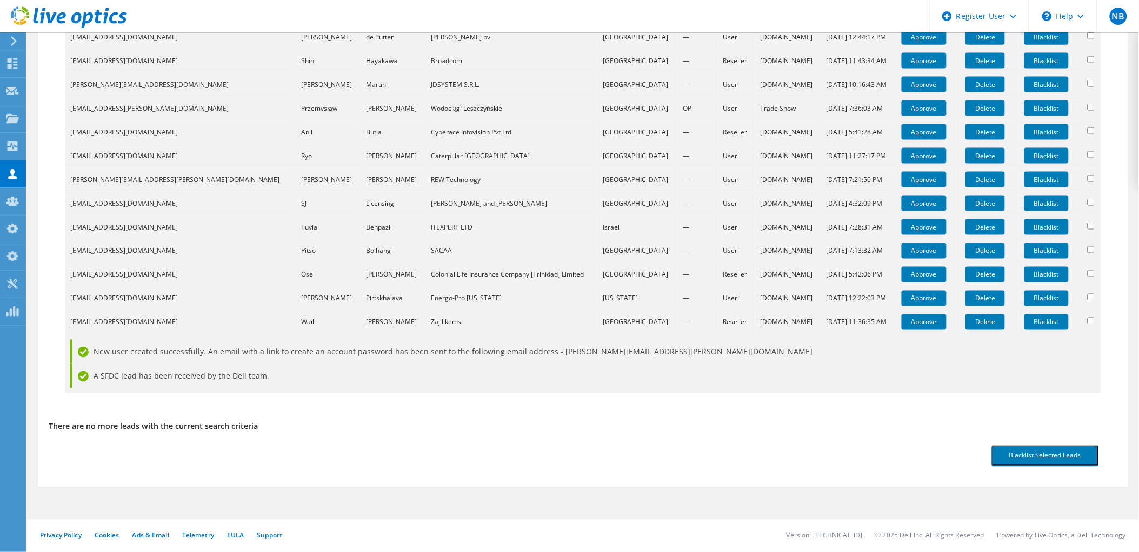
scroll to position [496, 0]
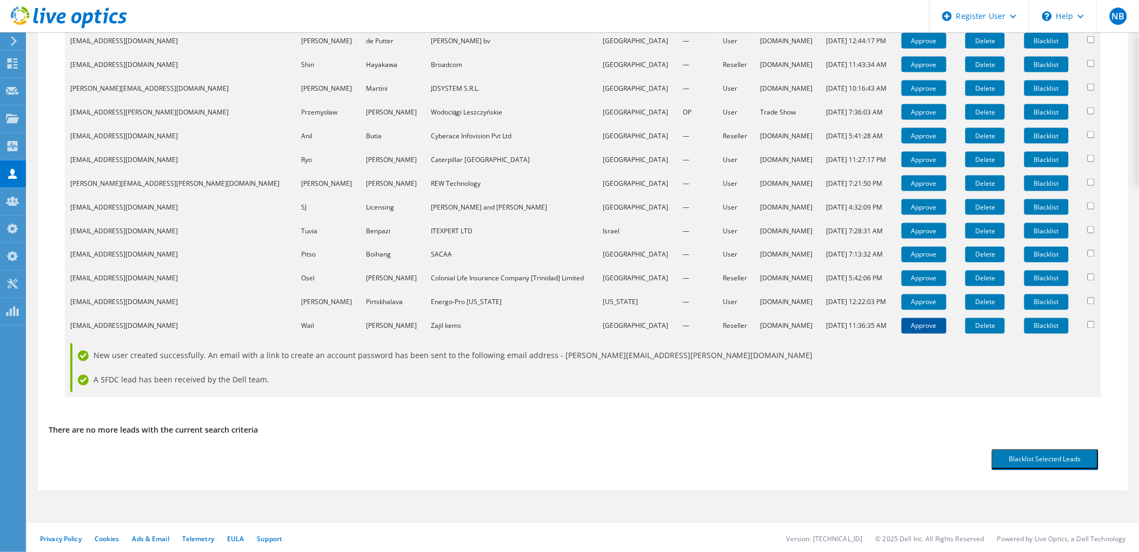
click at [903, 323] on link "Approve" at bounding box center [923, 326] width 45 height 16
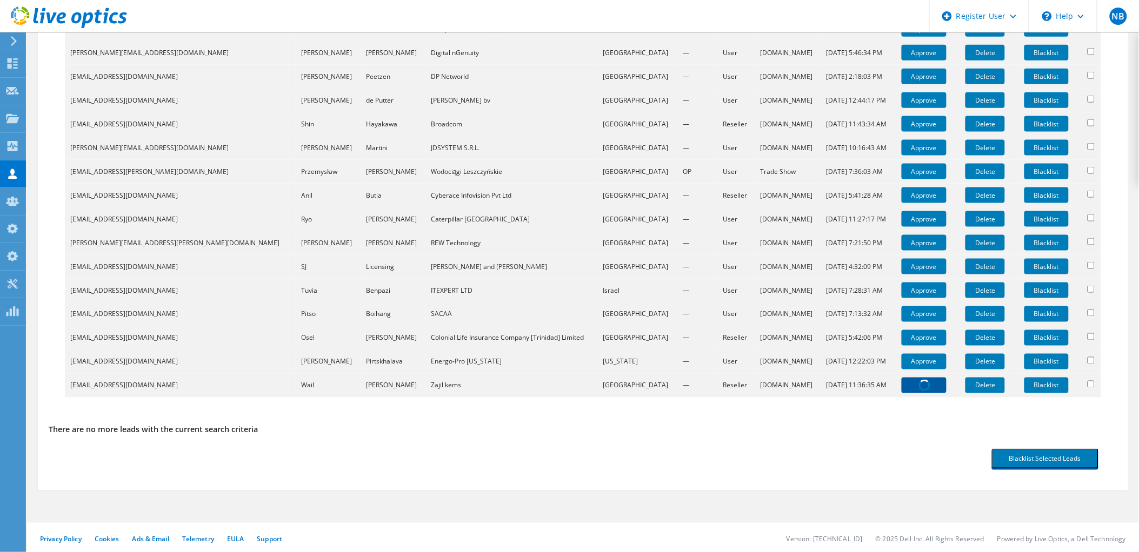
scroll to position [637, 0]
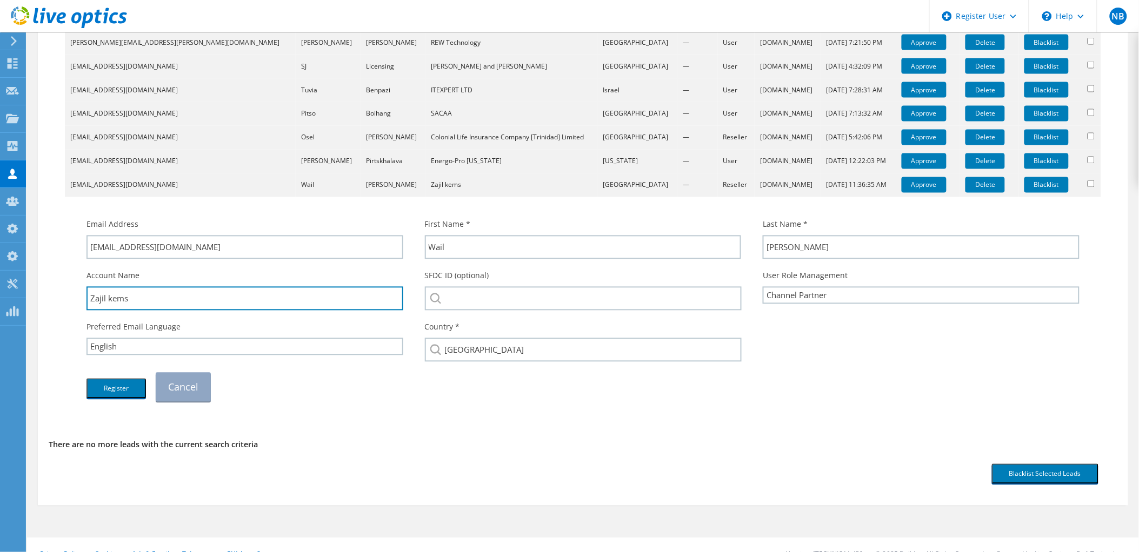
drag, startPoint x: 105, startPoint y: 298, endPoint x: 53, endPoint y: 300, distance: 52.5
click at [53, 300] on div "Download CSV Email First Name Last Name Company Country Promo Code Type Lead So…" at bounding box center [583, 18] width 1068 height 826
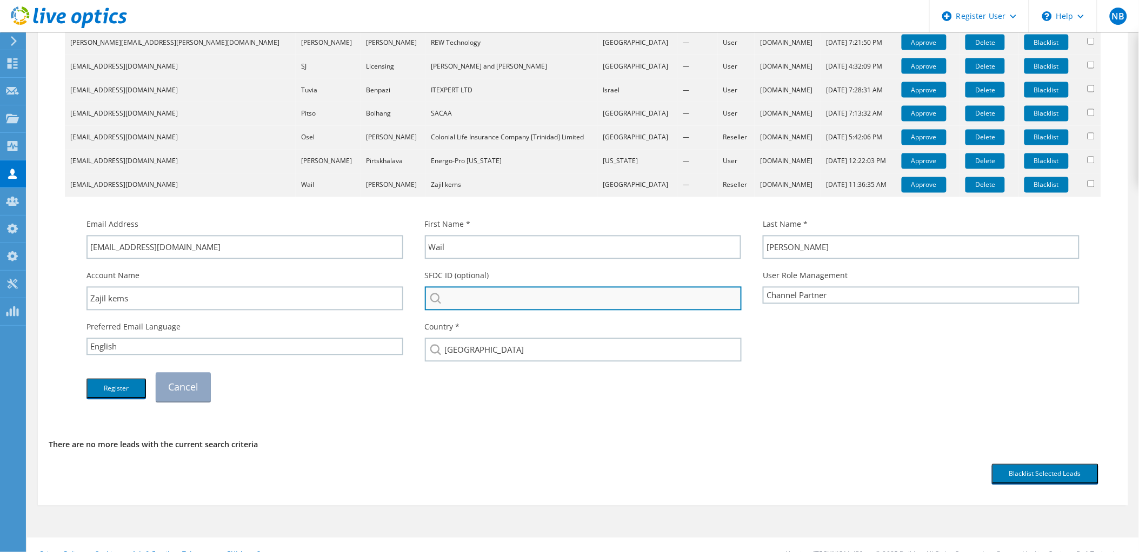
click at [477, 293] on input "search" at bounding box center [583, 299] width 317 height 24
paste input "3088890786"
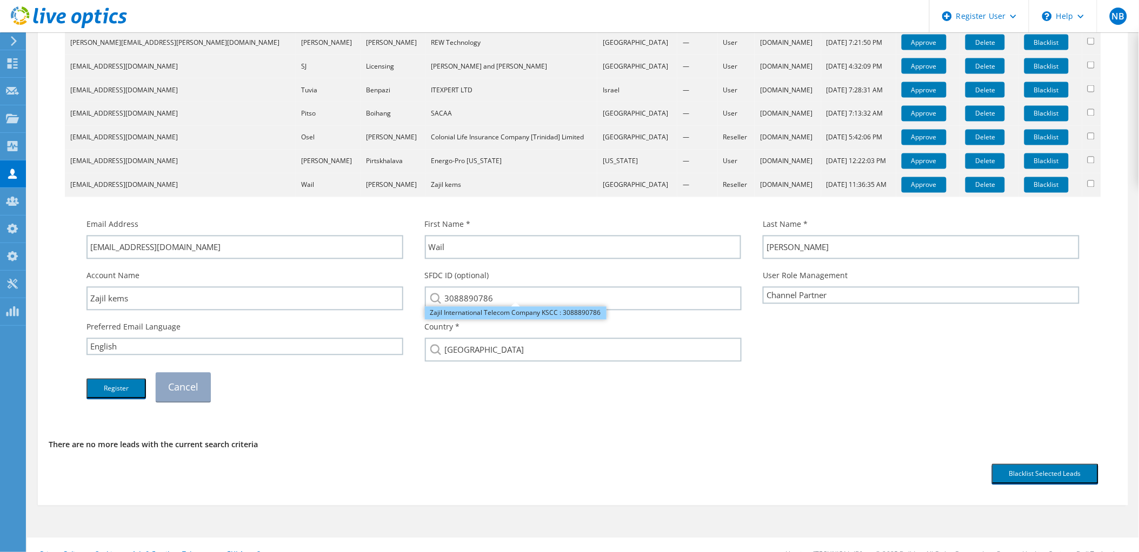
click at [509, 315] on li "Zajil International Telecom Company KSCC : 3088890786" at bounding box center [516, 313] width 182 height 13
type input "Zajil International Telecom Company KSCC : 3088890786"
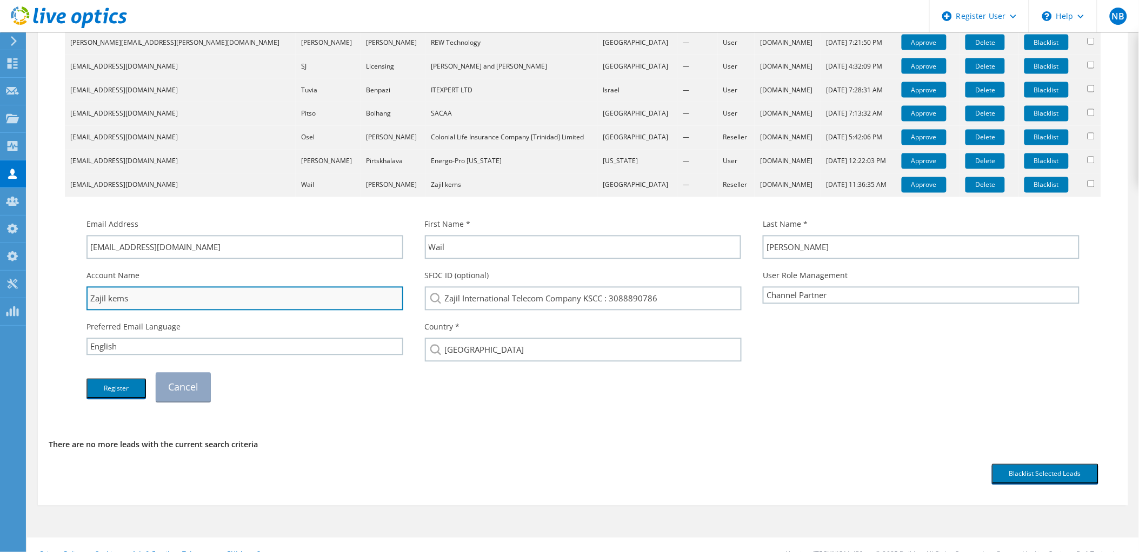
click at [198, 300] on input "Zajil kems" at bounding box center [244, 299] width 317 height 24
type input "Zajil"
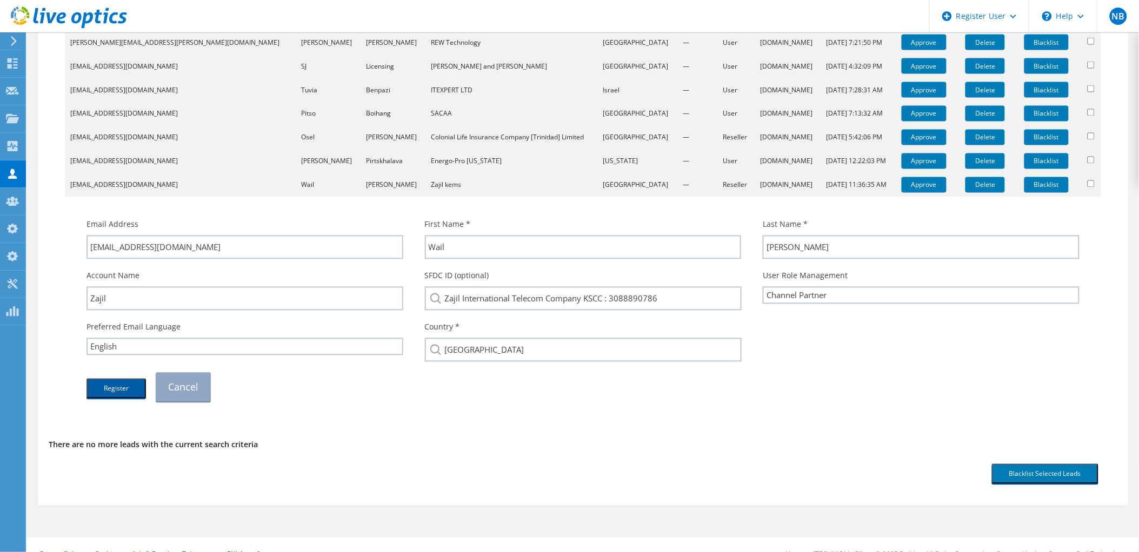
click at [127, 385] on button "Register" at bounding box center [115, 389] width 59 height 20
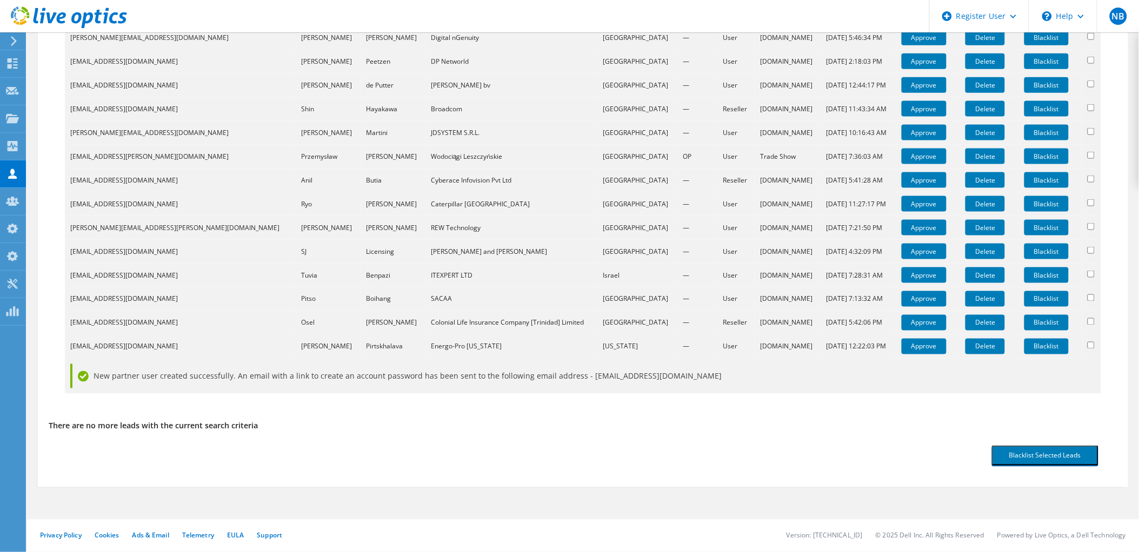
scroll to position [447, 0]
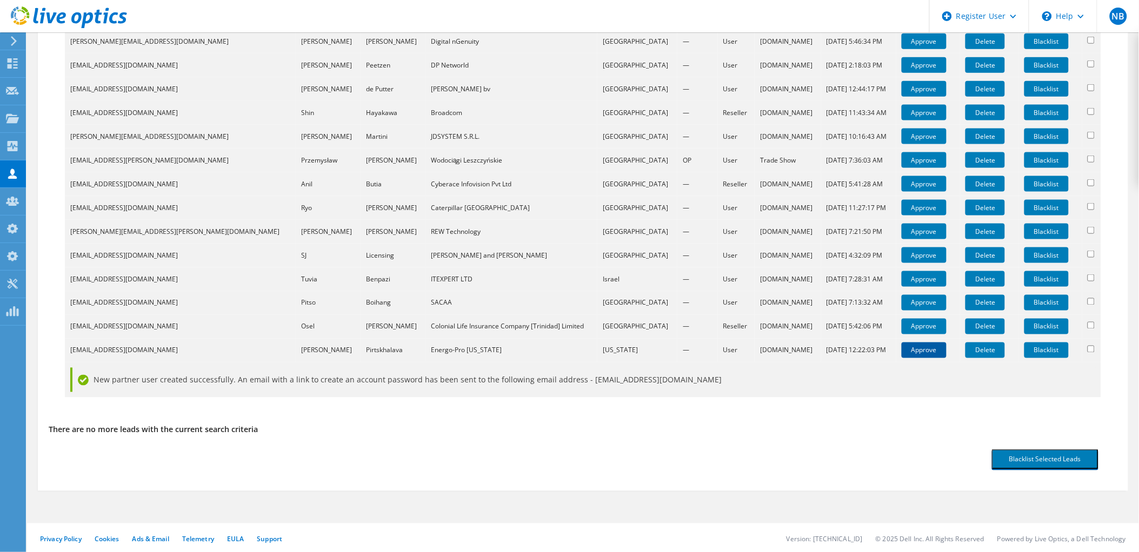
click at [905, 351] on link "Approve" at bounding box center [923, 351] width 45 height 16
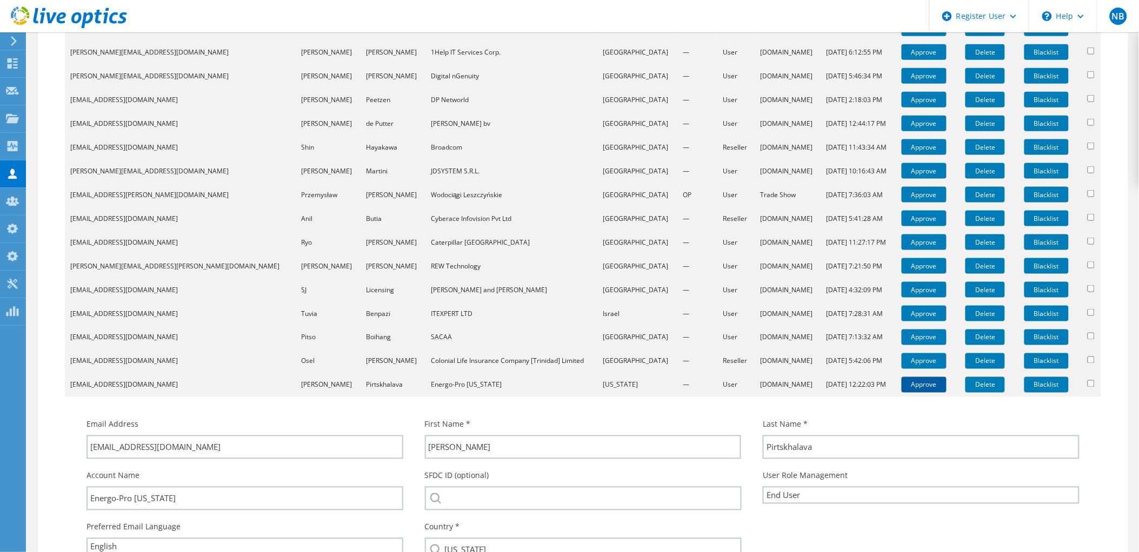
scroll to position [627, 0]
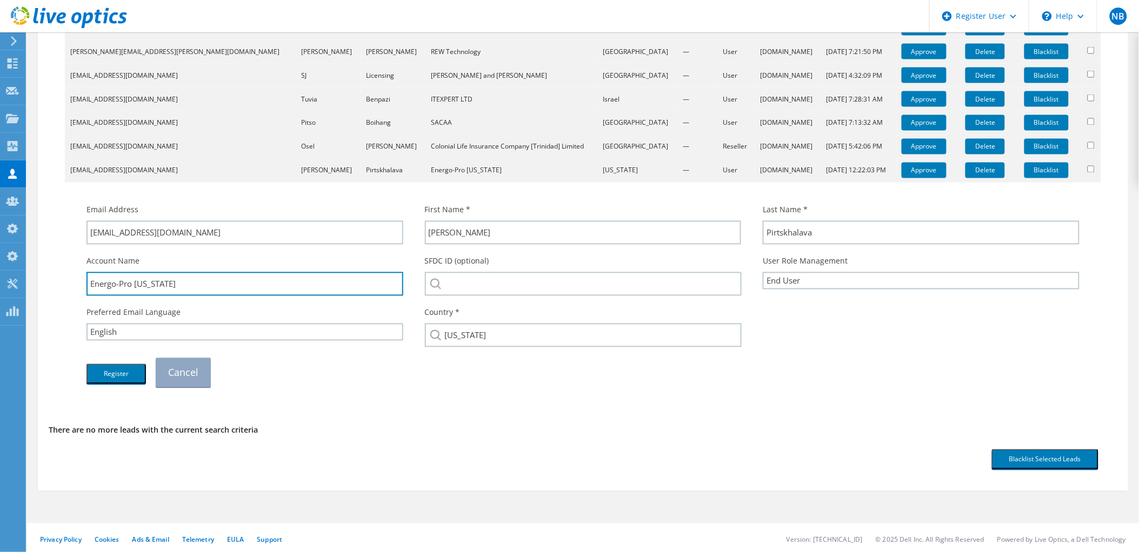
drag, startPoint x: 132, startPoint y: 282, endPoint x: 66, endPoint y: 284, distance: 66.5
click at [67, 284] on td "Email Address romeo.pirtskhalava@energo-pro.ge First Name * Romeo Last Name * P…" at bounding box center [583, 291] width 1036 height 216
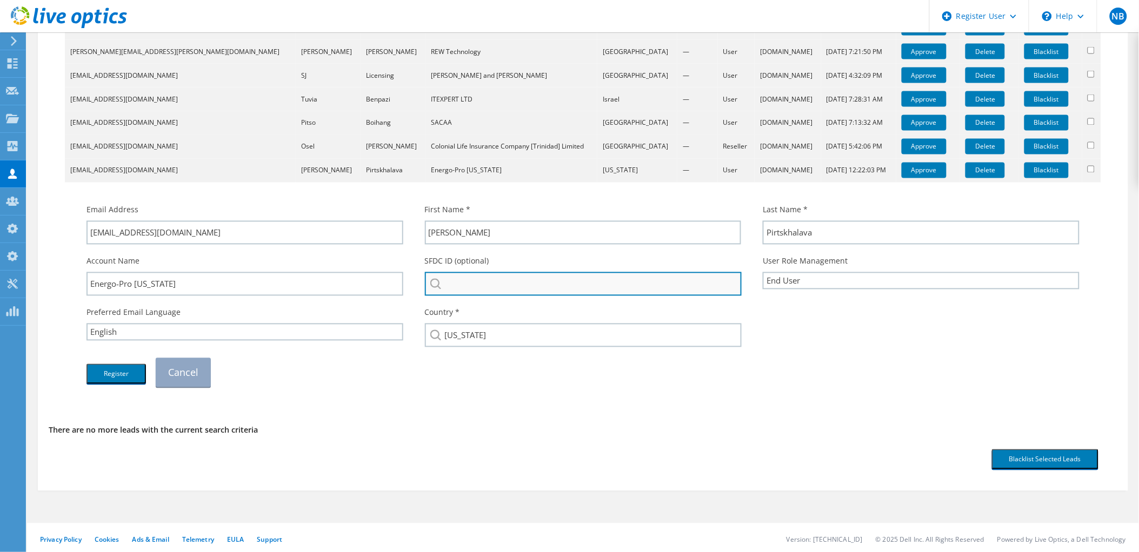
click at [519, 276] on input "search" at bounding box center [583, 284] width 317 height 24
paste input "Energo-Pro"
type input "Energo-Pro"
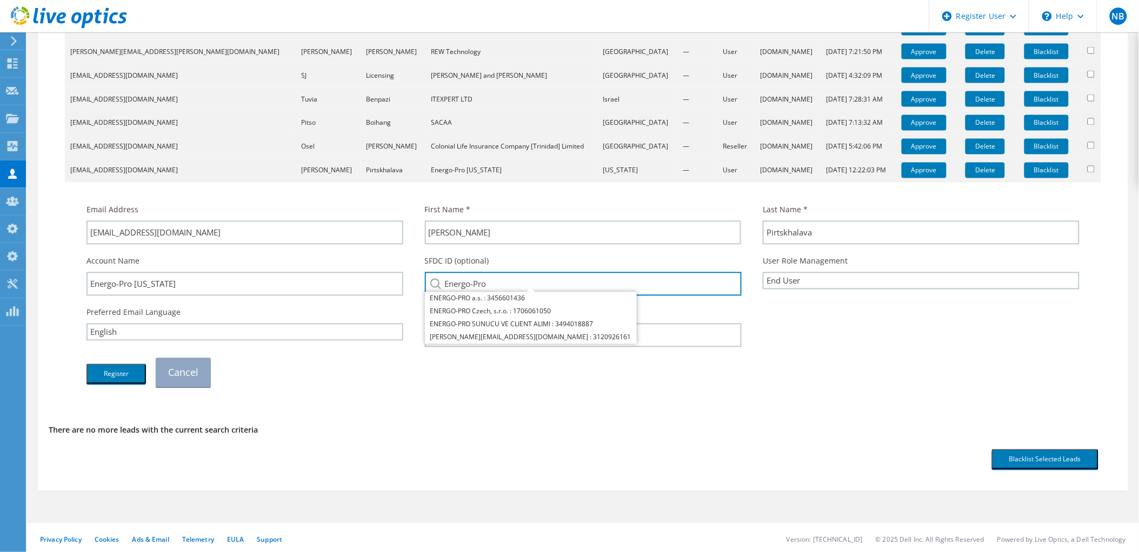
drag, startPoint x: 506, startPoint y: 284, endPoint x: 436, endPoint y: 280, distance: 69.8
click at [437, 280] on div "Energo-Pro ENERGO-PRO a.s. : 3456601436 ENERGO-PRO Czech, s.r.o. : 1706061050 E…" at bounding box center [583, 284] width 317 height 24
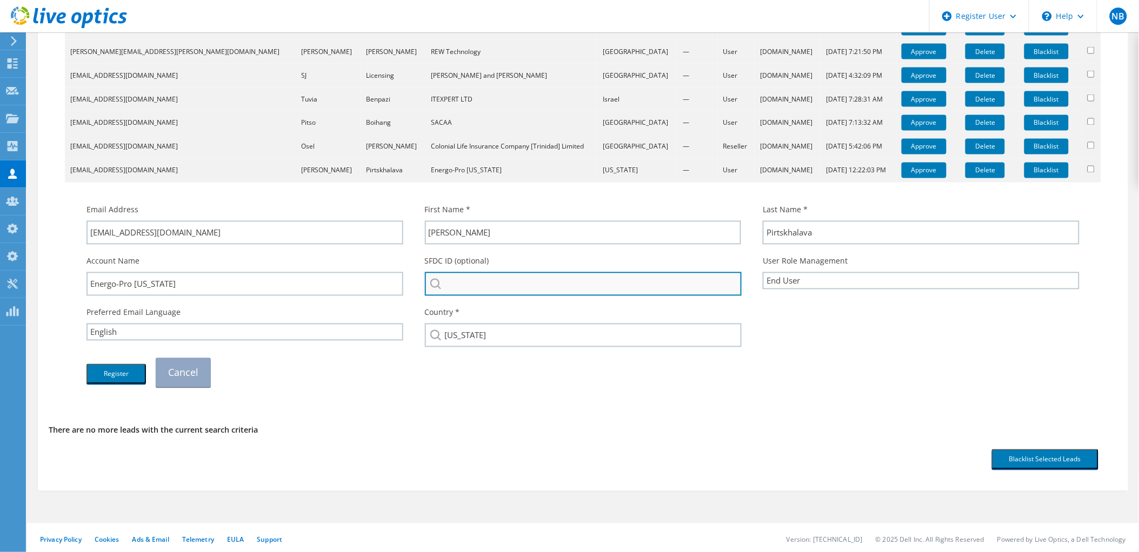
paste input "3578494241"
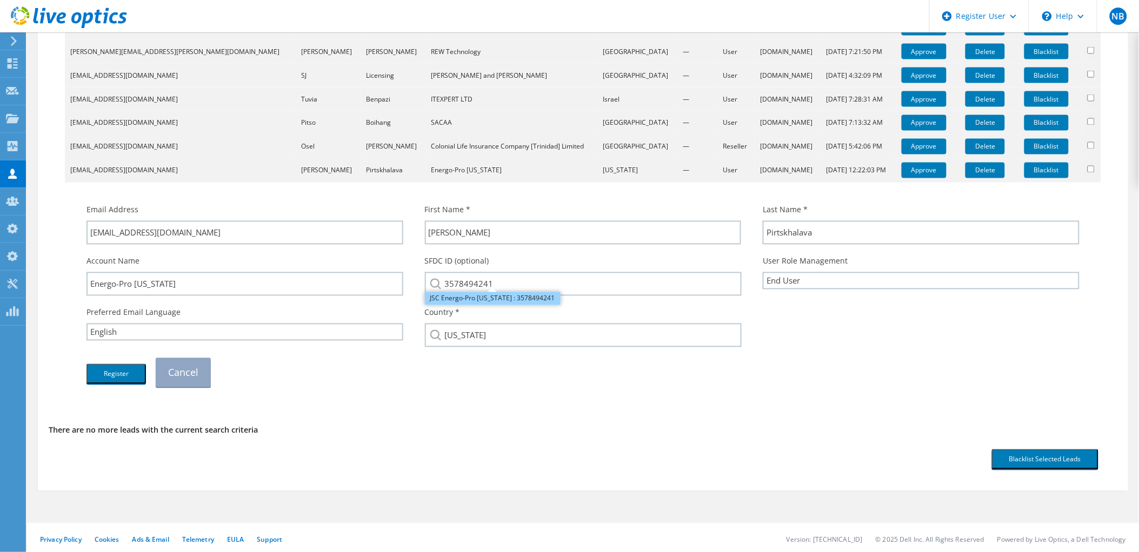
click at [492, 296] on li "JSC Energo-Pro Georgia : 3578494241" at bounding box center [493, 298] width 136 height 13
type input "JSC Energo-Pro Georgia : 3578494241"
click at [123, 364] on button "Register" at bounding box center [115, 374] width 59 height 20
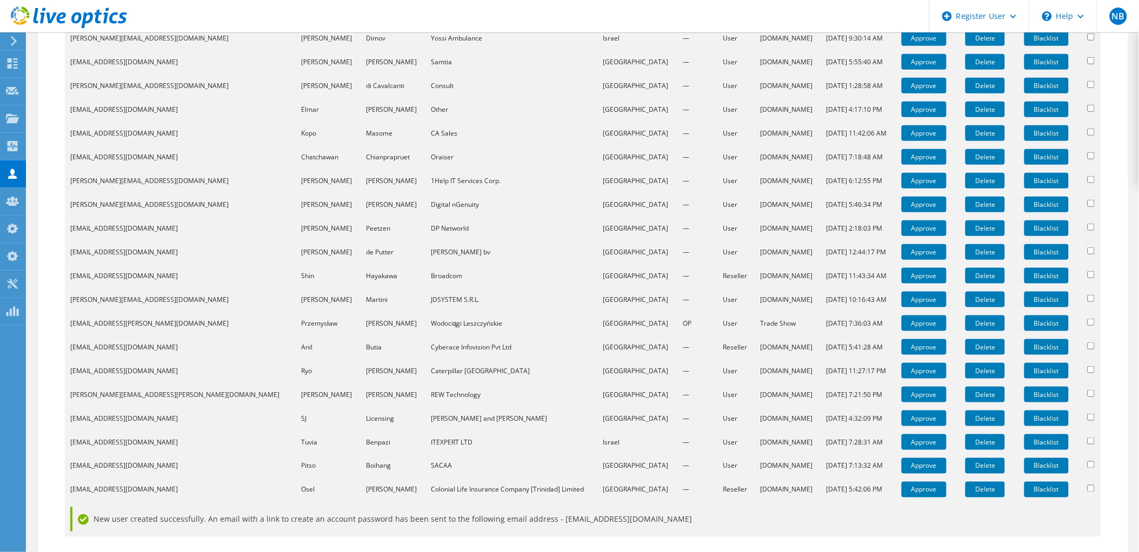
scroll to position [304, 0]
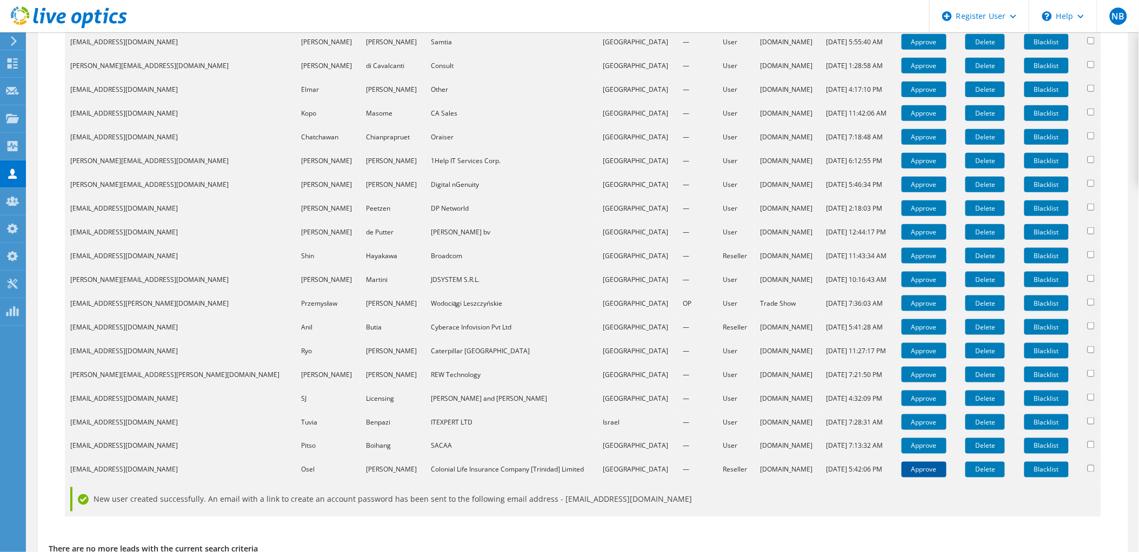
click at [914, 469] on link "Approve" at bounding box center [923, 470] width 45 height 16
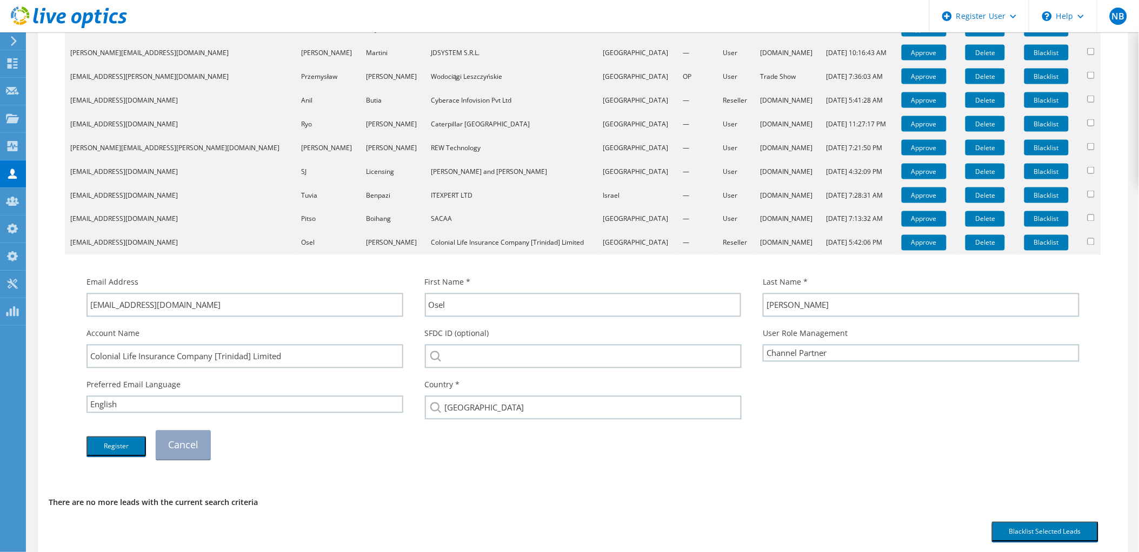
scroll to position [544, 0]
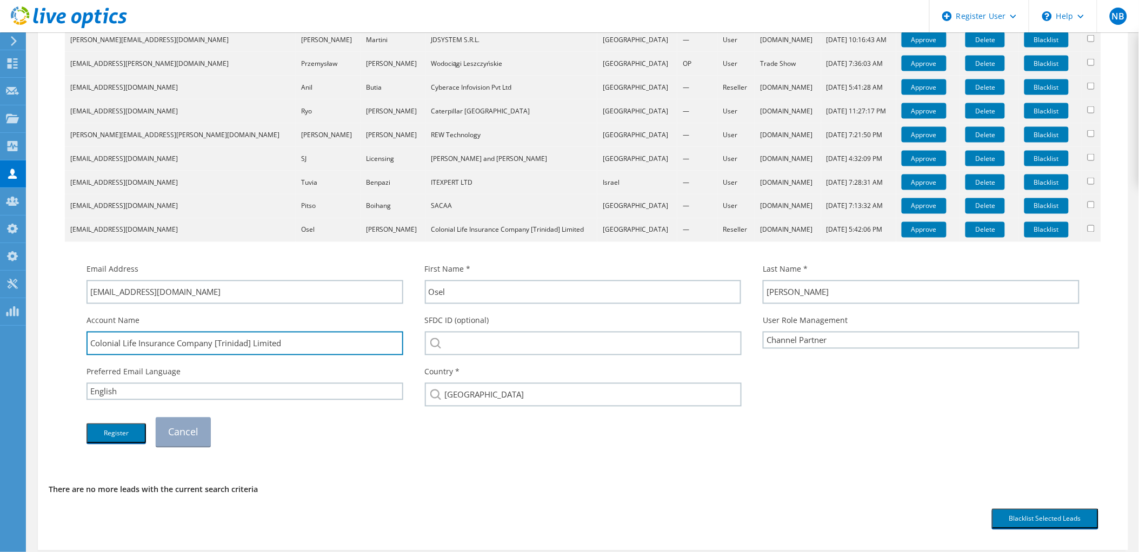
drag, startPoint x: 215, startPoint y: 339, endPoint x: 28, endPoint y: 336, distance: 187.0
click at [28, 336] on section "Tradeshow User Approval Approve Tradeshow Registrations To approve users that h…" at bounding box center [583, 51] width 1112 height 1127
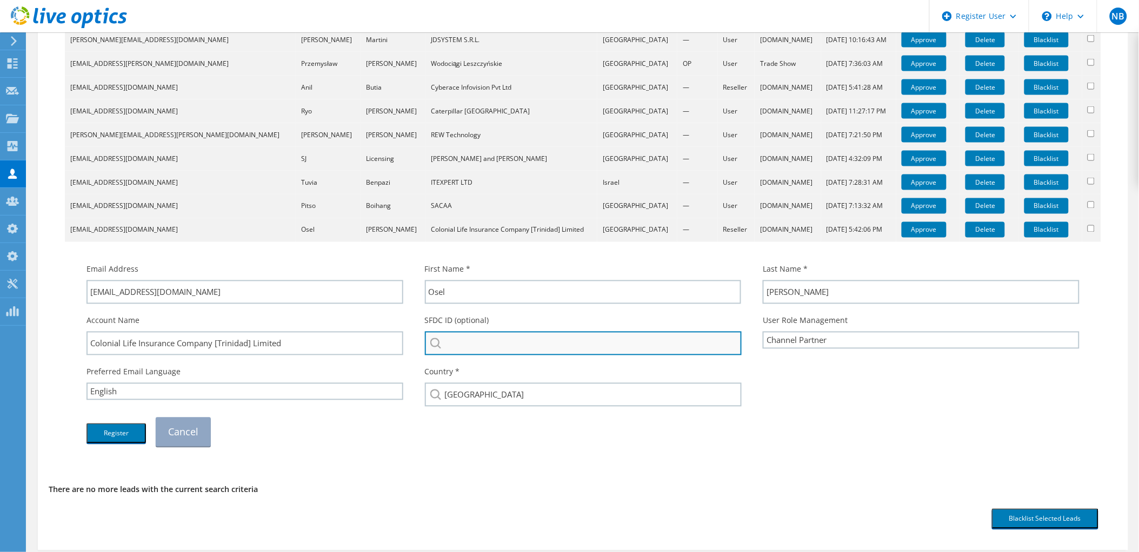
click at [485, 342] on input "search" at bounding box center [583, 344] width 317 height 24
paste input "Colonial Life Insurance Company"
drag, startPoint x: 604, startPoint y: 343, endPoint x: 556, endPoint y: 342, distance: 48.1
click at [556, 342] on input "Colonial Life Insurance Company" at bounding box center [583, 344] width 317 height 24
drag, startPoint x: 604, startPoint y: 347, endPoint x: 490, endPoint y: 346, distance: 114.0
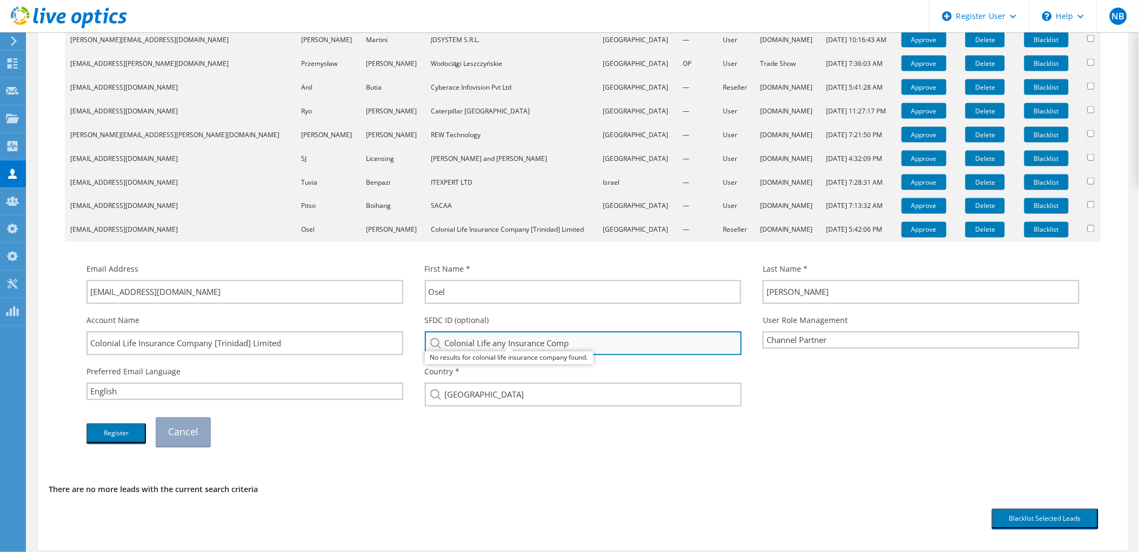
click at [490, 346] on input "Colonial Life any Insurance Comp" at bounding box center [583, 344] width 317 height 24
drag, startPoint x: 543, startPoint y: 339, endPoint x: 427, endPoint y: 338, distance: 115.1
click at [431, 338] on div "Colonial Life COLONIAL LIFE : 2820674525 COLONIAL LIFE & ACCIDENT : 2734194011 …" at bounding box center [583, 344] width 317 height 24
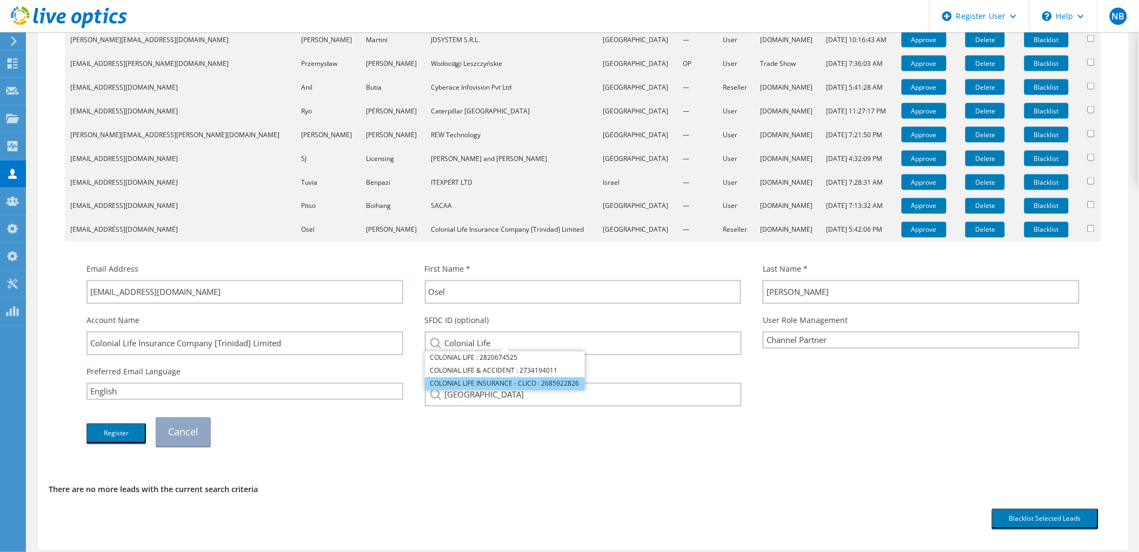
click at [469, 382] on li "COLONIAL LIFE INSURANCE - CLICO : 2685922826" at bounding box center [505, 384] width 160 height 13
type input "COLONIAL LIFE INSURANCE - CLICO : 2685922826"
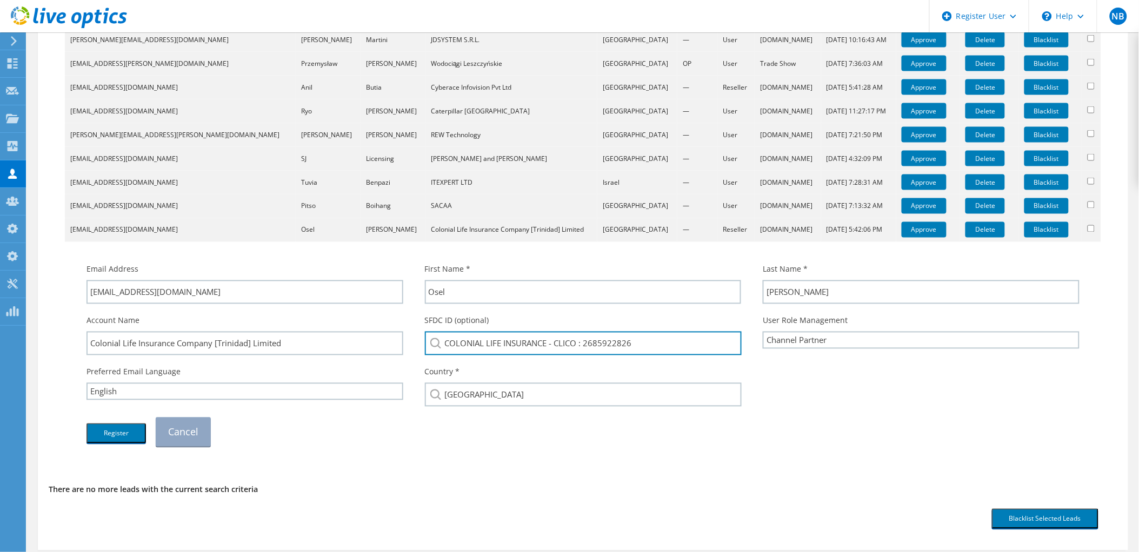
drag, startPoint x: 647, startPoint y: 339, endPoint x: 583, endPoint y: 353, distance: 65.9
click at [583, 353] on div "SFDC ID (optional) COLONIAL LIFE INSURANCE - CLICO : 2685922826 COLONIAL LIFE :…" at bounding box center [583, 335] width 338 height 51
click at [474, 452] on td "Email Address onoel@clico.com First Name * Osel Last Name * Noel" at bounding box center [583, 350] width 1036 height 216
drag, startPoint x: 663, startPoint y: 346, endPoint x: 583, endPoint y: 366, distance: 82.4
click at [583, 366] on div "Email Address onoel@clico.com First Name * Osel Last Name * Noel Account Name" at bounding box center [583, 355] width 1014 height 194
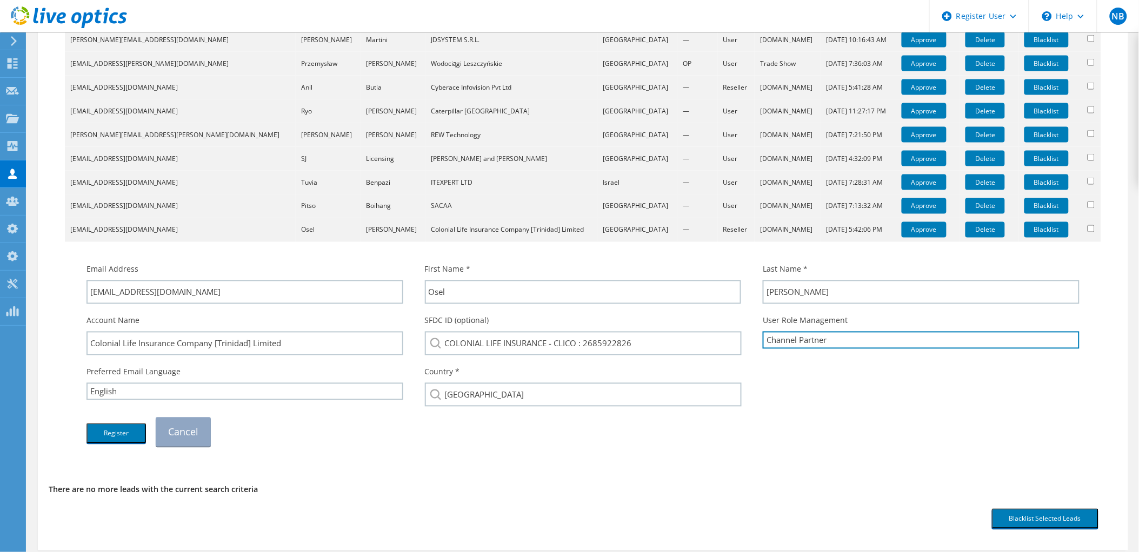
click at [791, 343] on select "Channel Partner OEM User End User OEM End User" at bounding box center [921, 340] width 317 height 17
select select "EndUser"
click at [763, 332] on select "Channel Partner OEM User End User OEM End User" at bounding box center [921, 340] width 317 height 17
click at [132, 424] on button "Register" at bounding box center [115, 434] width 59 height 20
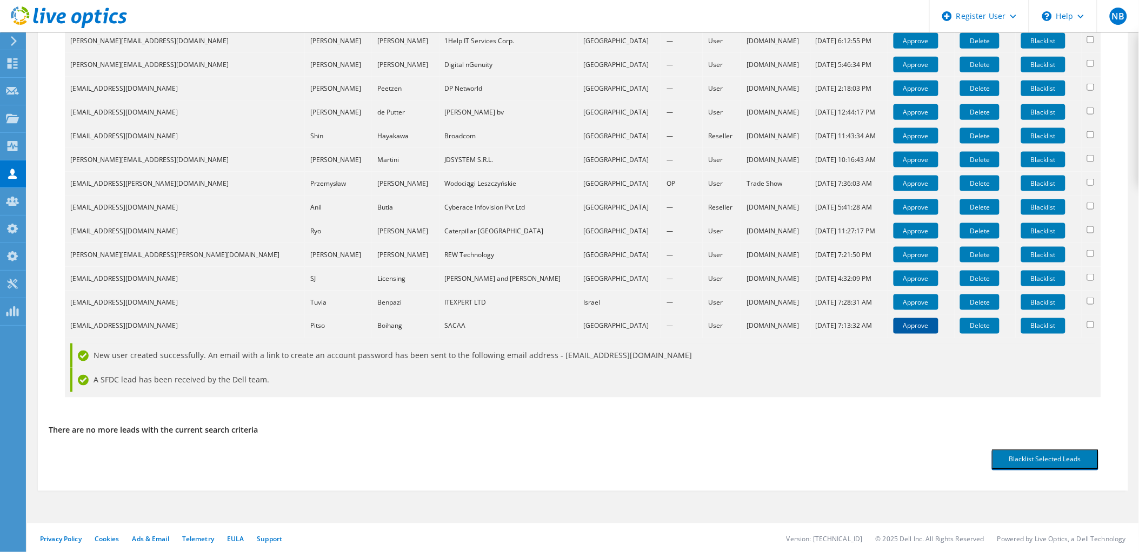
click at [893, 325] on link "Approve" at bounding box center [915, 326] width 45 height 16
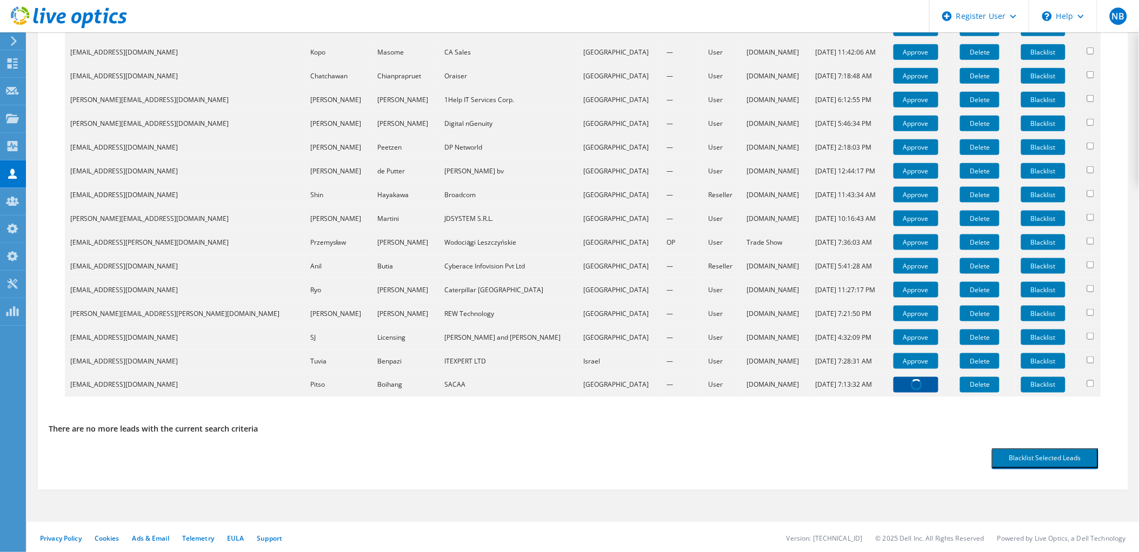
scroll to position [544, 0]
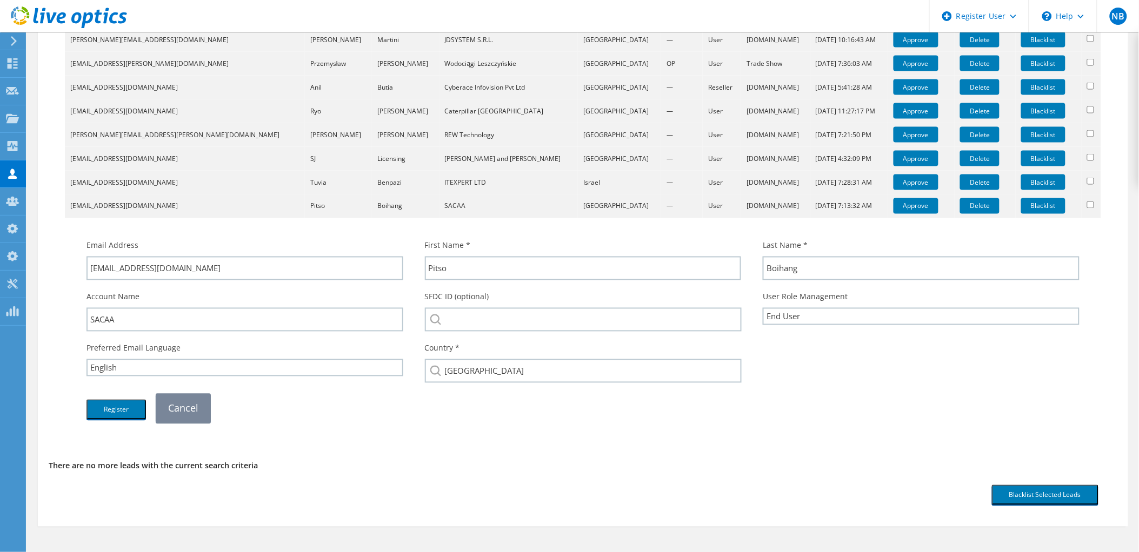
click at [183, 407] on link "Cancel" at bounding box center [183, 408] width 55 height 29
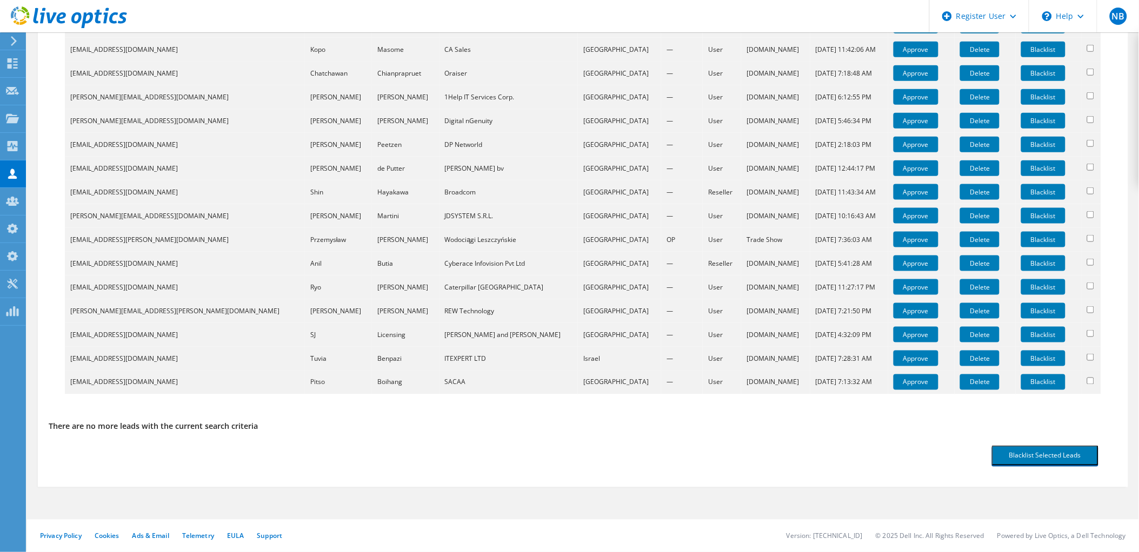
scroll to position [365, 0]
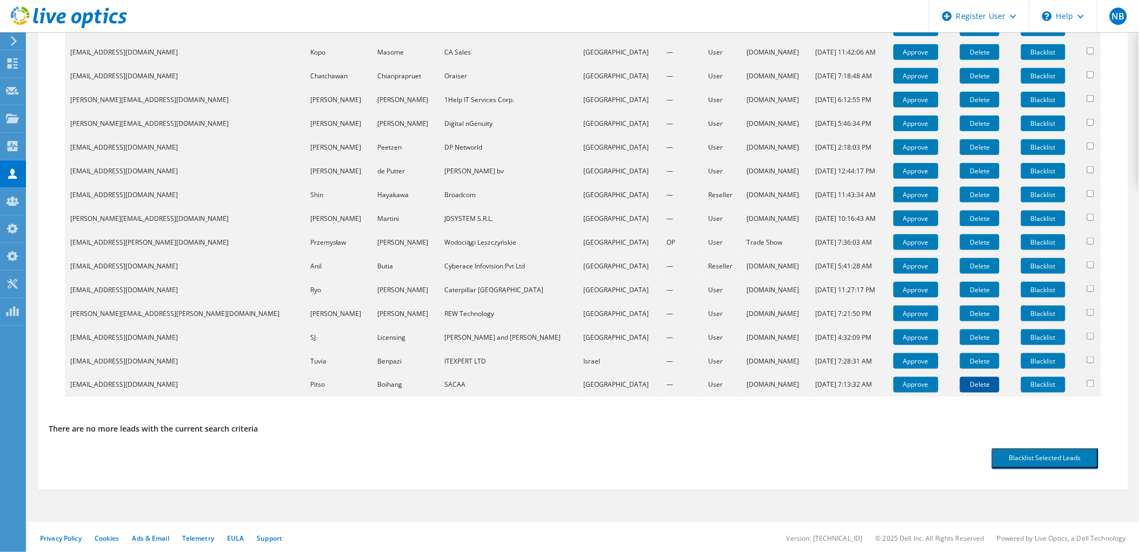
click at [965, 387] on link "Delete" at bounding box center [979, 385] width 39 height 16
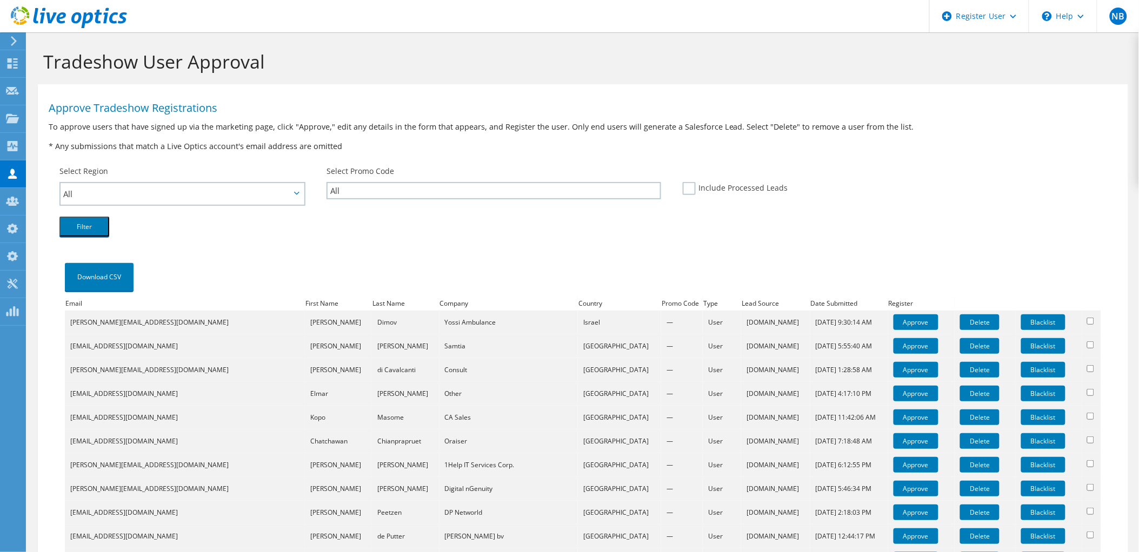
scroll to position [314, 0]
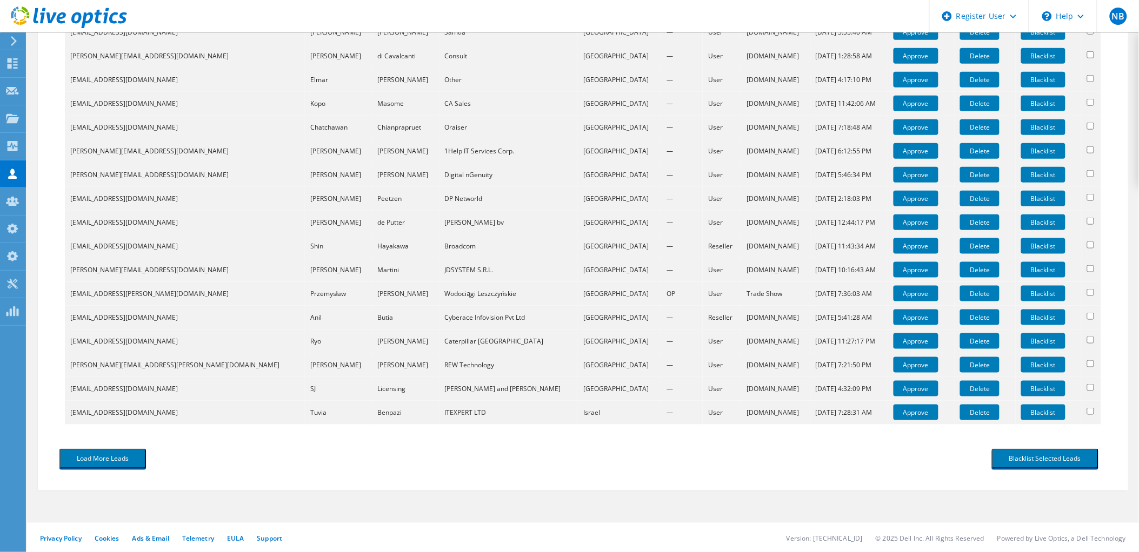
click at [907, 409] on td "Approve" at bounding box center [921, 413] width 66 height 24
click at [893, 409] on link "Approve" at bounding box center [915, 413] width 45 height 16
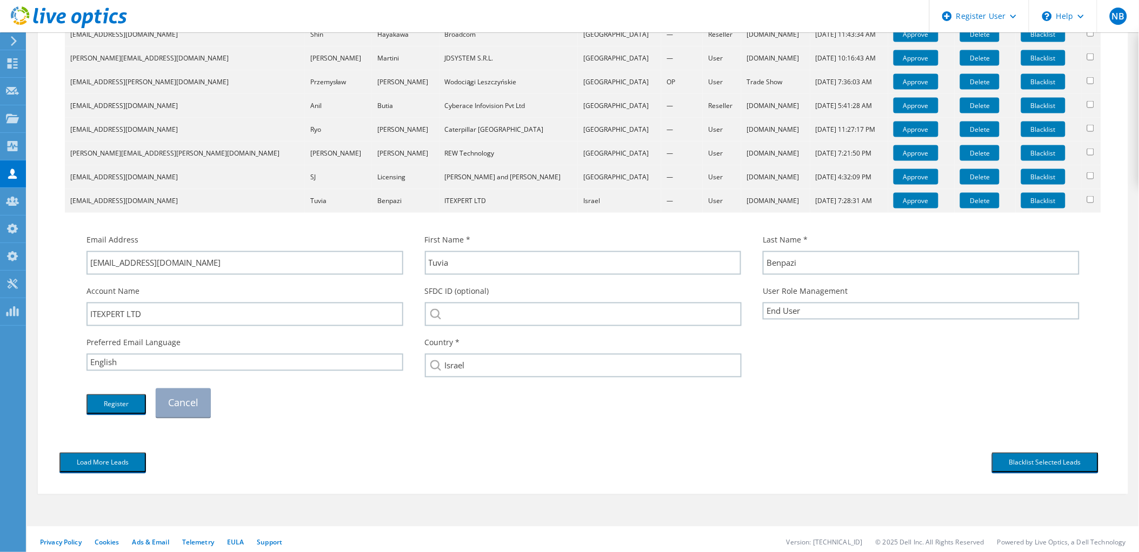
scroll to position [529, 0]
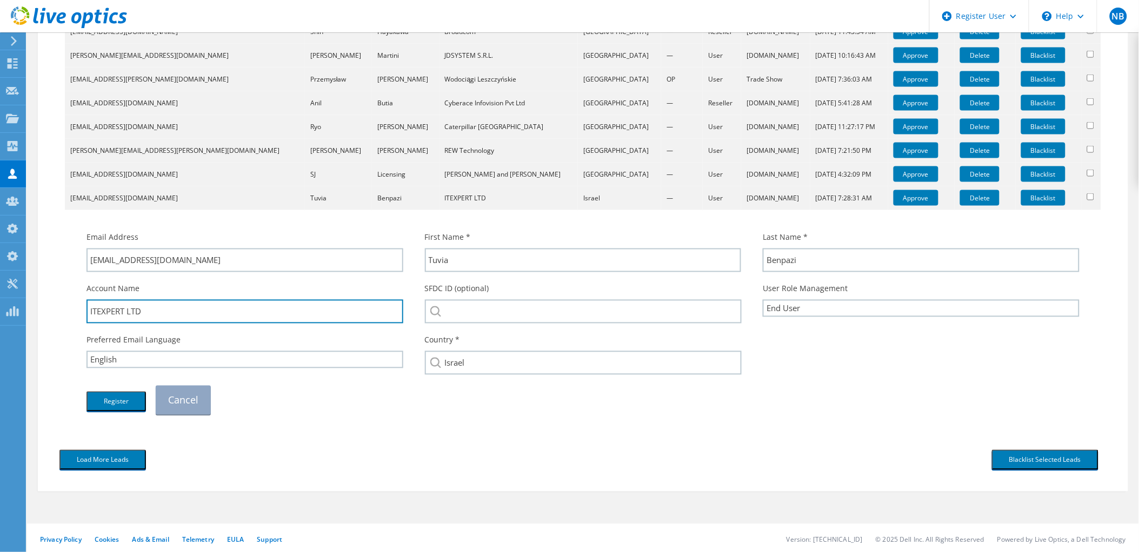
drag, startPoint x: 158, startPoint y: 315, endPoint x: 35, endPoint y: 317, distance: 123.8
click at [35, 317] on section "Tradeshow User Approval Approve Tradeshow Registrations To approve users that h…" at bounding box center [583, 30] width 1112 height 1053
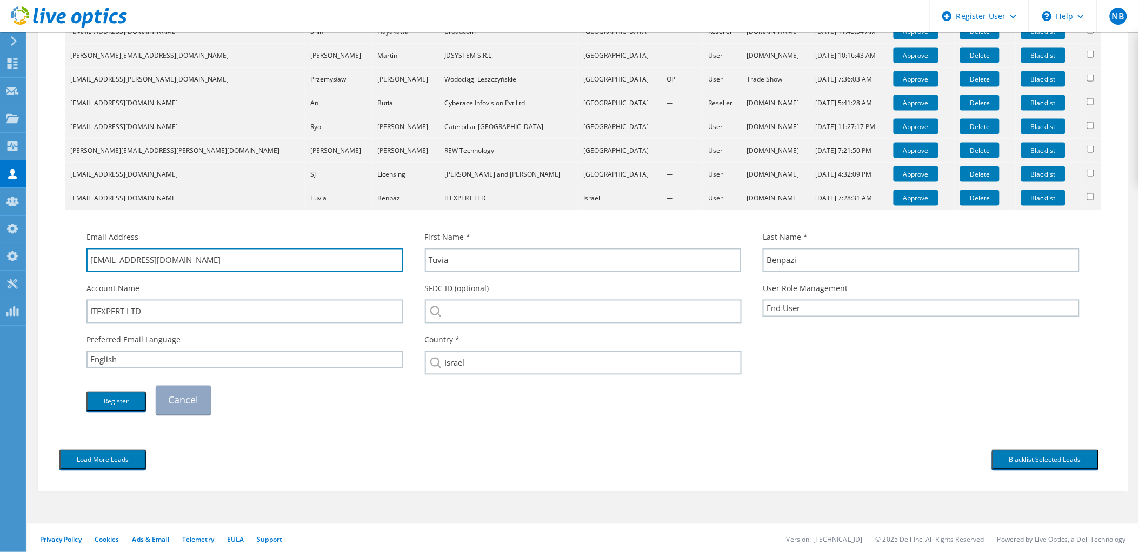
drag, startPoint x: 171, startPoint y: 258, endPoint x: 110, endPoint y: 277, distance: 63.8
click at [110, 277] on div "Email Address [EMAIL_ADDRESS][DOMAIN_NAME] First Name * [GEOGRAPHIC_DATA] Last …" at bounding box center [583, 323] width 1014 height 194
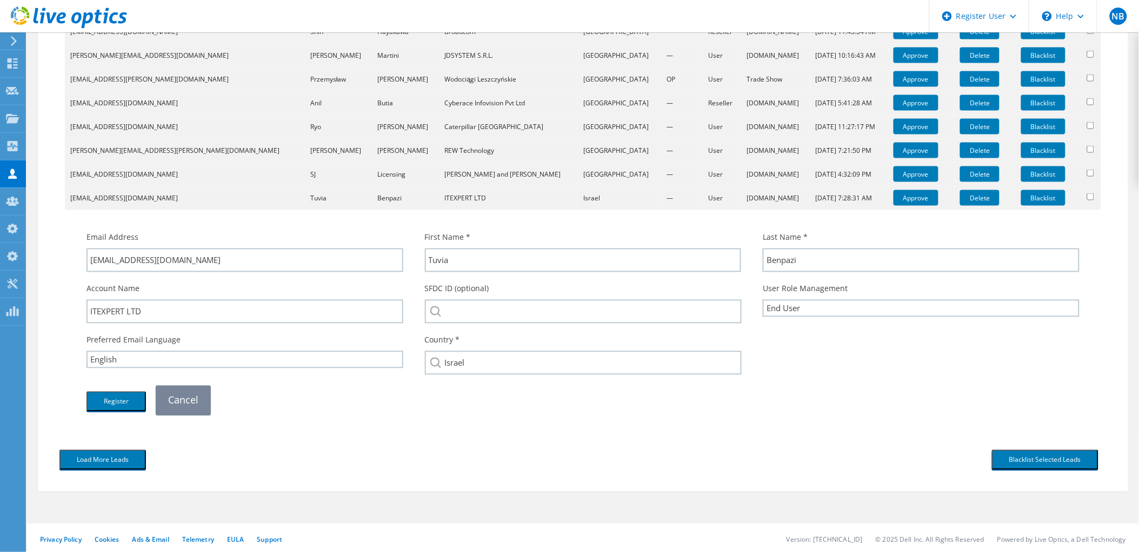
click at [191, 390] on link "Cancel" at bounding box center [183, 400] width 55 height 29
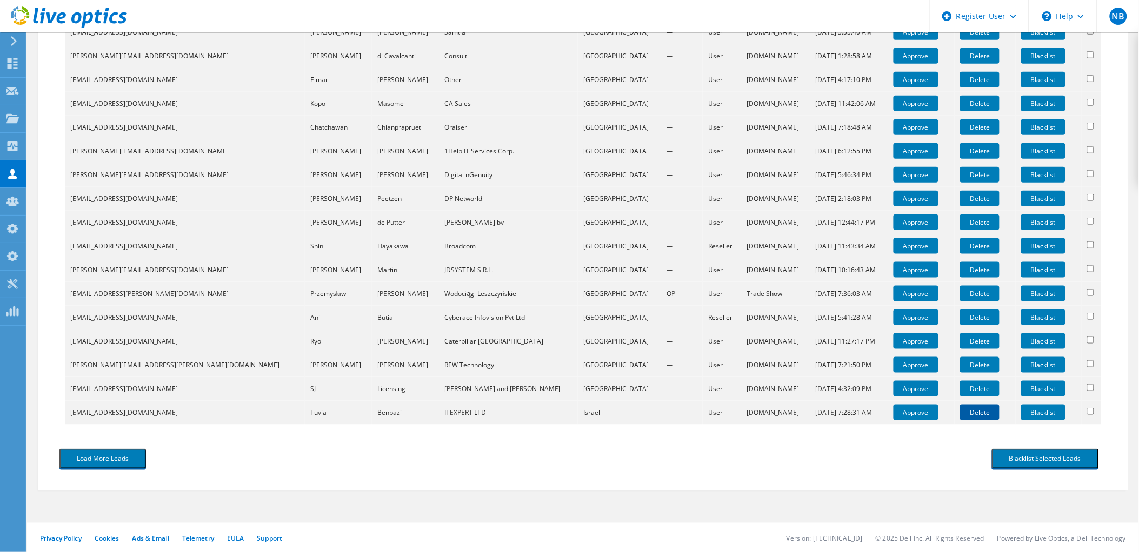
click at [960, 414] on link "Delete" at bounding box center [979, 413] width 39 height 16
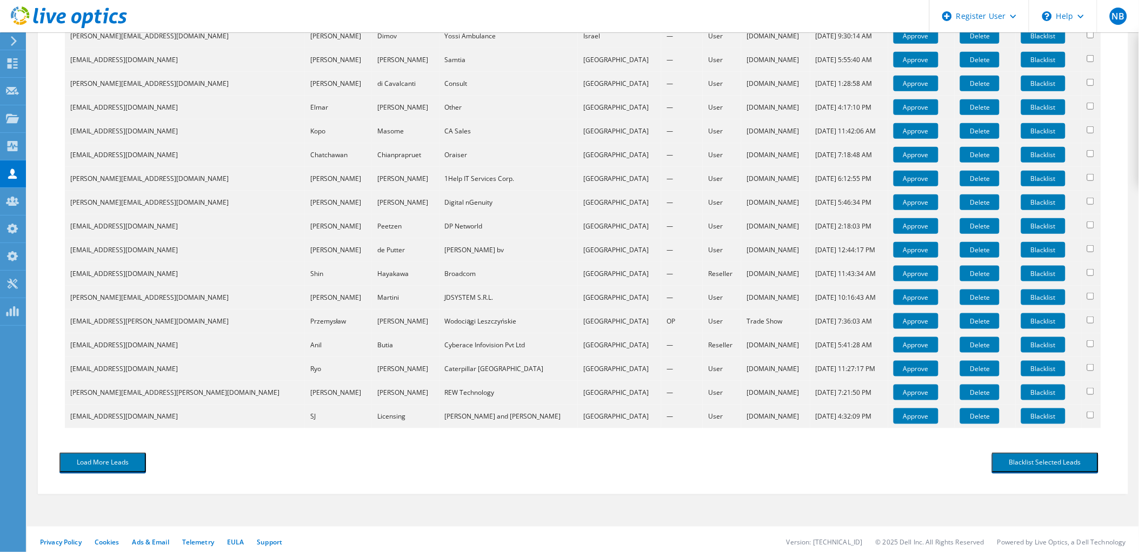
scroll to position [290, 0]
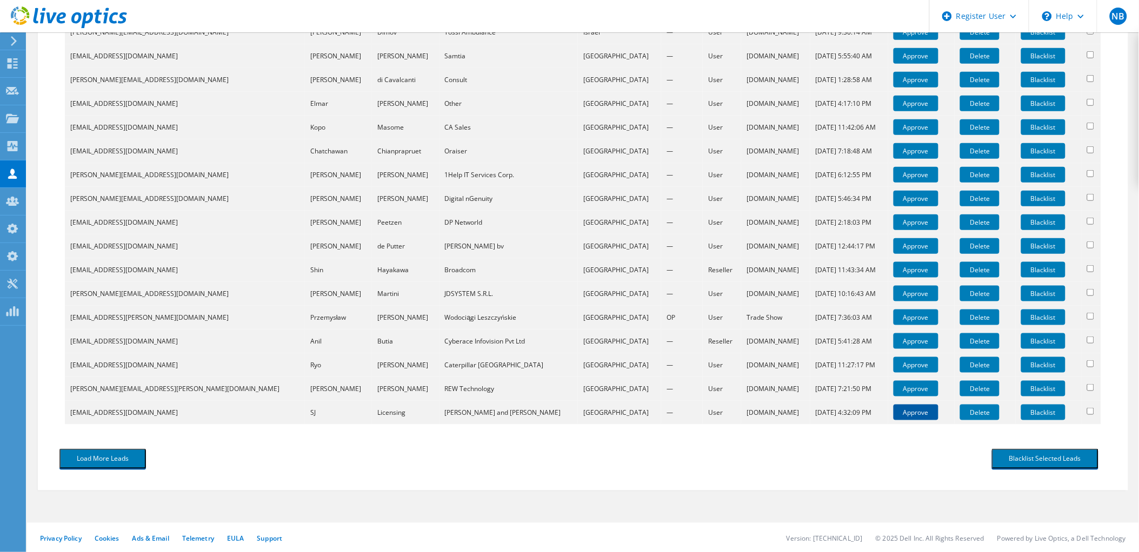
click at [893, 416] on link "Approve" at bounding box center [915, 413] width 45 height 16
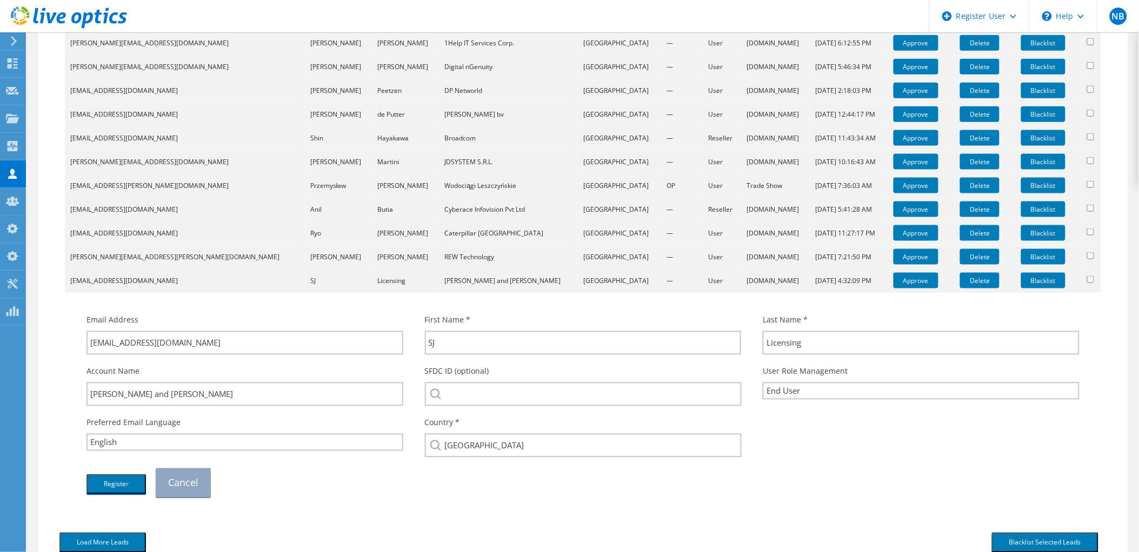
scroll to position [471, 0]
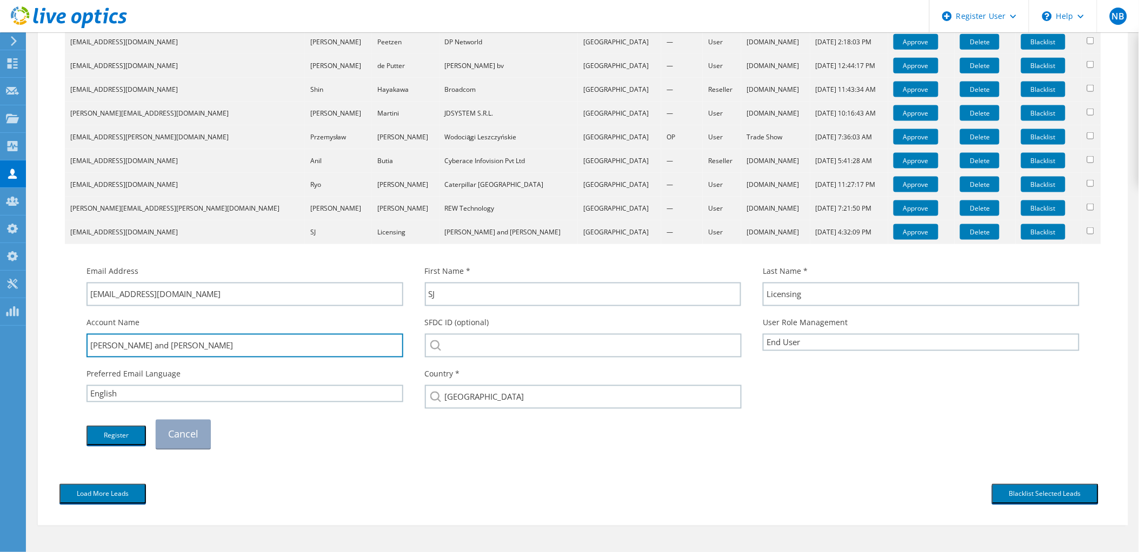
drag, startPoint x: 184, startPoint y: 347, endPoint x: 58, endPoint y: 344, distance: 126.5
click at [58, 344] on div "Download CSV Email First Name Last Name Company Country Promo Code Type Lead So…" at bounding box center [583, 124] width 1068 height 707
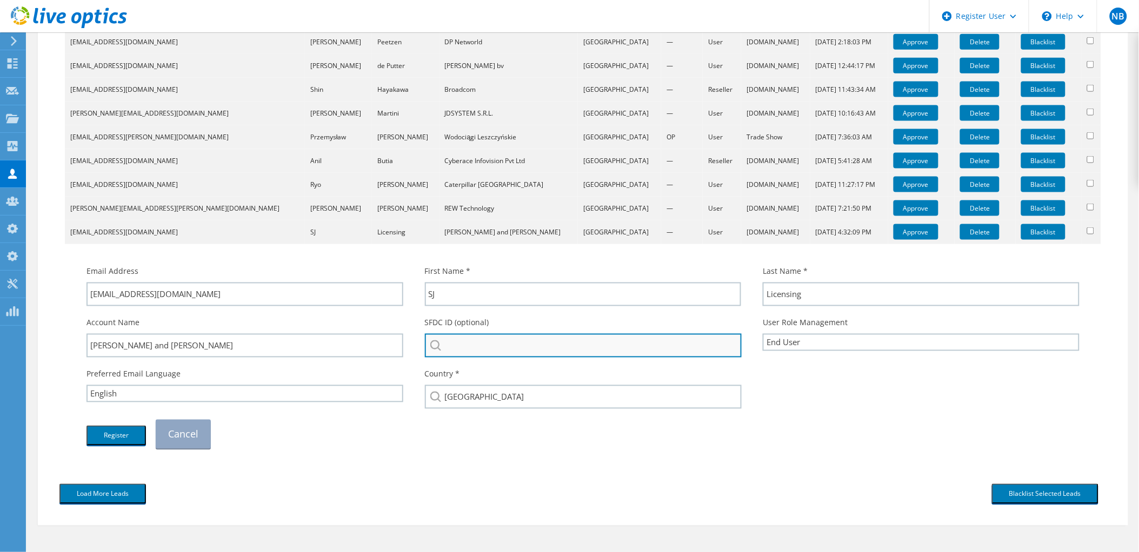
click at [504, 349] on input "search" at bounding box center [583, 346] width 317 height 24
paste input "[PERSON_NAME] and [PERSON_NAME]"
drag, startPoint x: 551, startPoint y: 338, endPoint x: 493, endPoint y: 347, distance: 58.5
click at [493, 347] on div "[PERSON_NAME] and [PERSON_NAME] No results for [PERSON_NAME] and [PERSON_NAME] …" at bounding box center [583, 346] width 317 height 24
type input "[PERSON_NAME] and J"
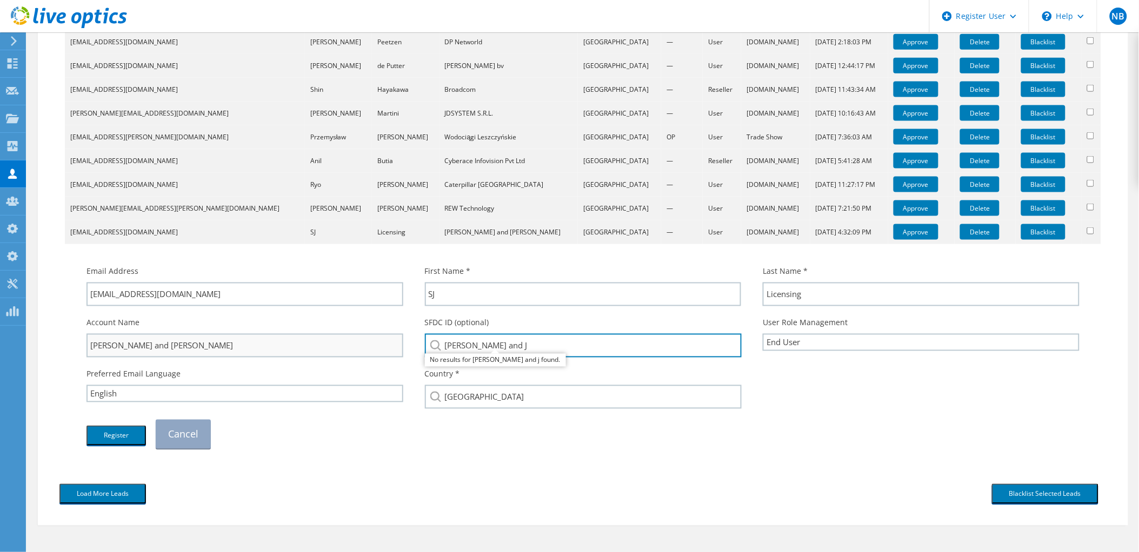
drag, startPoint x: 517, startPoint y: 337, endPoint x: 400, endPoint y: 339, distance: 116.2
click at [403, 339] on div "Account Name [PERSON_NAME] and [PERSON_NAME] SFDC ID (optional) [PERSON_NAME] a…" at bounding box center [583, 337] width 1014 height 51
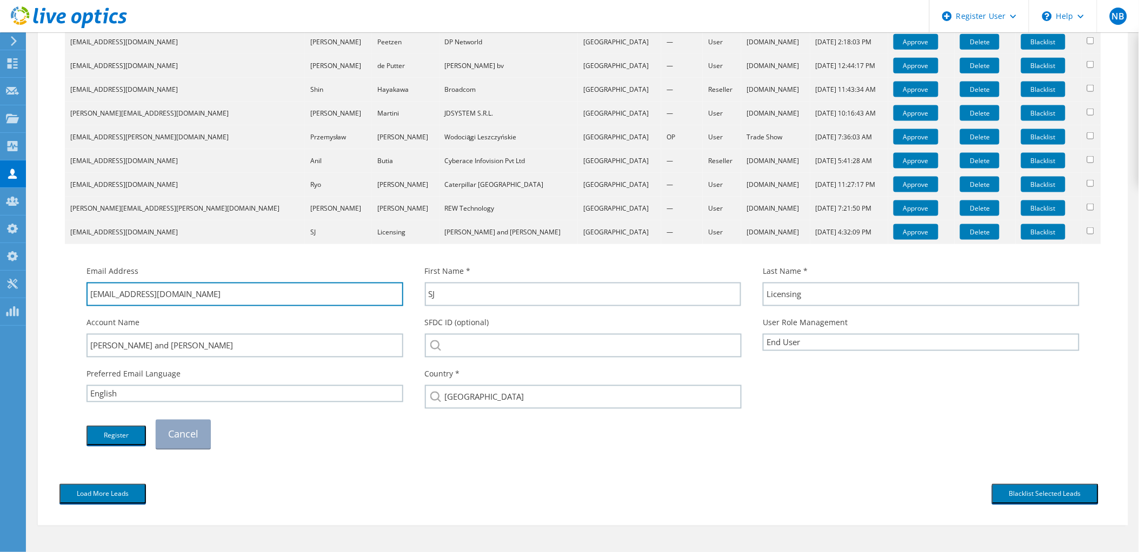
drag, startPoint x: 244, startPoint y: 292, endPoint x: 130, endPoint y: 316, distance: 117.1
click at [130, 316] on div "Email Address [EMAIL_ADDRESS][DOMAIN_NAME] First Name * SJ Last Name * Licensing" at bounding box center [583, 357] width 1014 height 194
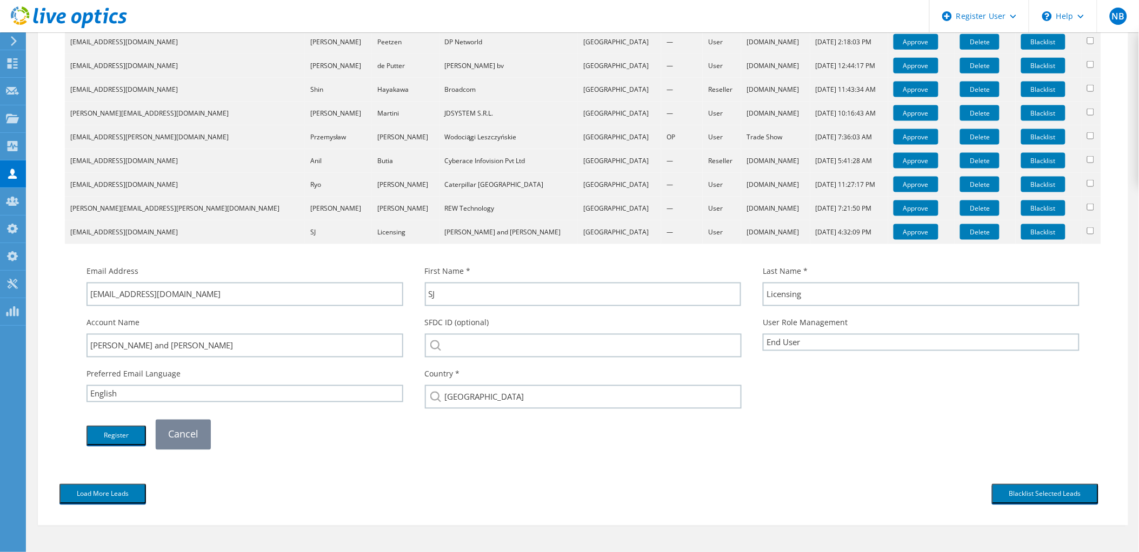
click at [196, 440] on link "Cancel" at bounding box center [183, 434] width 55 height 29
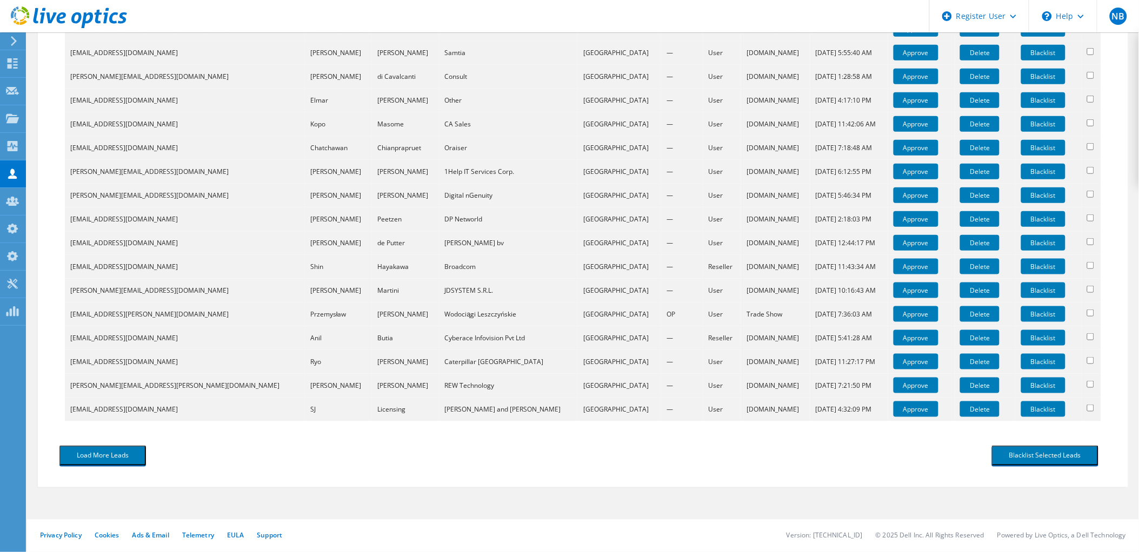
scroll to position [290, 0]
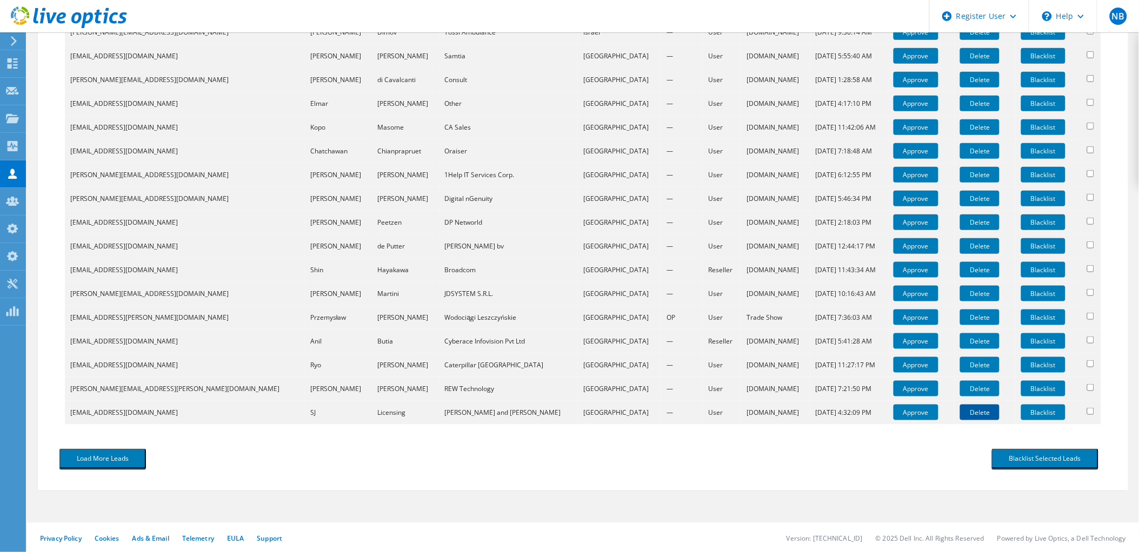
click at [960, 412] on link "Delete" at bounding box center [979, 413] width 39 height 16
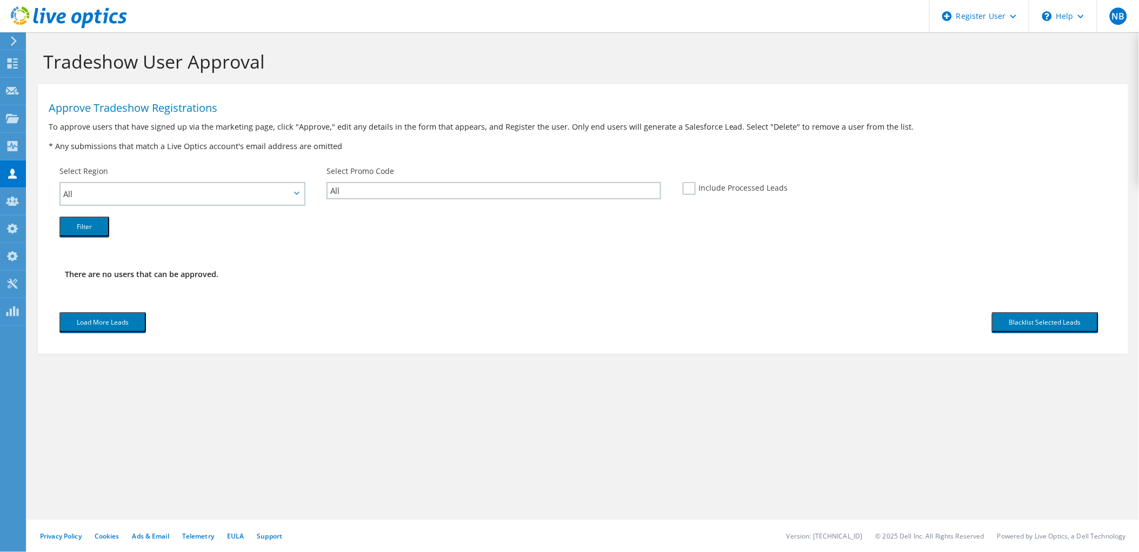
scroll to position [0, 0]
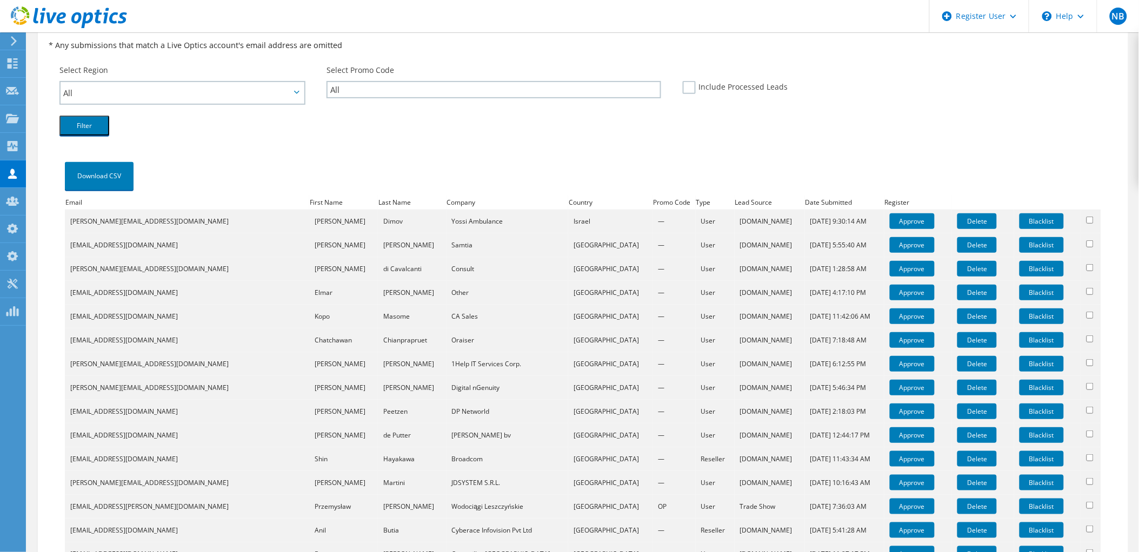
scroll to position [266, 0]
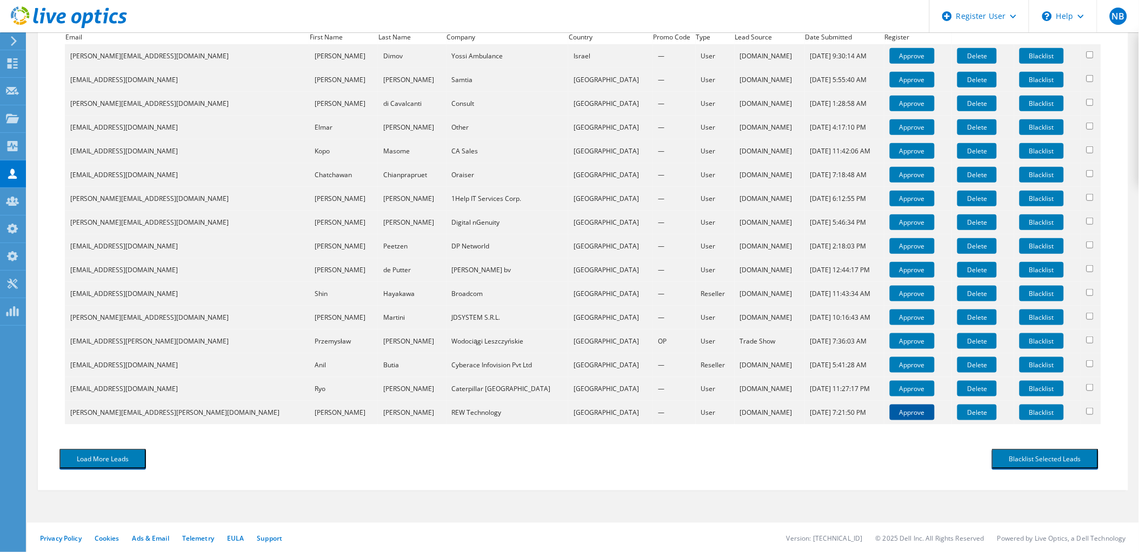
click at [890, 414] on link "Approve" at bounding box center [912, 413] width 45 height 16
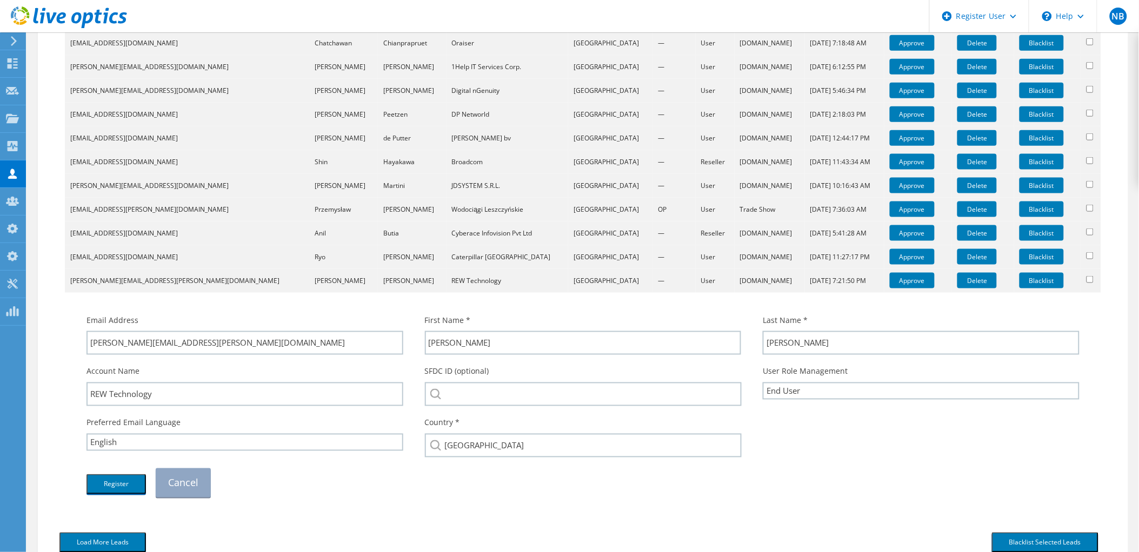
scroll to position [446, 0]
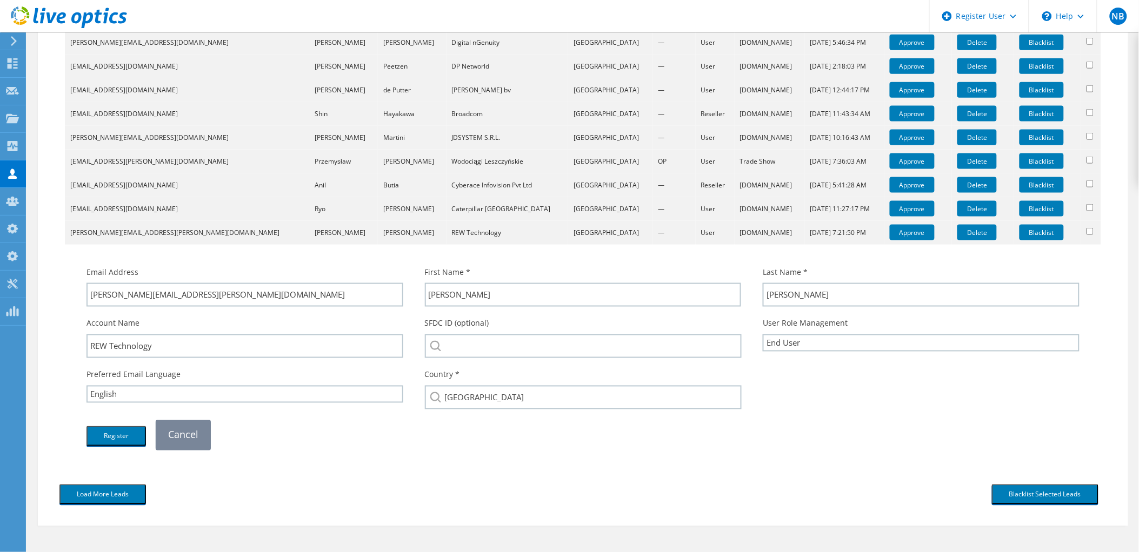
click at [186, 425] on link "Cancel" at bounding box center [183, 434] width 55 height 29
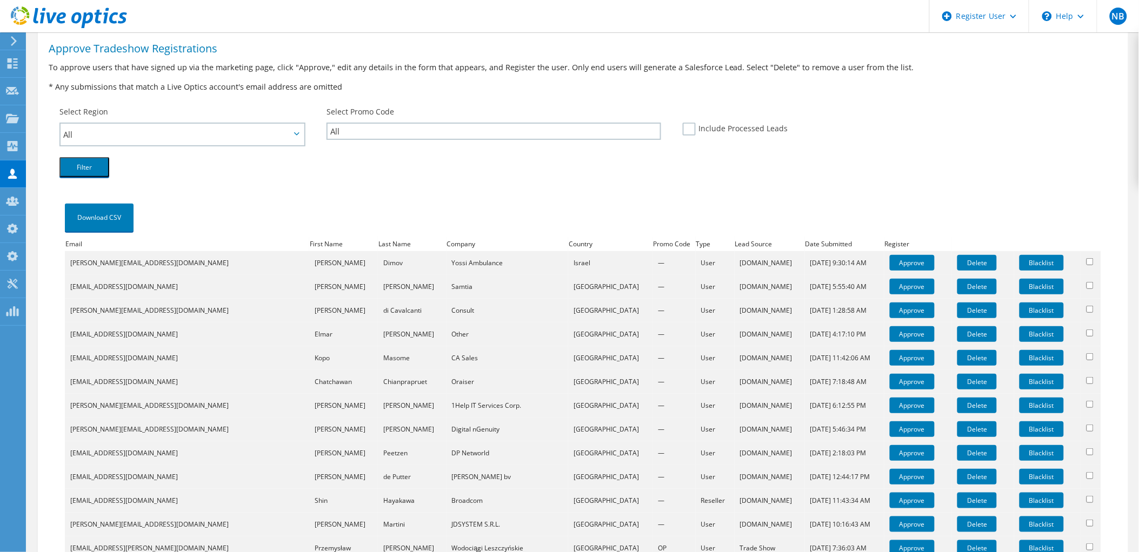
scroll to position [0, 0]
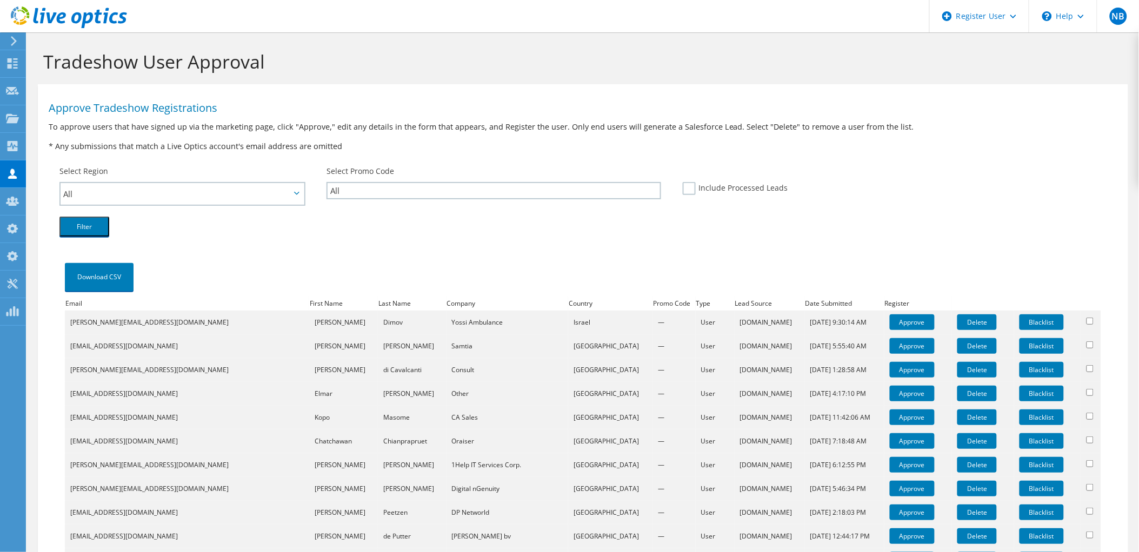
click at [109, 24] on icon at bounding box center [69, 17] width 116 height 22
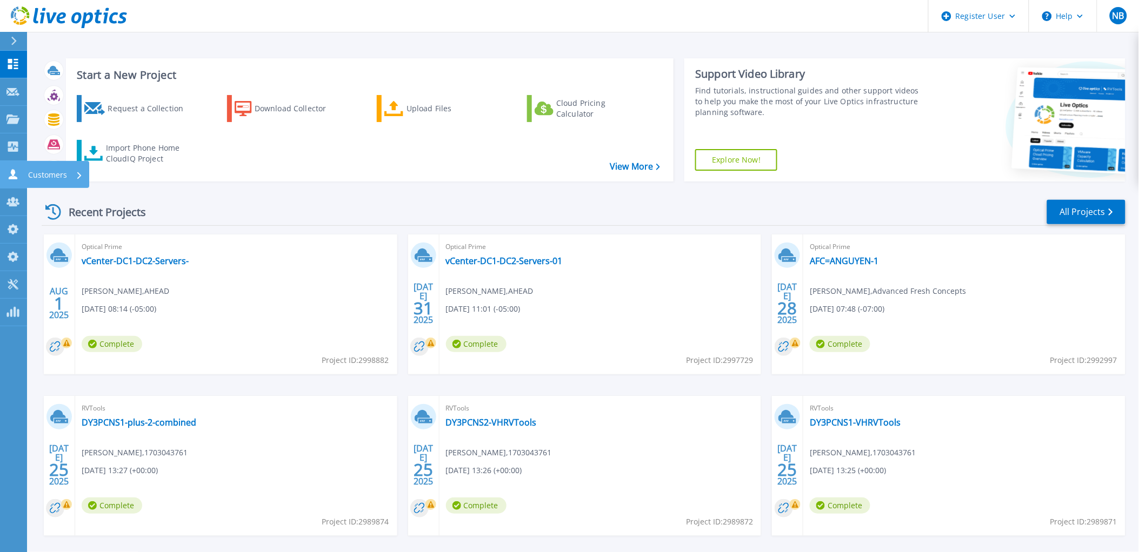
click at [10, 169] on icon at bounding box center [12, 174] width 13 height 10
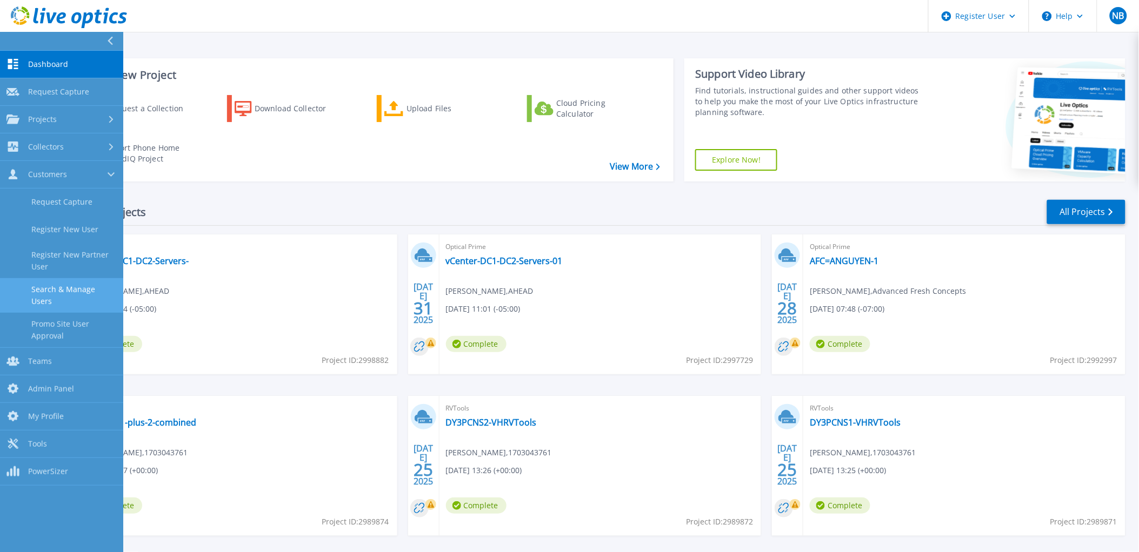
click at [55, 290] on link "Search & Manage Users" at bounding box center [61, 295] width 123 height 35
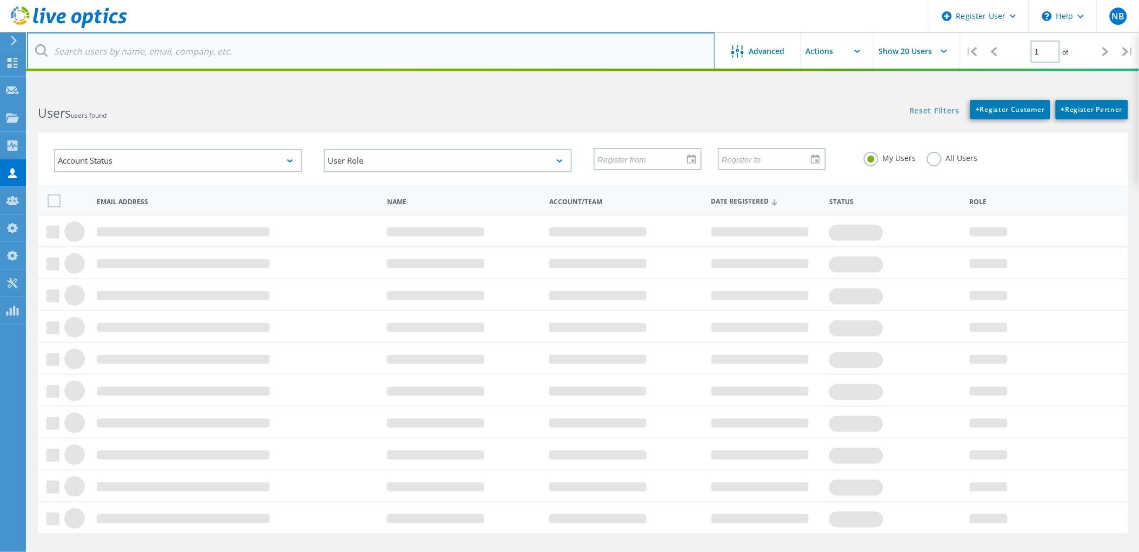
click at [451, 54] on input "text" at bounding box center [371, 51] width 688 height 38
paste input "[PERSON_NAME][EMAIL_ADDRESS][DOMAIN_NAME]"
type input "[PERSON_NAME][EMAIL_ADDRESS][DOMAIN_NAME]"
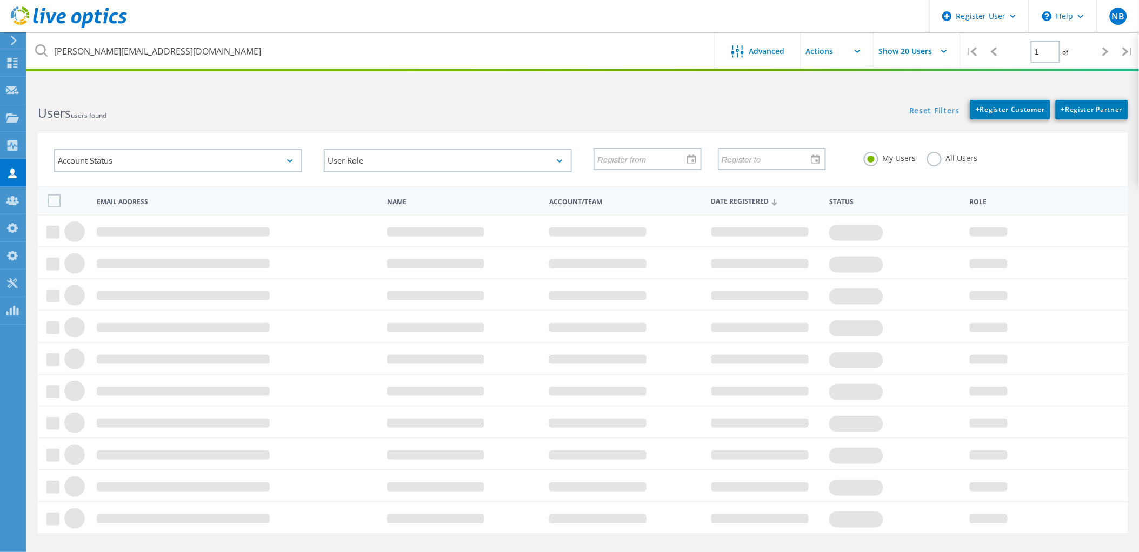
click at [930, 155] on label "All Users" at bounding box center [952, 157] width 51 height 10
click at [0, 0] on input "All Users" at bounding box center [0, 0] width 0 height 0
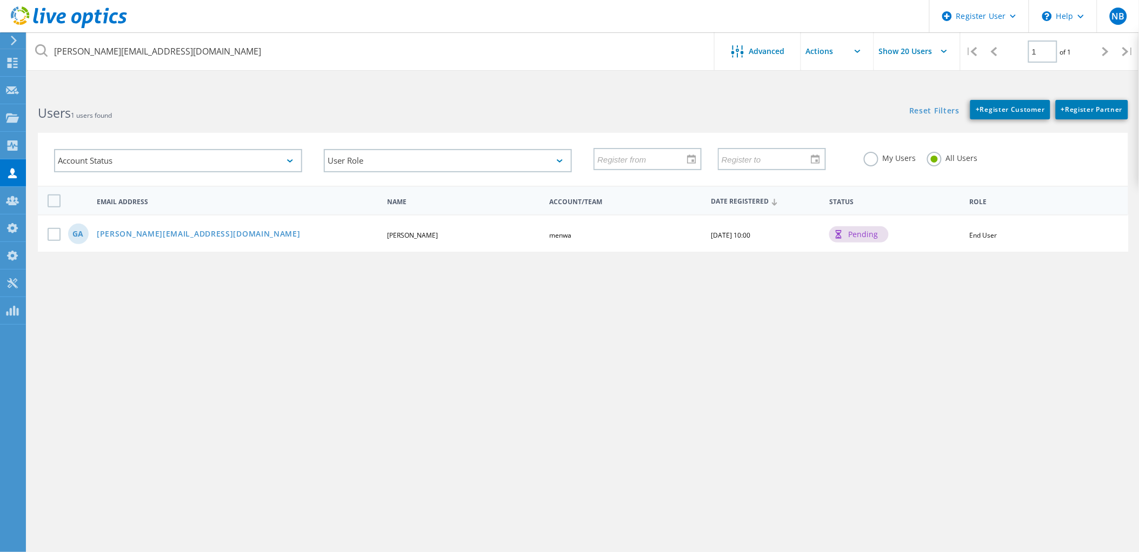
click at [115, 4] on div at bounding box center [63, 16] width 127 height 32
click at [92, 24] on icon at bounding box center [69, 17] width 116 height 22
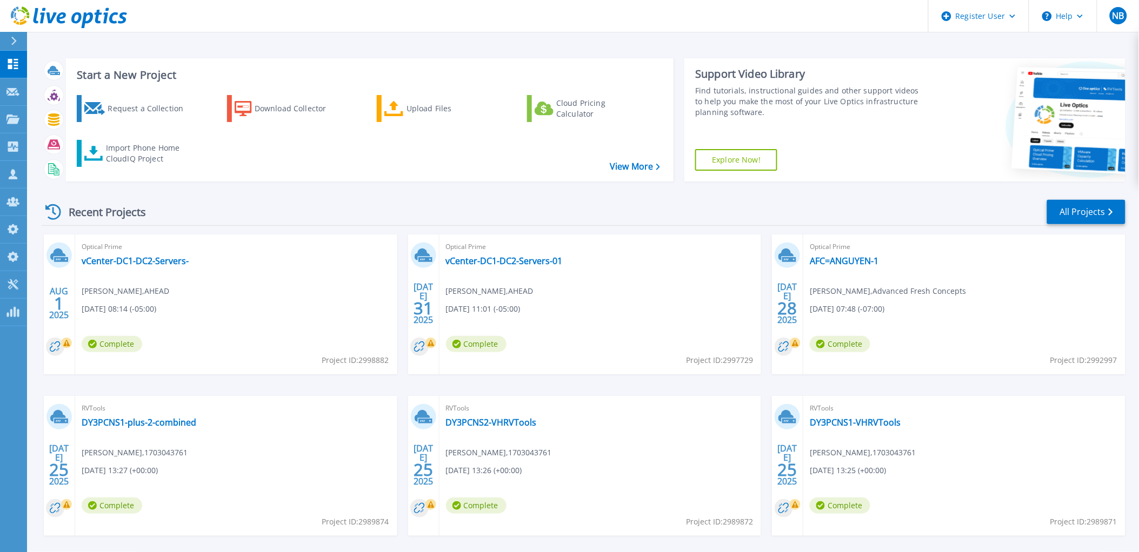
click at [109, 12] on icon at bounding box center [69, 17] width 116 height 22
click at [14, 163] on link "Customers Customers" at bounding box center [13, 175] width 27 height 28
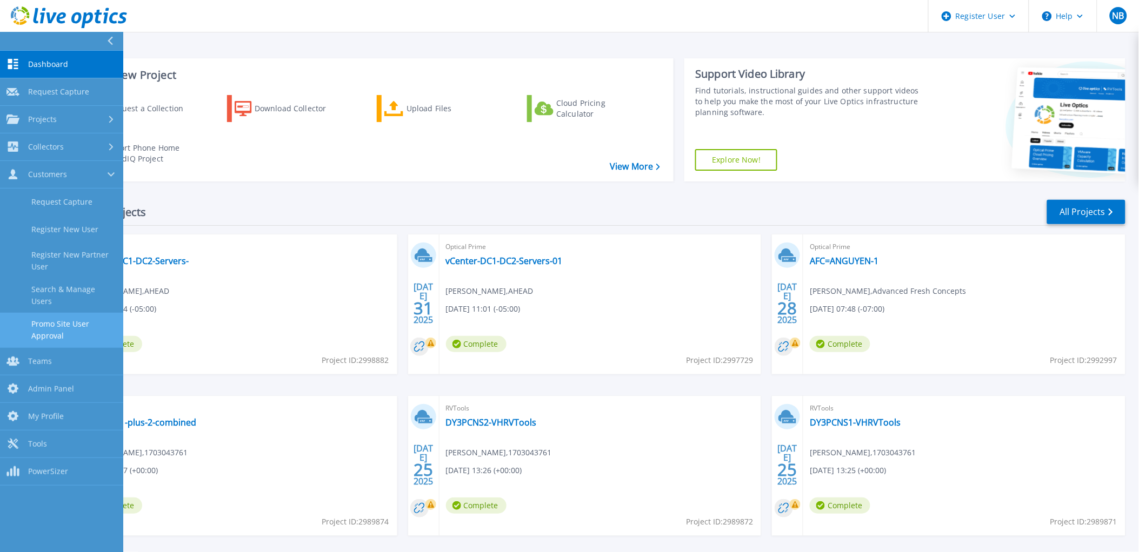
click at [82, 313] on link "Promo Site User Approval" at bounding box center [61, 330] width 123 height 35
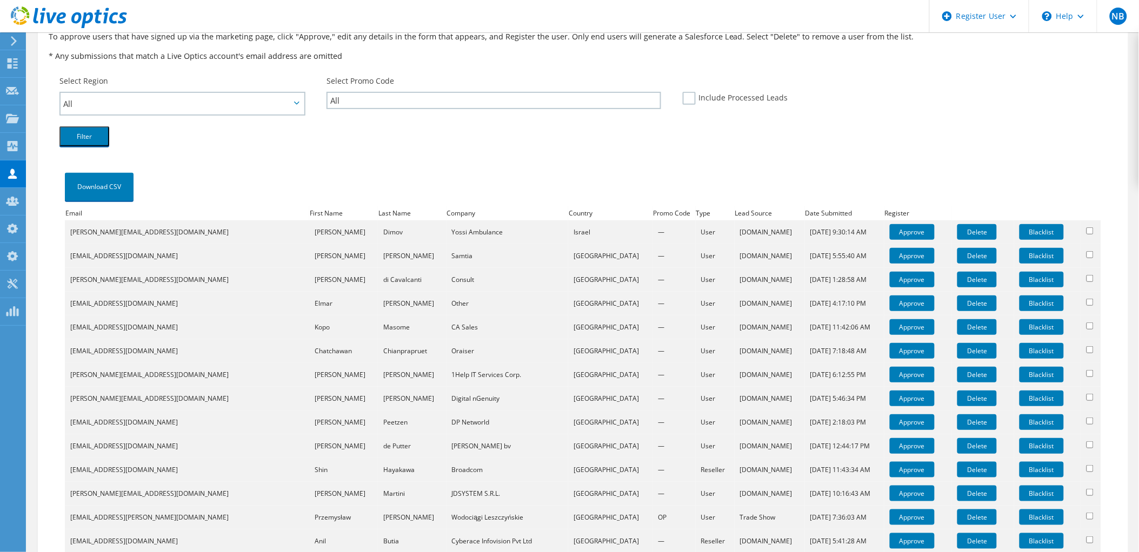
scroll to position [86, 0]
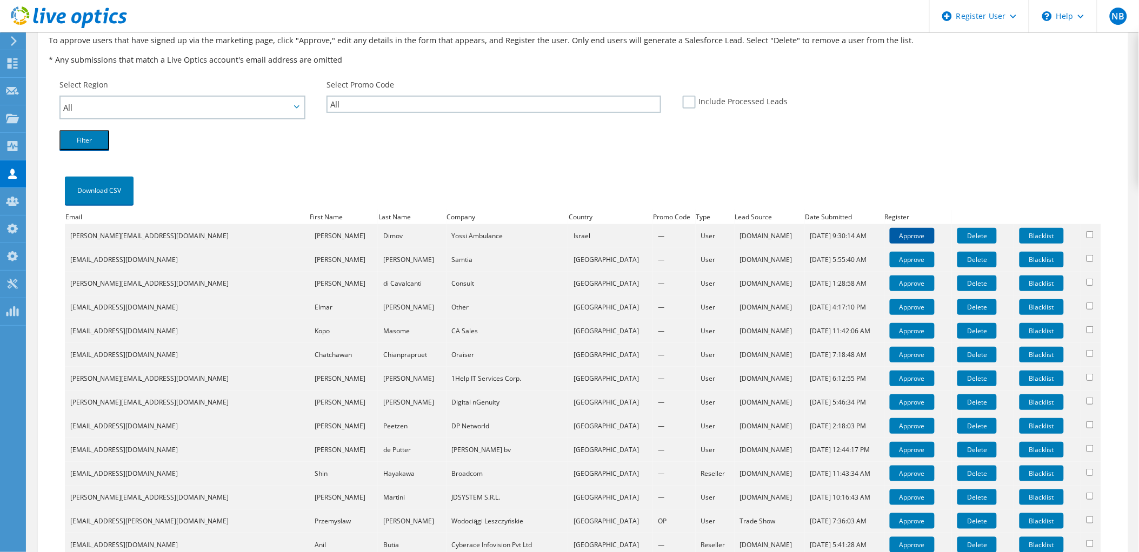
click at [890, 231] on link "Approve" at bounding box center [912, 236] width 45 height 16
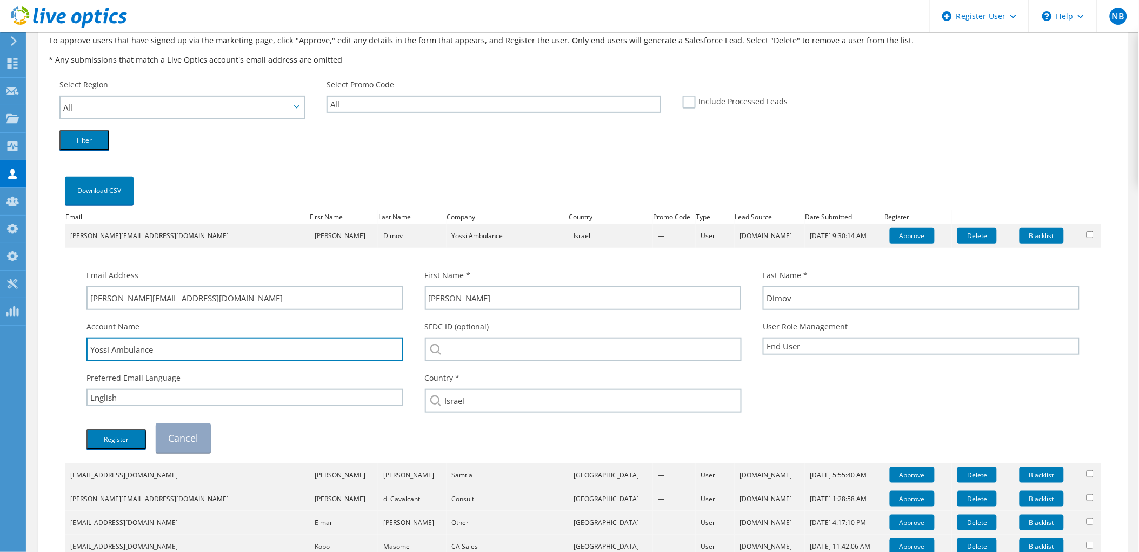
drag, startPoint x: 186, startPoint y: 344, endPoint x: 62, endPoint y: 349, distance: 124.4
click at [62, 349] on div "Download CSV Email First Name Last Name Company Country Promo Code Type Lead So…" at bounding box center [582, 498] width 1047 height 646
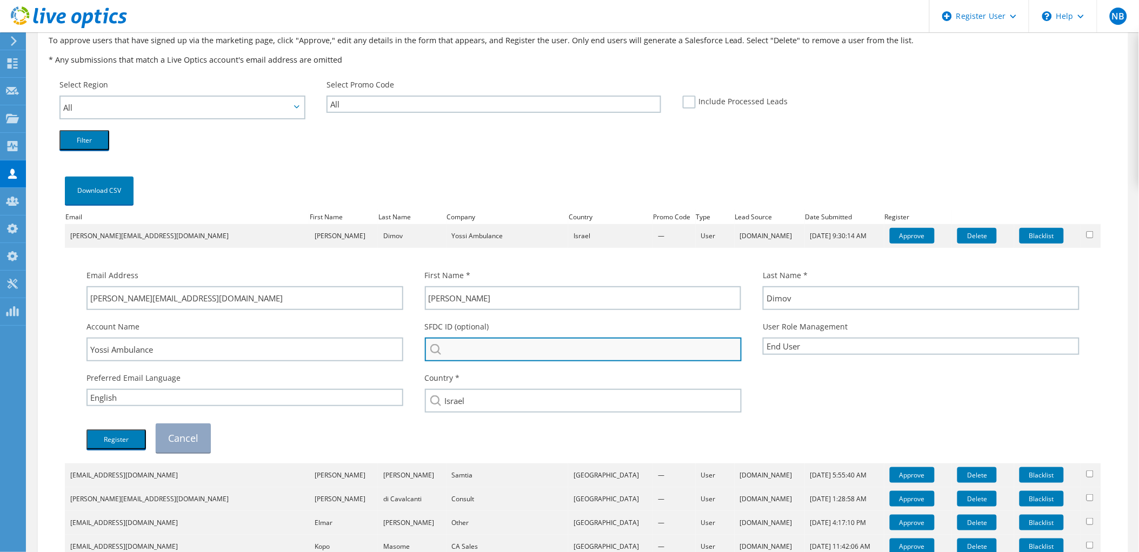
click at [541, 352] on input "search" at bounding box center [583, 350] width 317 height 24
paste input "Yossi Ambulance"
type input "Yossi Ambulance"
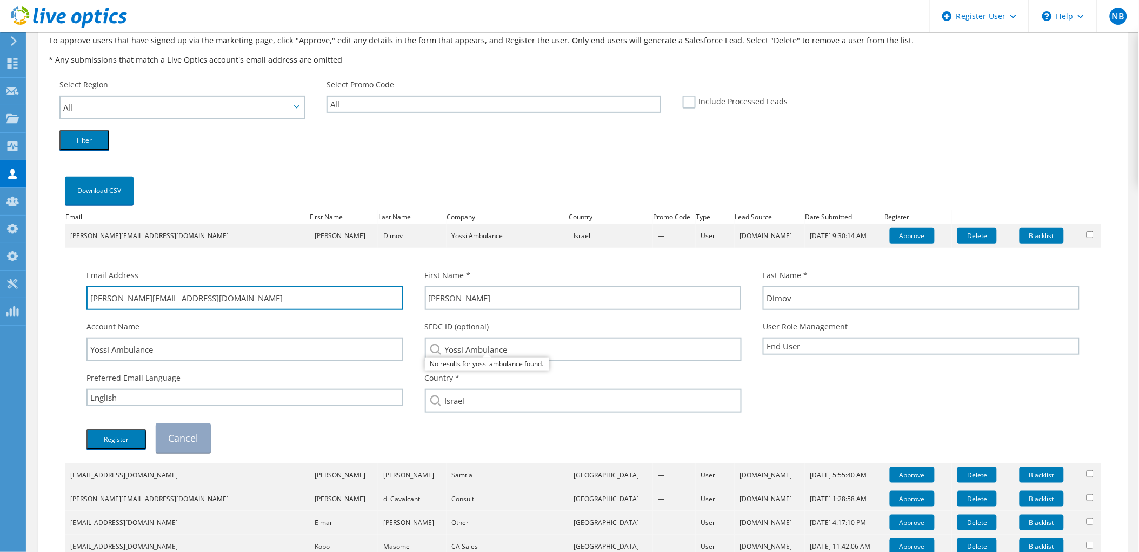
drag, startPoint x: 202, startPoint y: 302, endPoint x: 122, endPoint y: 312, distance: 80.7
click at [122, 312] on div "Email Address vladimir@ambulance.co.il" at bounding box center [245, 289] width 338 height 51
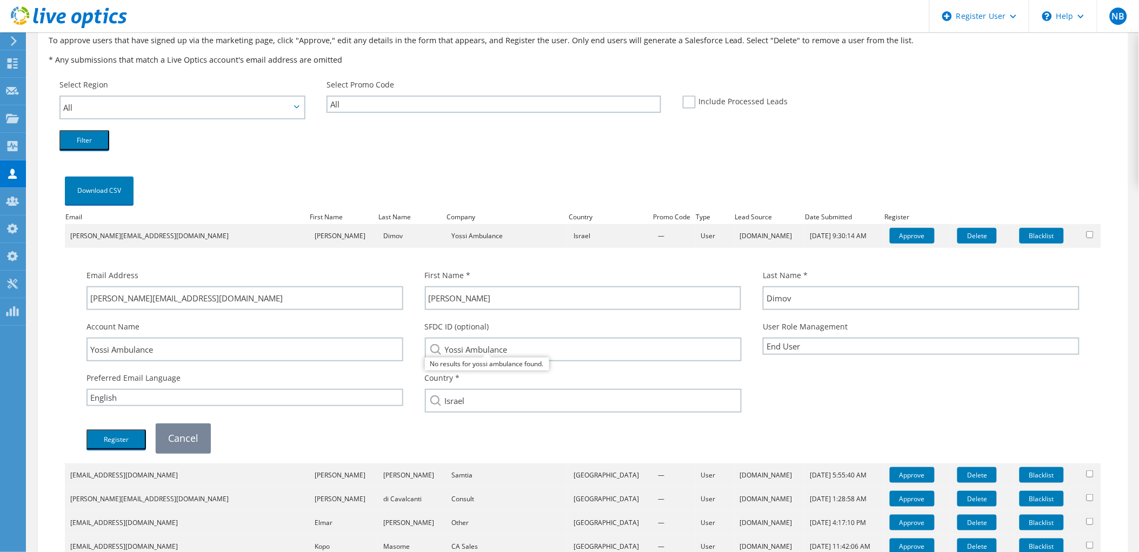
click at [181, 439] on link "Cancel" at bounding box center [183, 438] width 55 height 29
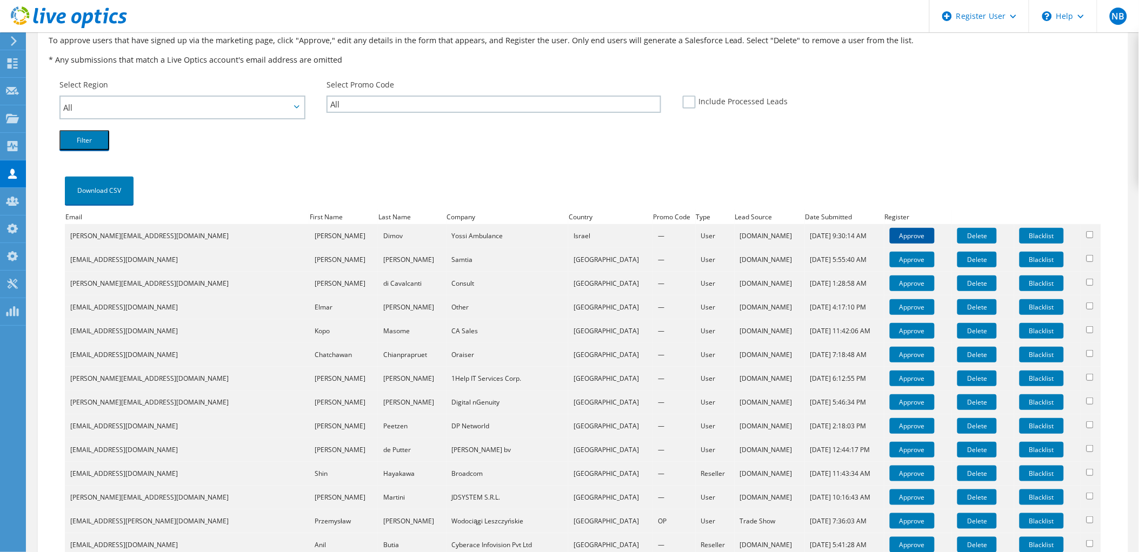
click at [890, 230] on link "Approve" at bounding box center [912, 236] width 45 height 16
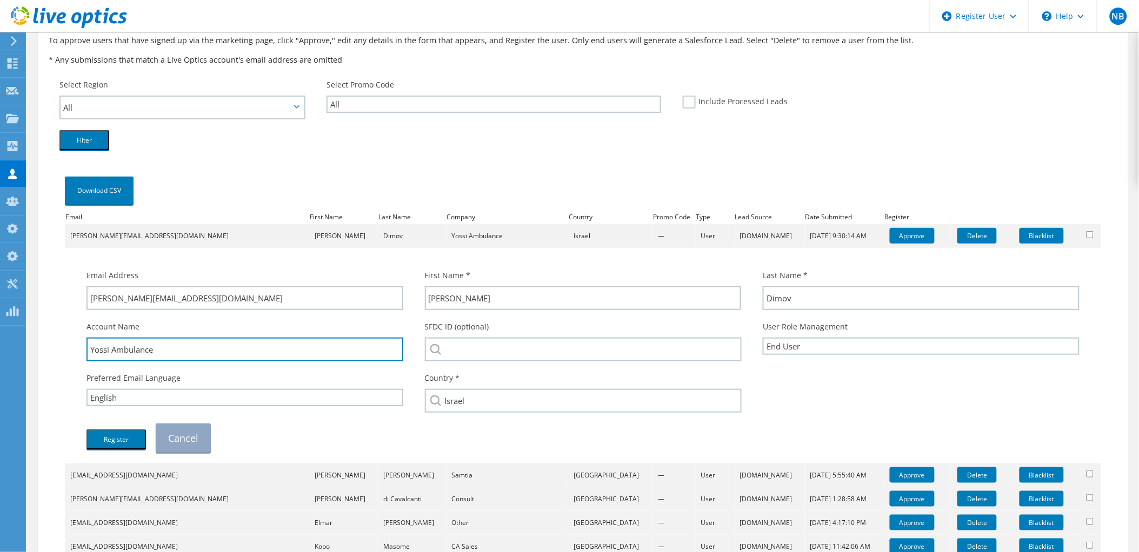
drag, startPoint x: 171, startPoint y: 347, endPoint x: 44, endPoint y: 347, distance: 126.5
click at [44, 347] on div "Approve Tradeshow Registrations To approve users that have signed up via the ma…" at bounding box center [583, 439] width 1090 height 872
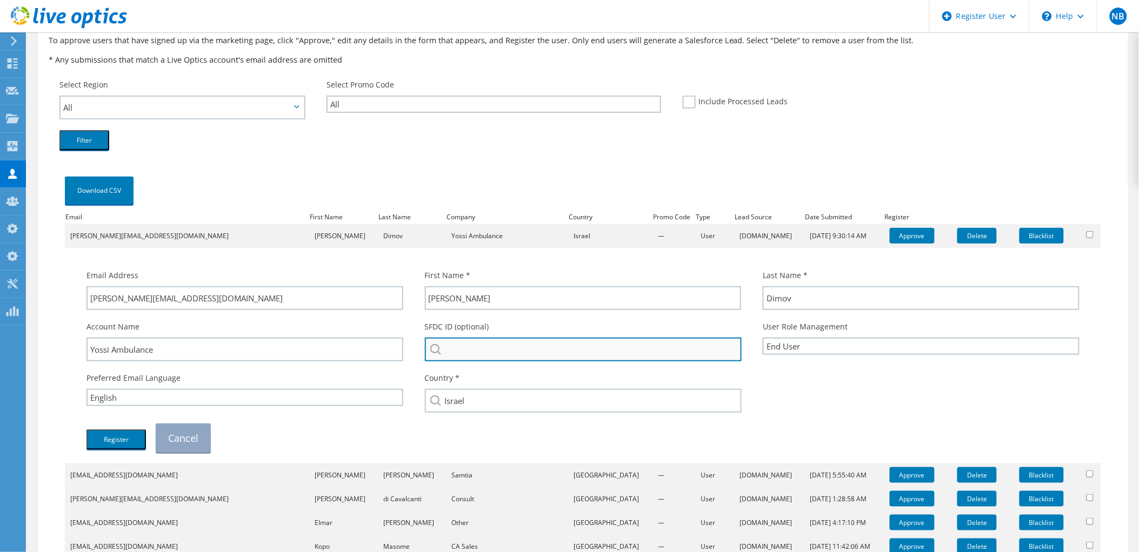
click at [484, 350] on input "search" at bounding box center [583, 350] width 317 height 24
paste input "Yossi Ambulance"
type input "Yossi Ambulance"
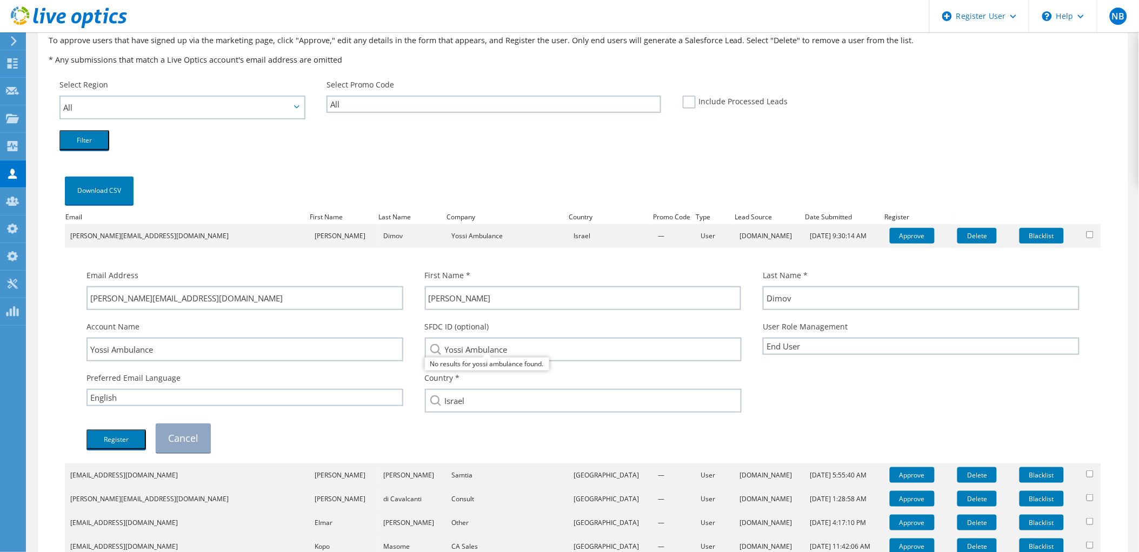
click at [399, 436] on div "Register Cancel" at bounding box center [583, 438] width 1014 height 40
drag, startPoint x: 203, startPoint y: 298, endPoint x: 123, endPoint y: 310, distance: 81.4
click at [123, 310] on div "Email Address vladimir@ambulance.co.il" at bounding box center [245, 289] width 338 height 51
click at [109, 431] on button "Register" at bounding box center [115, 440] width 59 height 20
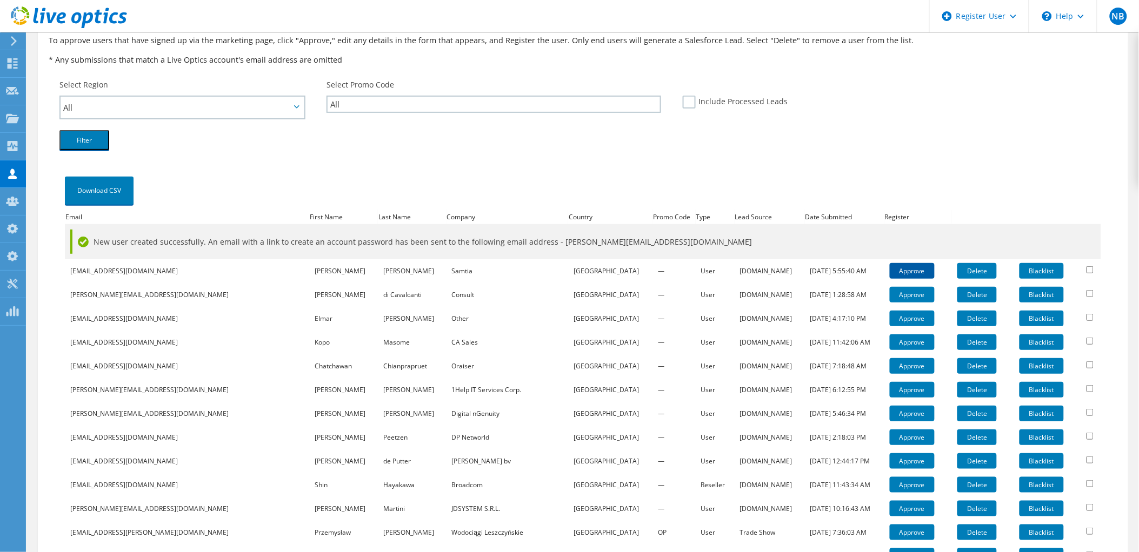
click at [890, 269] on link "Approve" at bounding box center [912, 271] width 45 height 16
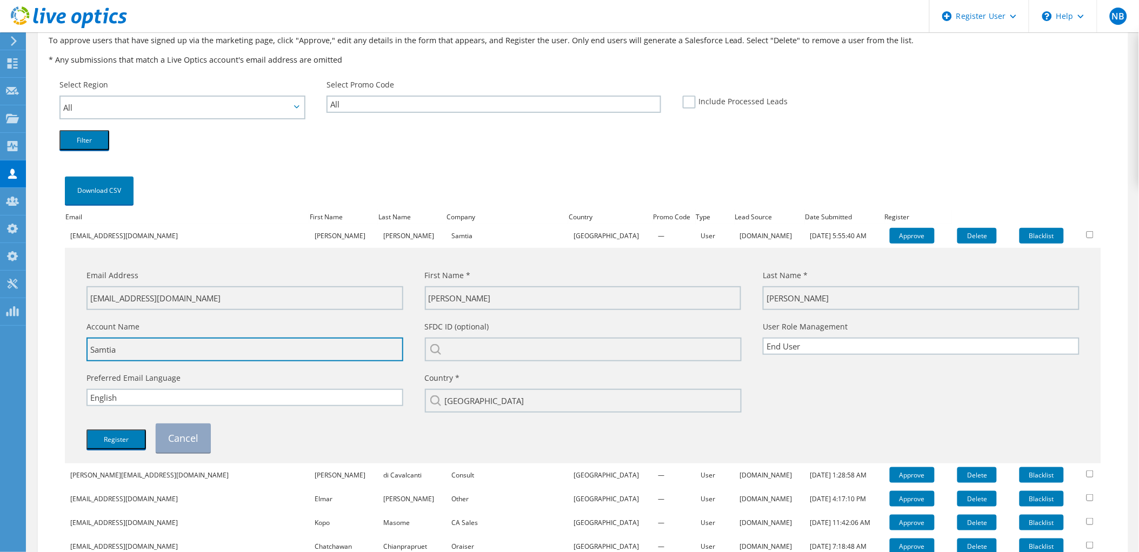
drag, startPoint x: 150, startPoint y: 349, endPoint x: 71, endPoint y: 349, distance: 78.4
click at [71, 349] on div "Email Address m.sideg@samtia.com First Name * mohammed Last Name * adam" at bounding box center [582, 355] width 1025 height 205
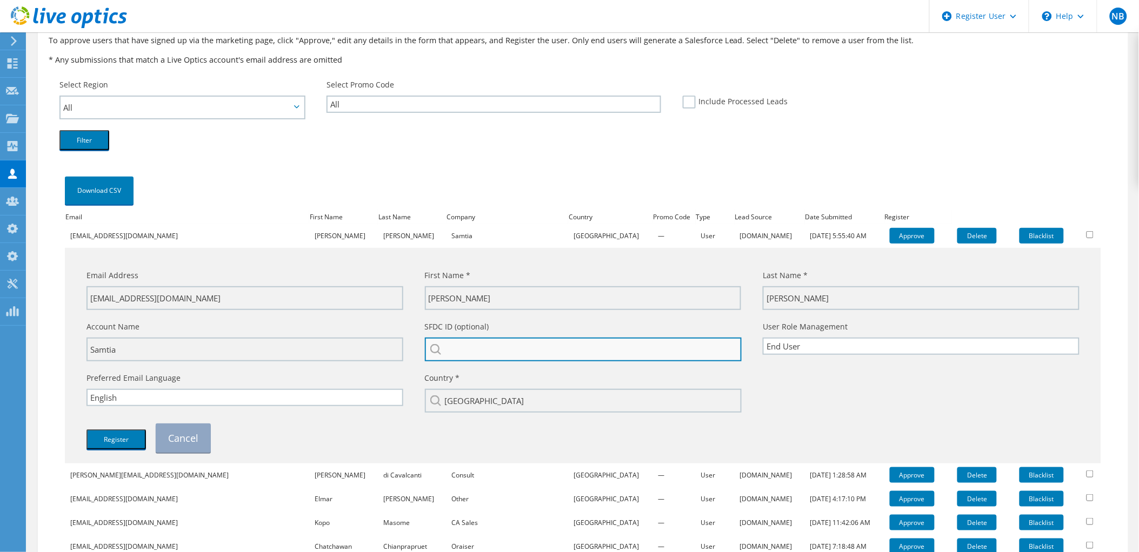
click at [472, 349] on input "search" at bounding box center [583, 350] width 317 height 24
paste input "Samtia"
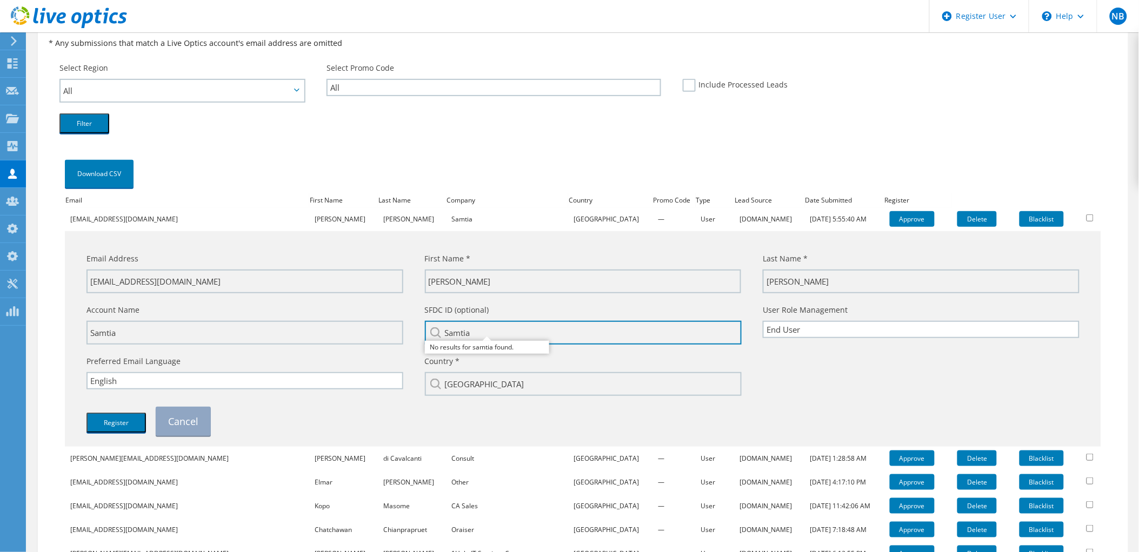
scroll to position [157, 0]
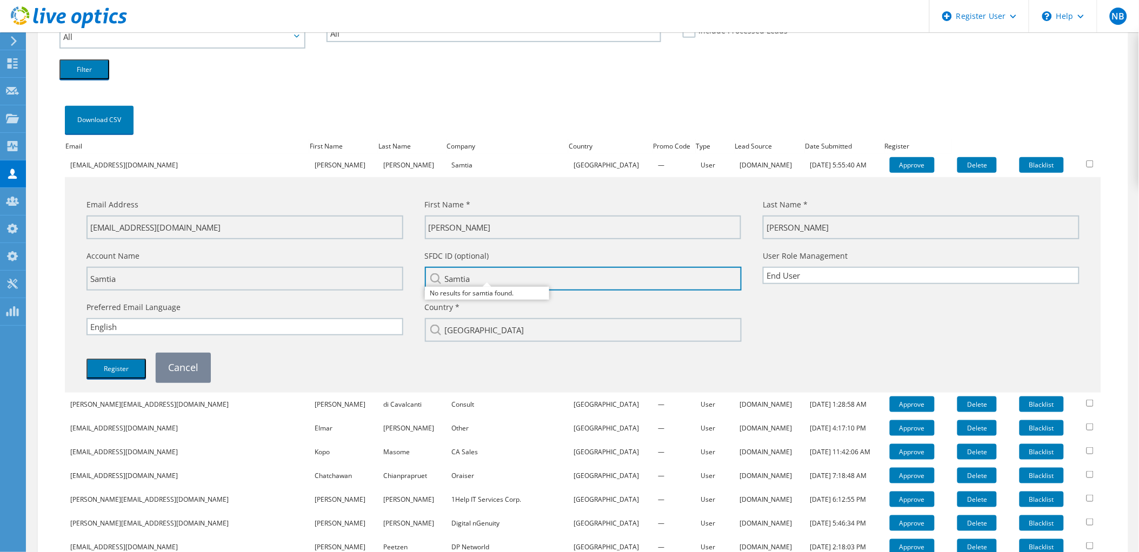
type input "Samtia"
click at [190, 363] on link "Cancel" at bounding box center [183, 367] width 55 height 29
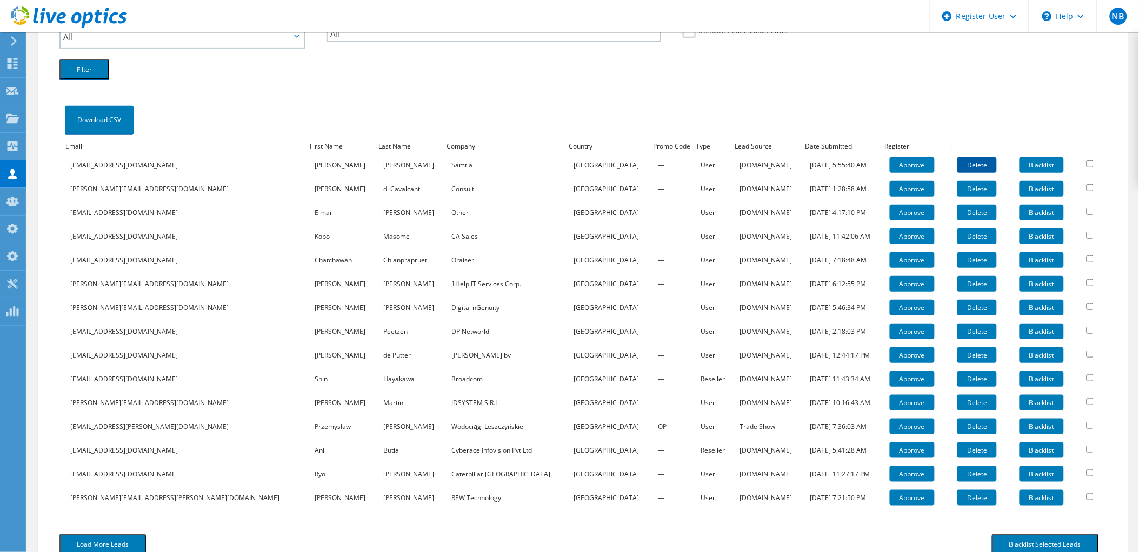
click at [957, 161] on link "Delete" at bounding box center [976, 165] width 39 height 16
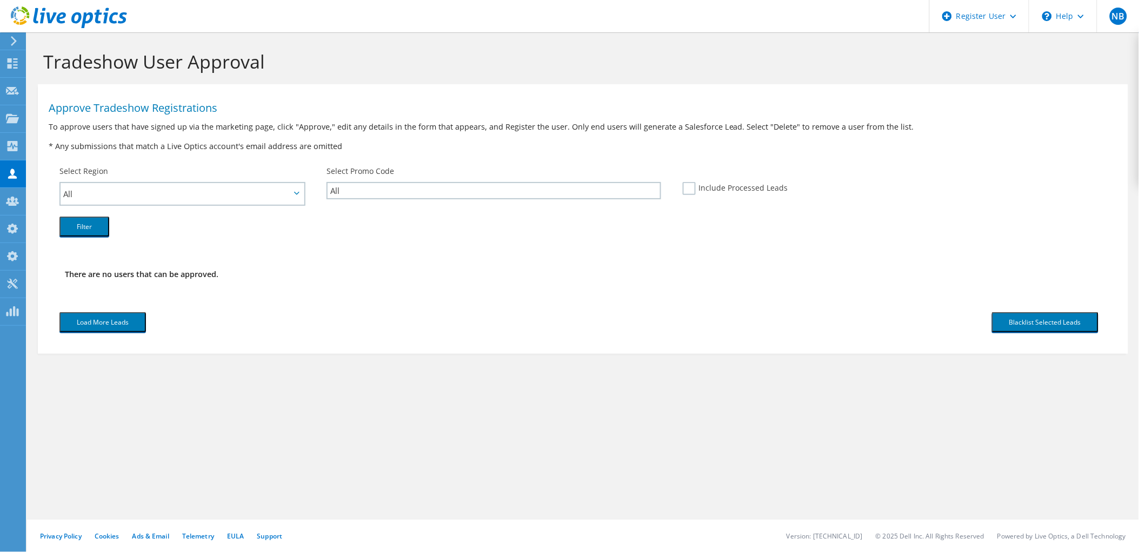
scroll to position [0, 0]
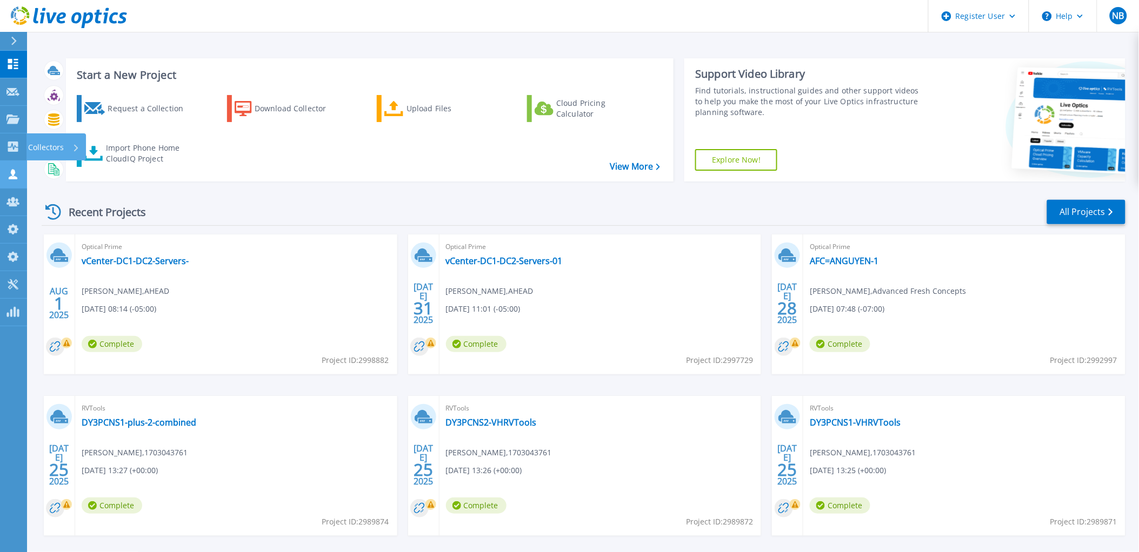
click at [14, 173] on icon at bounding box center [13, 174] width 9 height 10
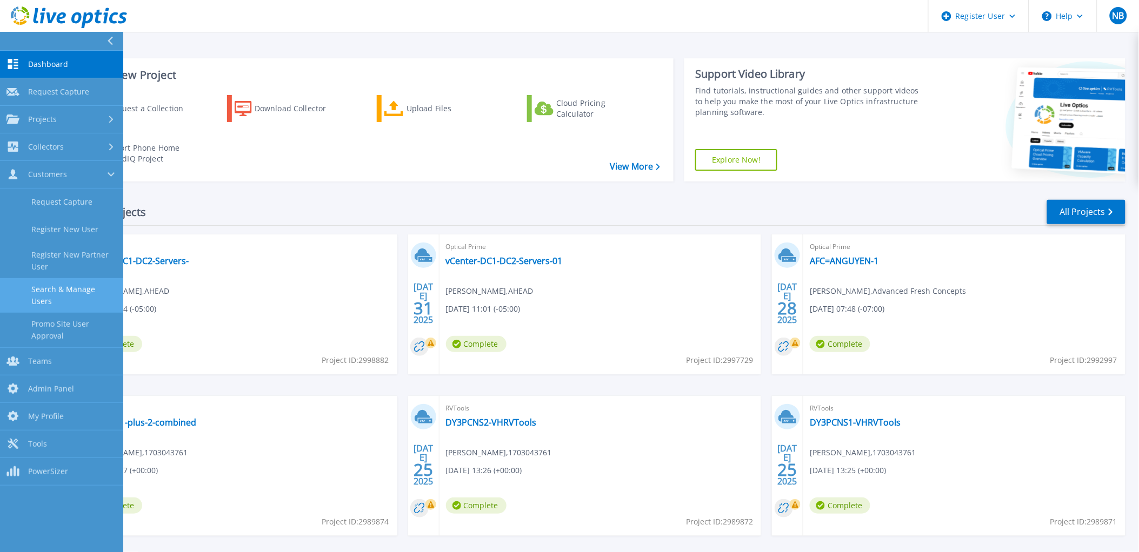
click at [65, 300] on link "Search & Manage Users" at bounding box center [61, 295] width 123 height 35
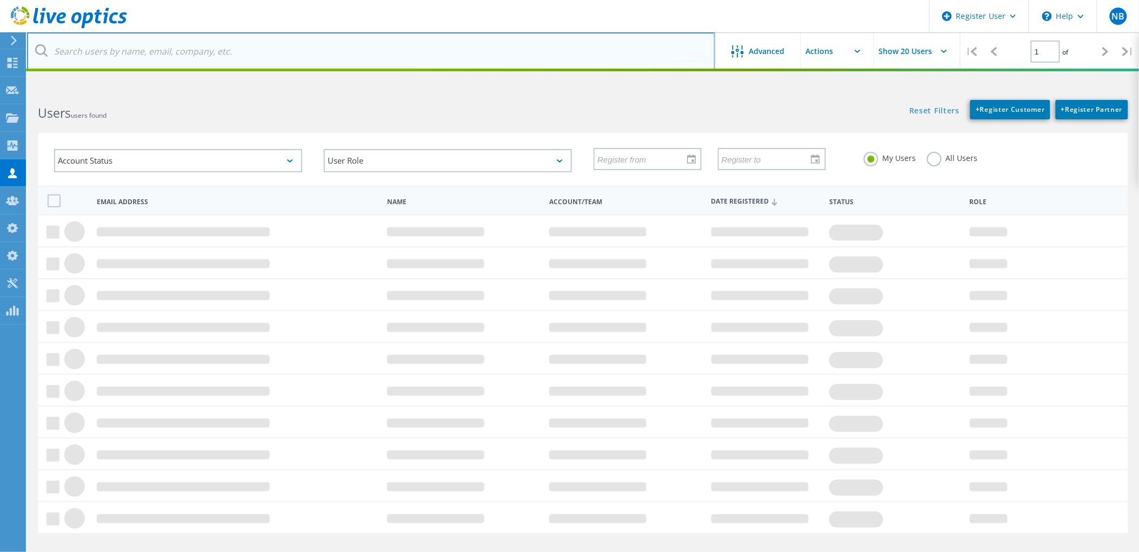
click at [224, 50] on input "text" at bounding box center [371, 51] width 688 height 38
paste input "@[DOMAIN_NAME]"
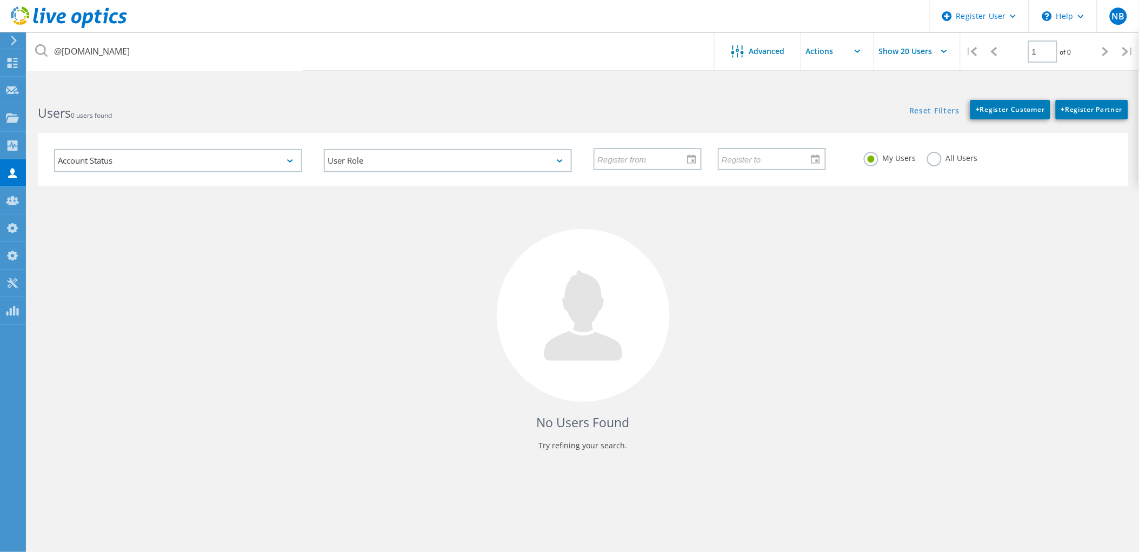
click at [930, 156] on label "All Users" at bounding box center [952, 157] width 51 height 10
click at [0, 0] on input "All Users" at bounding box center [0, 0] width 0 height 0
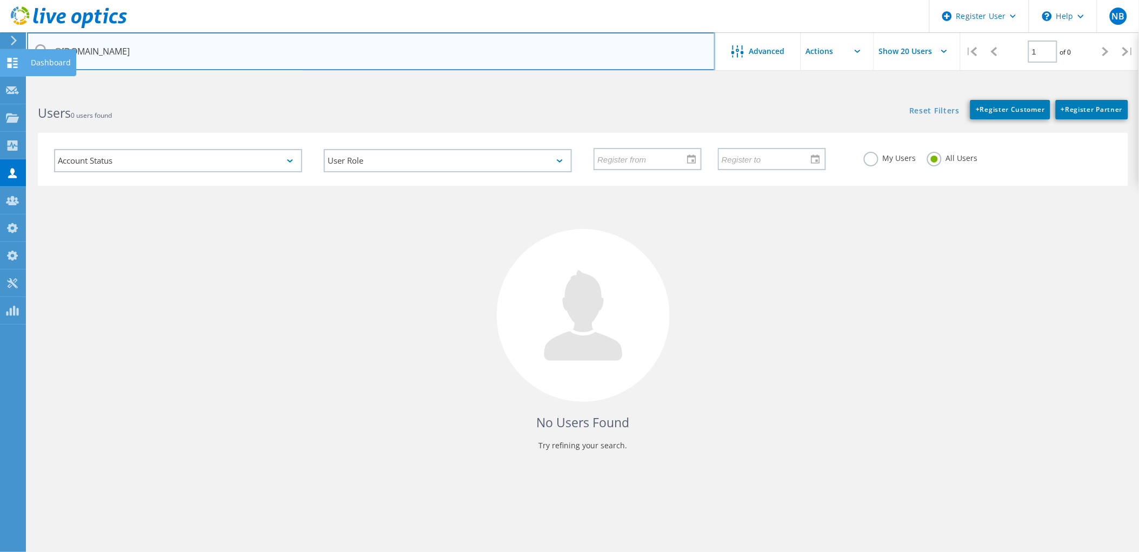
drag, startPoint x: 148, startPoint y: 55, endPoint x: 11, endPoint y: 56, distance: 136.7
click at [17, 89] on div "Register User \n Help Explore Helpful Articles Contact Support NB Dell Admin Us…" at bounding box center [569, 341] width 1139 height 504
click at [115, 51] on input "@[DOMAIN_NAME]" at bounding box center [371, 51] width 688 height 38
drag, startPoint x: 159, startPoint y: 51, endPoint x: 17, endPoint y: 52, distance: 142.7
click at [17, 89] on div "Register User \n Help Explore Helpful Articles Contact Support NB Dell Admin Us…" at bounding box center [569, 341] width 1139 height 504
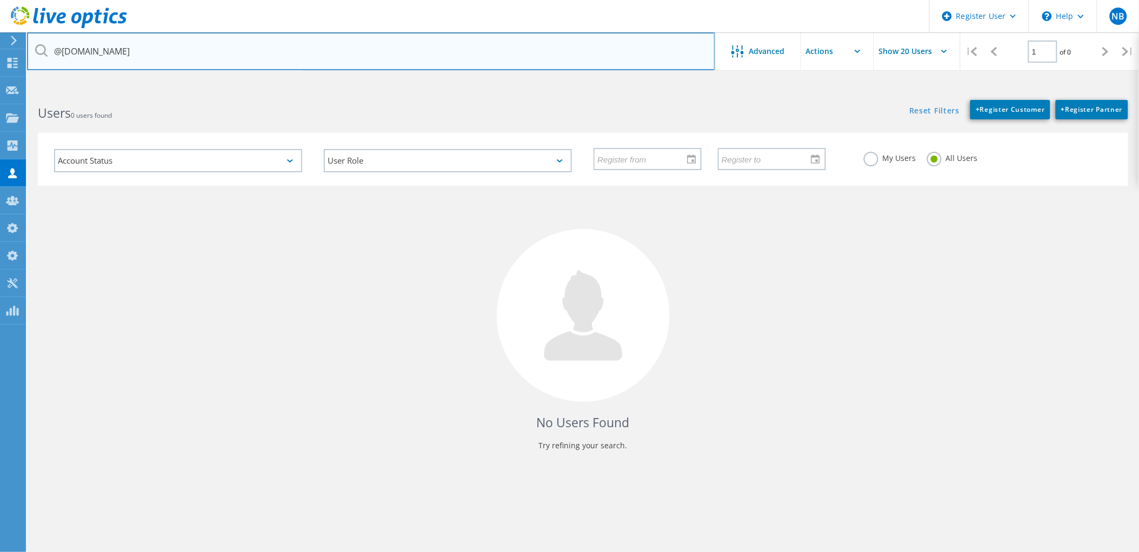
click at [158, 48] on input "@[DOMAIN_NAME]" at bounding box center [371, 51] width 688 height 38
drag, startPoint x: 191, startPoint y: 49, endPoint x: 47, endPoint y: 44, distance: 143.8
click at [47, 44] on div "@[DOMAIN_NAME]" at bounding box center [370, 51] width 687 height 38
paste input "oraiser.co.th"
drag, startPoint x: 163, startPoint y: 51, endPoint x: 28, endPoint y: 52, distance: 135.1
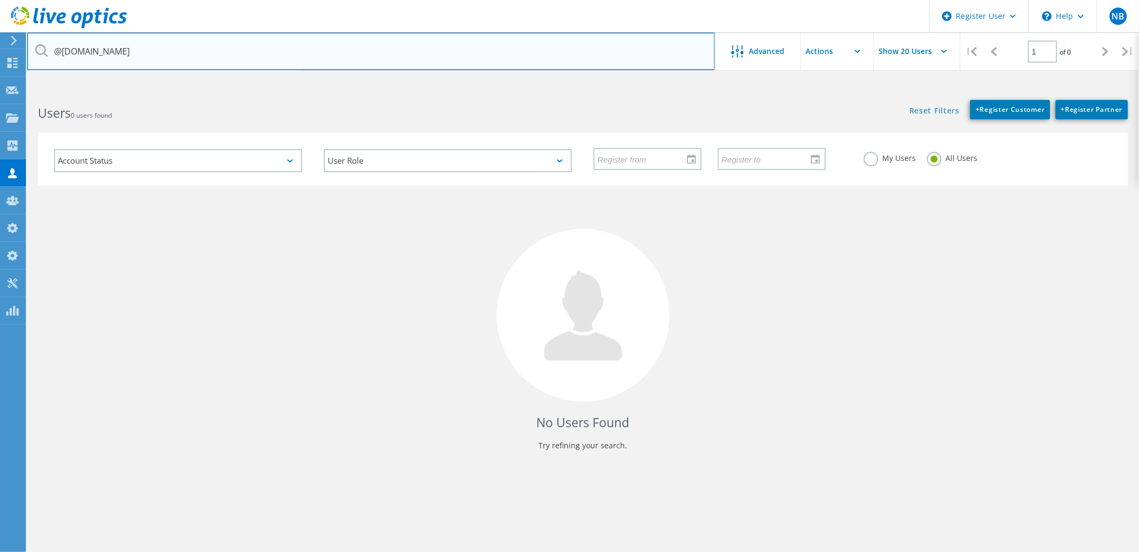
click at [29, 52] on input "@oraiser.co.th" at bounding box center [371, 51] width 688 height 38
paste input "dp-it.info"
drag, startPoint x: 105, startPoint y: 53, endPoint x: 42, endPoint y: 57, distance: 63.4
click at [42, 57] on input "@dp-it.info" at bounding box center [371, 51] width 688 height 38
paste input "vangerrevink.nl"
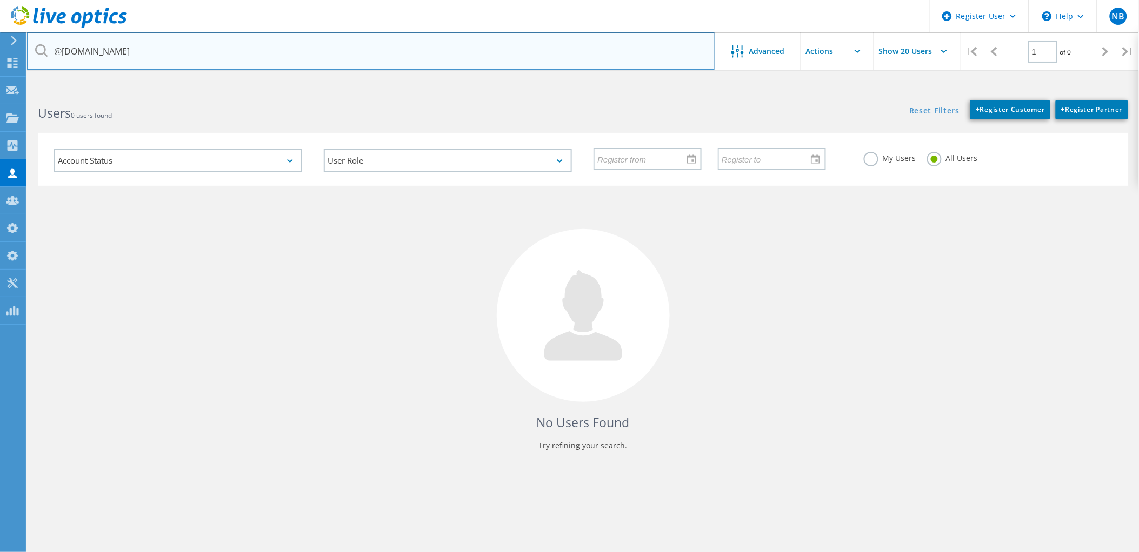
type input "@vangerrevink.nl"
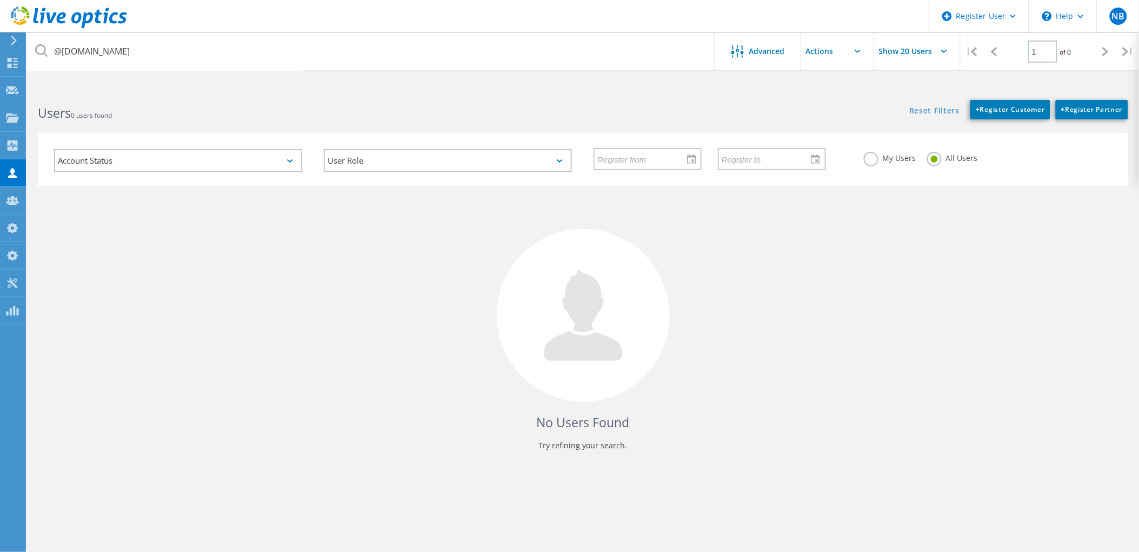
click at [275, 117] on h2 "Users 0 users found" at bounding box center [305, 113] width 534 height 18
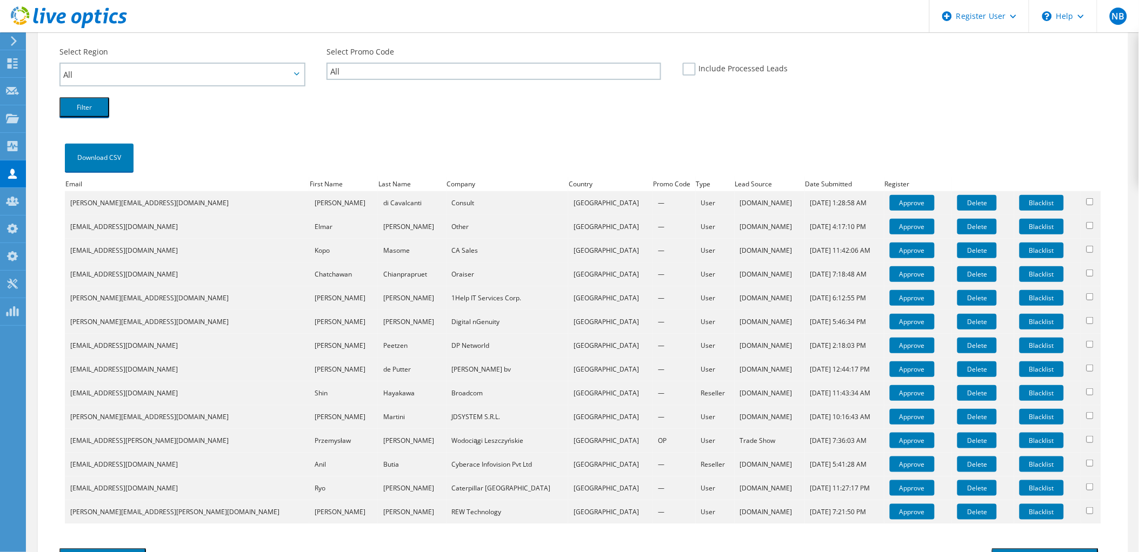
scroll to position [120, 0]
click at [890, 202] on link "Approve" at bounding box center [912, 203] width 45 height 16
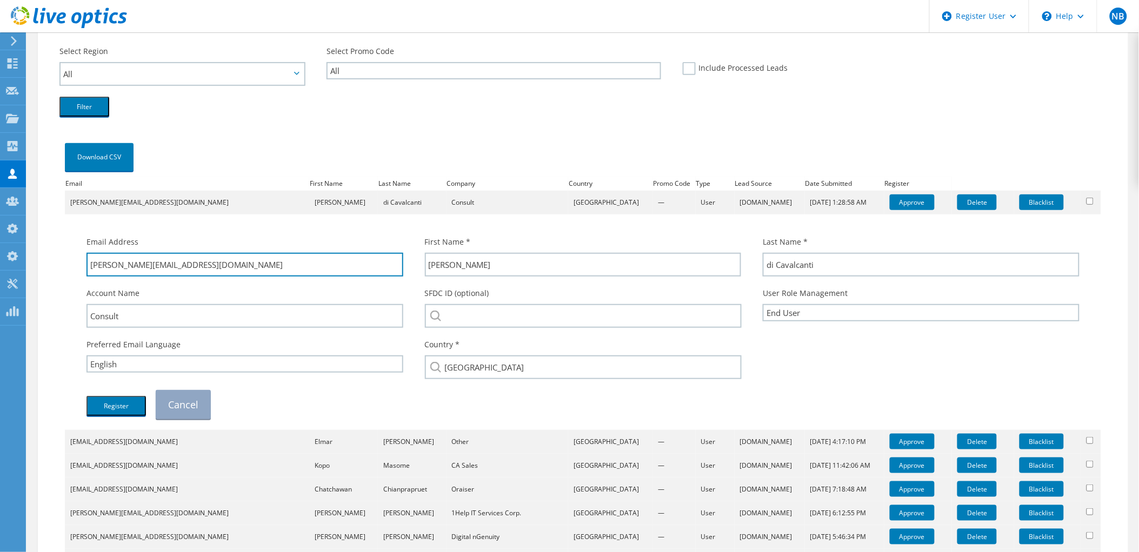
drag, startPoint x: 178, startPoint y: 265, endPoint x: 109, endPoint y: 285, distance: 72.0
click at [109, 285] on div "Email Address [PERSON_NAME][EMAIL_ADDRESS][DOMAIN_NAME] First Name * [PERSON_NA…" at bounding box center [583, 328] width 1014 height 194
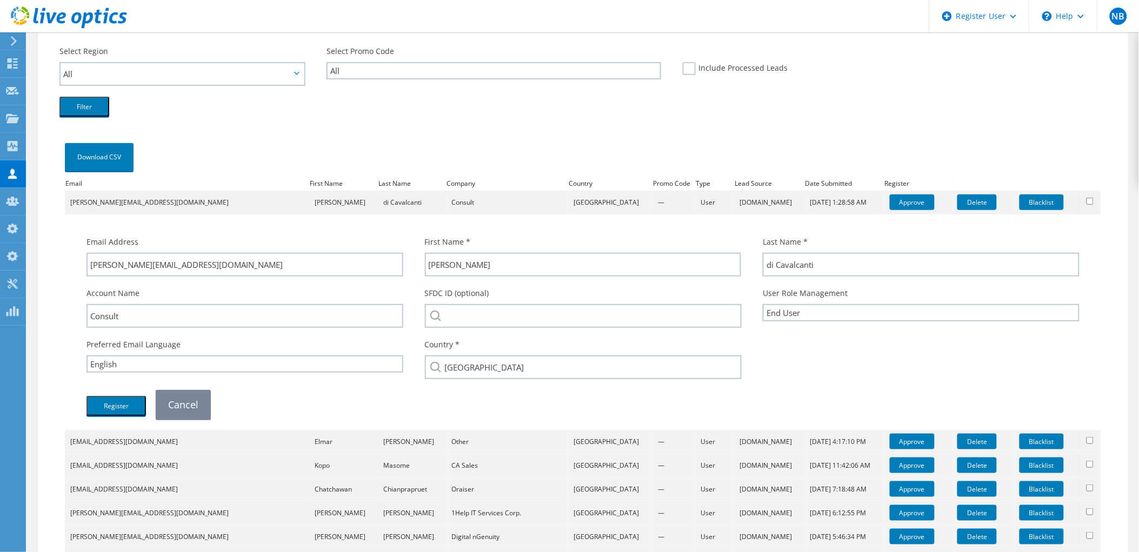
click at [175, 403] on link "Cancel" at bounding box center [183, 404] width 55 height 29
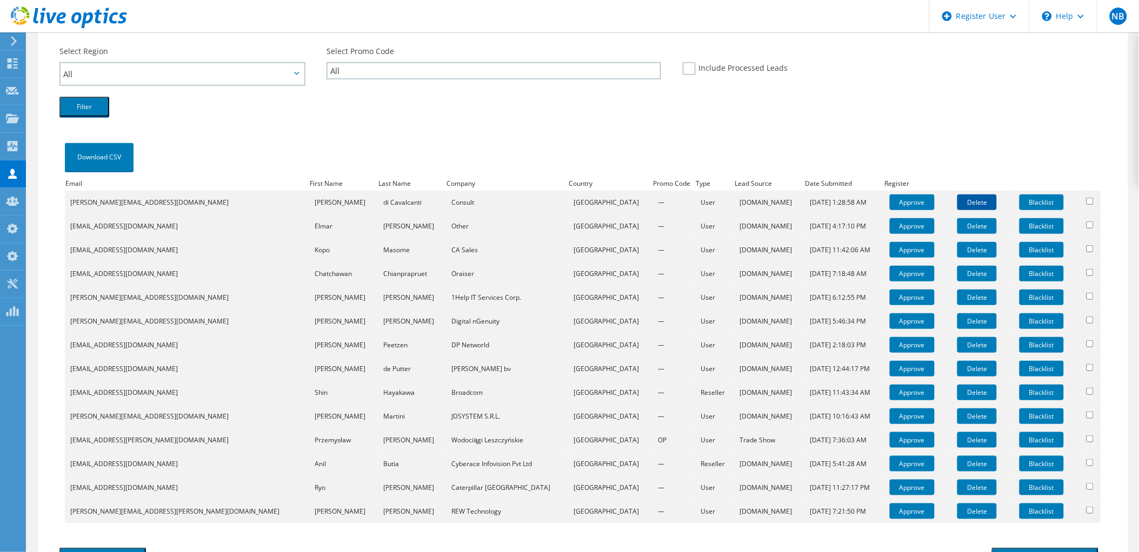
click at [967, 195] on link "Delete" at bounding box center [976, 203] width 39 height 16
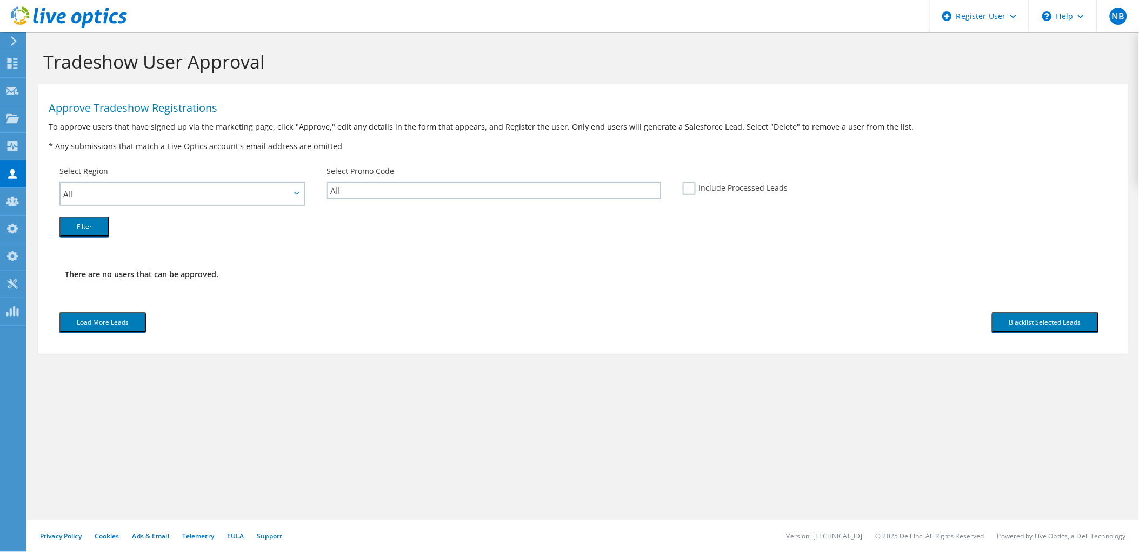
scroll to position [0, 0]
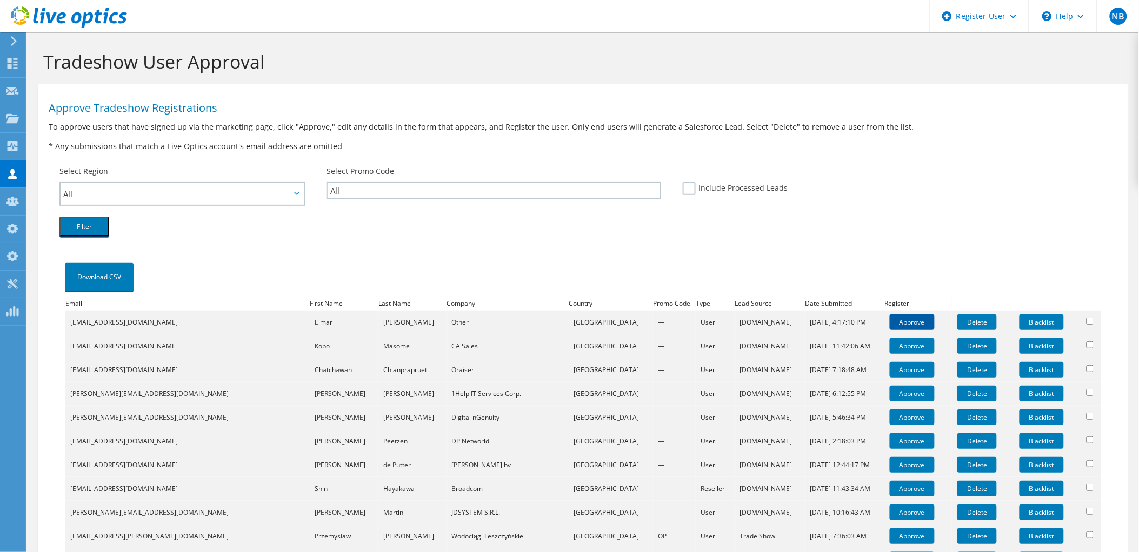
click at [890, 317] on link "Approve" at bounding box center [912, 323] width 45 height 16
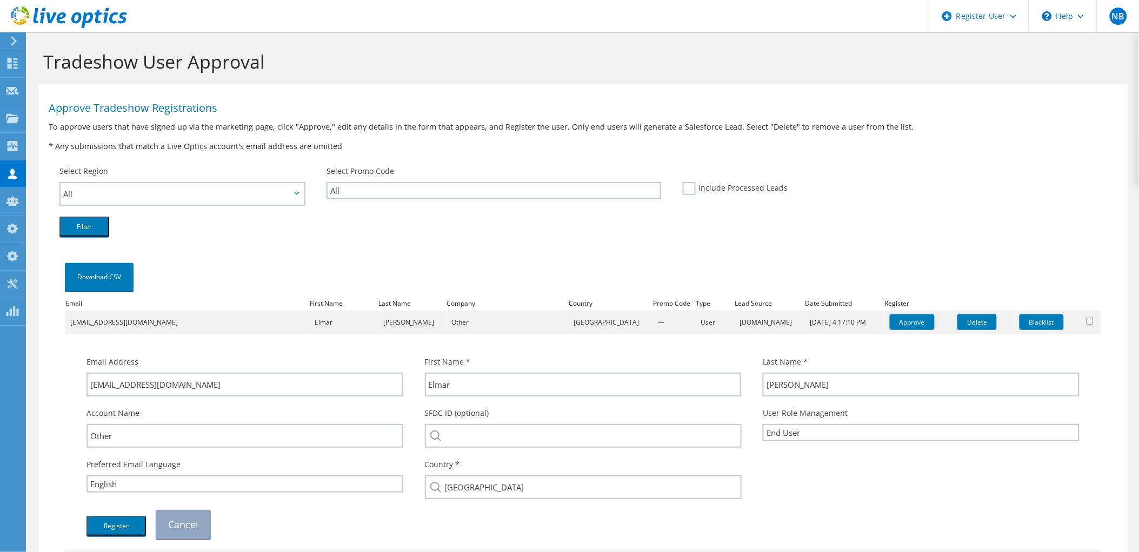
scroll to position [120, 0]
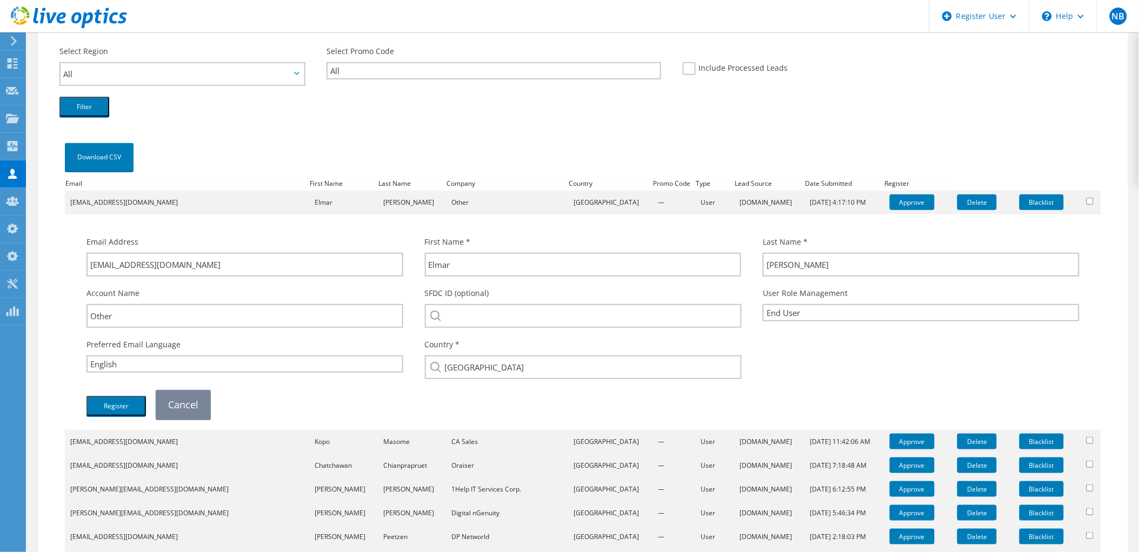
click at [199, 400] on link "Cancel" at bounding box center [183, 404] width 55 height 29
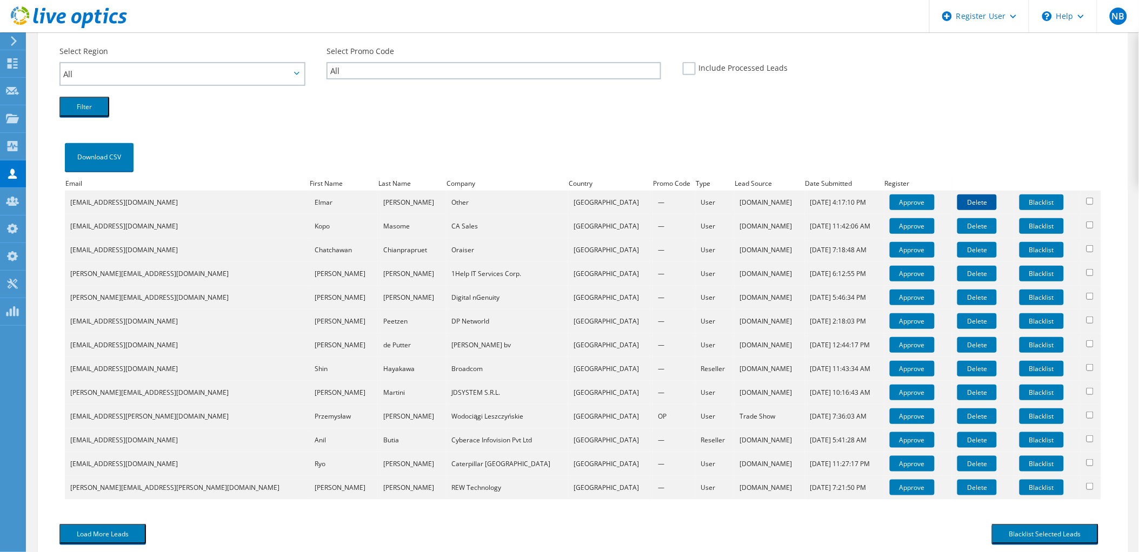
click at [957, 197] on link "Delete" at bounding box center [976, 203] width 39 height 16
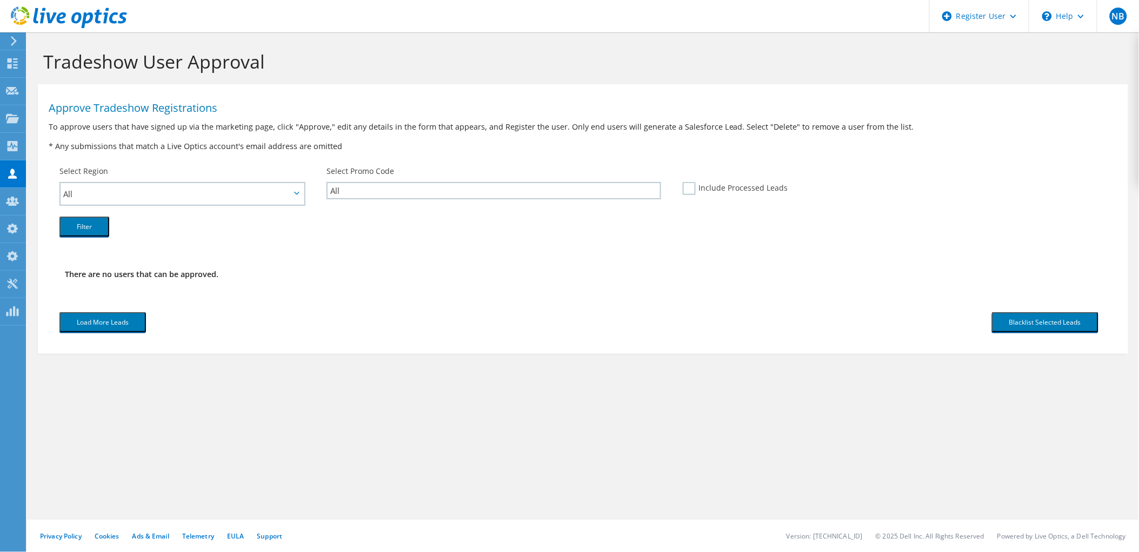
scroll to position [0, 0]
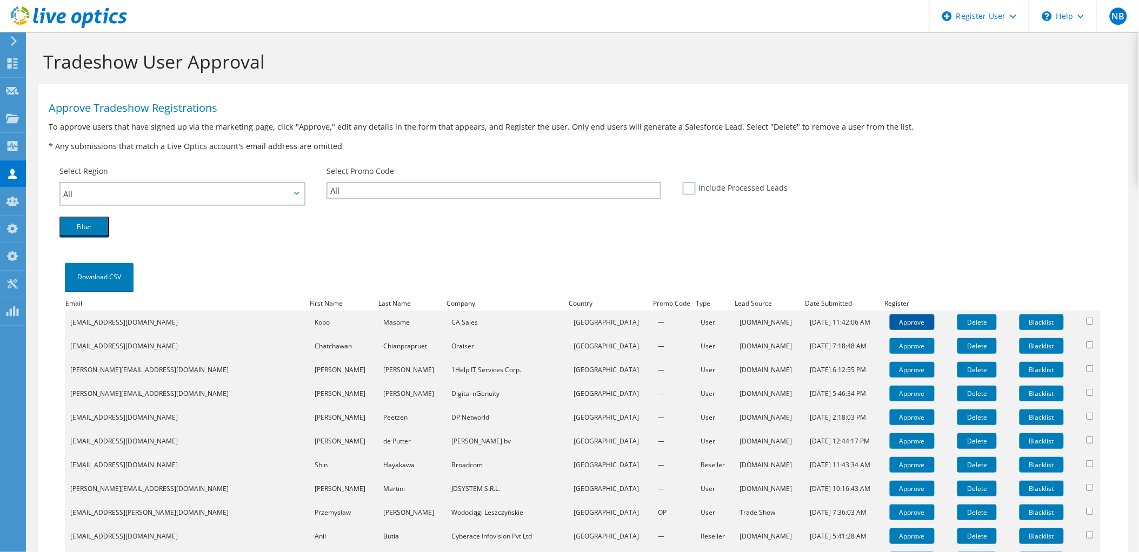
click at [895, 322] on link "Approve" at bounding box center [912, 323] width 45 height 16
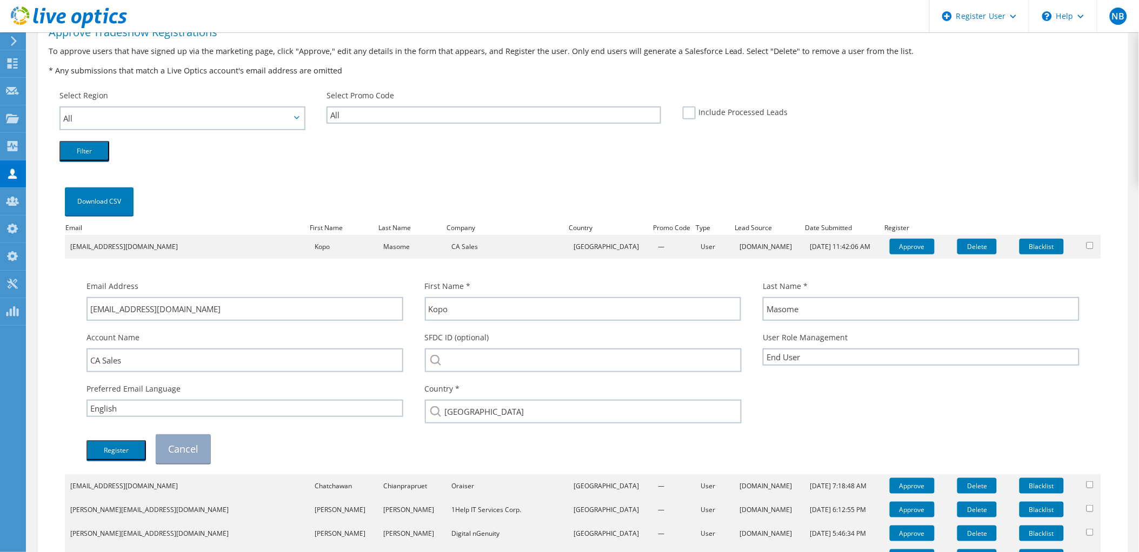
scroll to position [180, 0]
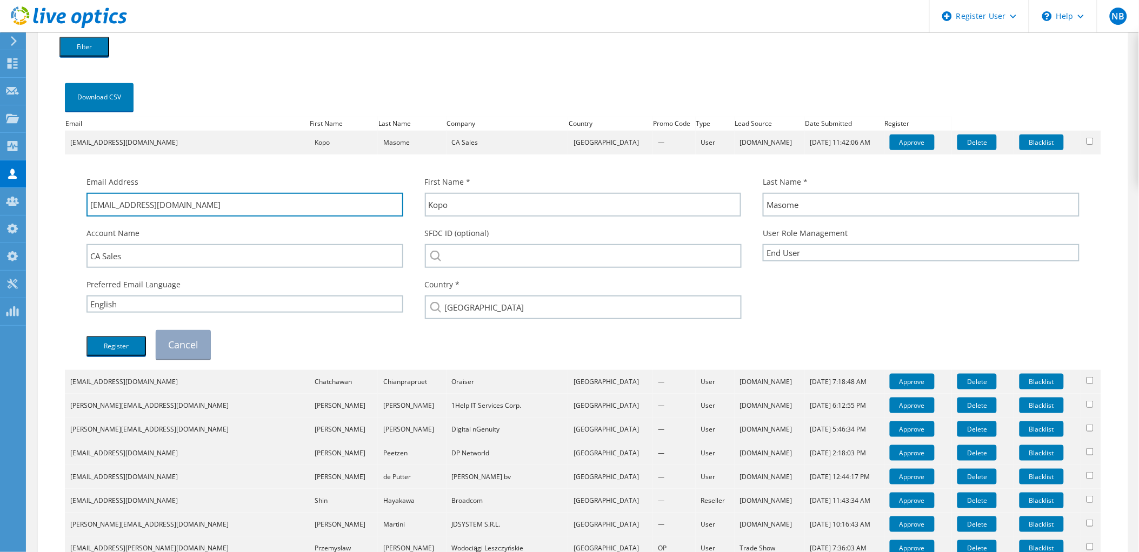
drag, startPoint x: 171, startPoint y: 200, endPoint x: 111, endPoint y: 224, distance: 64.7
click at [111, 224] on div "Email Address [EMAIL_ADDRESS][DOMAIN_NAME] First Name * [GEOGRAPHIC_DATA] Last …" at bounding box center [583, 268] width 1014 height 194
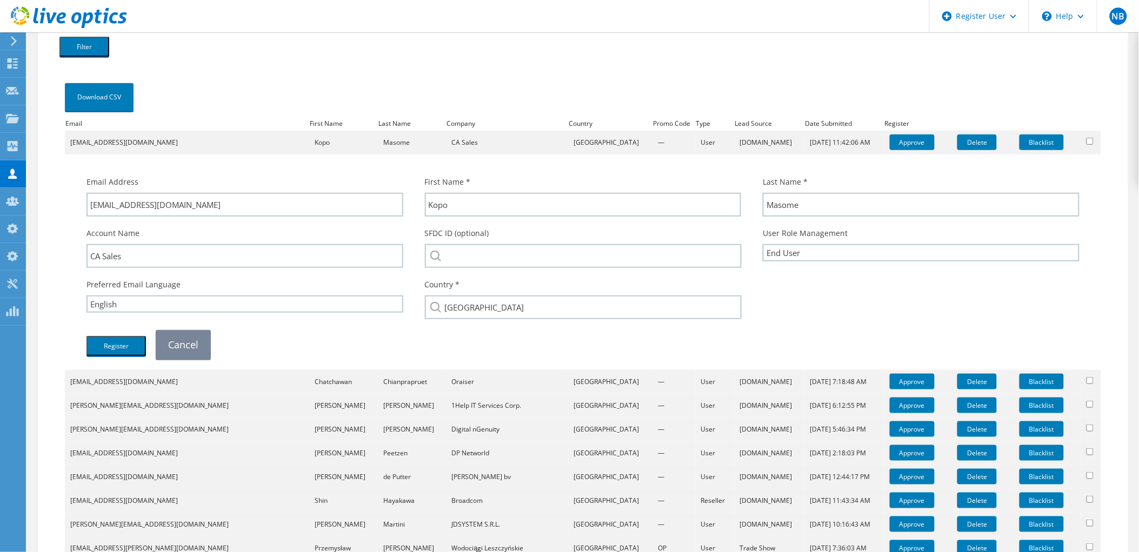
click at [193, 350] on link "Cancel" at bounding box center [183, 344] width 55 height 29
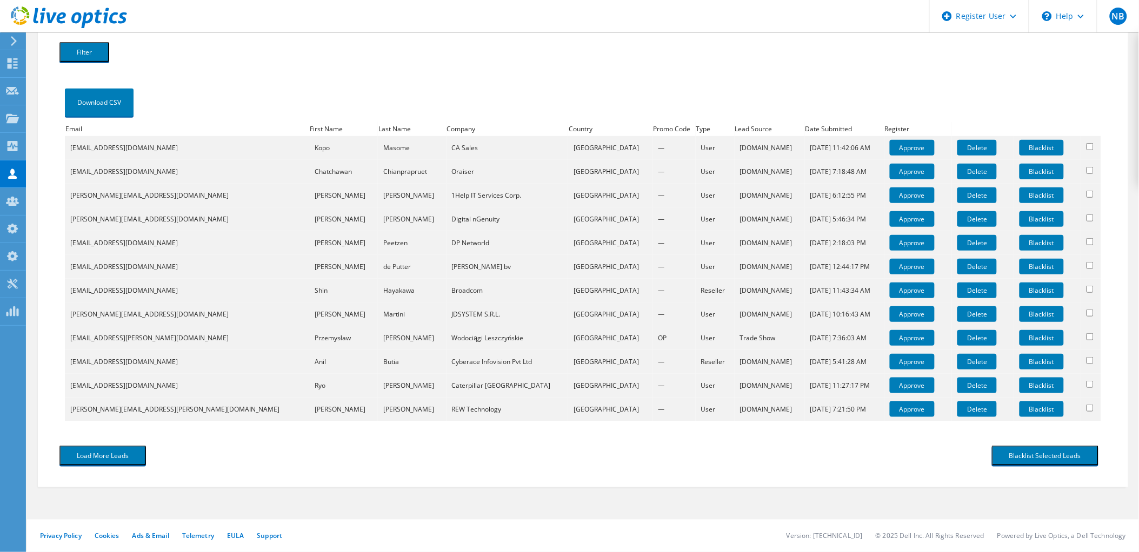
scroll to position [171, 0]
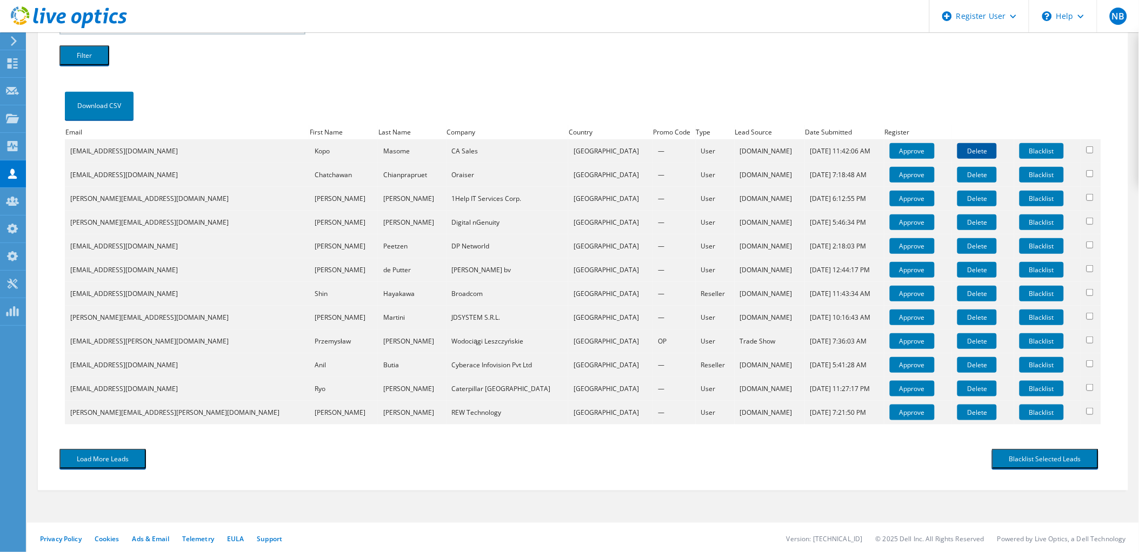
click at [958, 143] on link "Delete" at bounding box center [976, 151] width 39 height 16
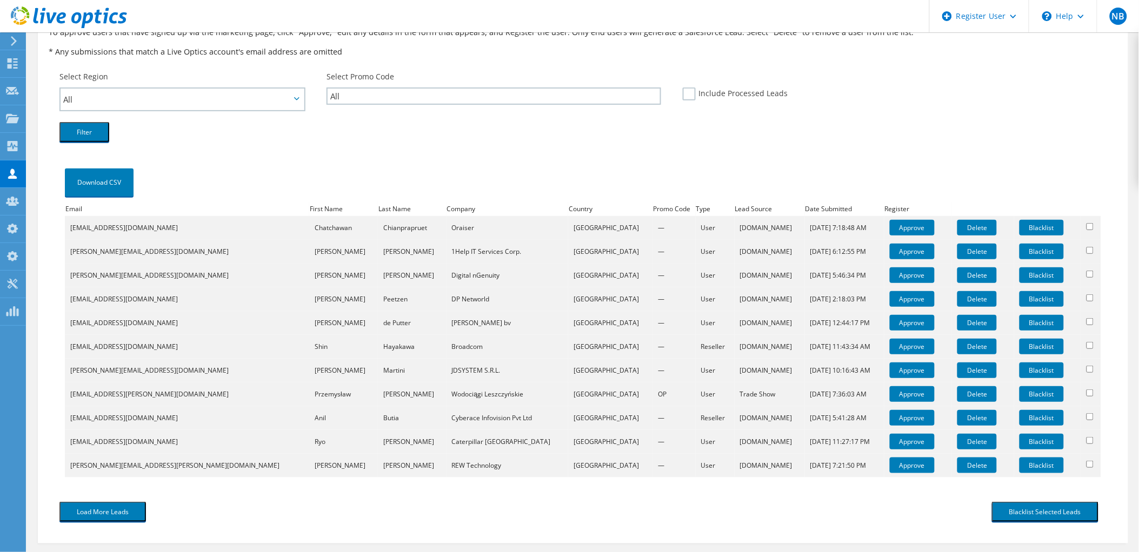
scroll to position [148, 0]
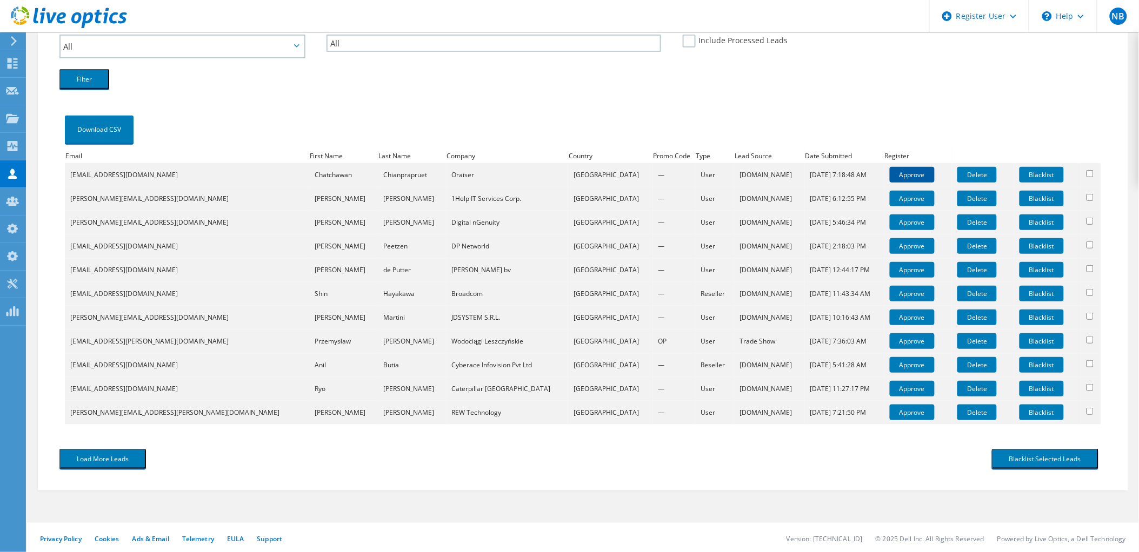
click at [890, 169] on link "Approve" at bounding box center [912, 175] width 45 height 16
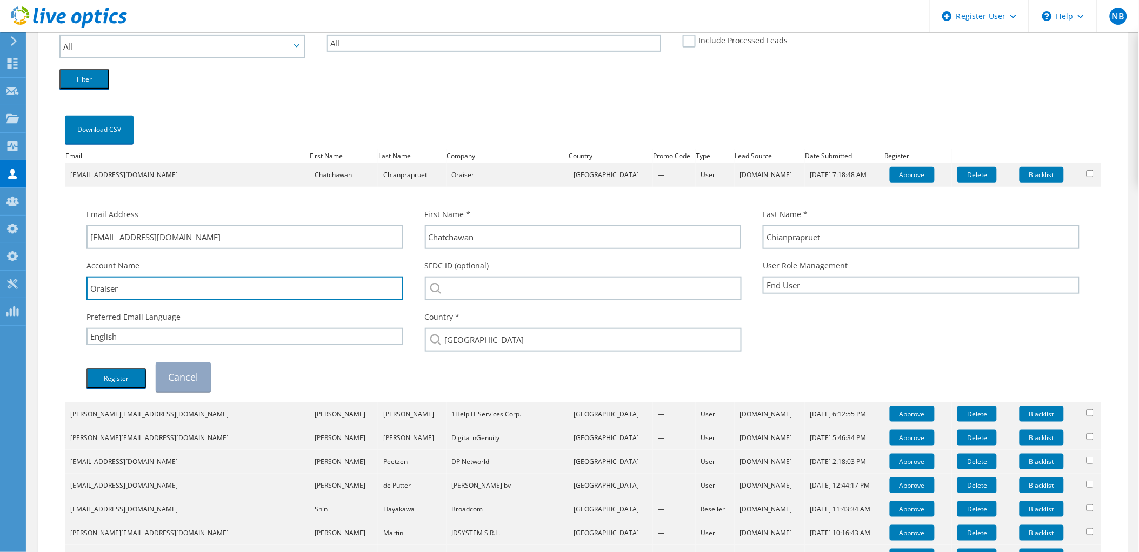
drag, startPoint x: 162, startPoint y: 295, endPoint x: 79, endPoint y: 289, distance: 83.4
click at [79, 289] on div "Account Name Oraiser" at bounding box center [245, 280] width 338 height 51
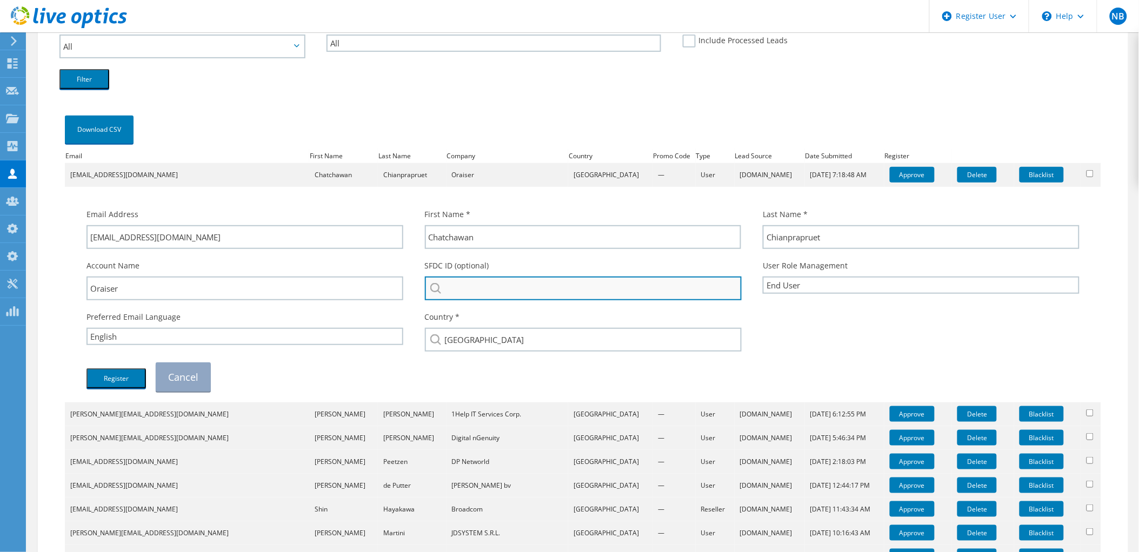
click at [510, 296] on input "search" at bounding box center [583, 289] width 317 height 24
paste input "Oraiser"
type input "Oraiser"
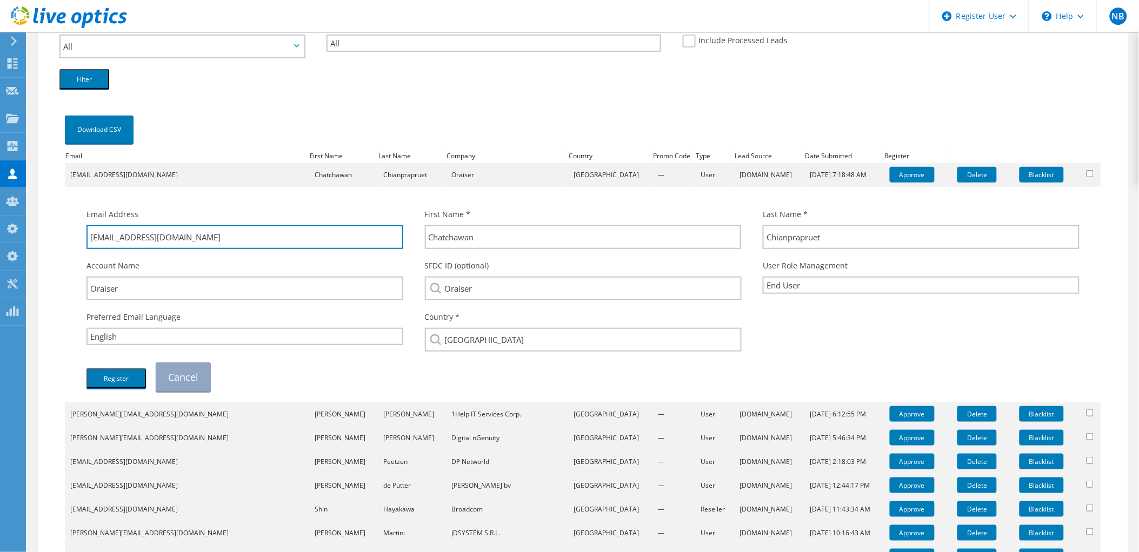
drag, startPoint x: 219, startPoint y: 244, endPoint x: 143, endPoint y: 255, distance: 77.0
click at [143, 255] on div "Email Address [EMAIL_ADDRESS][DOMAIN_NAME] First Name * [GEOGRAPHIC_DATA] Last …" at bounding box center [583, 300] width 1014 height 194
click at [136, 375] on button "Register" at bounding box center [115, 379] width 59 height 20
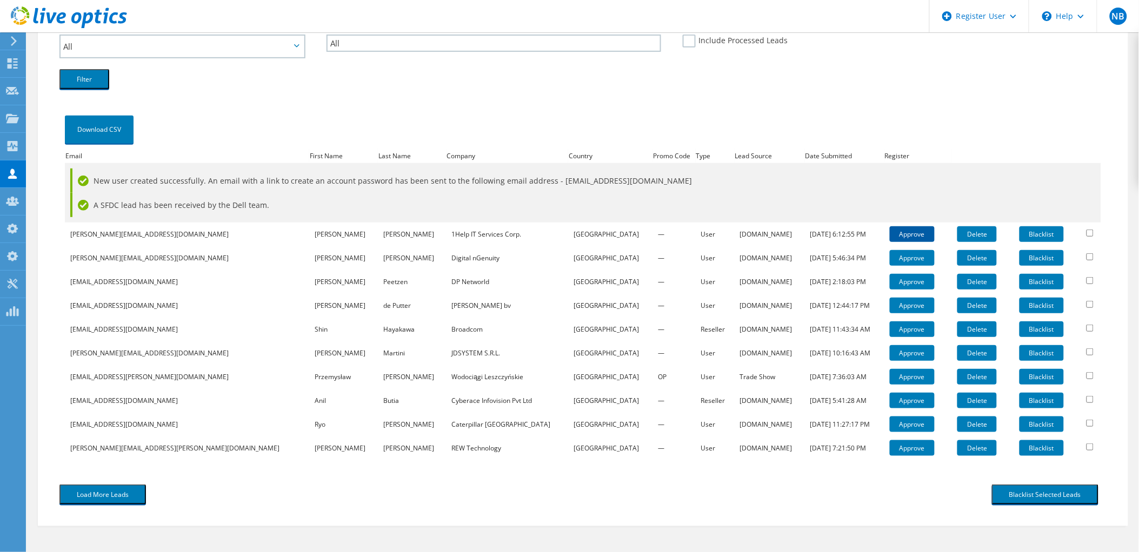
click at [890, 229] on link "Approve" at bounding box center [912, 234] width 45 height 16
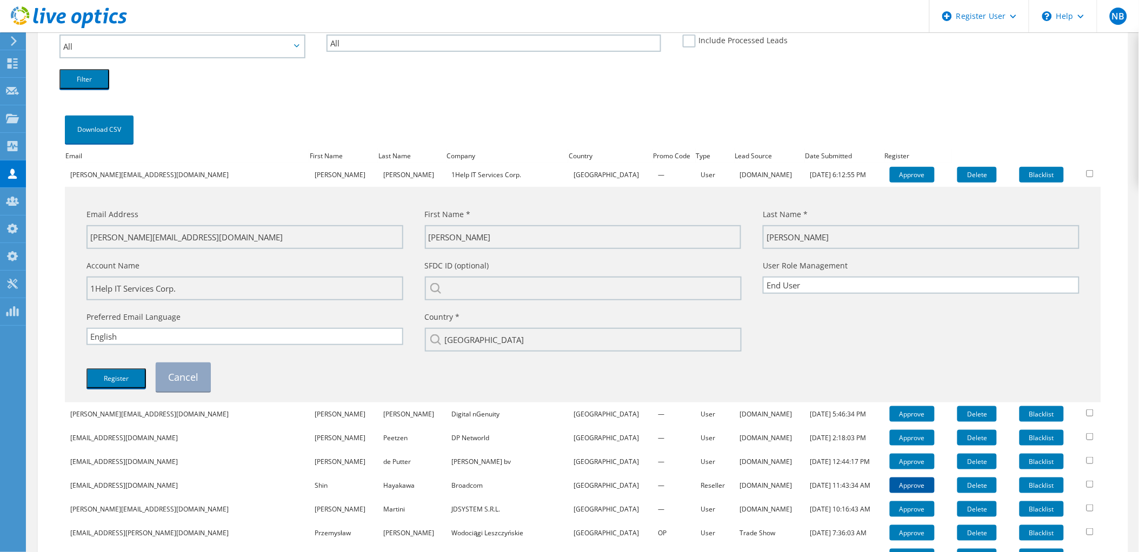
click at [890, 478] on link "Approve" at bounding box center [912, 486] width 45 height 16
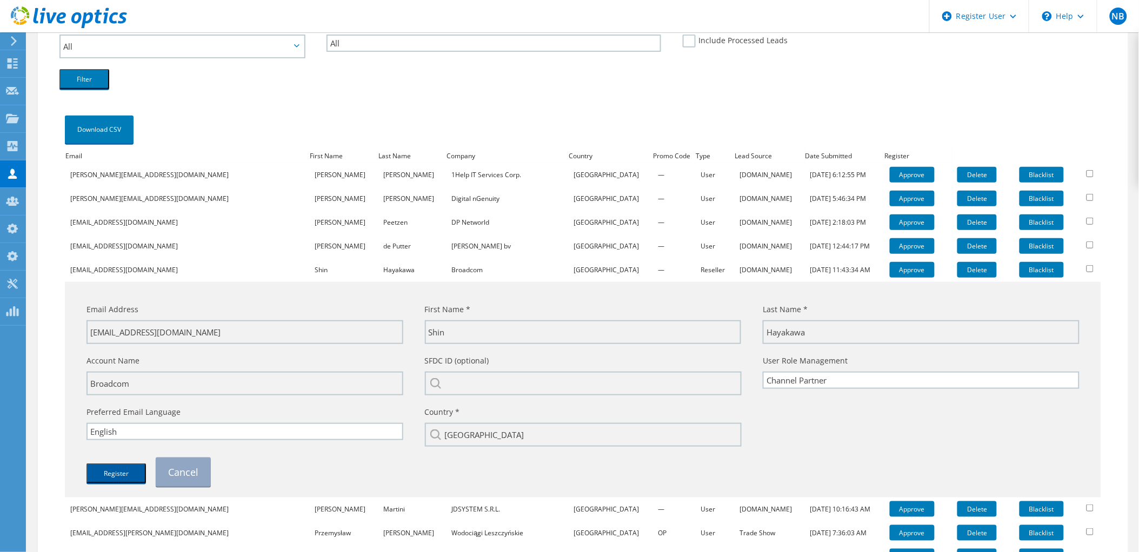
click at [121, 466] on button "Register" at bounding box center [115, 474] width 59 height 20
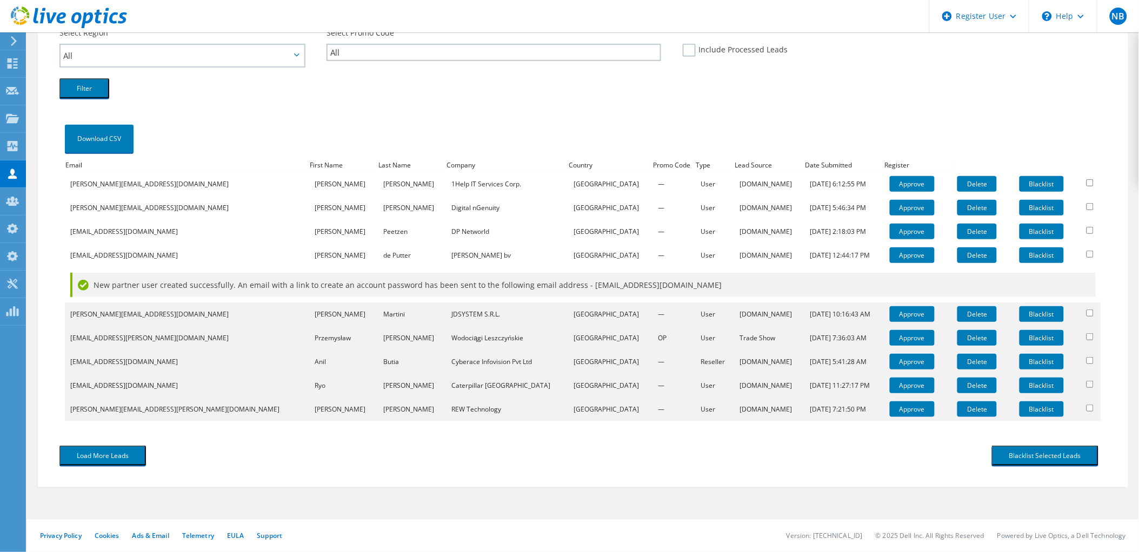
scroll to position [135, 0]
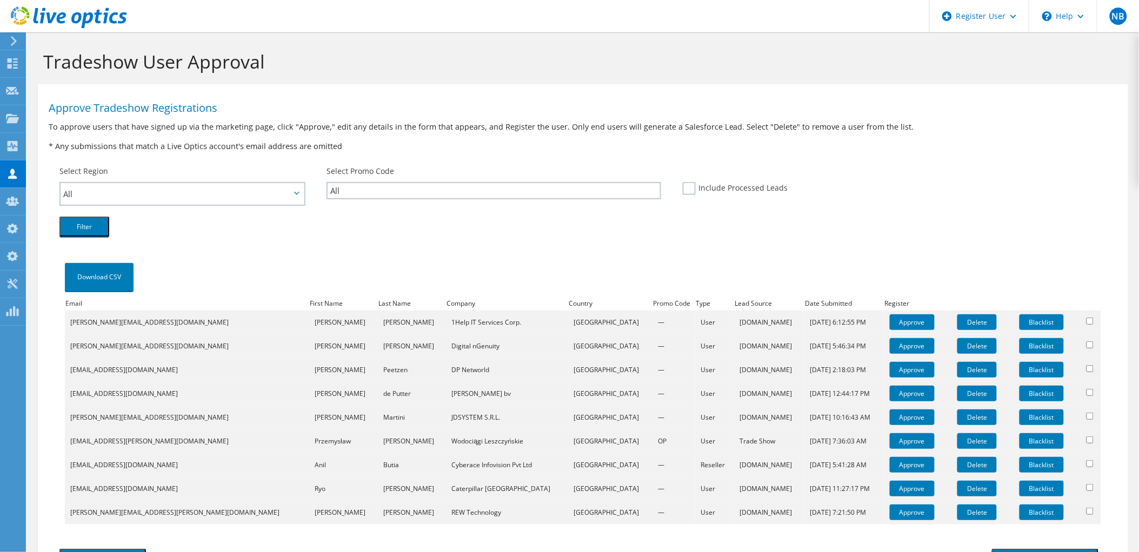
scroll to position [100, 0]
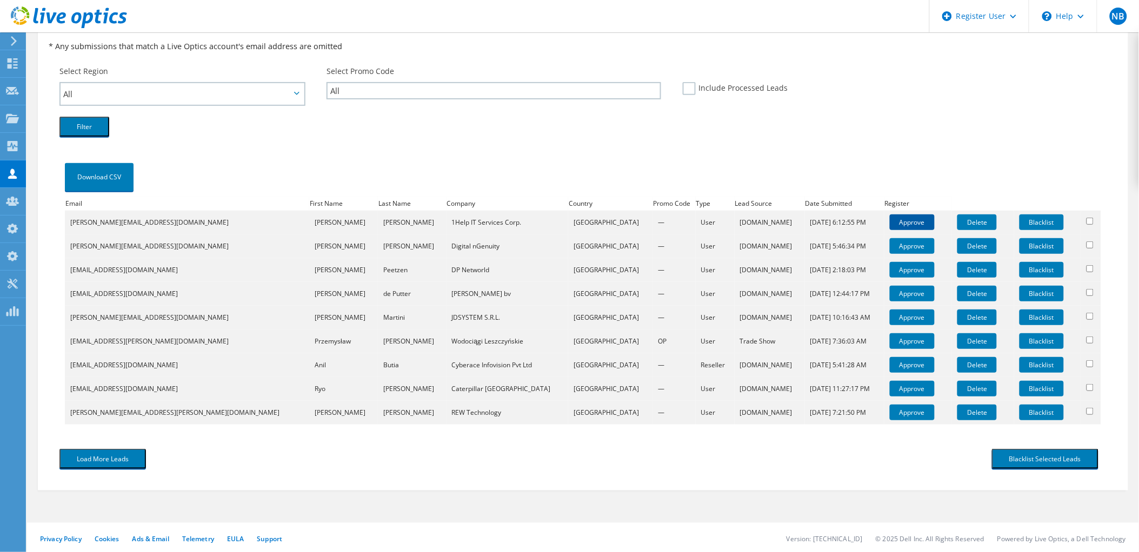
click at [890, 220] on link "Approve" at bounding box center [912, 223] width 45 height 16
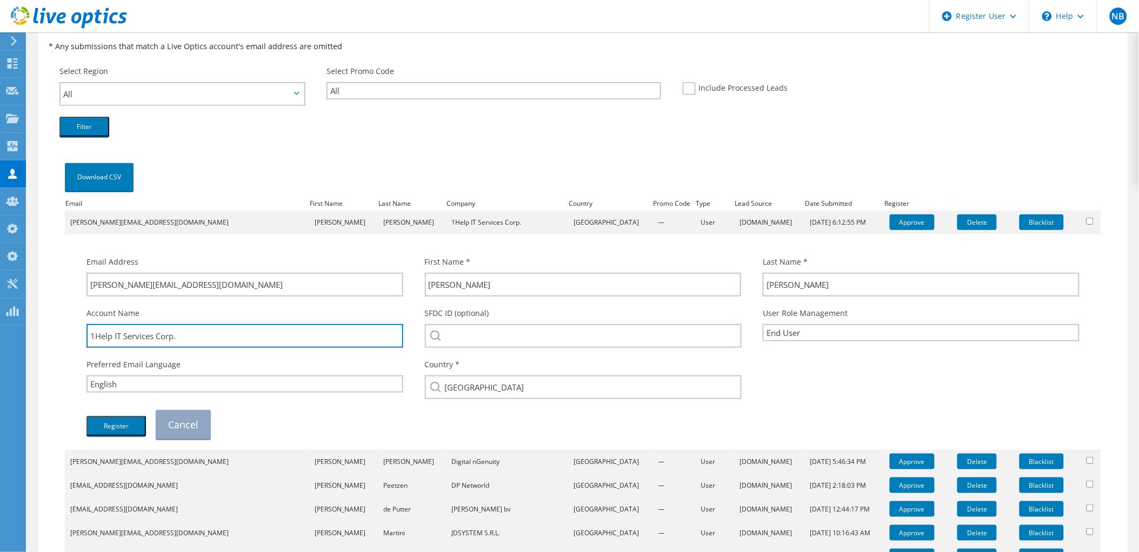
drag, startPoint x: 154, startPoint y: 333, endPoint x: 68, endPoint y: 332, distance: 86.5
click at [68, 332] on td "Email Address [PERSON_NAME][EMAIL_ADDRESS][DOMAIN_NAME] First Name * [PERSON_NA…" at bounding box center [583, 343] width 1036 height 216
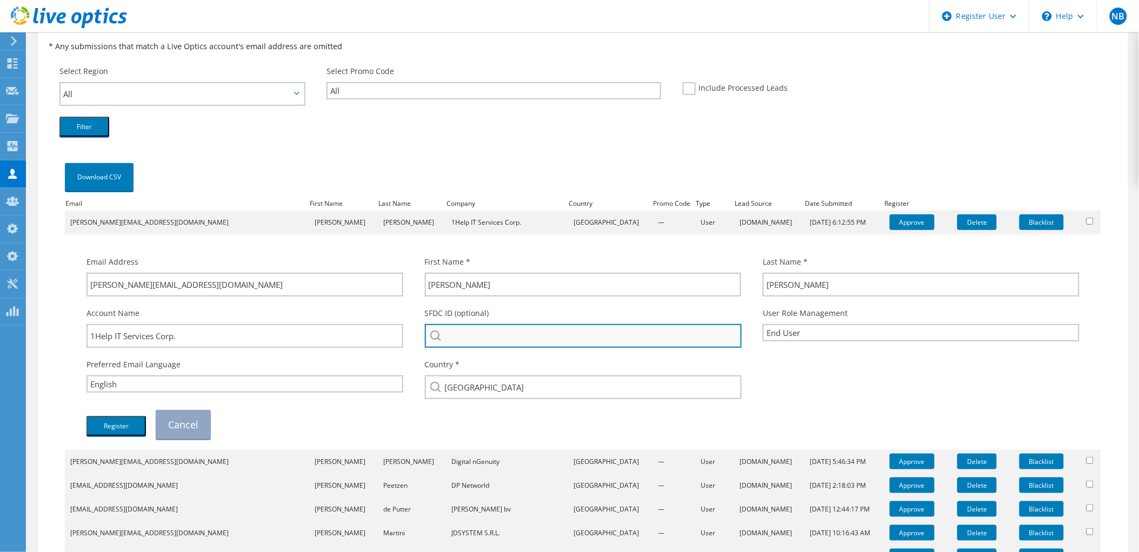
click at [575, 333] on input "search" at bounding box center [583, 336] width 317 height 24
paste input "1Help IT Services"
drag, startPoint x: 536, startPoint y: 339, endPoint x: 407, endPoint y: 335, distance: 128.7
click at [407, 335] on div "Account Name 1Help IT Services Corp. SFDC ID (optional) 1Help IT Services 1HELP…" at bounding box center [583, 327] width 1014 height 51
paste input "3611060035"
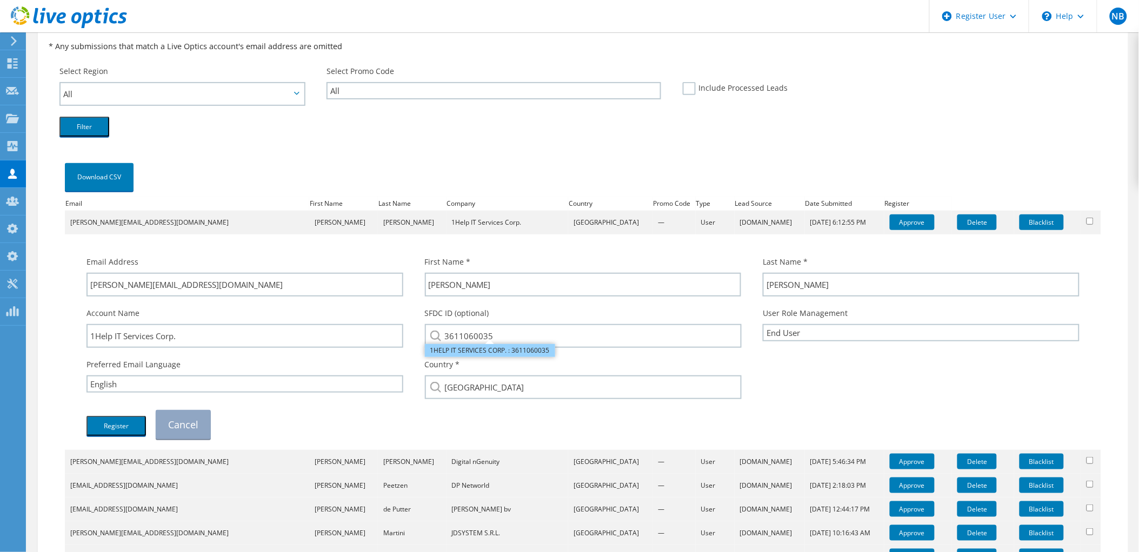
click at [492, 350] on li "1HELP IT SERVICES CORP. : 3611060035" at bounding box center [490, 350] width 130 height 13
type input "1HELP IT SERVICES CORP. : 3611060035"
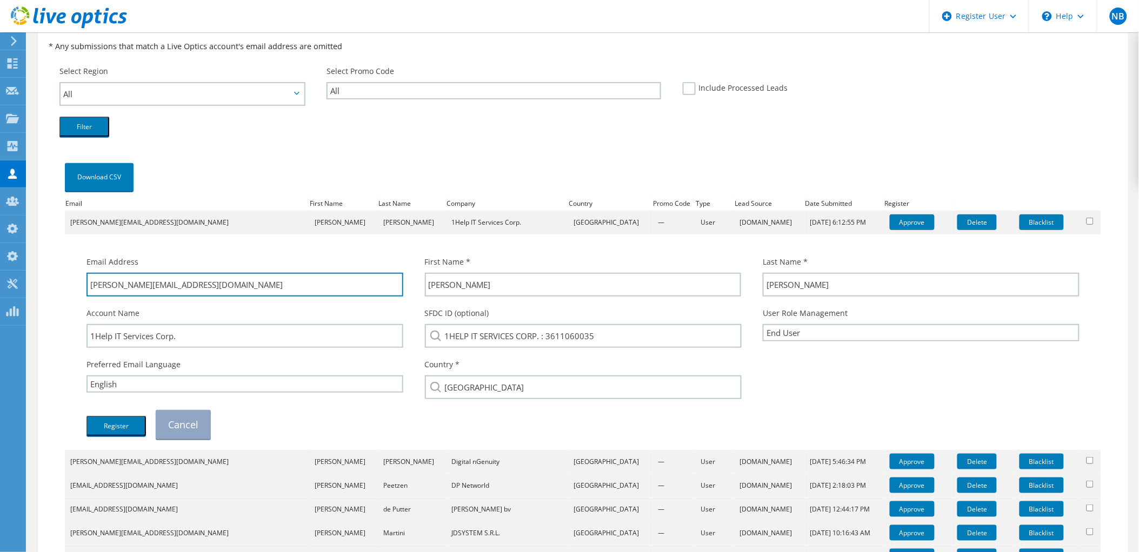
drag, startPoint x: 191, startPoint y: 288, endPoint x: 115, endPoint y: 306, distance: 78.0
click at [115, 306] on div "Email Address sergey@lubenkov.ca First Name * Sergey Last Name * Lubenkov" at bounding box center [583, 348] width 1014 height 194
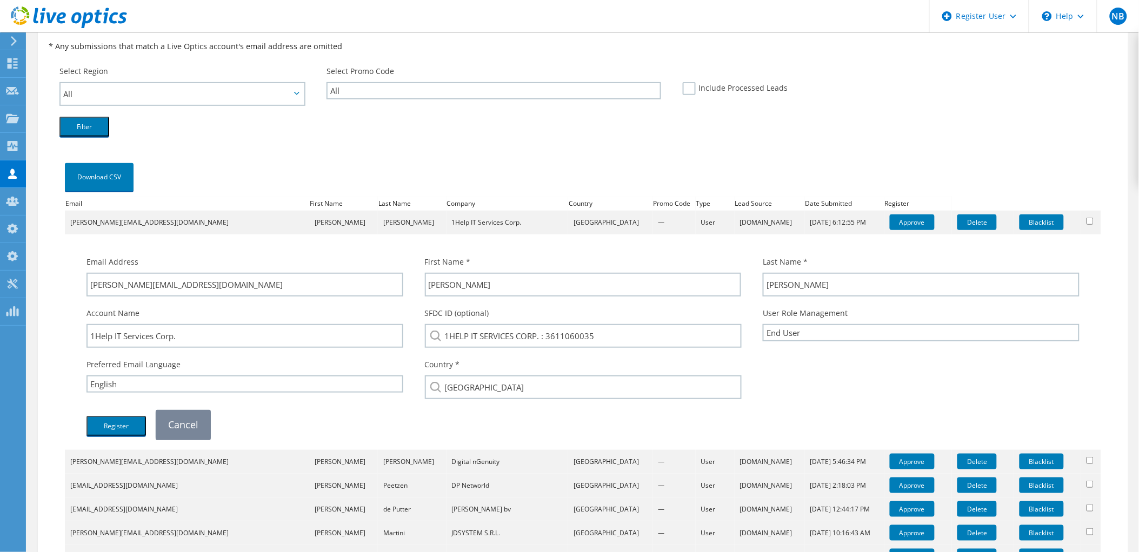
click at [191, 419] on link "Cancel" at bounding box center [183, 424] width 55 height 29
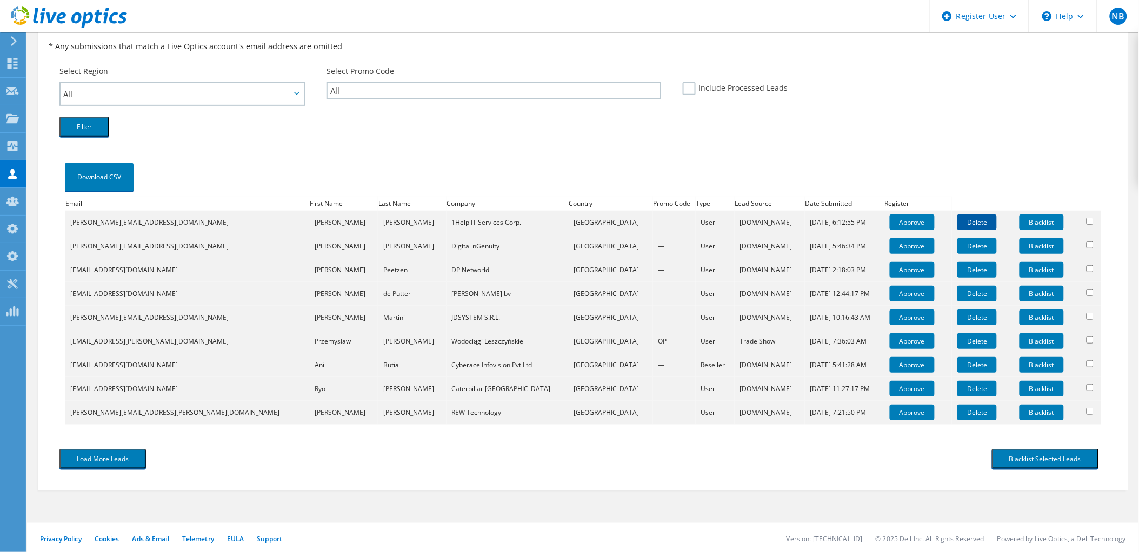
click at [962, 218] on link "Delete" at bounding box center [976, 223] width 39 height 16
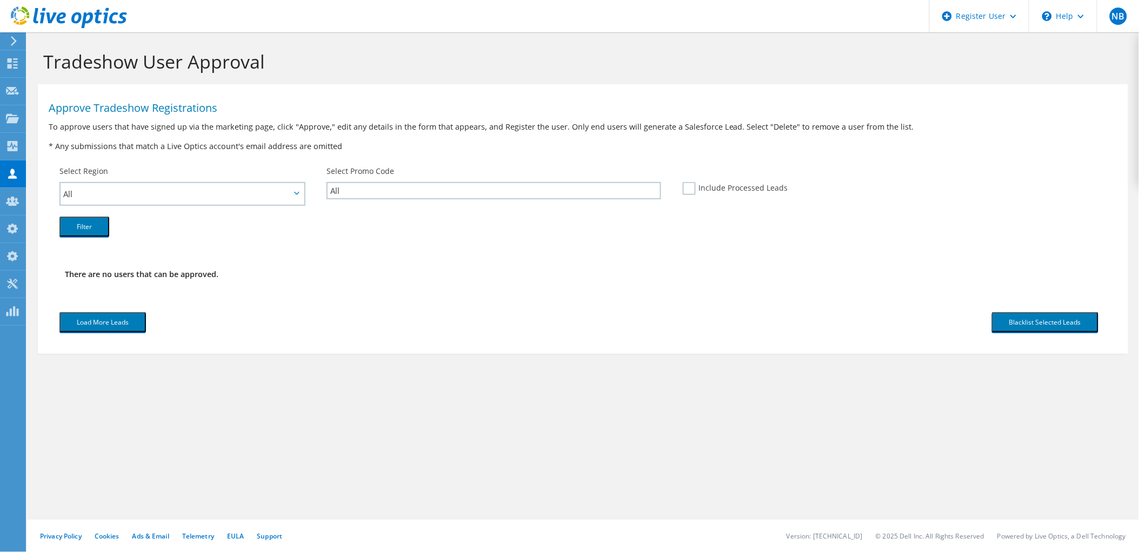
scroll to position [0, 0]
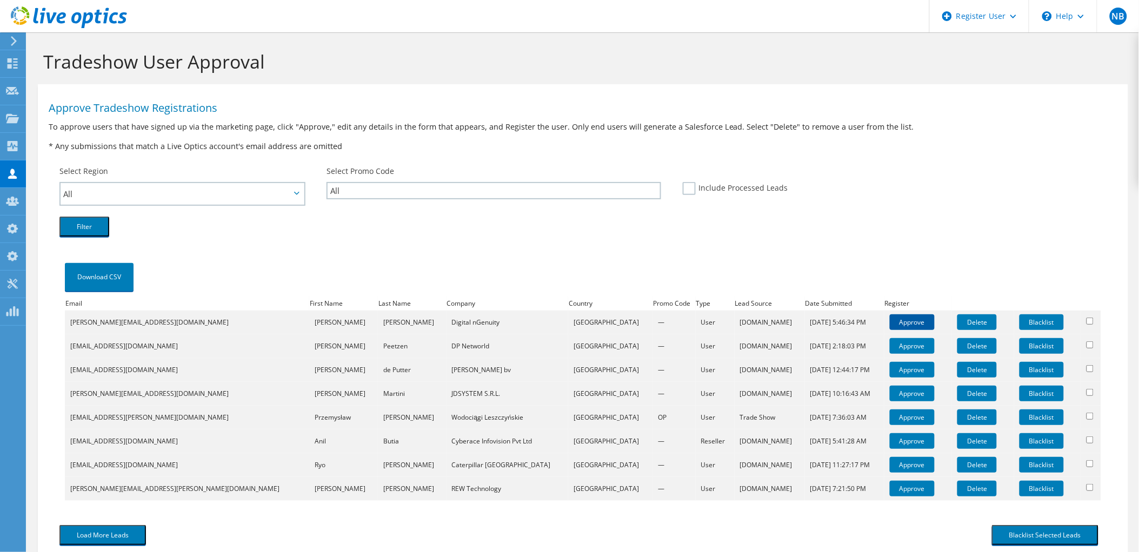
click at [890, 320] on link "Approve" at bounding box center [912, 323] width 45 height 16
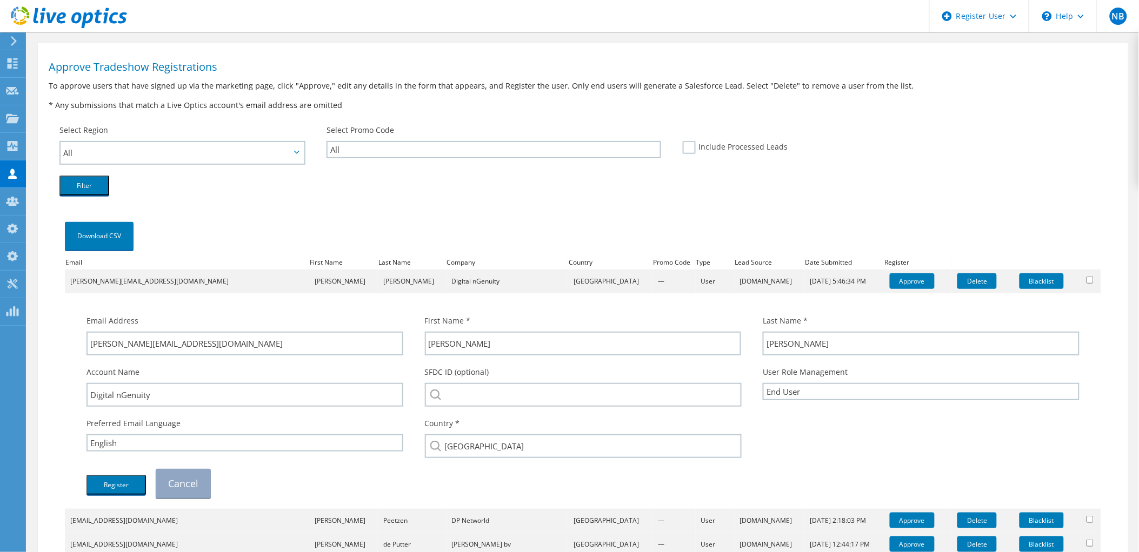
scroll to position [60, 0]
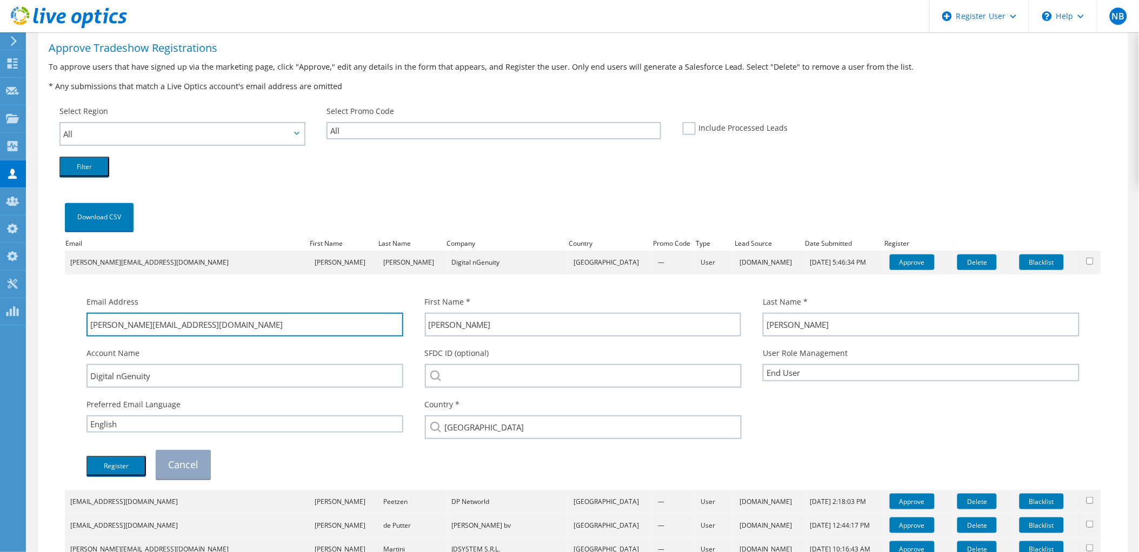
drag, startPoint x: 184, startPoint y: 327, endPoint x: 106, endPoint y: 341, distance: 79.1
click at [106, 341] on div "Email Address [PERSON_NAME][EMAIL_ADDRESS][DOMAIN_NAME] First Name * [PERSON_NA…" at bounding box center [583, 388] width 1014 height 194
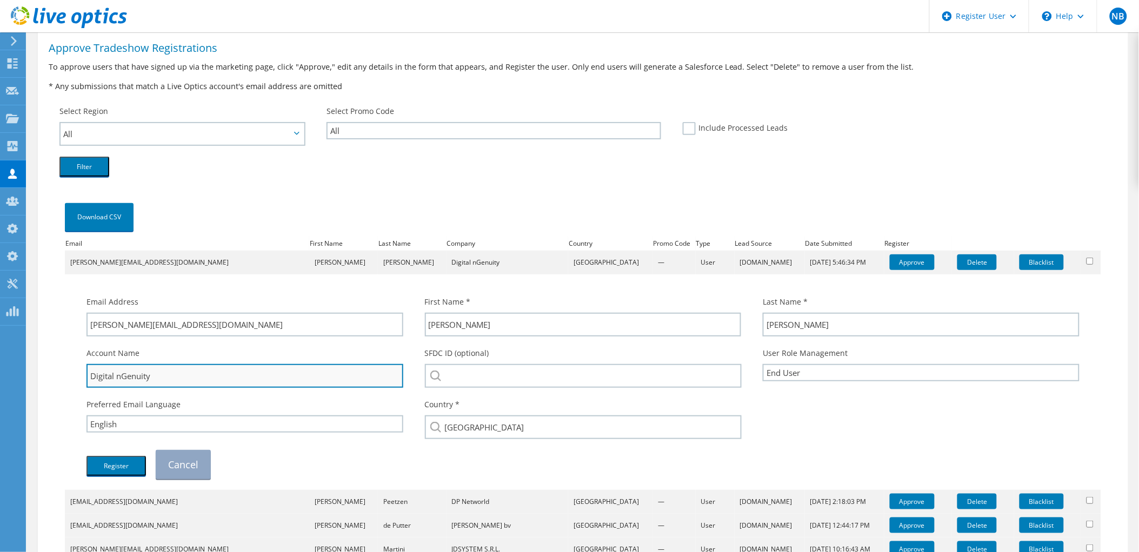
drag, startPoint x: 163, startPoint y: 379, endPoint x: 116, endPoint y: 383, distance: 46.6
click at [116, 383] on input "Digital nGenuity" at bounding box center [244, 376] width 317 height 24
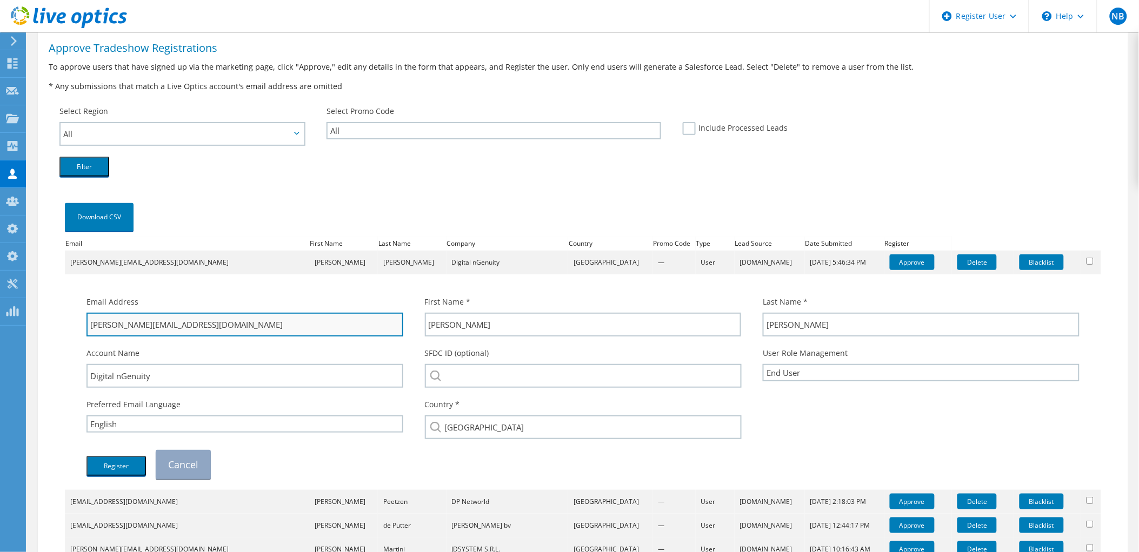
click at [143, 323] on input "mike@ngenuiy.ca" at bounding box center [244, 325] width 317 height 24
drag, startPoint x: 189, startPoint y: 319, endPoint x: 109, endPoint y: 346, distance: 84.8
click at [109, 346] on div "Email Address mike@ngenuity.ca First Name * Mike Last Name * Leahey Account Name" at bounding box center [583, 388] width 1014 height 194
type input "mike@ngenuity.ca"
click at [494, 393] on div "Country * Select Andorra United Arab Emirates Afghanistan Antigua and Barbuda A…" at bounding box center [583, 418] width 338 height 51
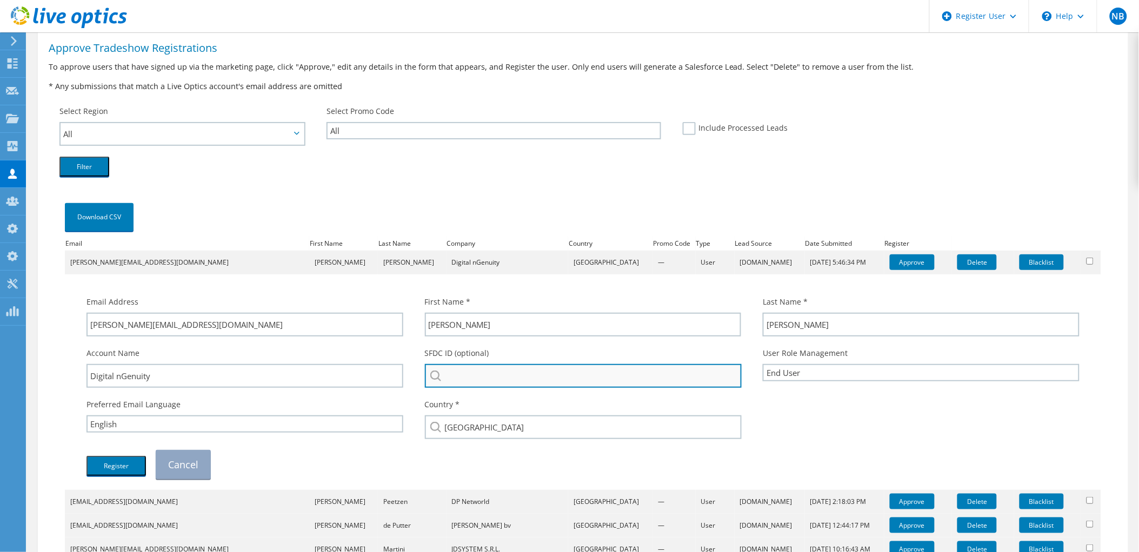
click at [498, 374] on input "search" at bounding box center [583, 376] width 317 height 24
paste input "1680022365"
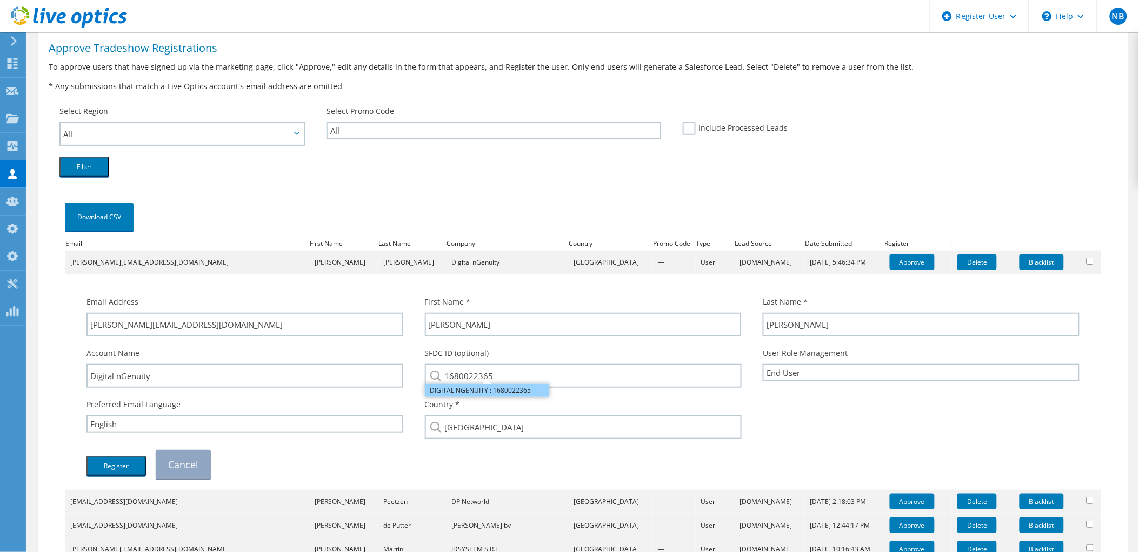
click at [485, 388] on li "DIGITAL NGENUITY : 1680022365" at bounding box center [487, 390] width 124 height 13
type input "DIGITAL NGENUITY : 1680022365"
click at [125, 456] on button "Register" at bounding box center [115, 466] width 59 height 20
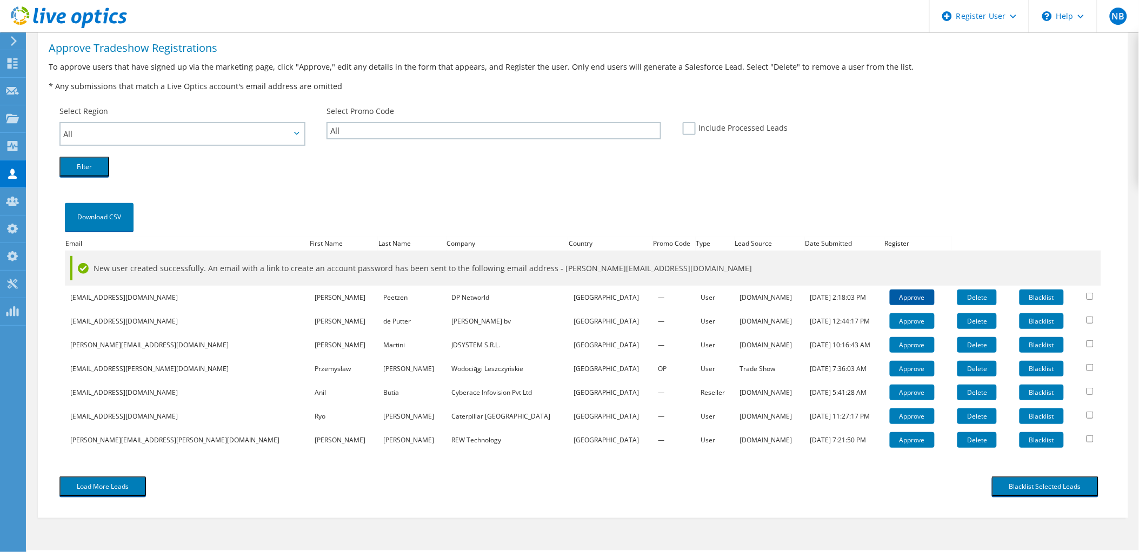
click at [890, 290] on link "Approve" at bounding box center [912, 298] width 45 height 16
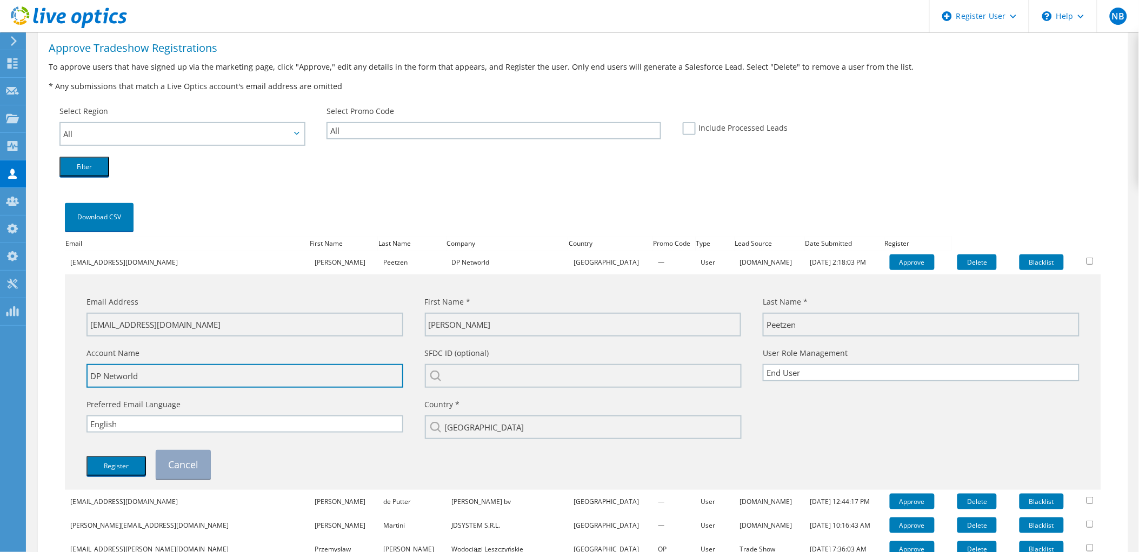
drag, startPoint x: 168, startPoint y: 376, endPoint x: 85, endPoint y: 377, distance: 83.2
click at [85, 377] on div "Account Name DP Networld" at bounding box center [245, 367] width 338 height 51
click at [568, 375] on input "search" at bounding box center [583, 376] width 317 height 24
paste input "DP Networld"
type input "DP Networld"
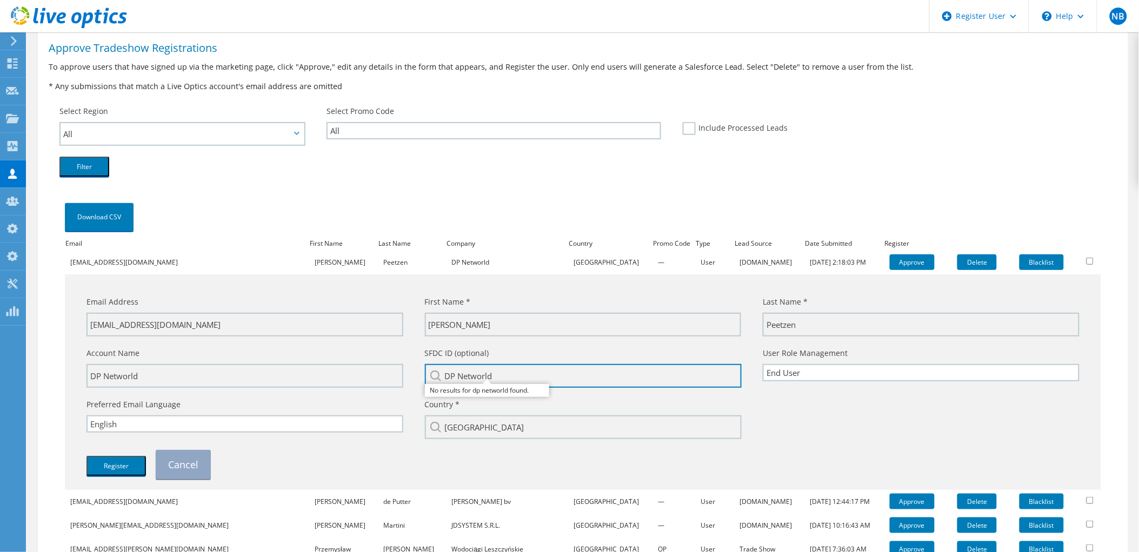
drag, startPoint x: 538, startPoint y: 376, endPoint x: 409, endPoint y: 372, distance: 129.8
click at [410, 372] on div "Account Name DP Networld SFDC ID (optional) DP Networld No results for dp netwo…" at bounding box center [583, 367] width 1014 height 51
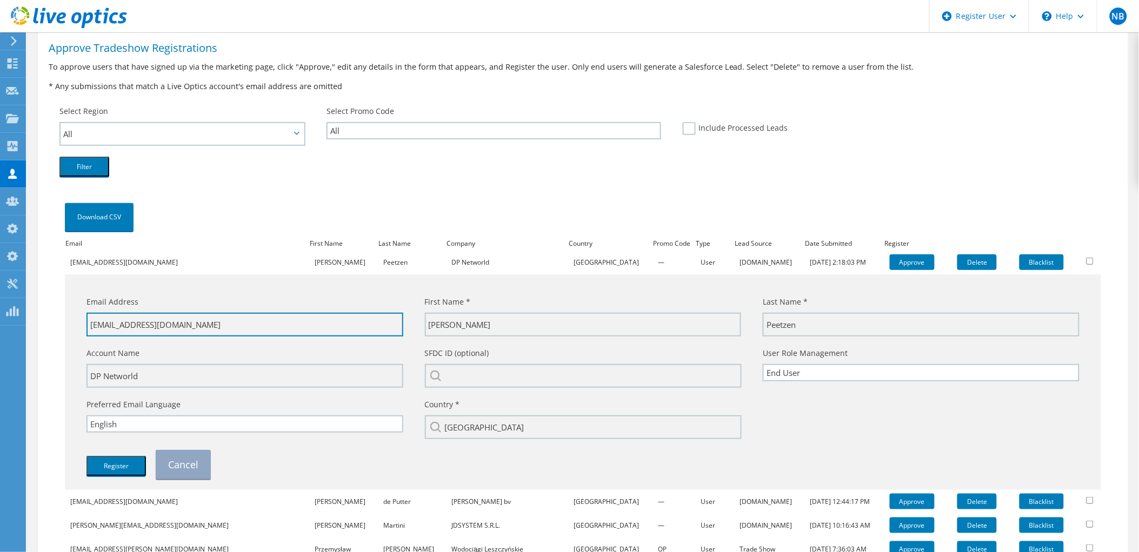
drag, startPoint x: 180, startPoint y: 319, endPoint x: 128, endPoint y: 346, distance: 59.5
click at [128, 346] on div "Email Address d.peetzen@dp-it.info First Name * David Last Name * Peetzen" at bounding box center [583, 388] width 1014 height 194
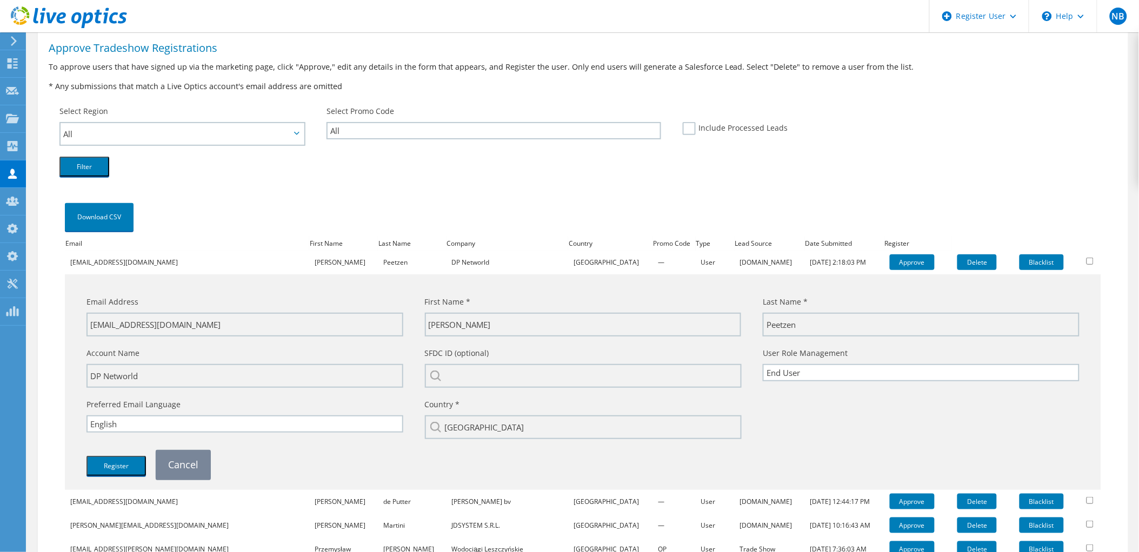
click at [176, 454] on link "Cancel" at bounding box center [183, 464] width 55 height 29
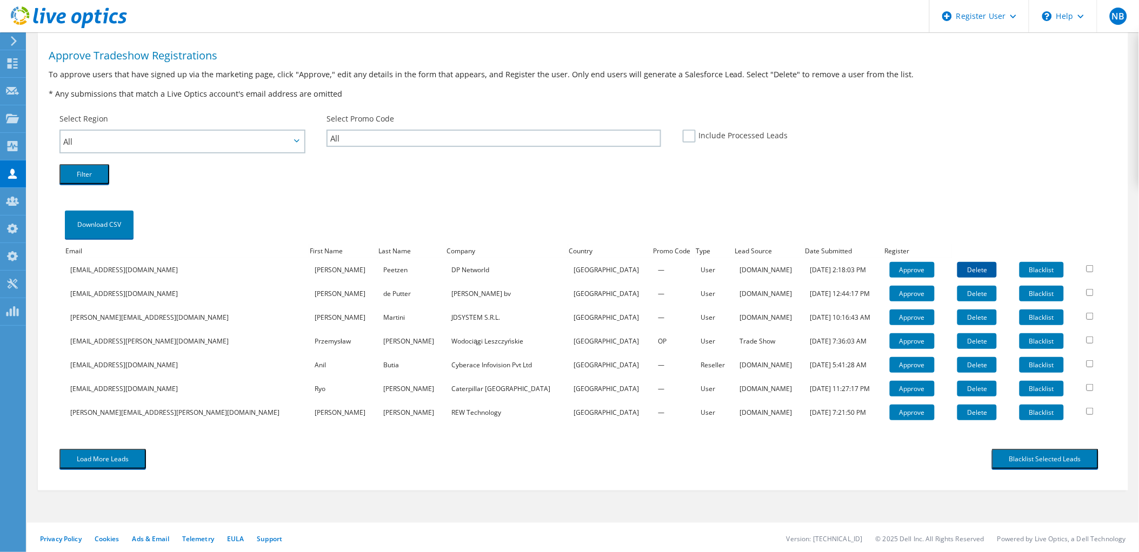
click at [957, 262] on link "Delete" at bounding box center [976, 270] width 39 height 16
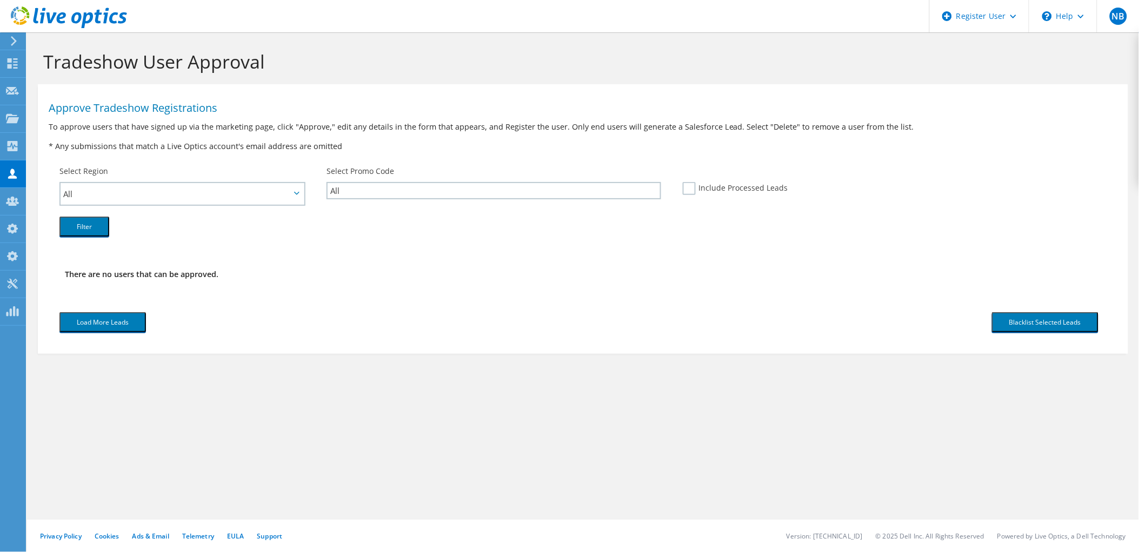
scroll to position [0, 0]
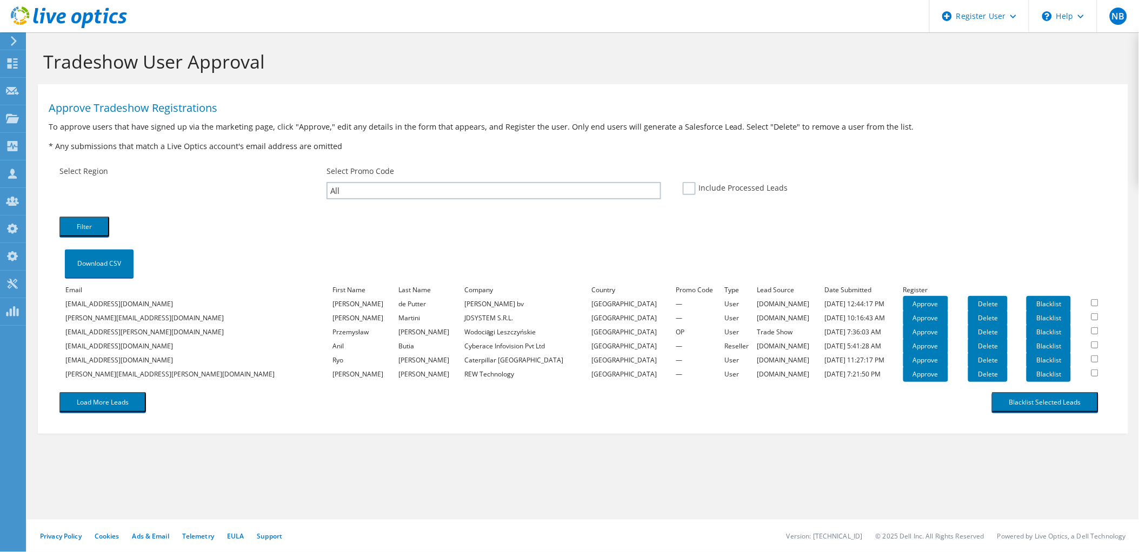
scroll to position [2, 0]
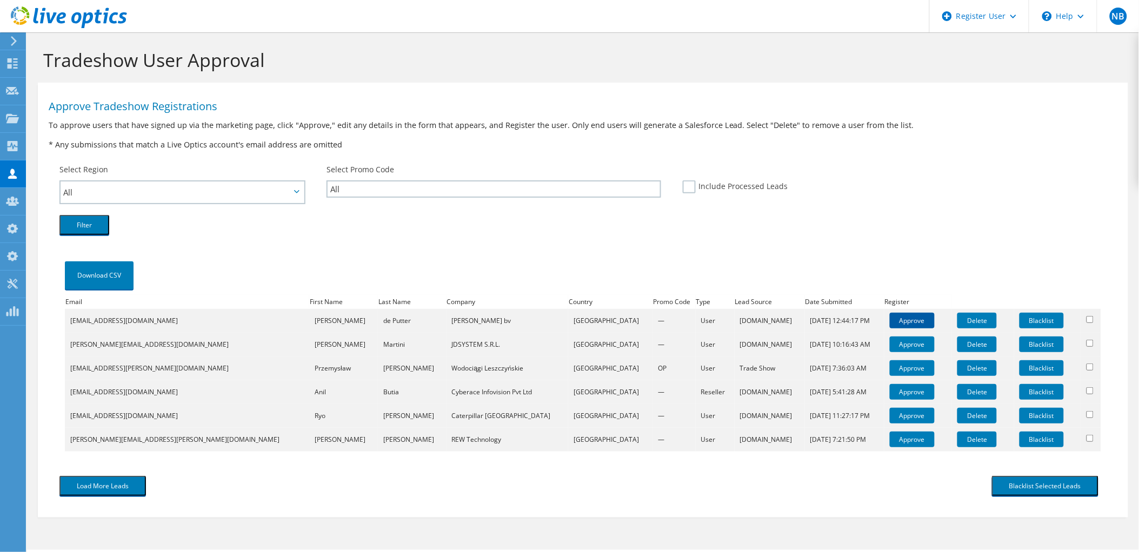
click at [890, 319] on link "Approve" at bounding box center [912, 321] width 45 height 16
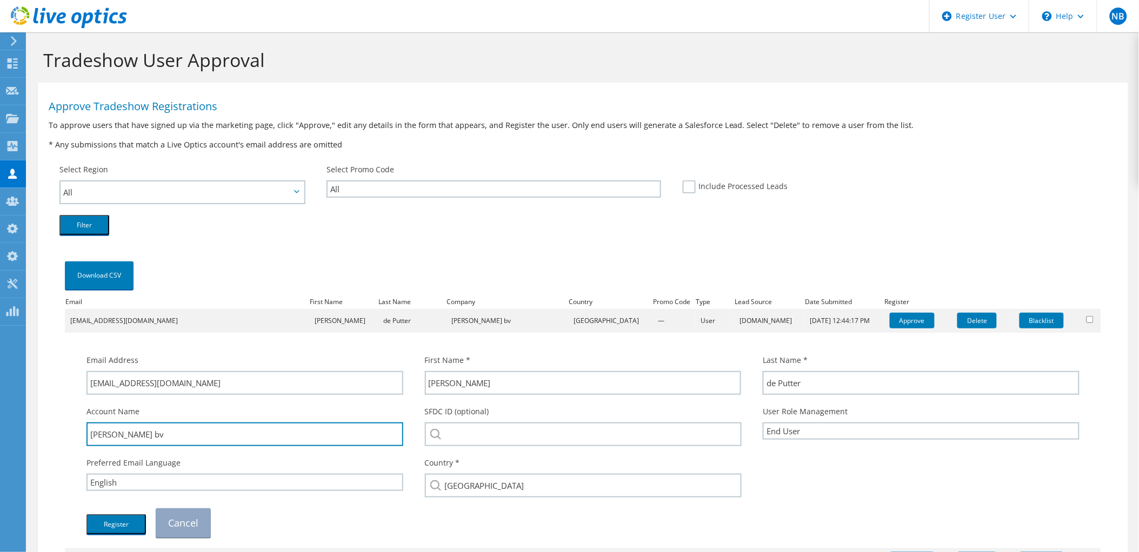
drag, startPoint x: 181, startPoint y: 438, endPoint x: 72, endPoint y: 436, distance: 109.2
click at [72, 436] on div "Email Address adriaan@vangerrevink.nl First Name * Adriaan Last Name *" at bounding box center [582, 440] width 1025 height 205
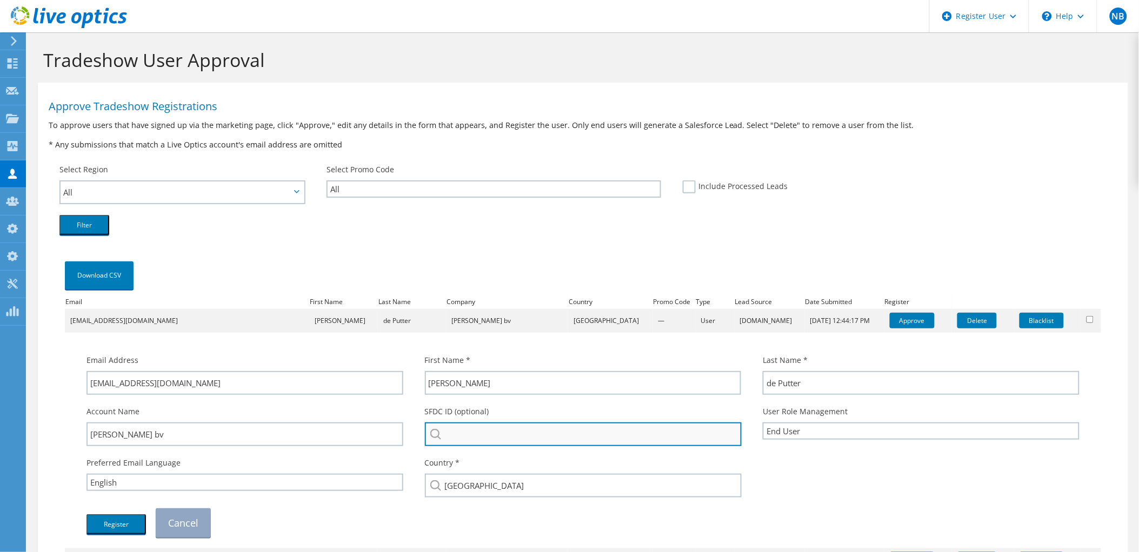
click at [482, 423] on input "search" at bounding box center [583, 435] width 317 height 24
paste input "[PERSON_NAME] bv"
drag, startPoint x: 495, startPoint y: 433, endPoint x: 555, endPoint y: 433, distance: 60.0
click at [531, 436] on input "[PERSON_NAME] bv" at bounding box center [583, 435] width 317 height 24
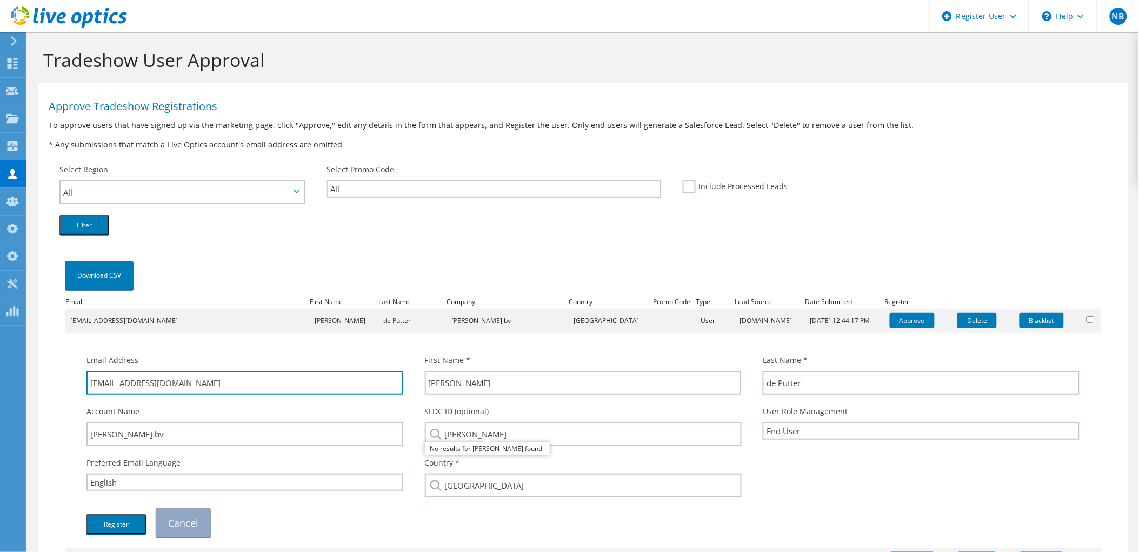
drag, startPoint x: 197, startPoint y: 387, endPoint x: 119, endPoint y: 400, distance: 78.5
click at [119, 400] on div "Email Address adriaan@vangerrevink.nl First Name * Adriaan Last Name * de Putter" at bounding box center [583, 446] width 1014 height 194
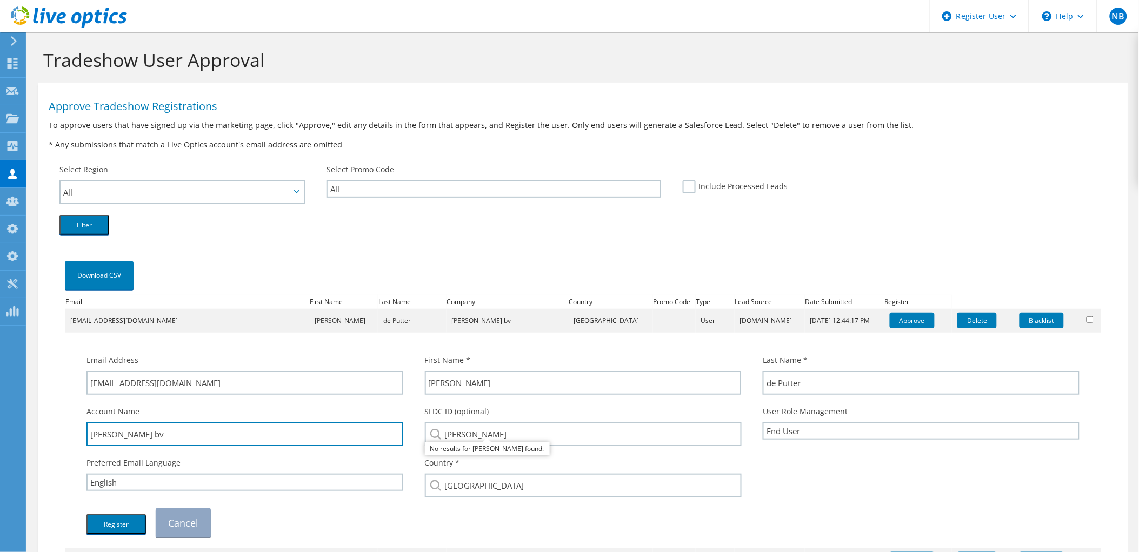
drag, startPoint x: 213, startPoint y: 436, endPoint x: 71, endPoint y: 412, distance: 144.1
click at [71, 412] on div "Email Address adriaan@vangerrevink.nl First Name * Adriaan Last Name *" at bounding box center [582, 440] width 1025 height 205
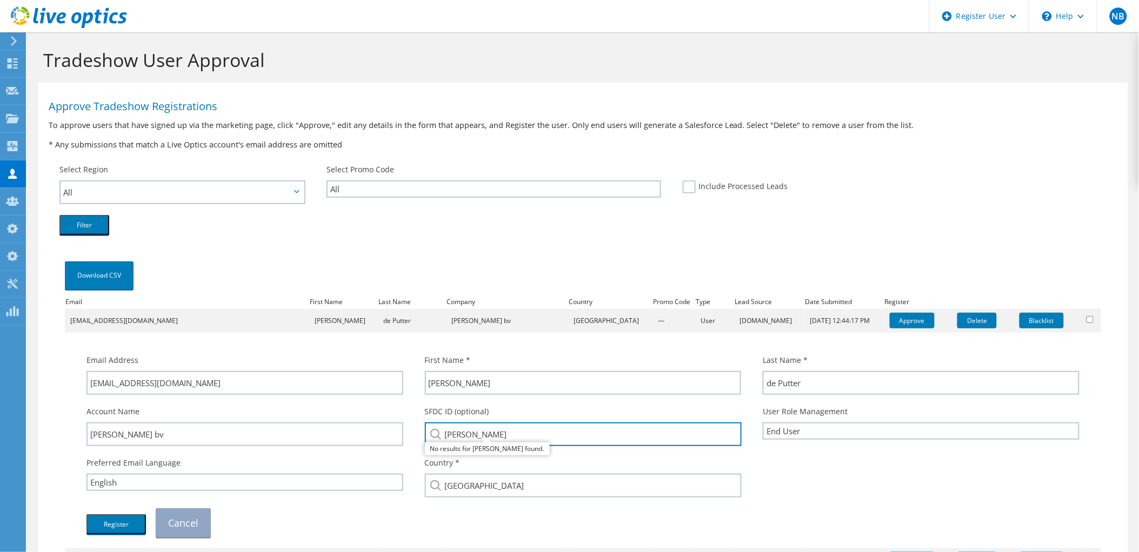
drag, startPoint x: 535, startPoint y: 438, endPoint x: 422, endPoint y: 436, distance: 113.0
click at [425, 436] on input "Van Gerrevin" at bounding box center [583, 435] width 317 height 24
paste input "k bv"
type input "Van Gerrevink bv"
click at [121, 515] on button "Register" at bounding box center [115, 524] width 59 height 20
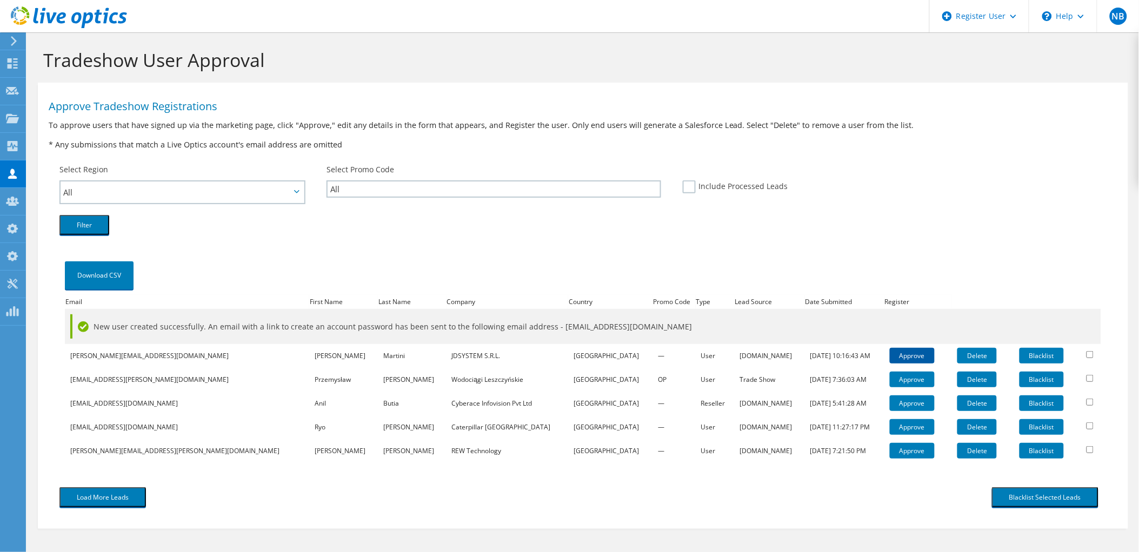
click at [890, 352] on link "Approve" at bounding box center [912, 356] width 45 height 16
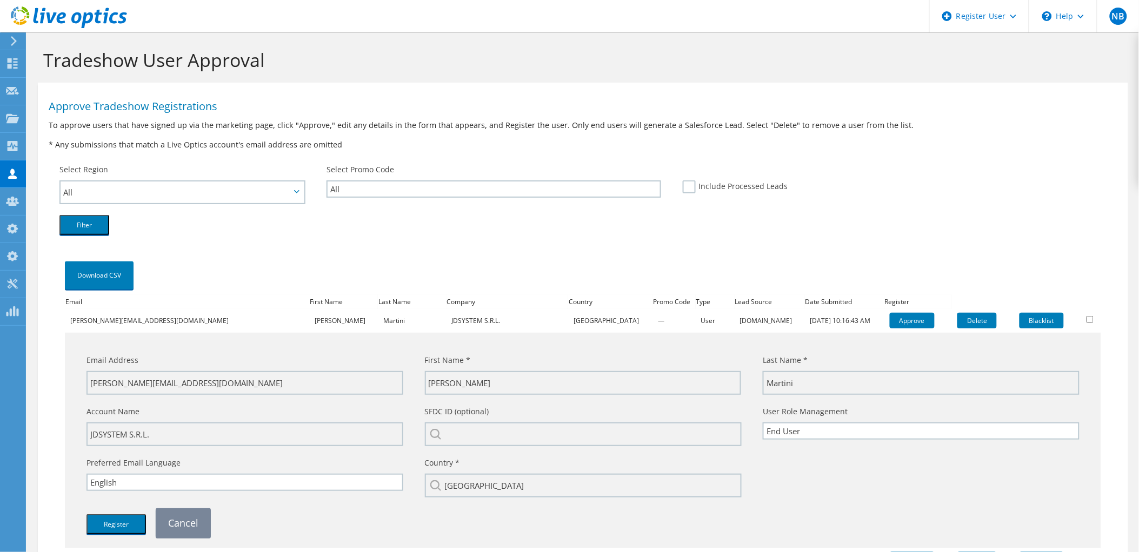
click at [190, 527] on link "Cancel" at bounding box center [183, 523] width 55 height 29
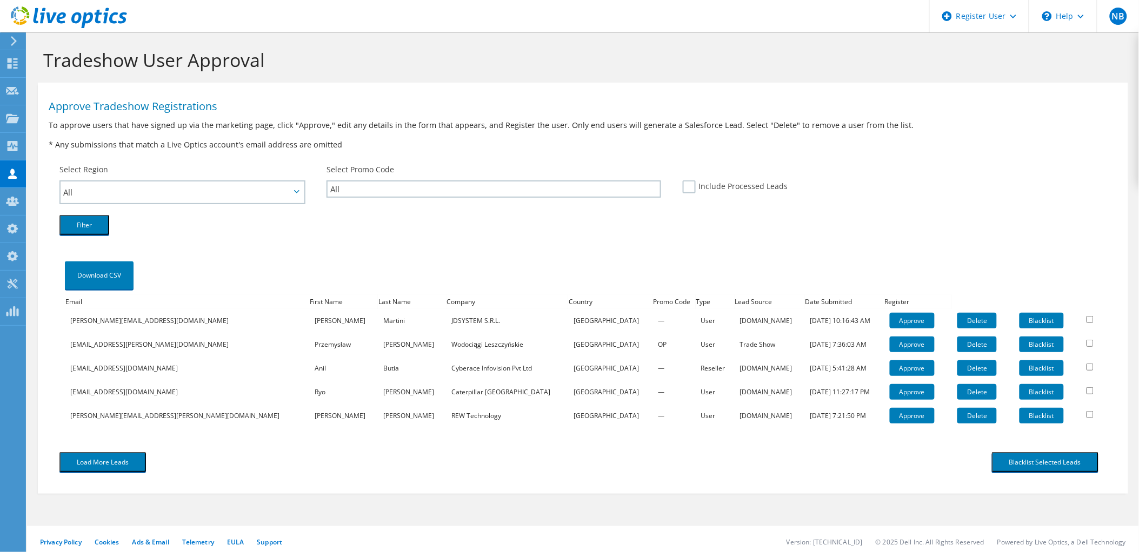
click at [884, 309] on td "Approve" at bounding box center [918, 321] width 68 height 24
click at [890, 313] on link "Approve" at bounding box center [912, 321] width 45 height 16
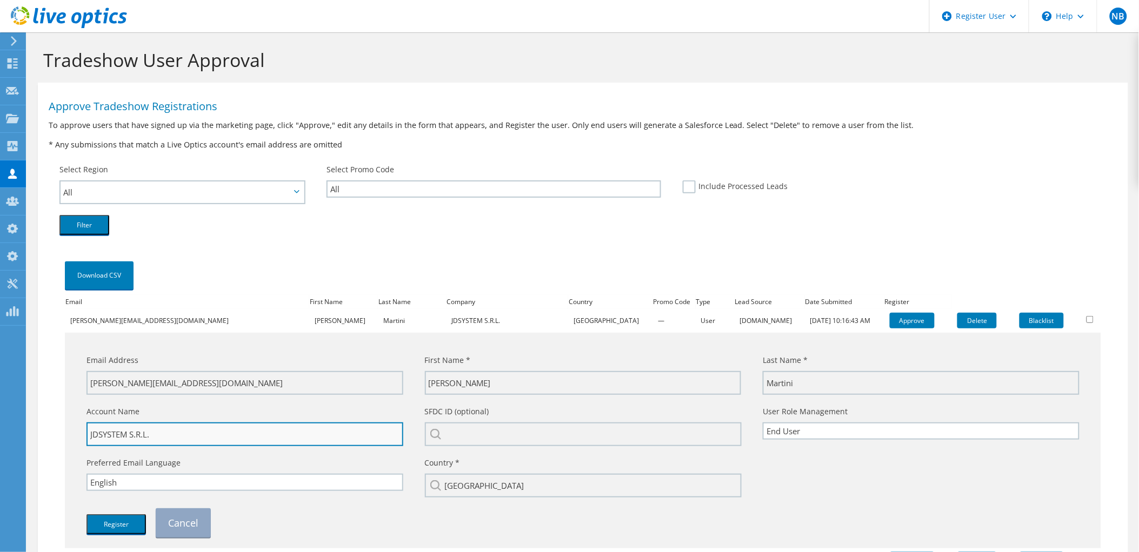
drag, startPoint x: 92, startPoint y: 431, endPoint x: 105, endPoint y: 432, distance: 13.0
click at [105, 432] on input "JDSYSTEM S.R.L." at bounding box center [244, 435] width 317 height 24
click at [89, 433] on input "JDSYSTEM S.R.L." at bounding box center [244, 435] width 317 height 24
drag, startPoint x: 86, startPoint y: 433, endPoint x: 126, endPoint y: 432, distance: 40.0
click at [126, 432] on input "JDSYSTEM S.R.L." at bounding box center [244, 435] width 317 height 24
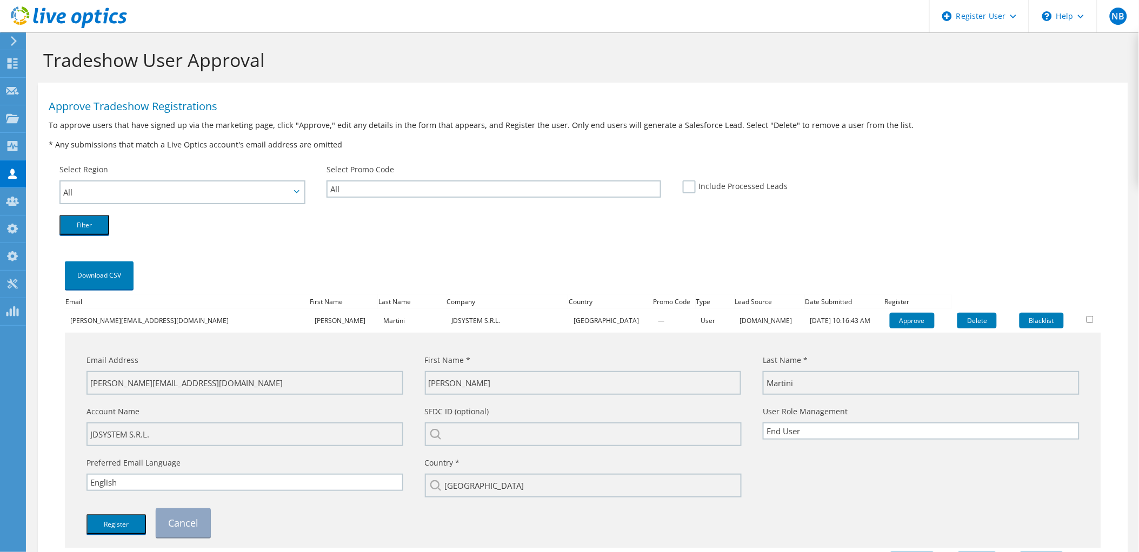
click at [494, 420] on div "SFDC ID (optional)" at bounding box center [583, 425] width 338 height 51
click at [486, 432] on input "search" at bounding box center [583, 435] width 317 height 24
paste input "JDSYSTEM"
type input "JDSYSTEM"
drag, startPoint x: 487, startPoint y: 429, endPoint x: 384, endPoint y: 426, distance: 103.3
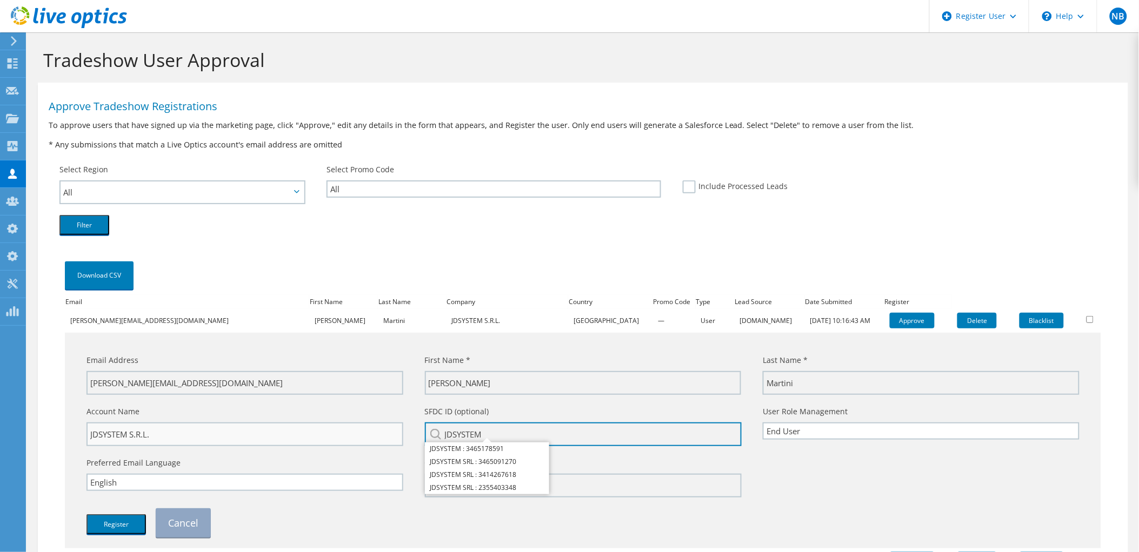
click at [390, 426] on div "Account Name JDSYSTEM S.R.L. SFDC ID (optional) JDSYSTEM JDSYSTEM : 3465178591 …" at bounding box center [583, 425] width 1014 height 51
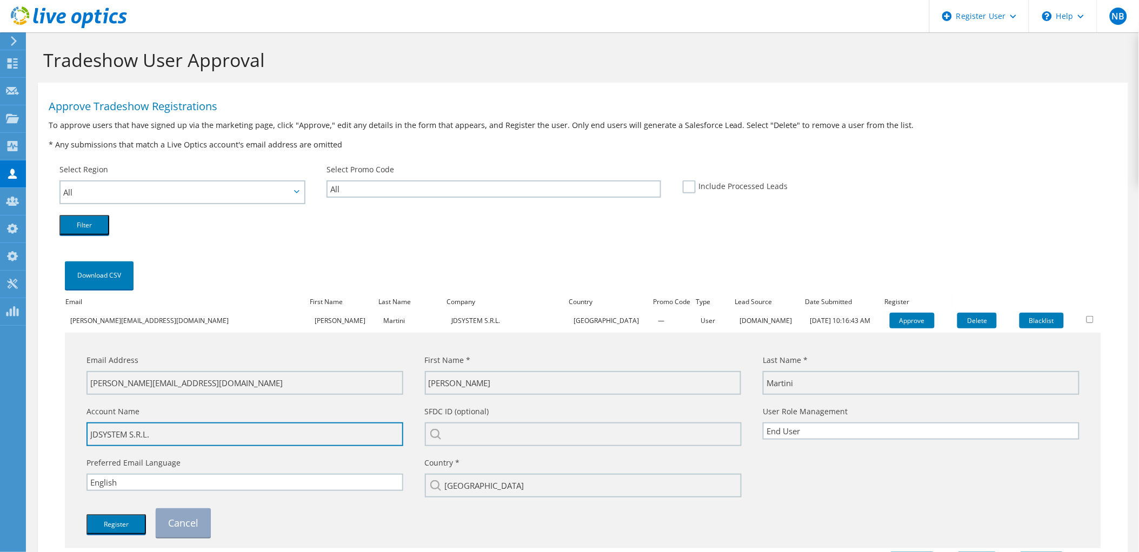
drag, startPoint x: 135, startPoint y: 432, endPoint x: 73, endPoint y: 430, distance: 61.7
click at [73, 430] on div "Email Address gabriele.martini@jdsystem.it First Name * Gabriele Last Name * Ma…" at bounding box center [582, 440] width 1025 height 205
drag, startPoint x: 178, startPoint y: 434, endPoint x: 171, endPoint y: 434, distance: 7.6
click at [171, 434] on input "JDSYSTEM S.R.L." at bounding box center [244, 435] width 317 height 24
click at [509, 425] on input "search" at bounding box center [583, 435] width 317 height 24
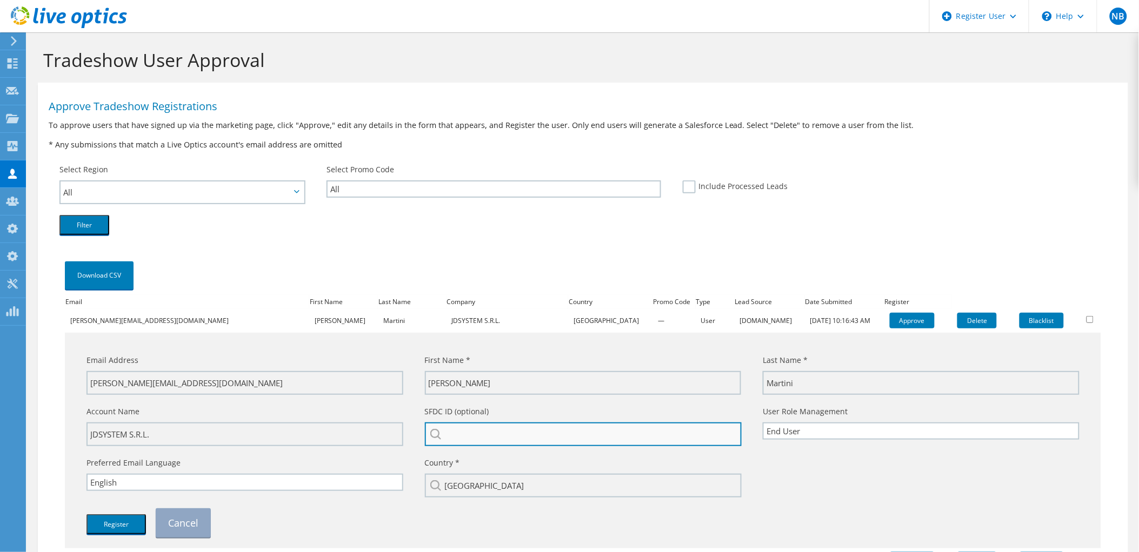
paste input "3414267618"
click at [479, 446] on li "JDSYSTEM SRL : 3414267618" at bounding box center [487, 449] width 124 height 13
type input "JDSYSTEM SRL : 3414267618"
click at [103, 522] on button "Register" at bounding box center [115, 524] width 59 height 20
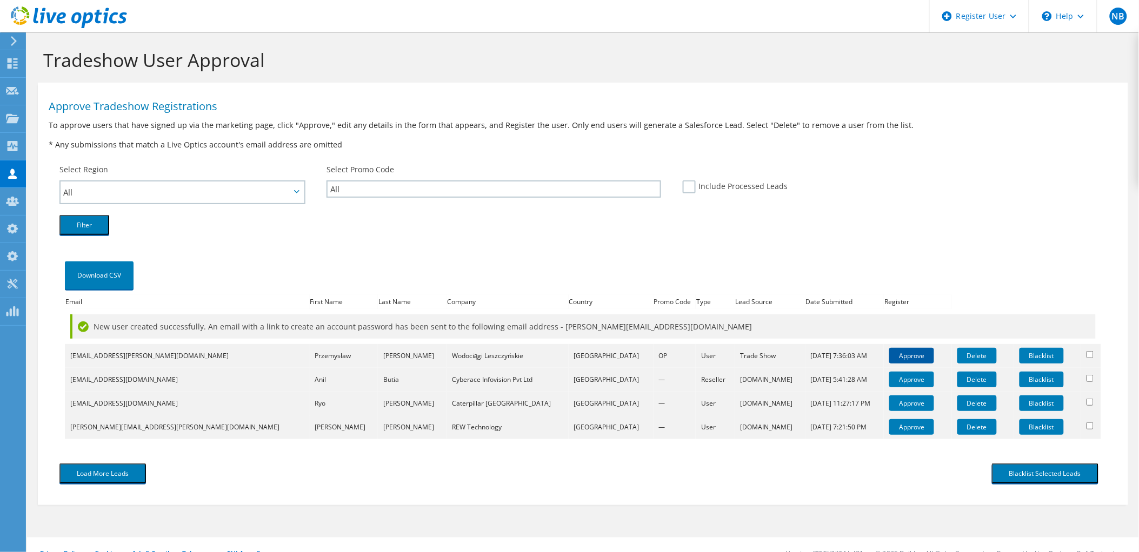
click at [889, 357] on link "Approve" at bounding box center [911, 356] width 45 height 16
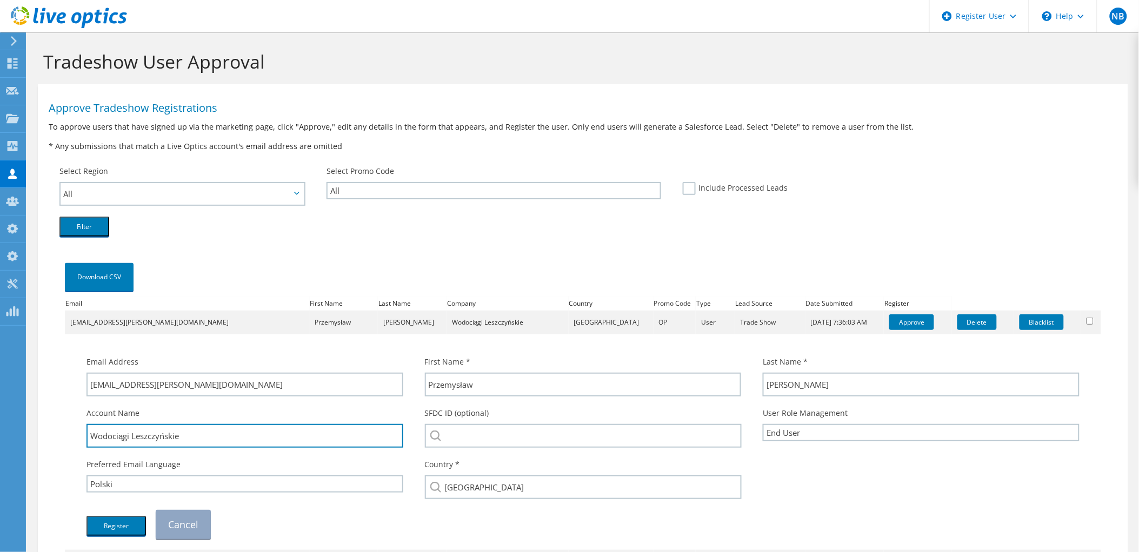
drag, startPoint x: 129, startPoint y: 436, endPoint x: 72, endPoint y: 436, distance: 56.7
click at [72, 436] on div "Email Address przemyslaw.andrzejewski@wodociagileszczynskie.pl First Name * Prz…" at bounding box center [582, 442] width 1025 height 205
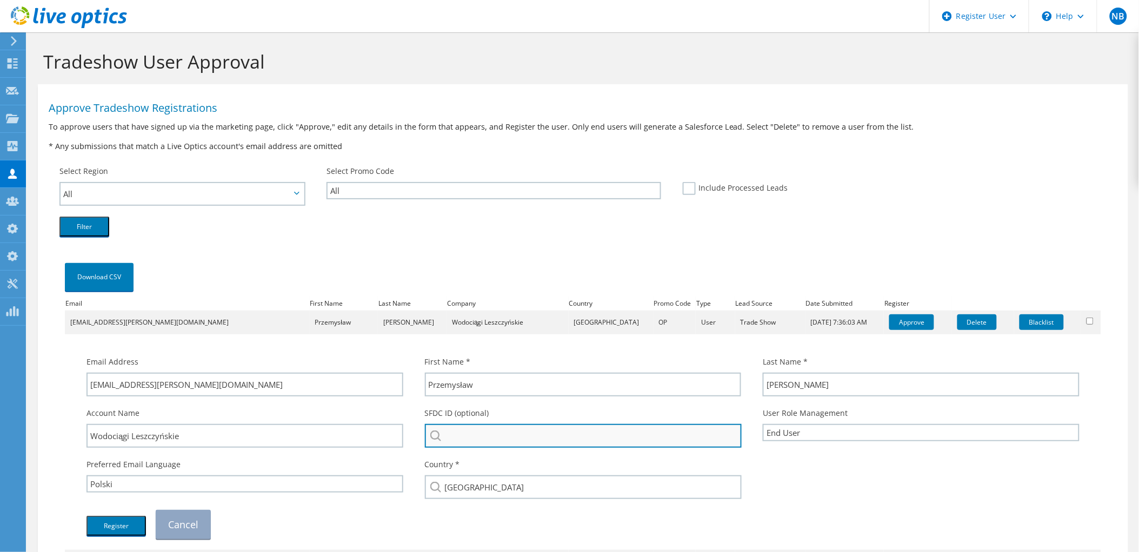
click at [500, 432] on input "search" at bounding box center [583, 436] width 317 height 24
paste input "Wodociągi"
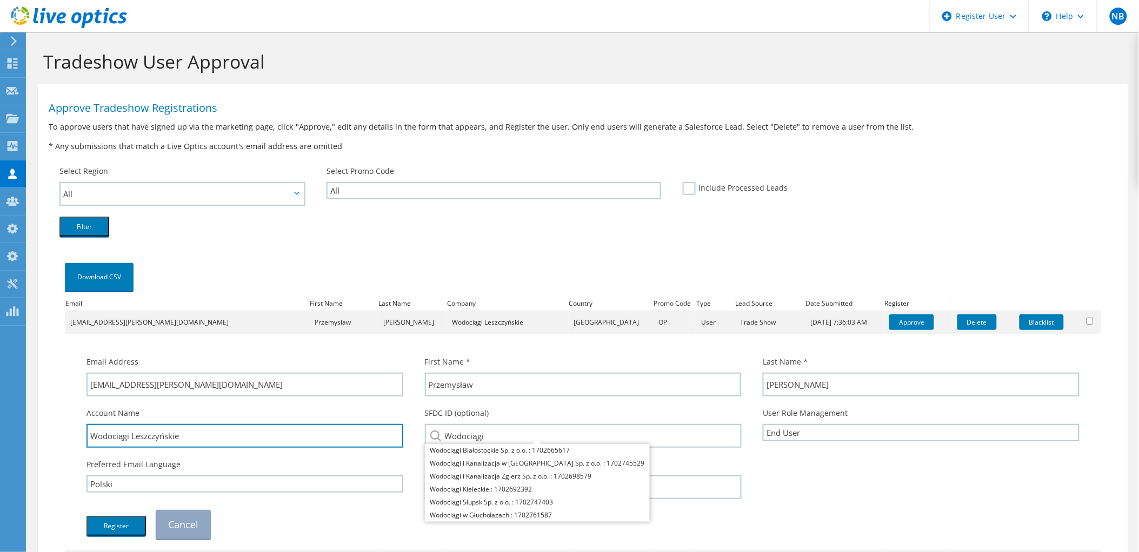
drag, startPoint x: 153, startPoint y: 434, endPoint x: 76, endPoint y: 438, distance: 77.3
click at [76, 438] on div "Account Name Wodociągi Leszczyńskie" at bounding box center [245, 427] width 338 height 51
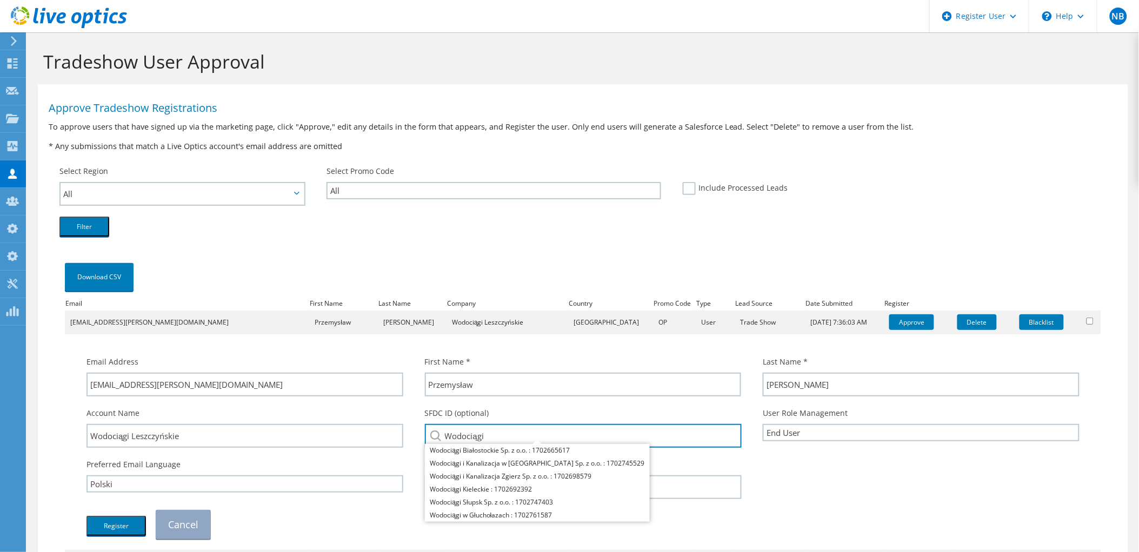
drag, startPoint x: 507, startPoint y: 435, endPoint x: 423, endPoint y: 434, distance: 83.8
click at [425, 434] on input "Wodociągi" at bounding box center [583, 436] width 317 height 24
paste input "Leszc"
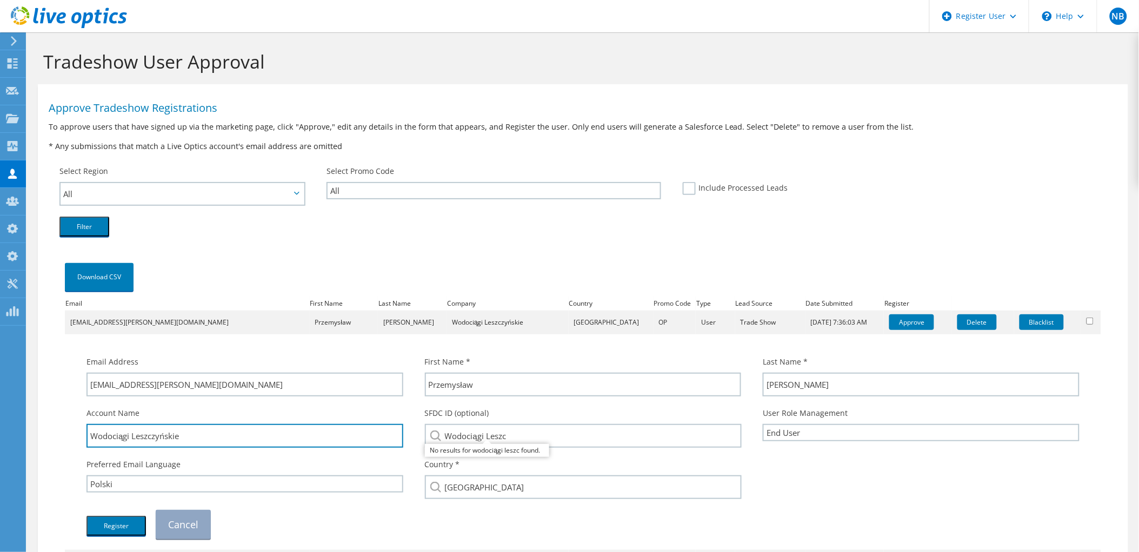
drag, startPoint x: 226, startPoint y: 435, endPoint x: 84, endPoint y: 429, distance: 142.3
click at [84, 429] on div "Account Name Wodociągi Leszczyńskie" at bounding box center [245, 427] width 338 height 51
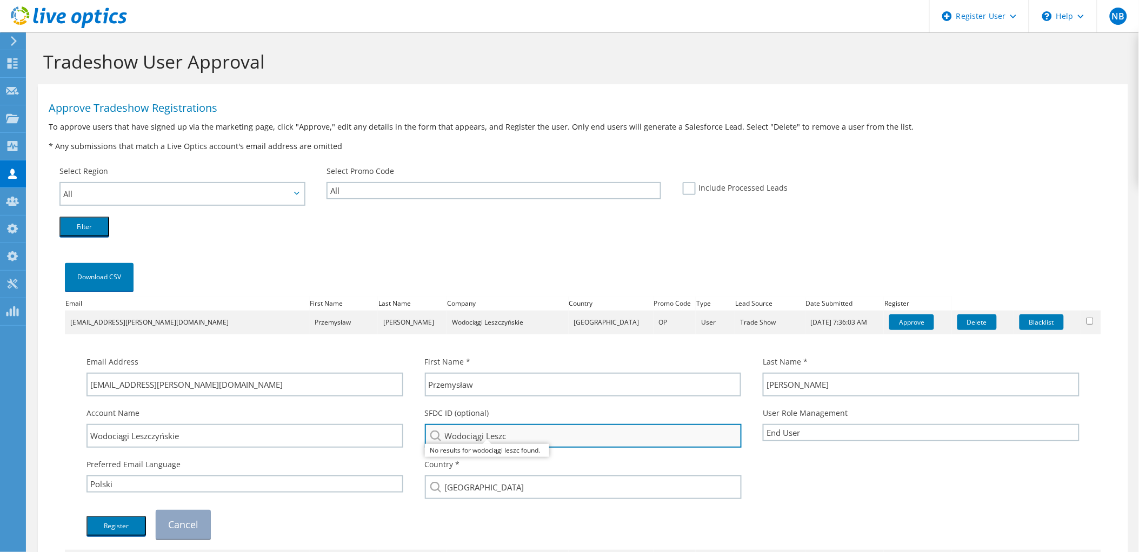
click at [546, 438] on input "Wodociągi Leszc" at bounding box center [583, 436] width 317 height 24
drag, startPoint x: 568, startPoint y: 437, endPoint x: 431, endPoint y: 438, distance: 136.7
click at [433, 438] on div "Wodociągi Leszc No results for wodociągi leszc found." at bounding box center [583, 436] width 317 height 24
paste input "zyńskie"
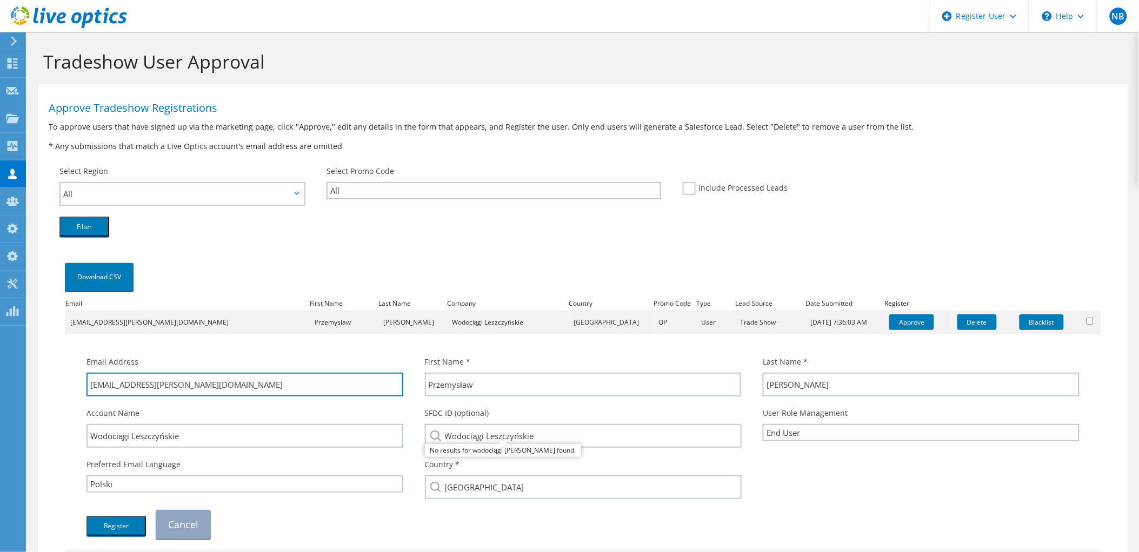
drag, startPoint x: 291, startPoint y: 386, endPoint x: 188, endPoint y: 398, distance: 103.4
click at [188, 398] on div "Email Address przemyslaw.andrzejewski@wodociagileszczynskie.pl" at bounding box center [245, 376] width 338 height 51
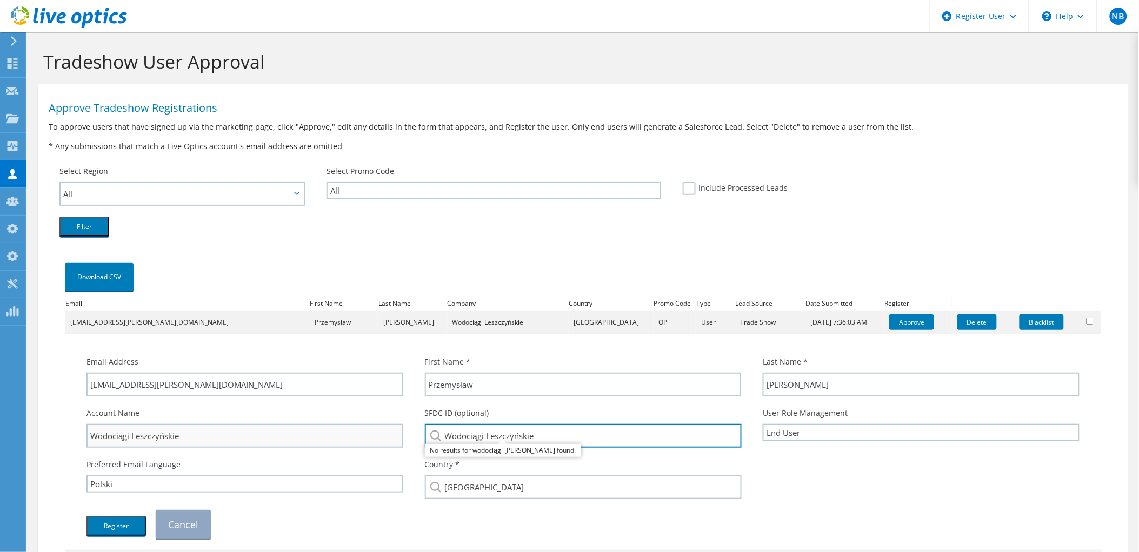
drag, startPoint x: 547, startPoint y: 436, endPoint x: 382, endPoint y: 437, distance: 165.9
click at [384, 437] on div "Account Name Wodociągi Leszczyńskie SFDC ID (optional) Wodociągi Leszczyńskie N…" at bounding box center [583, 427] width 1014 height 51
paste input "3611418441"
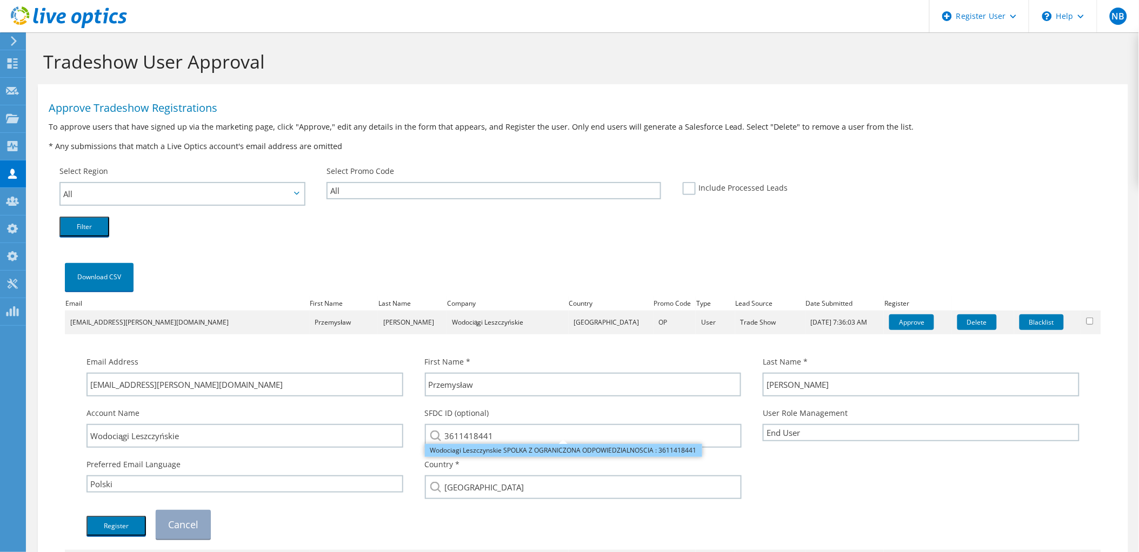
click at [492, 446] on li "Wodociagi Leszczynskie SPOLKA Z OGRANICZONA ODPOWIEDZIALNOSCIA : 3611418441" at bounding box center [563, 450] width 277 height 13
type input "Wodociagi Leszczynskie SPOLKA Z OGRANICZONA ODPOWIEDZIALNOSCIA : 3611418441"
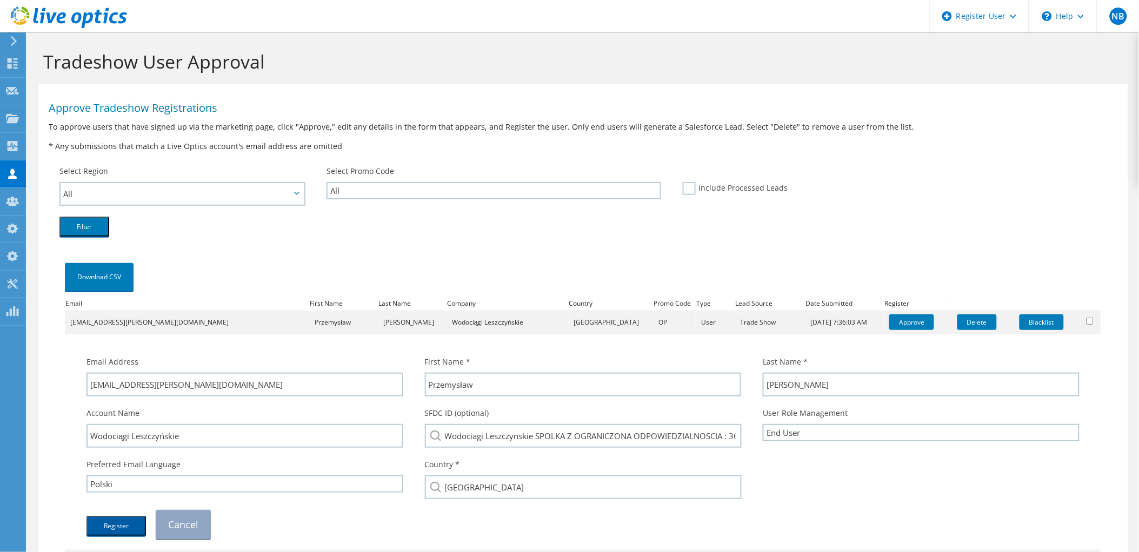
click at [108, 518] on button "Register" at bounding box center [115, 526] width 59 height 20
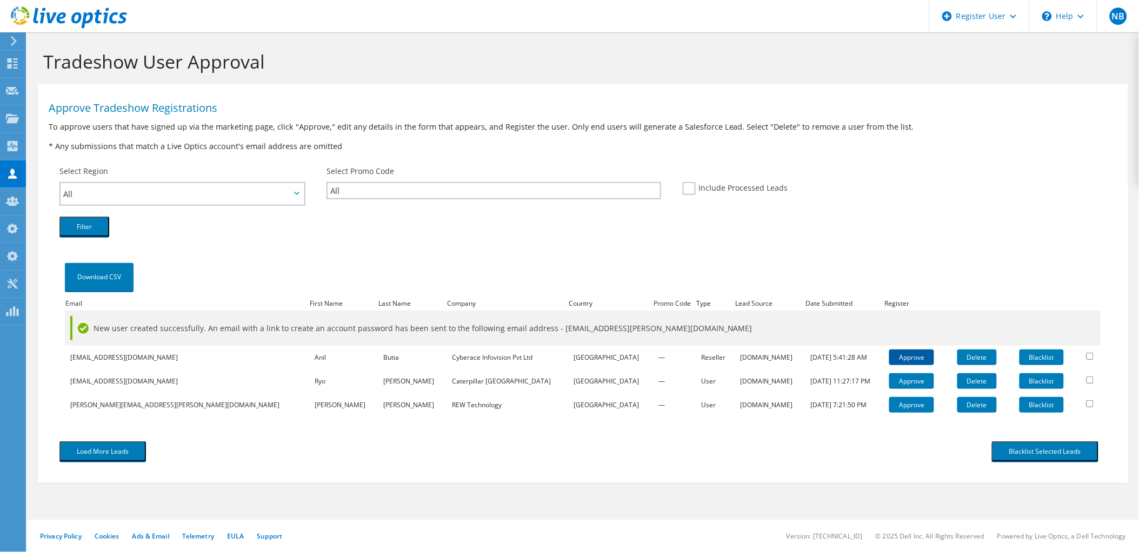
drag, startPoint x: 838, startPoint y: 358, endPoint x: 833, endPoint y: 358, distance: 5.4
click at [889, 358] on link "Approve" at bounding box center [911, 358] width 45 height 16
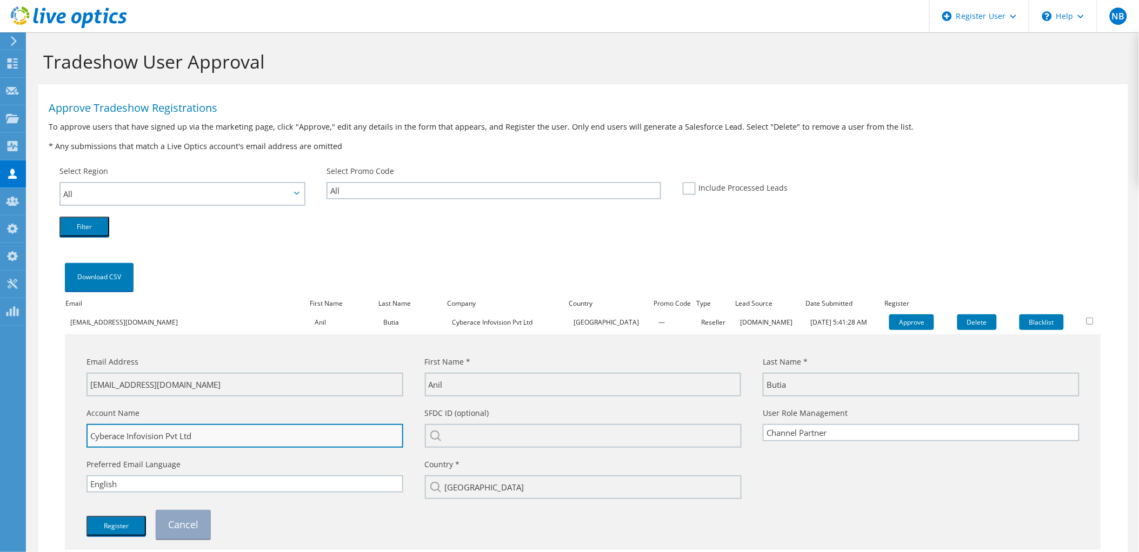
drag, startPoint x: 166, startPoint y: 433, endPoint x: 120, endPoint y: 436, distance: 46.0
click at [120, 436] on input "Cyberace Infovision Pvt Ltd" at bounding box center [244, 436] width 317 height 24
click at [152, 434] on input "Cyberace Infovision Pvt Ltd" at bounding box center [244, 436] width 317 height 24
drag, startPoint x: 164, startPoint y: 434, endPoint x: 49, endPoint y: 433, distance: 114.6
click at [50, 433] on div "Download CSV Email First Name Last Name Company Country Promo Code Type Lead So…" at bounding box center [583, 429] width 1068 height 375
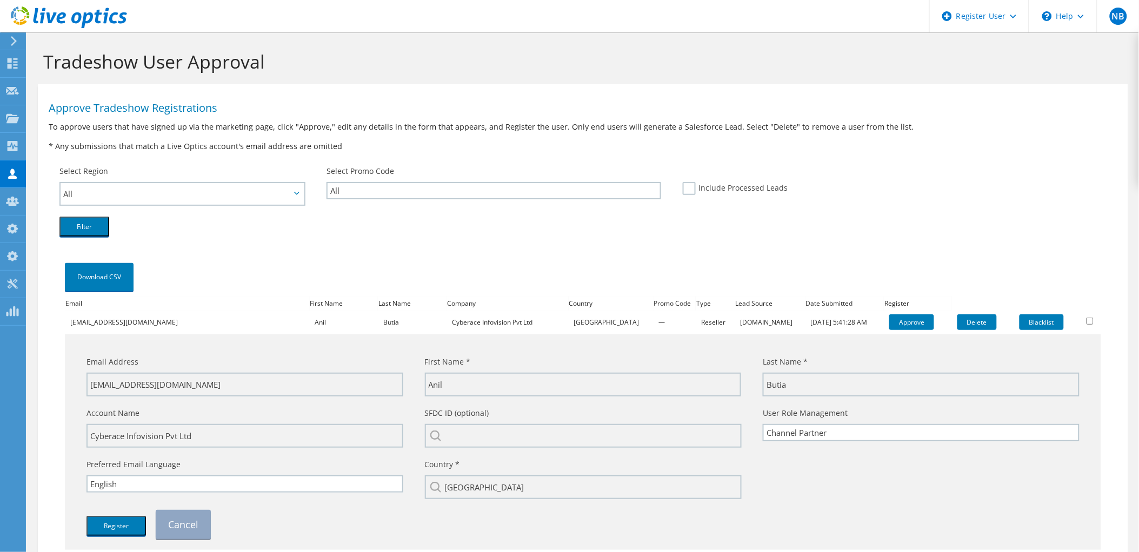
click at [510, 419] on div "SFDC ID (optional)" at bounding box center [583, 427] width 338 height 51
click at [507, 428] on input "search" at bounding box center [583, 436] width 317 height 24
paste input "Cyberace Infovision"
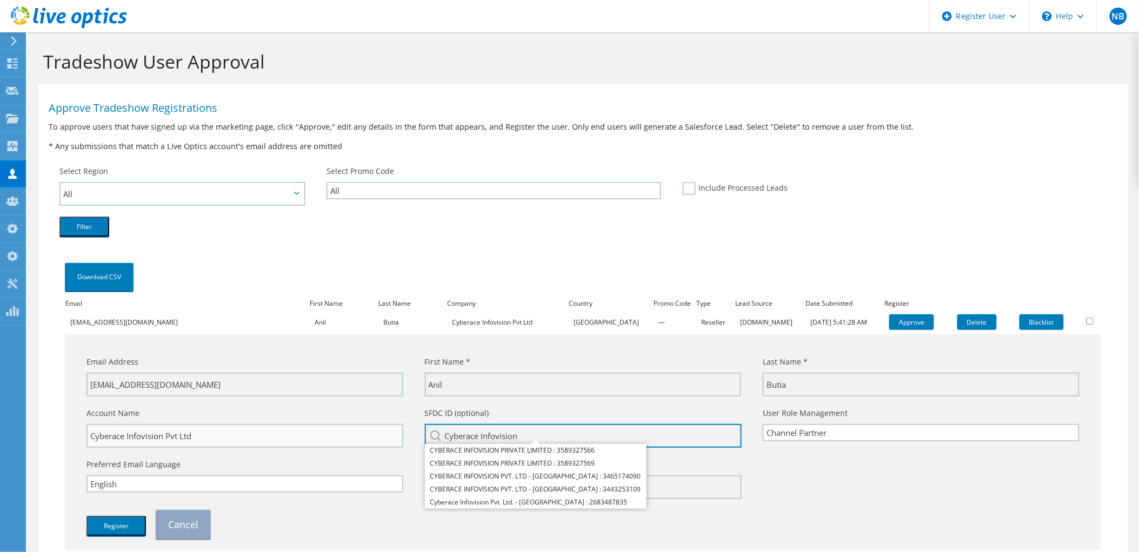
drag, startPoint x: 527, startPoint y: 431, endPoint x: 390, endPoint y: 437, distance: 137.4
click at [393, 437] on div "Account Name Cyberace Infovision Pvt Ltd SFDC ID (optional) Cyberace Infovision…" at bounding box center [583, 427] width 1014 height 51
paste input "3589327566"
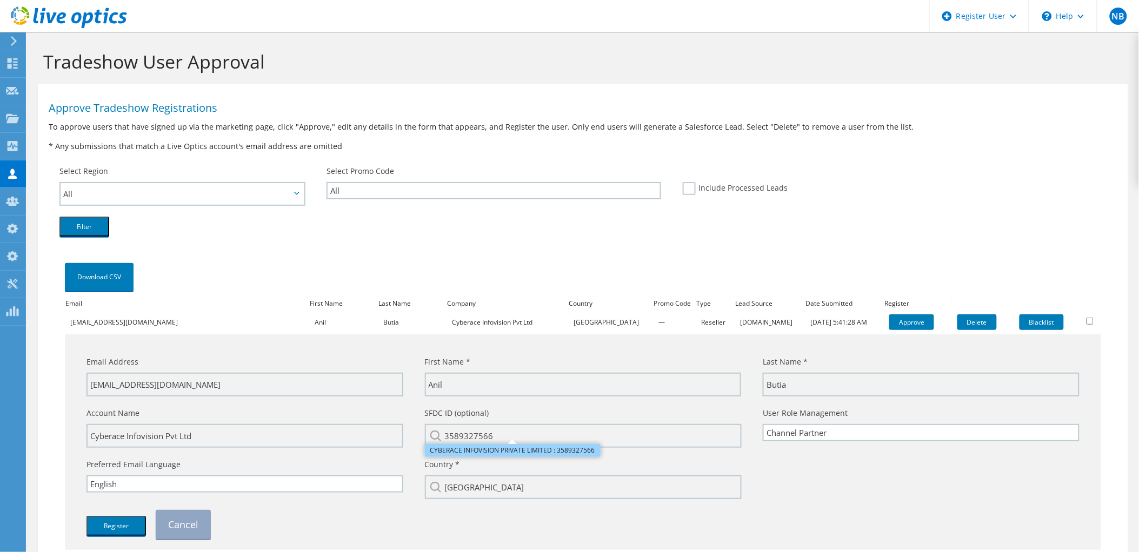
click at [490, 446] on li "CYBERACE INFOVISION PRIVATE LIMITED : 3589327566" at bounding box center [513, 450] width 176 height 13
type input "CYBERACE INFOVISION PRIVATE LIMITED : 3589327566"
click at [99, 516] on button "Register" at bounding box center [115, 526] width 59 height 20
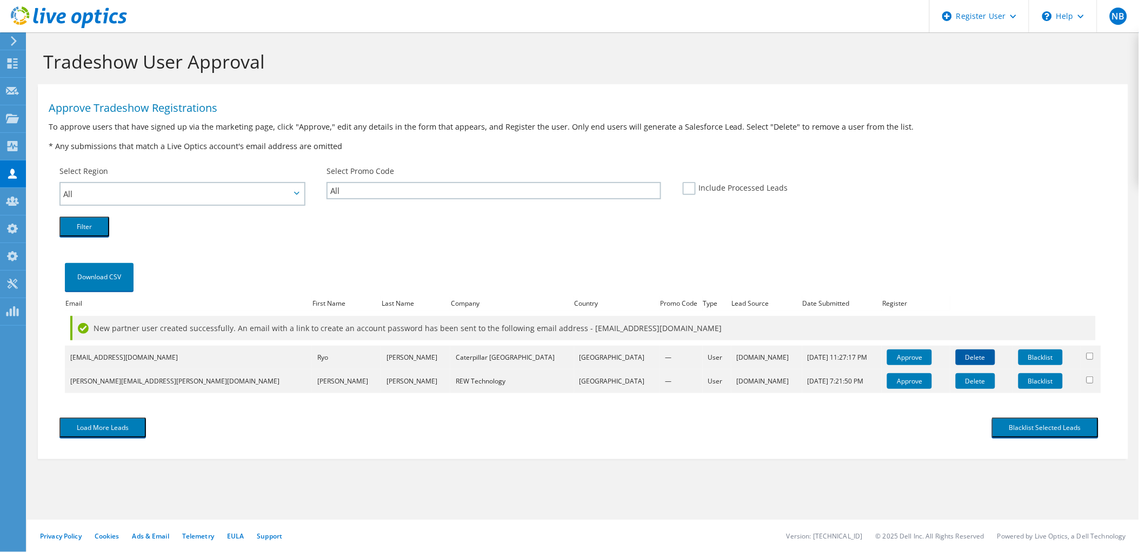
click at [955, 353] on link "Delete" at bounding box center [974, 358] width 39 height 16
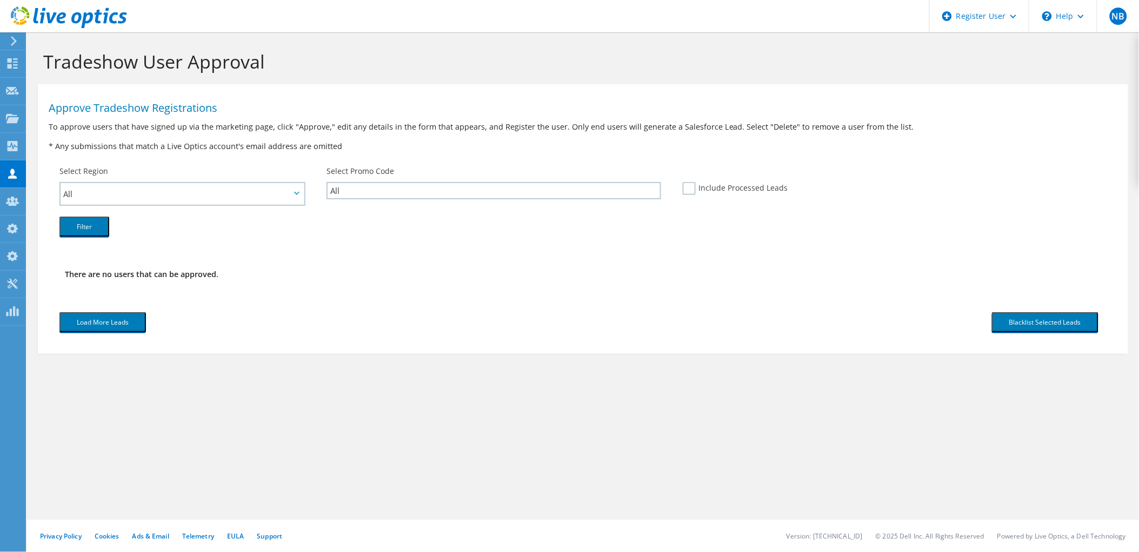
click at [65, 18] on icon at bounding box center [69, 17] width 116 height 22
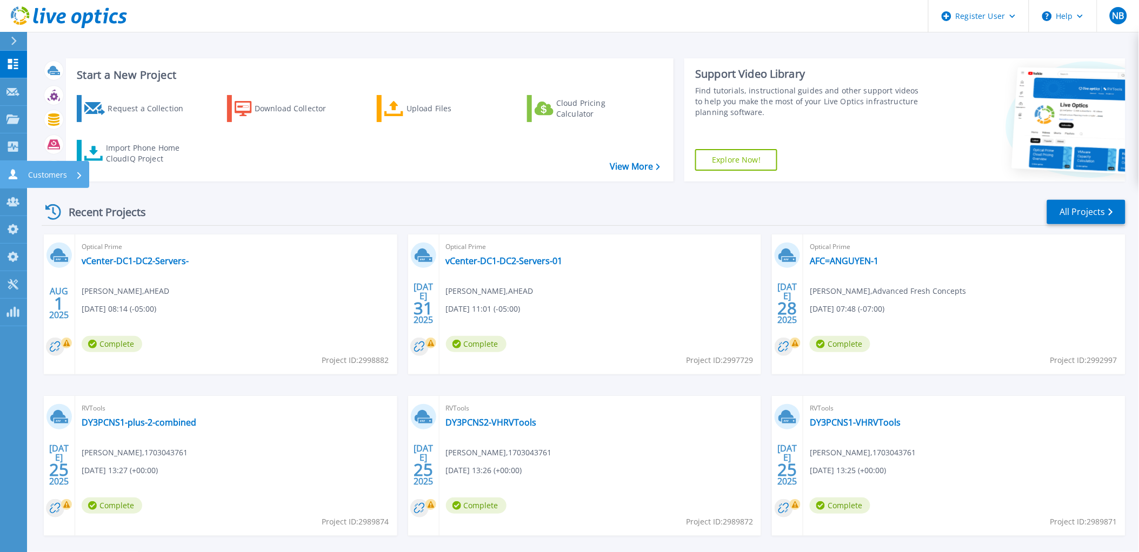
click at [17, 163] on link "Customers Customers" at bounding box center [13, 175] width 27 height 28
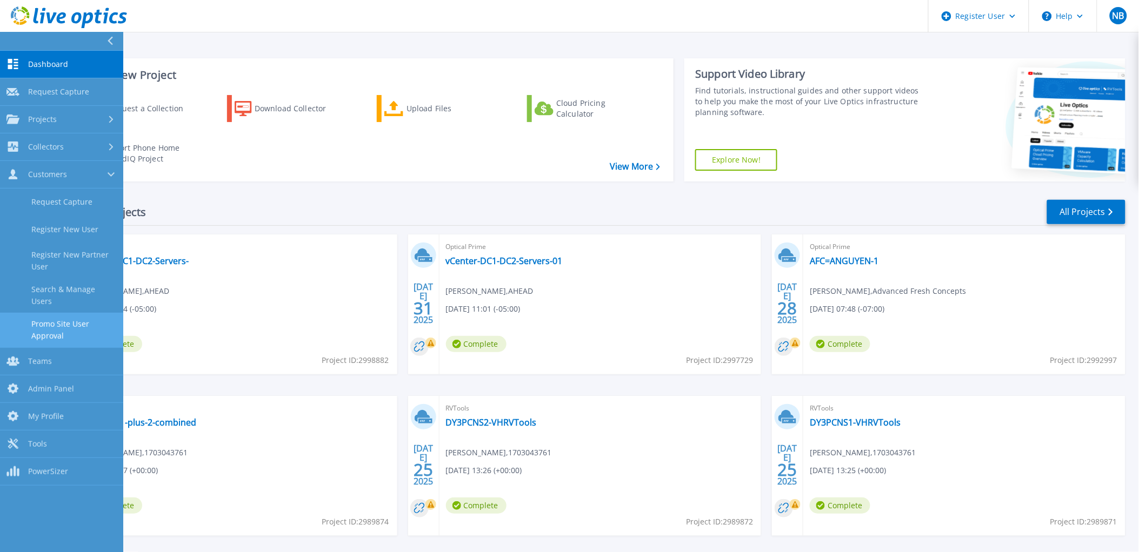
click at [84, 329] on link "Promo Site User Approval" at bounding box center [61, 330] width 123 height 35
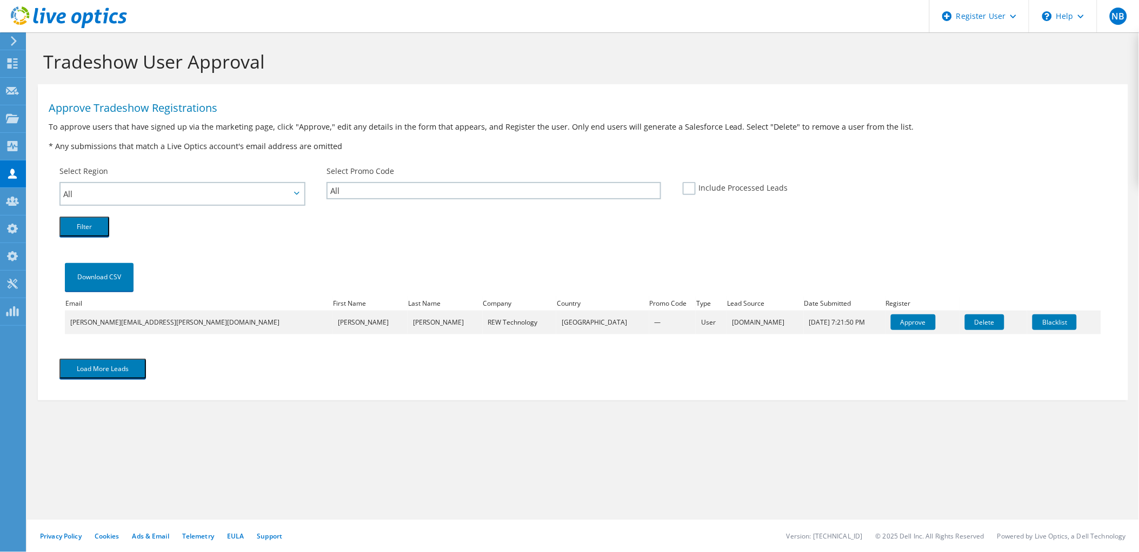
click at [77, 6] on icon at bounding box center [69, 17] width 116 height 22
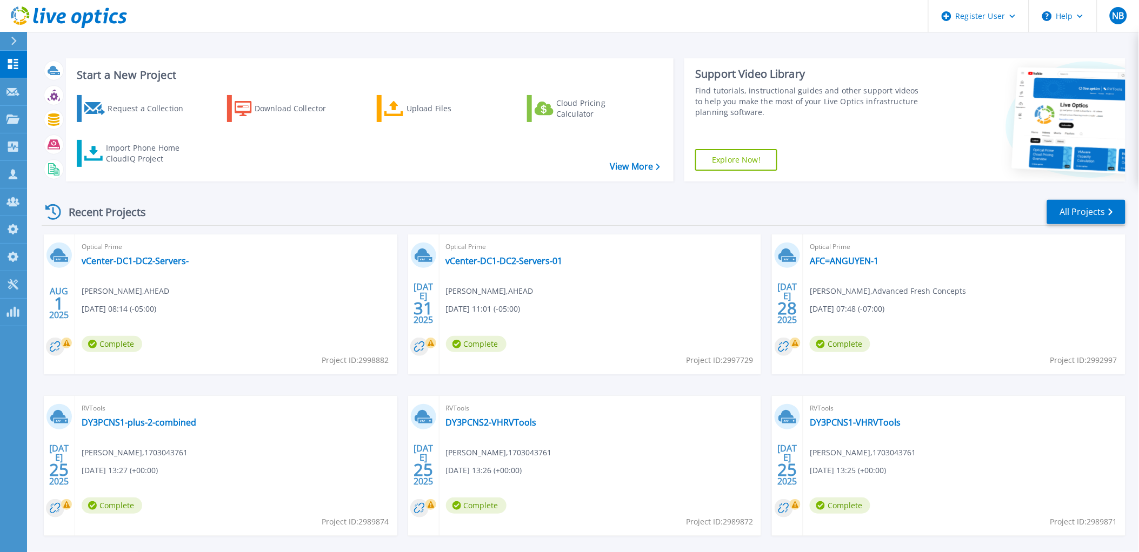
drag, startPoint x: 105, startPoint y: 14, endPoint x: 85, endPoint y: 8, distance: 20.7
click at [105, 14] on icon at bounding box center [105, 16] width 5 height 16
click at [83, 22] on icon at bounding box center [87, 20] width 12 height 16
click at [101, 14] on icon at bounding box center [99, 17] width 8 height 14
click at [109, 4] on link at bounding box center [63, 16] width 127 height 32
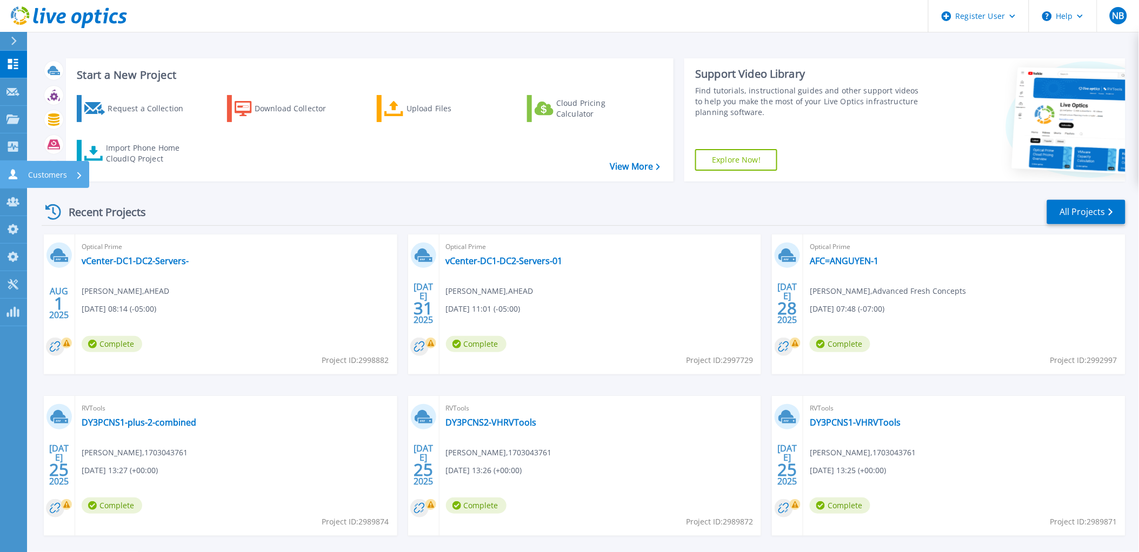
click at [17, 184] on link "Customers Customers" at bounding box center [13, 175] width 27 height 28
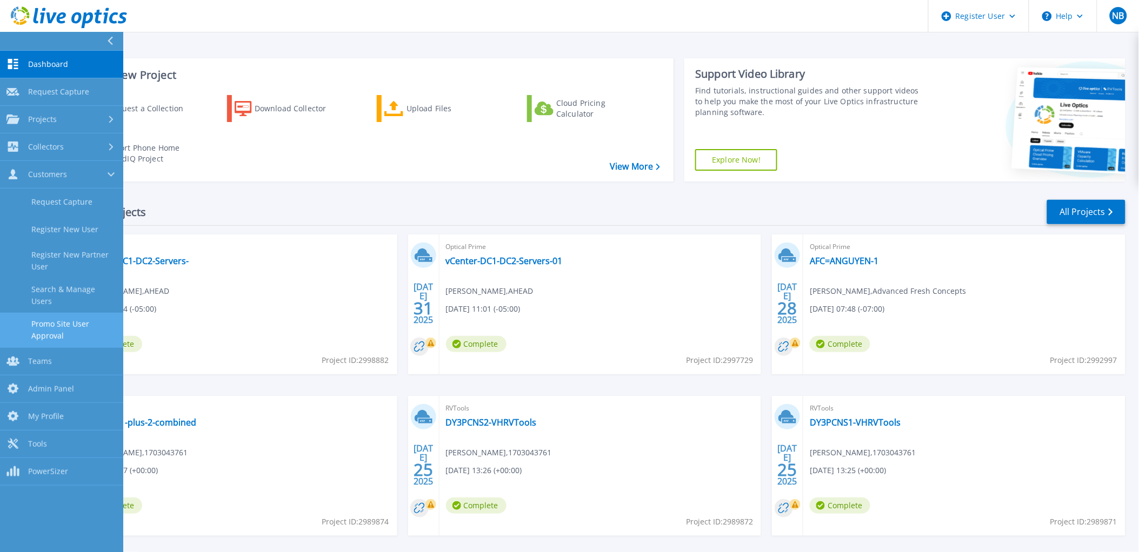
click at [79, 330] on link "Promo Site User Approval" at bounding box center [61, 330] width 123 height 35
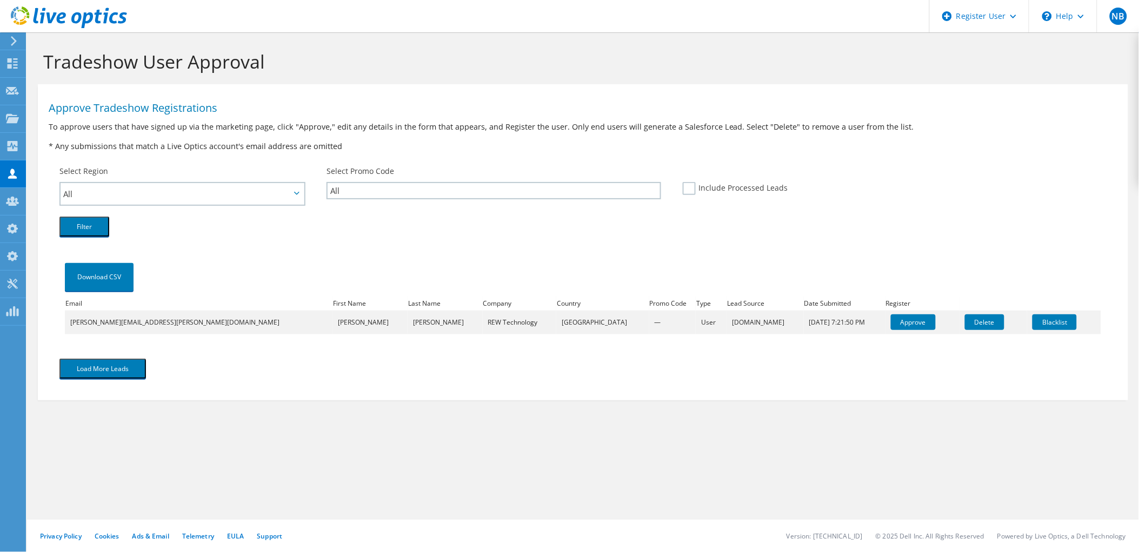
click at [100, 18] on icon at bounding box center [69, 17] width 116 height 22
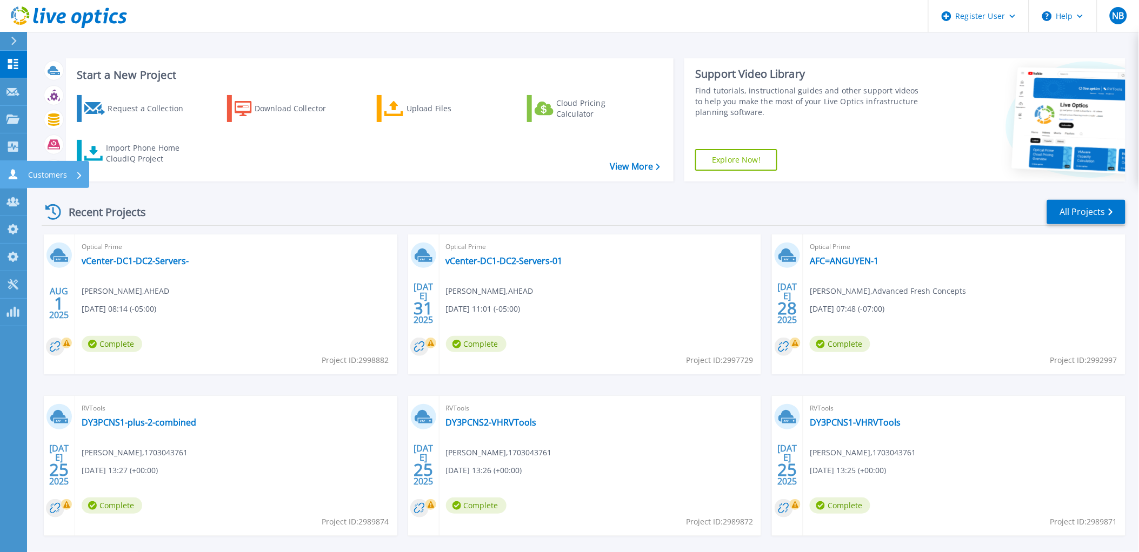
click at [16, 177] on icon at bounding box center [13, 174] width 9 height 10
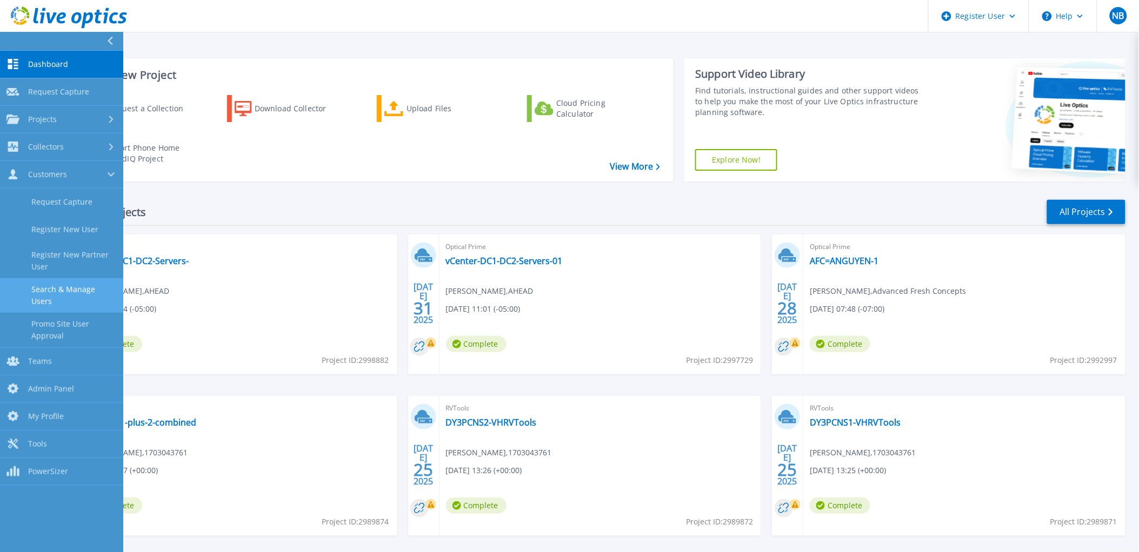
click at [68, 285] on link "Search & Manage Users" at bounding box center [61, 295] width 123 height 35
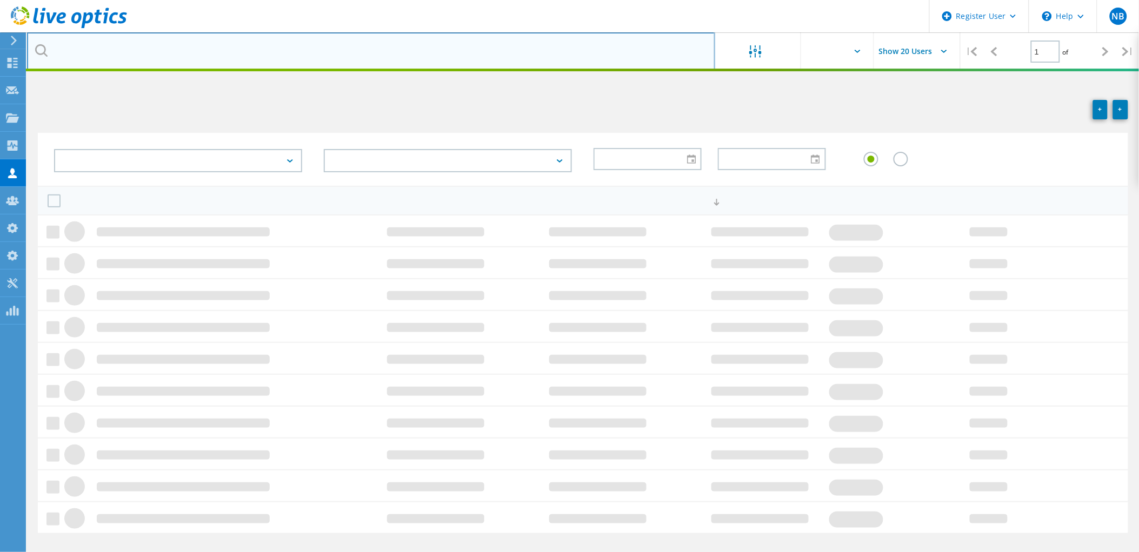
click at [212, 46] on input "text" at bounding box center [371, 51] width 688 height 38
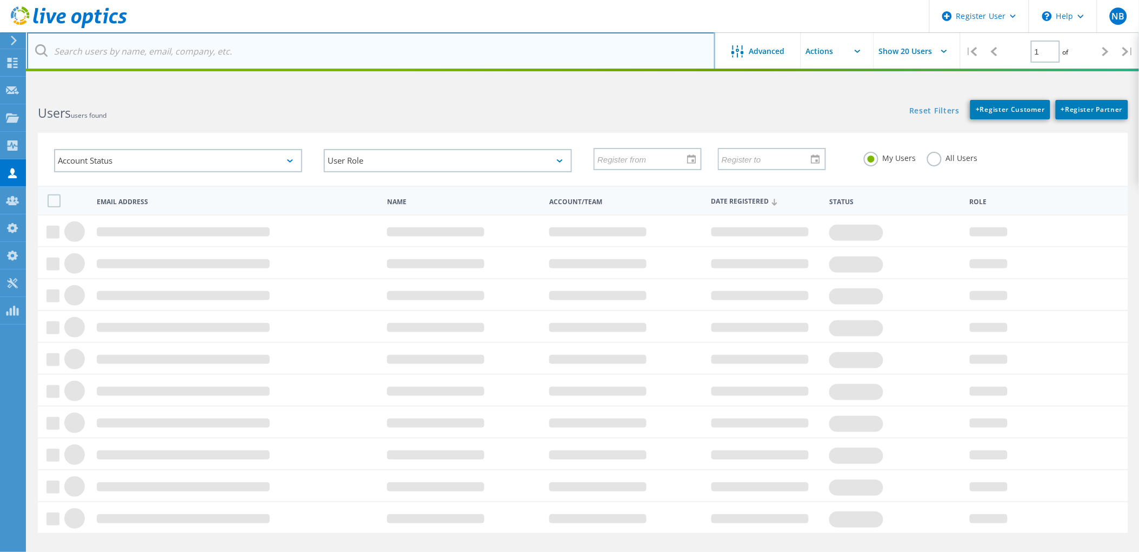
paste input "[EMAIL_ADDRESS][PERSON_NAME][DOMAIN_NAME]"
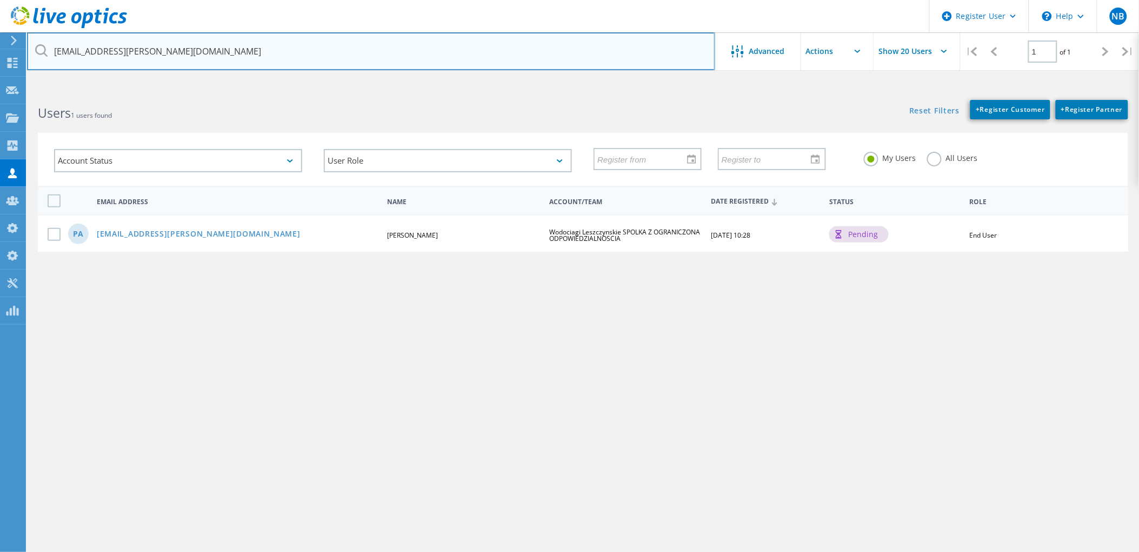
type input "[EMAIL_ADDRESS][PERSON_NAME][DOMAIN_NAME]"
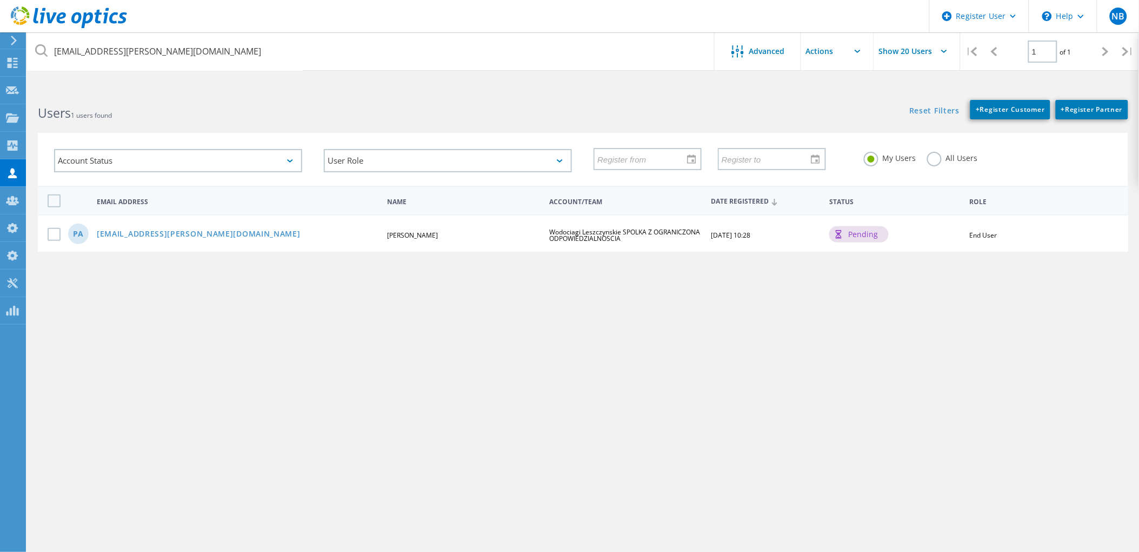
click at [938, 168] on div "My Users All Users" at bounding box center [988, 158] width 270 height 40
click at [930, 153] on label "All Users" at bounding box center [952, 157] width 51 height 10
click at [0, 0] on input "All Users" at bounding box center [0, 0] width 0 height 0
click at [104, 26] on icon at bounding box center [69, 17] width 116 height 22
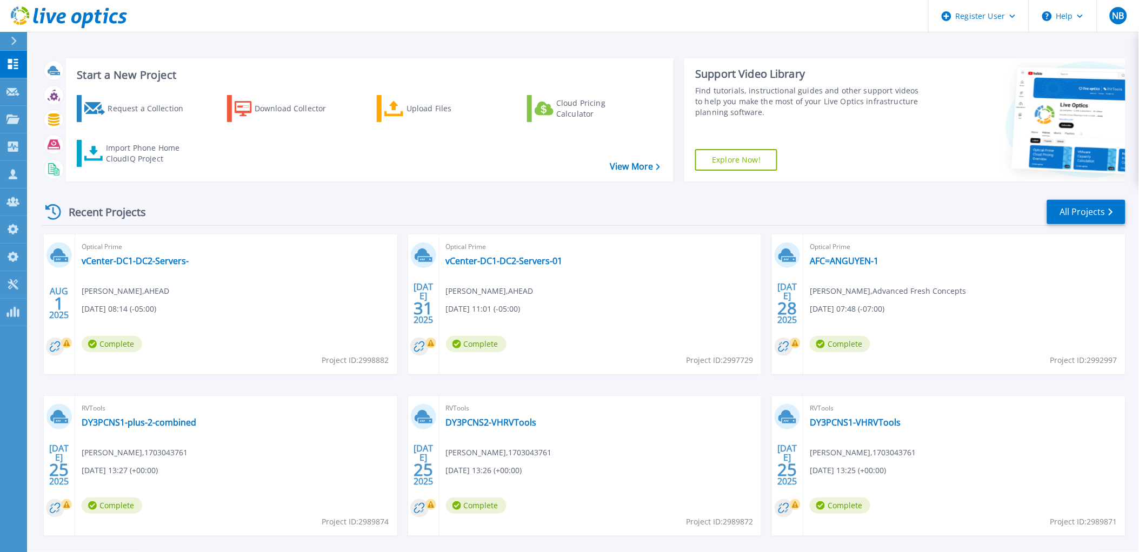
click at [104, 14] on icon at bounding box center [105, 16] width 5 height 16
click at [99, 17] on icon at bounding box center [69, 17] width 116 height 22
click at [296, 43] on div "Start a New Project Request a Collection Download Collector Upload Files Cloud …" at bounding box center [583, 283] width 1112 height 566
